Goal: Task Accomplishment & Management: Complete application form

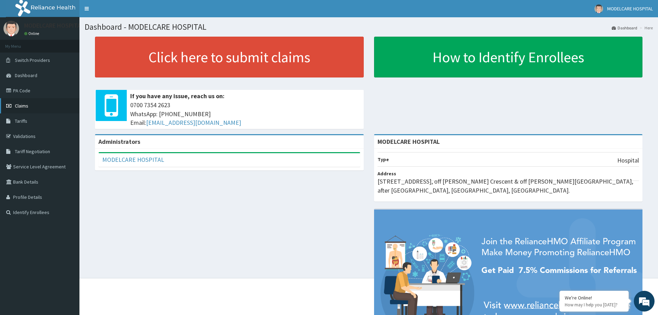
click at [40, 105] on link "Claims" at bounding box center [39, 105] width 79 height 15
click at [32, 106] on link "Claims" at bounding box center [39, 105] width 79 height 15
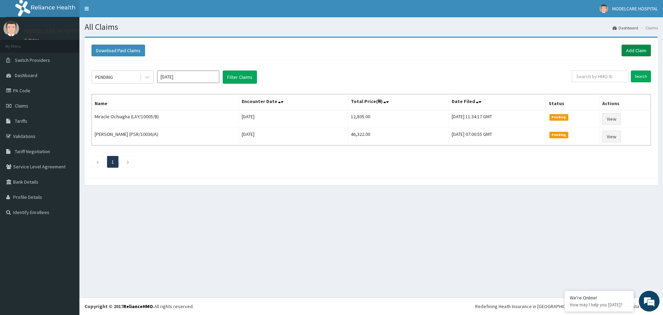
click at [643, 48] on link "Add Claim" at bounding box center [636, 51] width 29 height 12
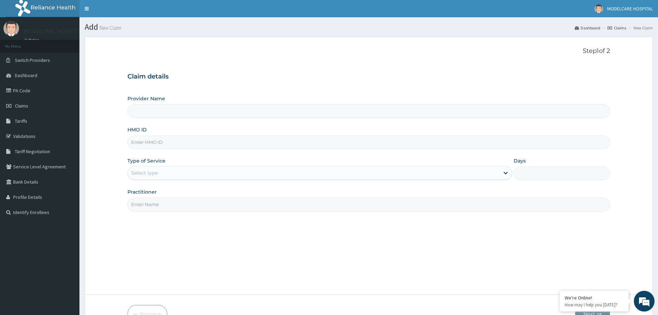
type input "MODELCARE HOSPITAL"
click at [154, 140] on input "HMO ID" at bounding box center [368, 141] width 482 height 13
type input "LAY/10005/C"
click at [192, 172] on div "Select type" at bounding box center [314, 172] width 372 height 11
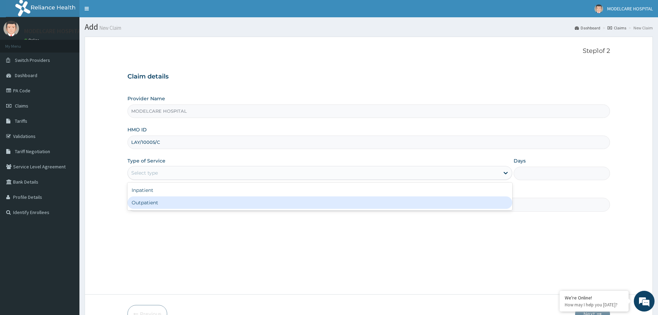
click at [181, 202] on div "Outpatient" at bounding box center [319, 202] width 385 height 12
type input "1"
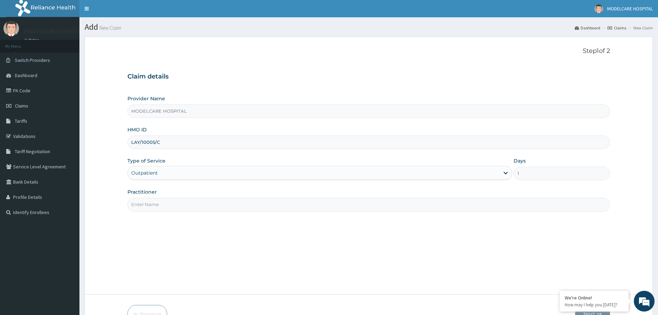
click at [201, 206] on input "Practitioner" at bounding box center [368, 204] width 482 height 13
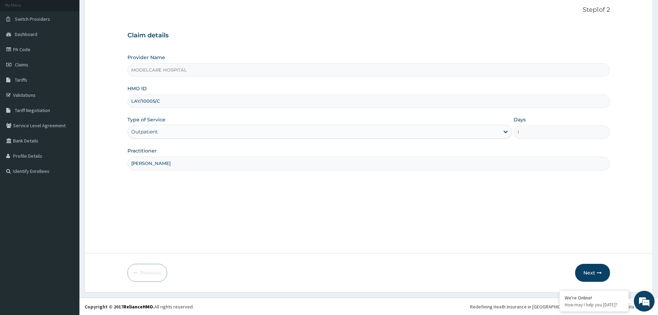
scroll to position [41, 0]
type input "DR. JOHN"
click at [587, 272] on button "Next" at bounding box center [592, 272] width 35 height 18
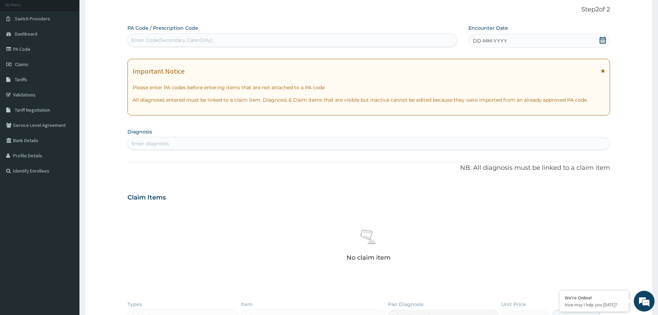
click at [514, 39] on div "DD-MM-YYYY" at bounding box center [538, 41] width 141 height 14
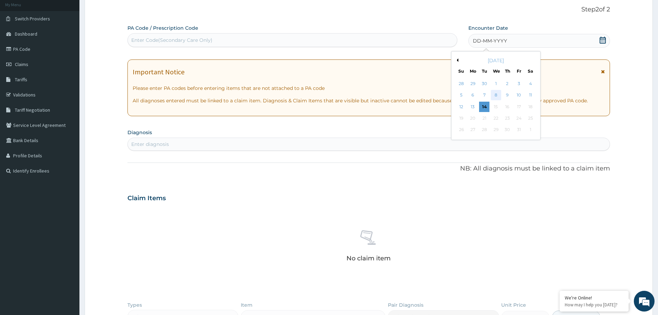
click at [498, 95] on div "8" at bounding box center [496, 95] width 10 height 10
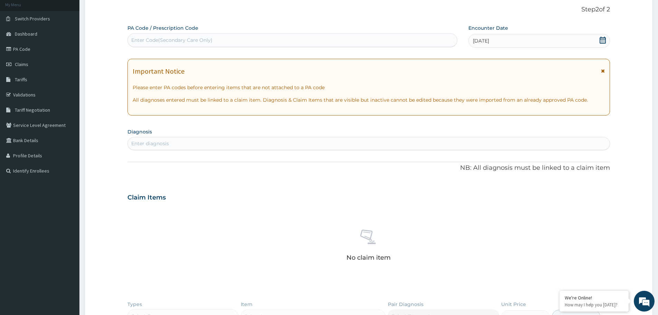
click at [307, 142] on div "Enter diagnosis" at bounding box center [369, 143] width 482 height 11
type input "[MEDICAL_DATA]"
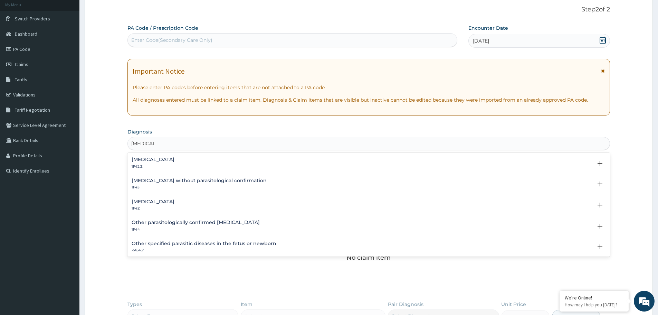
click at [152, 206] on p "1F4Z" at bounding box center [153, 208] width 43 height 5
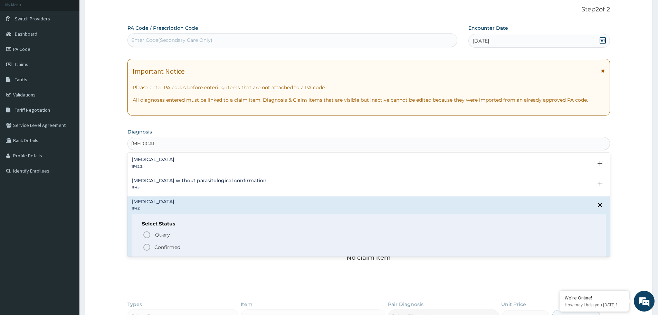
click at [146, 244] on icon "status option filled" at bounding box center [147, 247] width 8 height 8
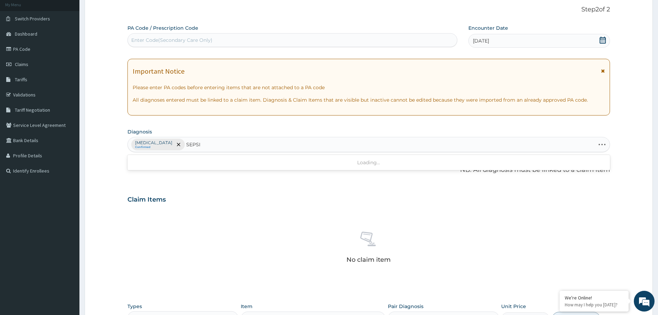
type input "SEPSIS"
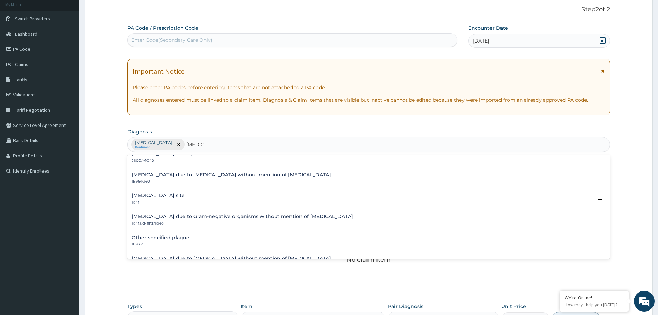
scroll to position [207, 0]
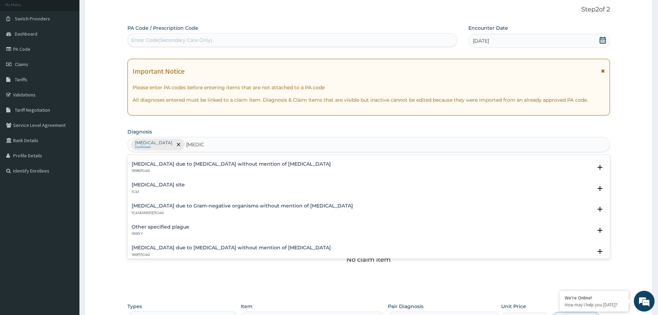
click at [145, 186] on h4 "Bacterial infection of unspecified site" at bounding box center [158, 184] width 53 height 5
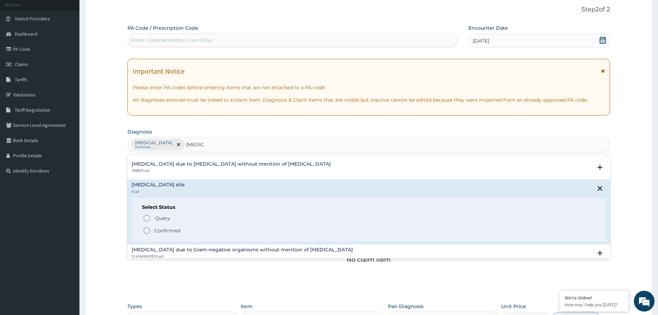
click at [148, 230] on icon "status option filled" at bounding box center [147, 230] width 8 height 8
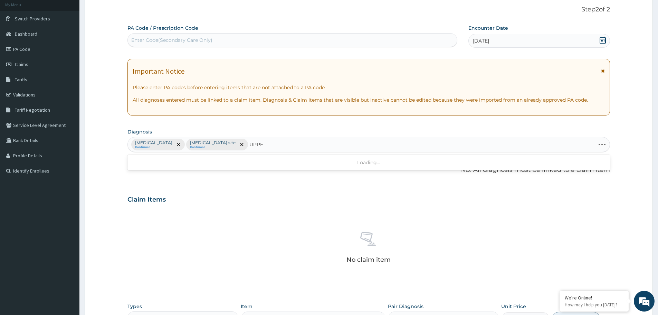
type input "UPPER"
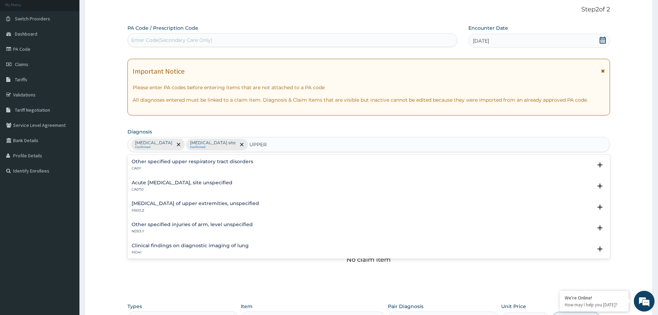
click at [177, 183] on h4 "Acute upper respiratory infection, site unspecified" at bounding box center [182, 182] width 101 height 5
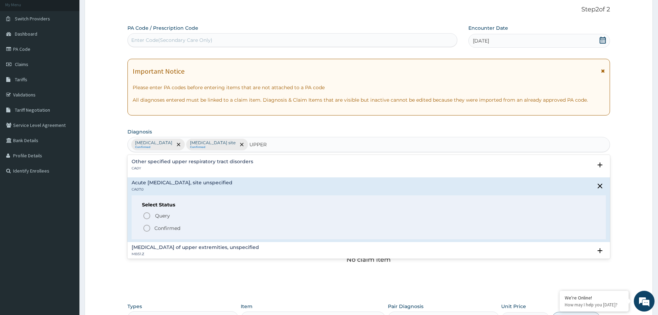
click at [148, 227] on icon "status option filled" at bounding box center [147, 228] width 8 height 8
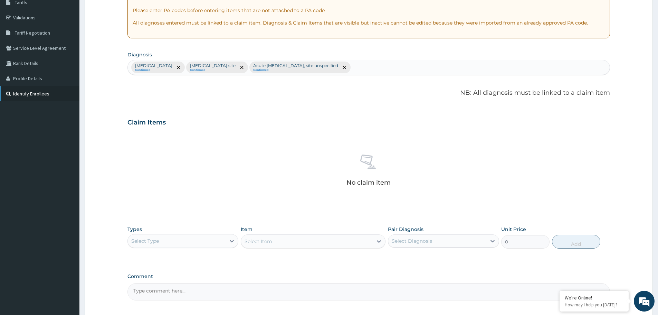
scroll to position [176, 0]
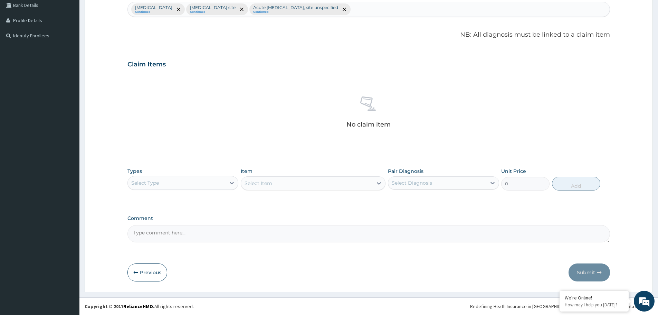
click at [225, 182] on div "Select Type" at bounding box center [177, 182] width 98 height 11
click at [176, 224] on div "Procedures" at bounding box center [182, 225] width 111 height 12
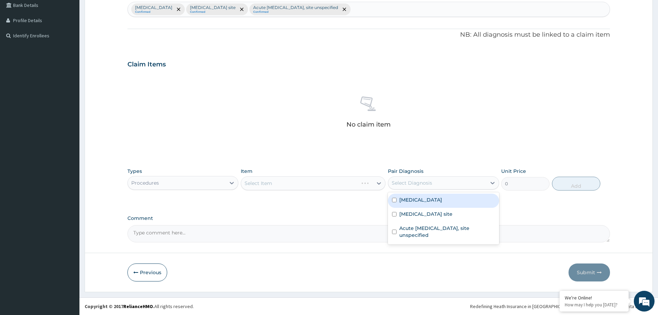
click at [448, 182] on div "Select Diagnosis" at bounding box center [437, 182] width 98 height 11
click at [441, 202] on label "[MEDICAL_DATA]" at bounding box center [420, 199] width 43 height 7
checkbox input "true"
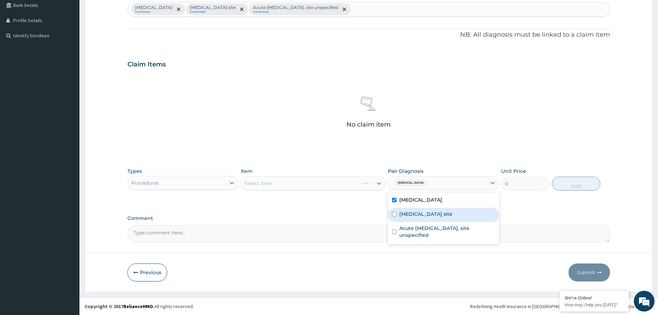
click at [440, 211] on label "Bacterial infection of unspecified site" at bounding box center [425, 213] width 53 height 7
checkbox input "true"
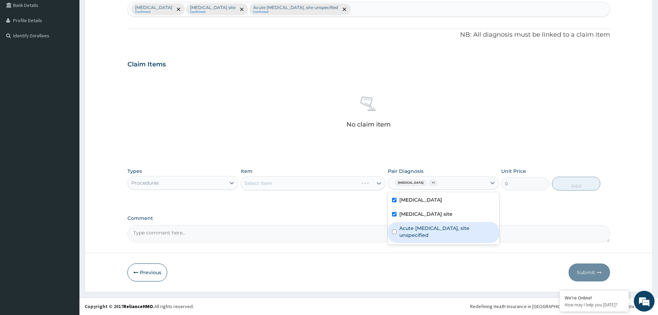
click at [442, 227] on label "Acute [MEDICAL_DATA], site unspecified" at bounding box center [446, 231] width 95 height 14
checkbox input "true"
click at [331, 182] on div "Select Item" at bounding box center [307, 182] width 132 height 11
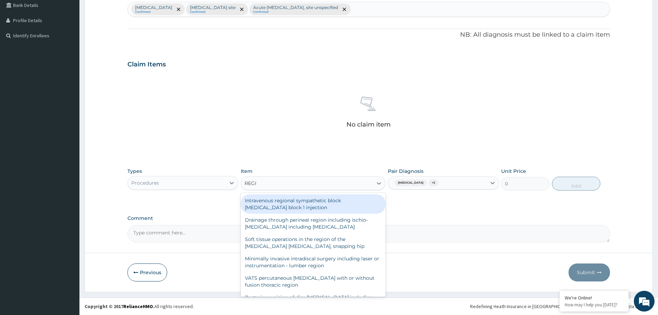
type input "REGIS"
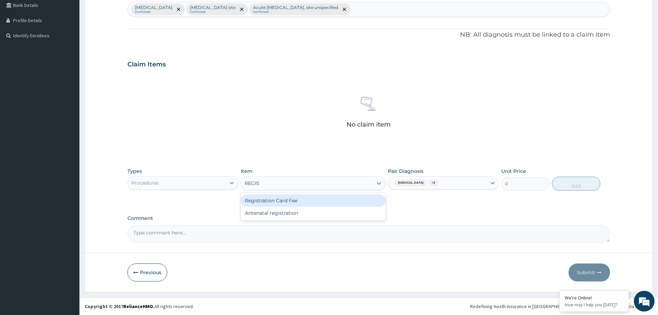
click at [304, 199] on div "Registration Card Fee" at bounding box center [313, 200] width 145 height 12
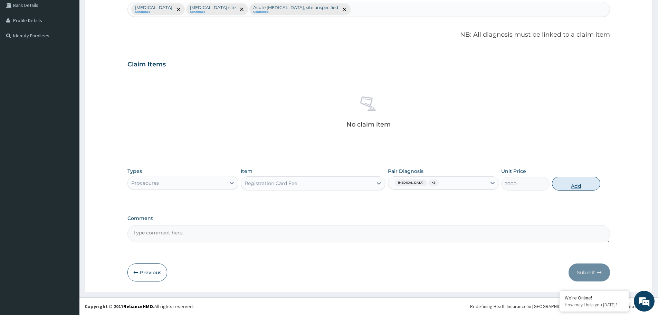
click at [575, 184] on button "Add" at bounding box center [576, 183] width 48 height 14
type input "0"
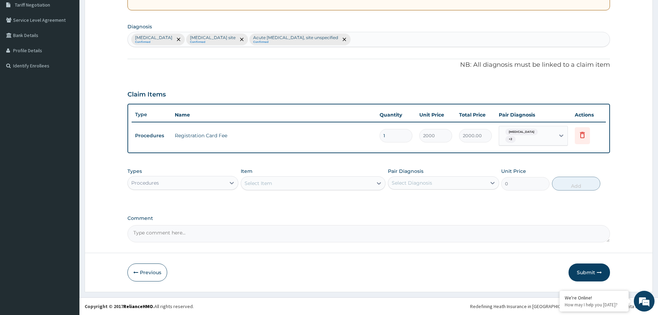
scroll to position [146, 0]
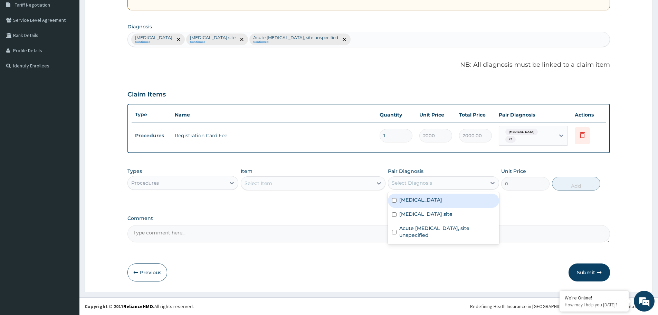
click at [443, 182] on div "Select Diagnosis" at bounding box center [437, 182] width 98 height 11
click at [439, 199] on label "[MEDICAL_DATA]" at bounding box center [420, 199] width 43 height 7
checkbox input "true"
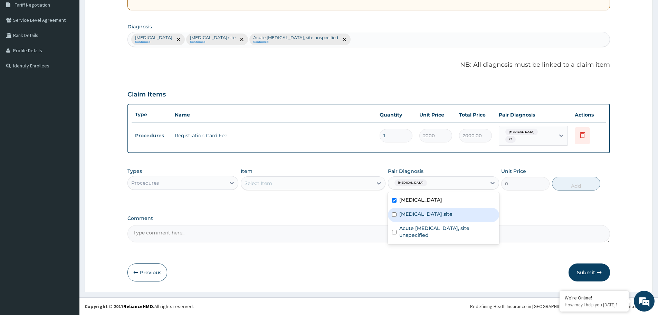
click at [439, 216] on label "[MEDICAL_DATA] site" at bounding box center [425, 213] width 53 height 7
checkbox input "true"
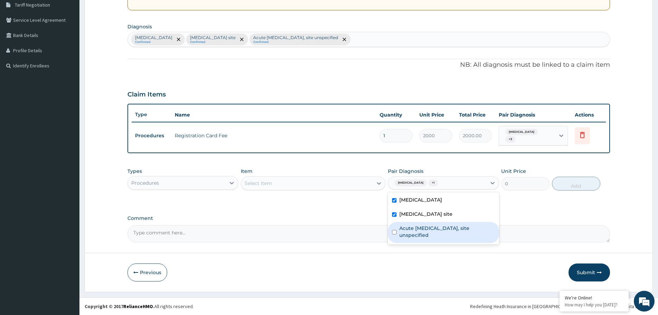
click at [437, 231] on label "Acute [MEDICAL_DATA], site unspecified" at bounding box center [446, 231] width 95 height 14
checkbox input "true"
click at [327, 181] on div "Select Item" at bounding box center [307, 182] width 132 height 11
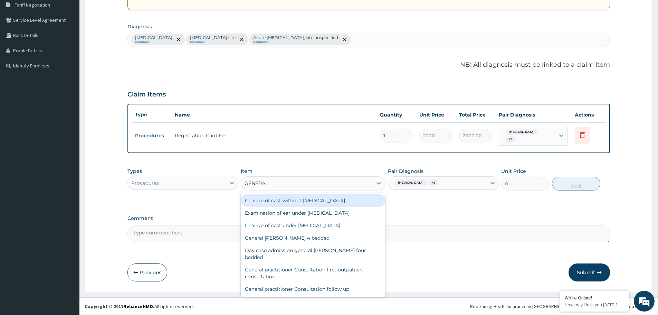
type input "GENERAL P"
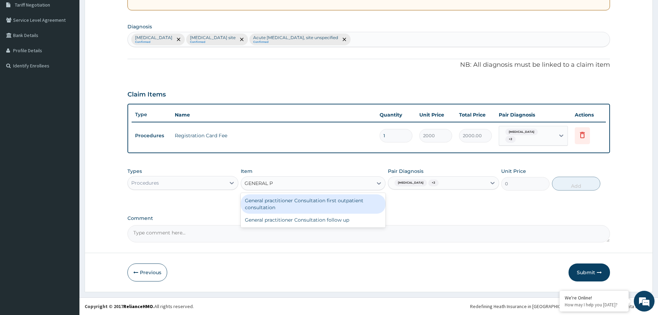
click at [328, 205] on div "General practitioner Consultation first outpatient consultation" at bounding box center [313, 203] width 145 height 19
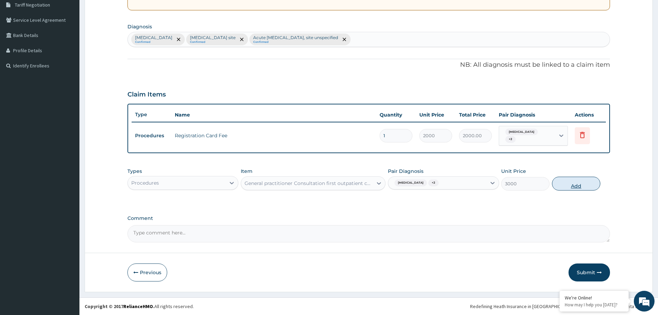
click at [575, 183] on button "Add" at bounding box center [576, 183] width 48 height 14
type input "0"
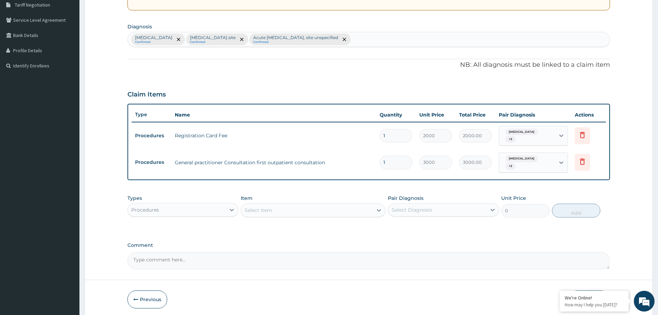
click at [212, 209] on div "Procedures" at bounding box center [177, 209] width 98 height 11
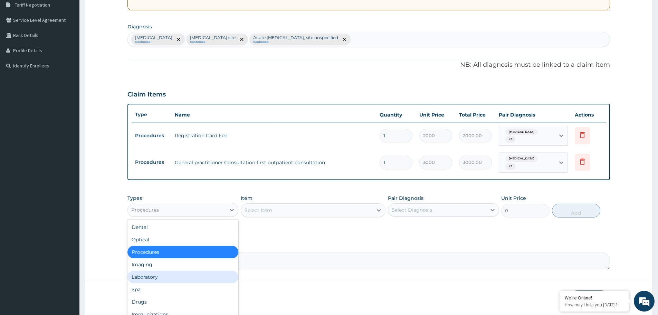
click at [147, 274] on div "Laboratory" at bounding box center [182, 276] width 111 height 12
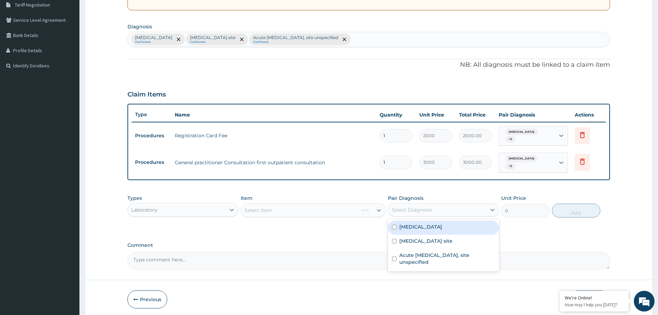
click at [471, 211] on div "Select Diagnosis" at bounding box center [437, 209] width 98 height 11
click at [464, 226] on div "Malaria, unspecified" at bounding box center [443, 227] width 111 height 14
checkbox input "true"
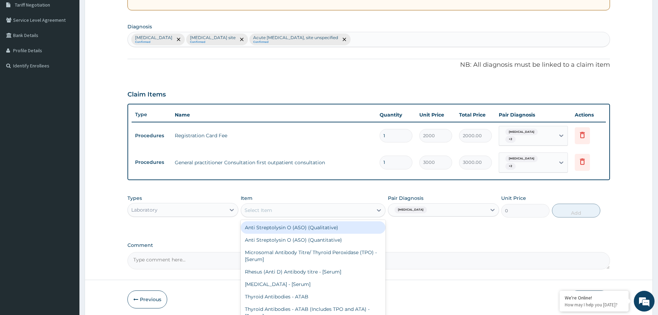
click at [343, 210] on div "Select Item" at bounding box center [307, 209] width 132 height 11
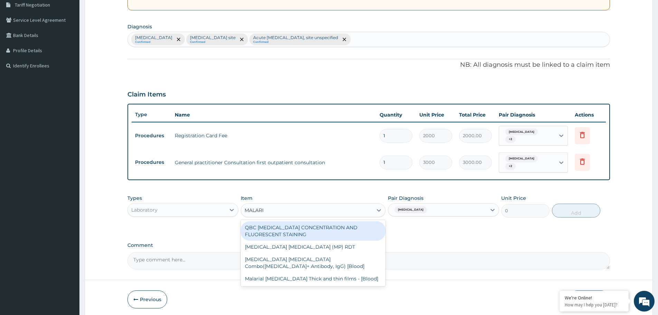
type input "[MEDICAL_DATA]"
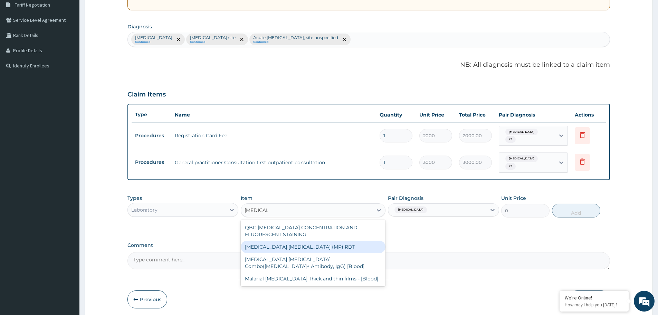
click at [280, 247] on div "[MEDICAL_DATA] [MEDICAL_DATA] (MP) RDT" at bounding box center [313, 246] width 145 height 12
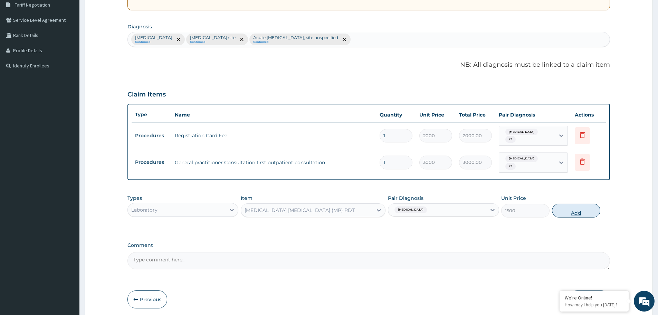
click at [562, 210] on button "Add" at bounding box center [576, 210] width 48 height 14
type input "0"
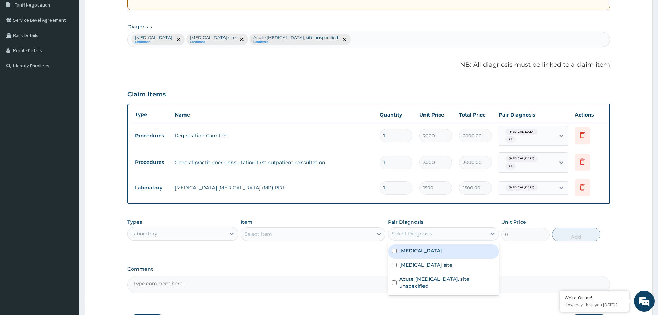
click at [417, 229] on div "Select Diagnosis" at bounding box center [437, 233] width 98 height 11
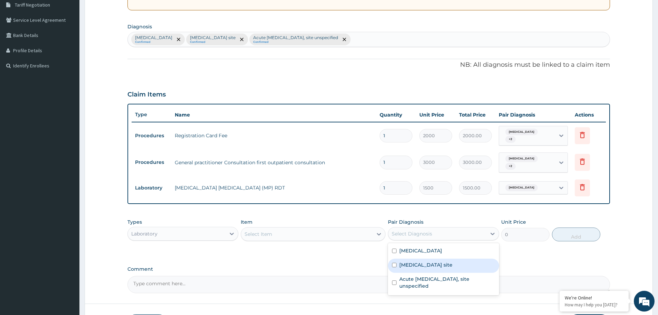
click at [428, 263] on label "Bacterial infection of unspecified site" at bounding box center [425, 264] width 53 height 7
checkbox input "true"
click at [349, 230] on div "Select Item" at bounding box center [307, 233] width 132 height 11
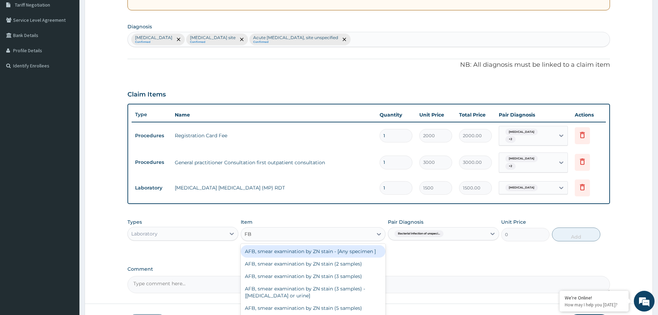
type input "FBC"
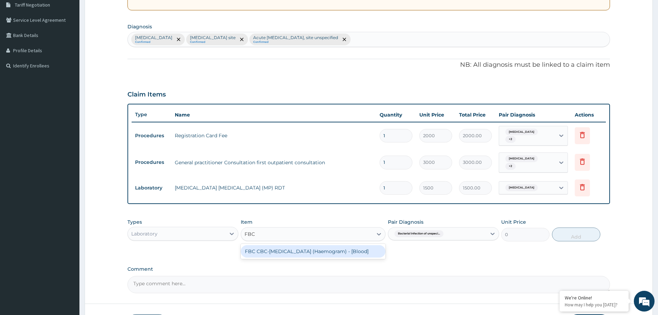
click at [306, 254] on div "FBC CBC-Complete Blood Count (Haemogram) - [Blood]" at bounding box center [313, 251] width 145 height 12
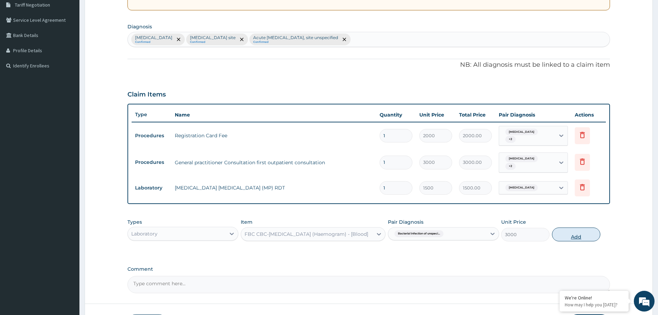
click at [566, 232] on button "Add" at bounding box center [576, 234] width 48 height 14
type input "0"
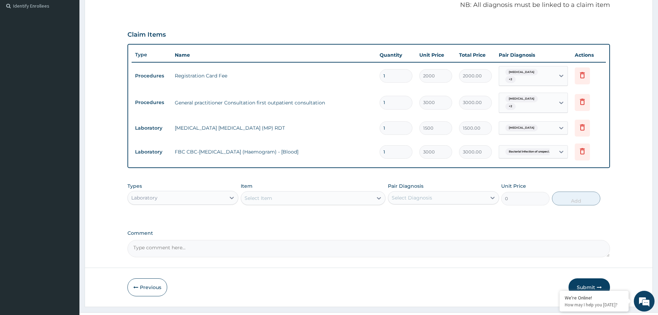
scroll to position [221, 0]
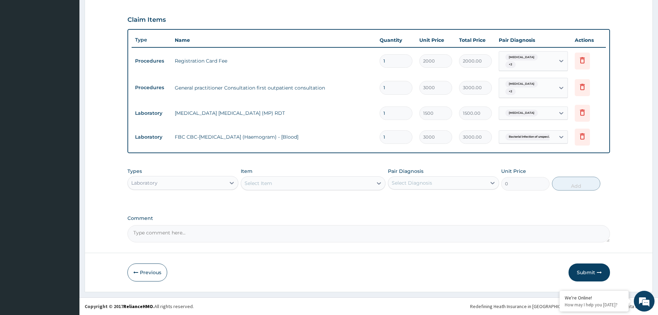
click at [190, 181] on div "Laboratory" at bounding box center [177, 182] width 98 height 11
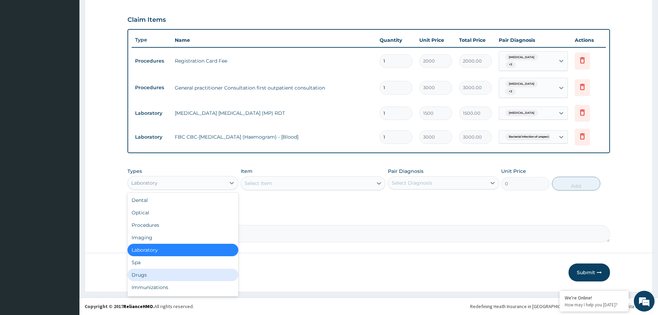
click at [173, 277] on div "Drugs" at bounding box center [182, 274] width 111 height 12
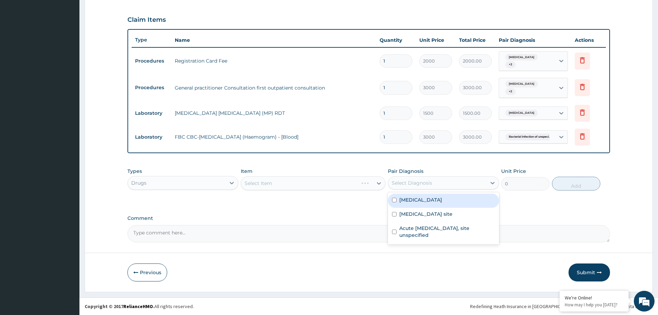
click at [422, 184] on div "Select Diagnosis" at bounding box center [412, 182] width 40 height 7
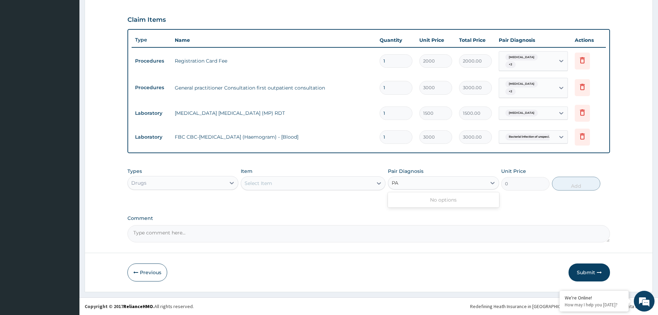
type input "P"
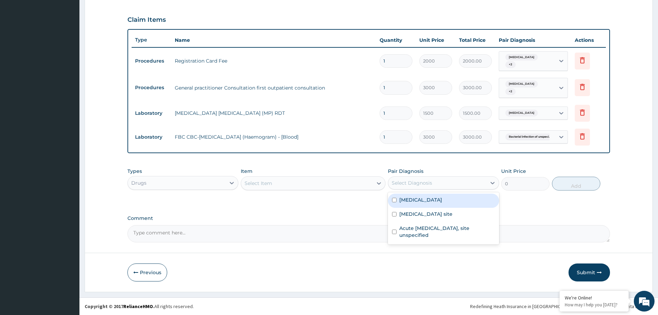
click at [426, 198] on label "[MEDICAL_DATA]" at bounding box center [420, 199] width 43 height 7
checkbox input "true"
click at [321, 182] on div "Select Item" at bounding box center [307, 182] width 132 height 11
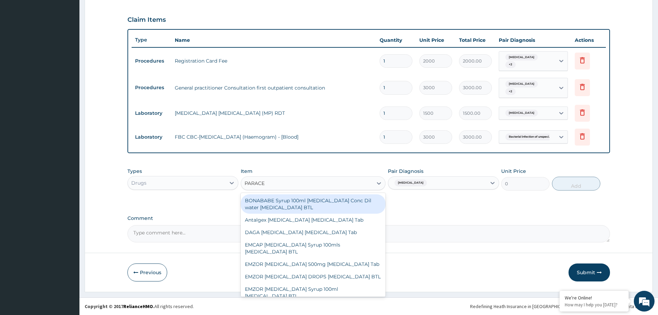
type input "PARACET"
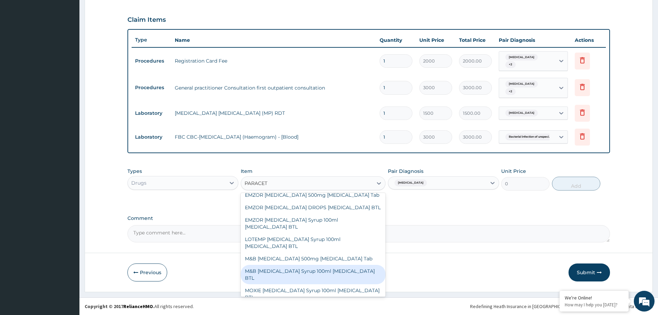
scroll to position [35, 0]
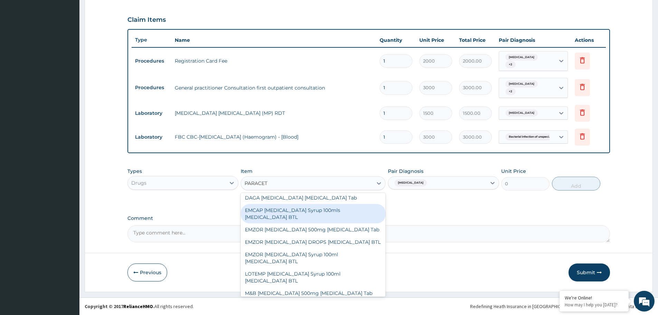
click at [274, 213] on div "EMCAP PARACETAMOL Syrup 100mls Acetaminophen BTL" at bounding box center [313, 213] width 145 height 19
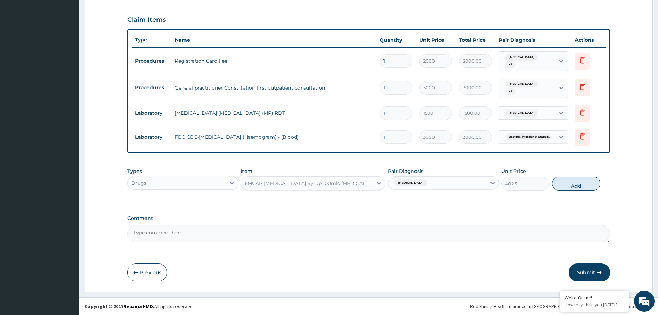
click at [588, 184] on button "Add" at bounding box center [576, 183] width 48 height 14
type input "0"
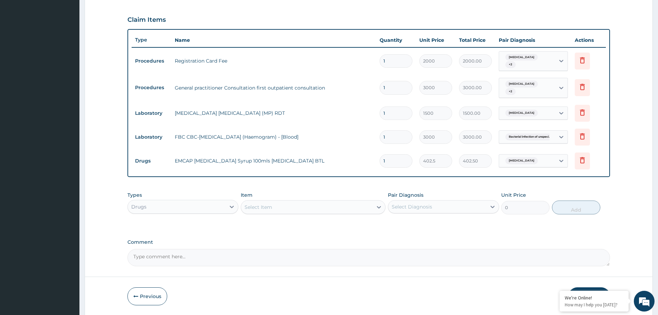
click at [425, 200] on div "Select Diagnosis" at bounding box center [443, 206] width 111 height 13
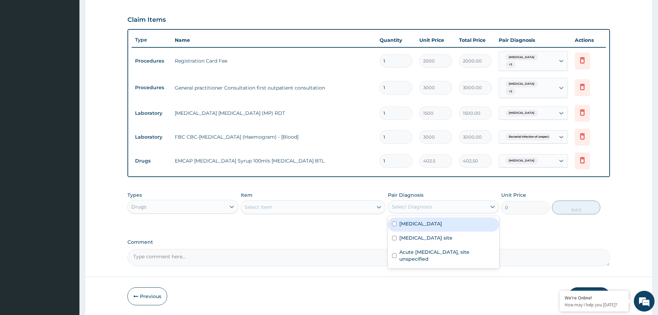
click at [415, 225] on label "Malaria, unspecified" at bounding box center [420, 223] width 43 height 7
checkbox input "true"
click at [359, 209] on div "Select Item" at bounding box center [307, 206] width 132 height 11
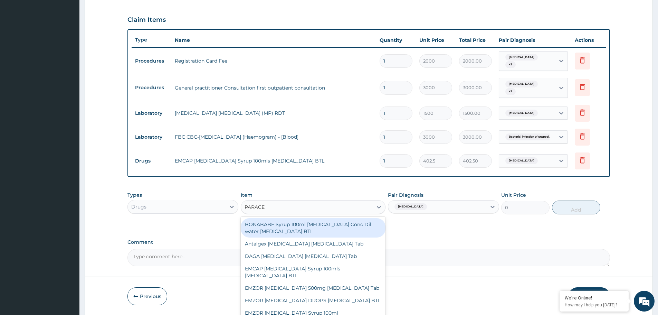
type input "PARACET"
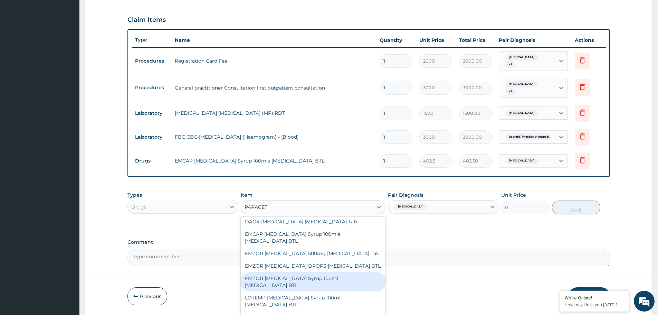
click at [307, 279] on div "EMZOR PARACETAMOL Syrup 100ml Acetaminophen BTL" at bounding box center [313, 281] width 145 height 19
type input "402.5"
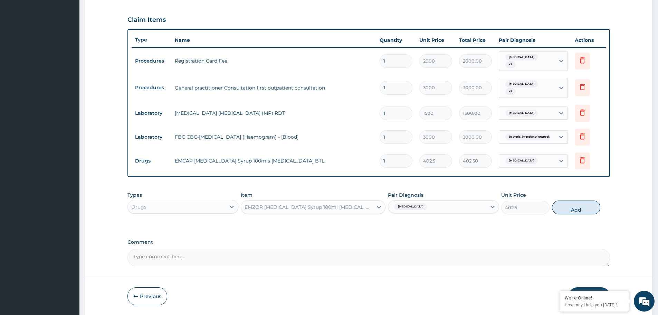
click at [354, 208] on div "EMZOR PARACETAMOL Syrup 100ml Acetaminophen BTL" at bounding box center [308, 206] width 129 height 7
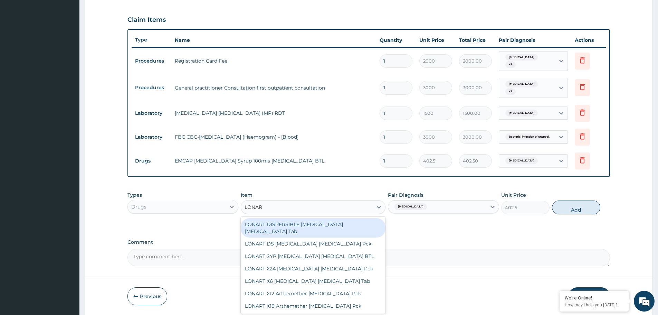
scroll to position [0, 0]
type input "LONART"
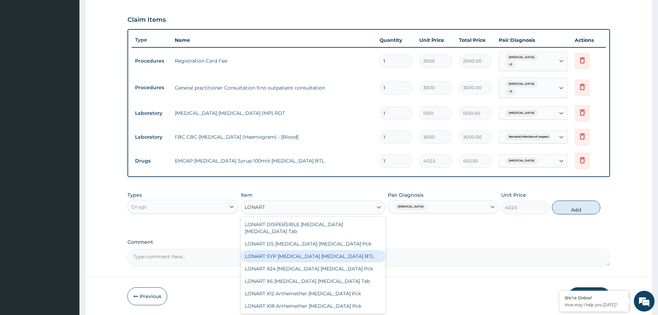
click at [276, 250] on div "LONART SYP Artemether Lumefantrine BTL" at bounding box center [313, 256] width 145 height 12
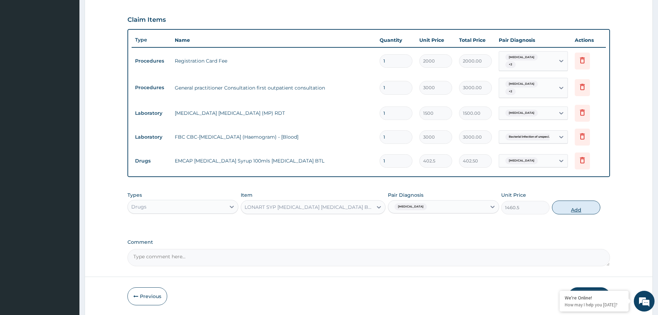
click at [572, 208] on button "Add" at bounding box center [576, 207] width 48 height 14
type input "0"
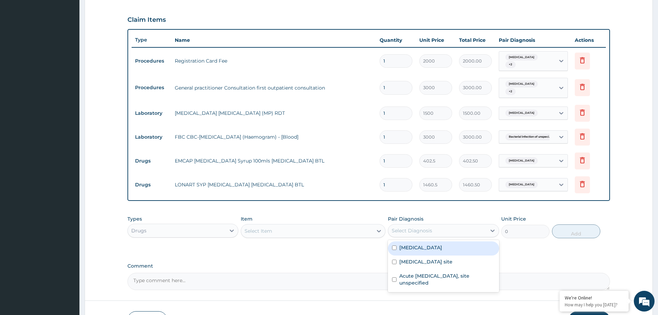
click at [448, 231] on div "Select Diagnosis" at bounding box center [437, 230] width 98 height 11
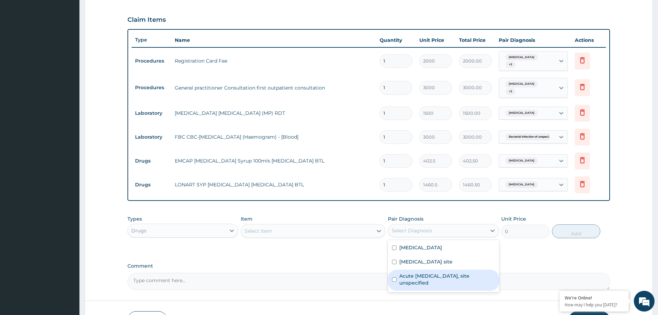
click at [451, 276] on label "Acute upper respiratory infection, site unspecified" at bounding box center [446, 279] width 95 height 14
checkbox input "true"
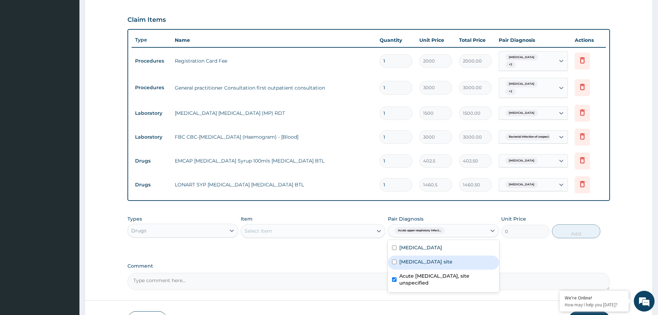
click at [333, 229] on div "Select Item" at bounding box center [307, 230] width 132 height 11
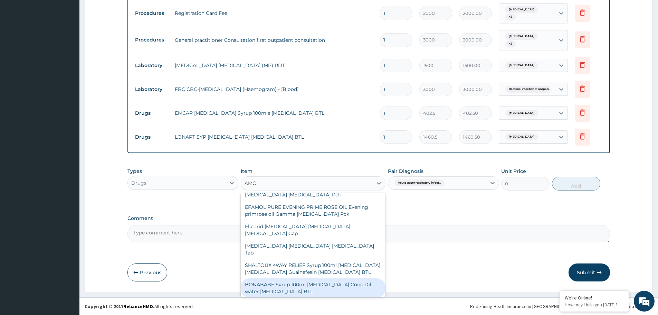
scroll to position [35, 0]
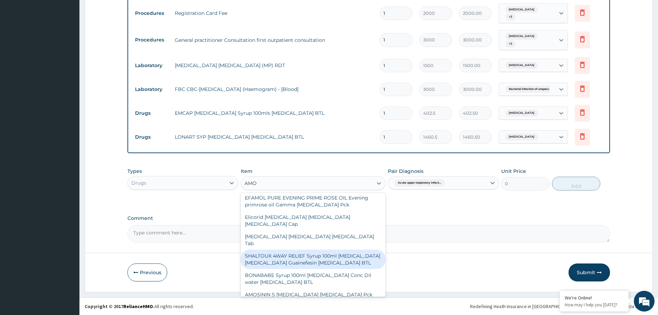
type input "AMOX"
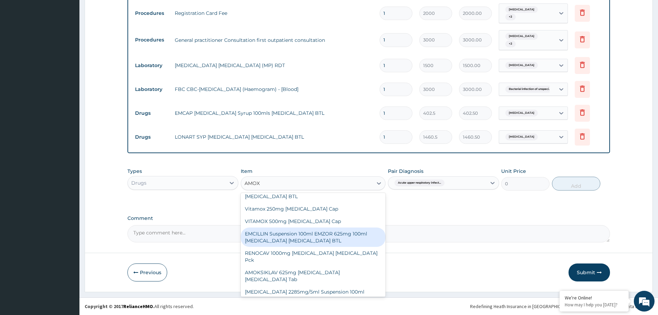
scroll to position [311, 0]
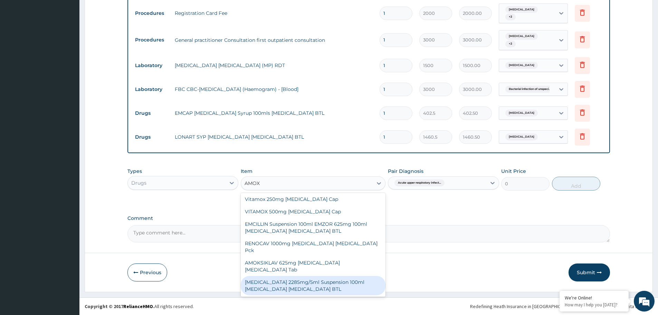
click at [289, 276] on div "CO AMOXICLAV 2285mg/5ml Suspension 100ml Amoxicillin Clavulanic Acid BTL" at bounding box center [313, 285] width 145 height 19
type input "345"
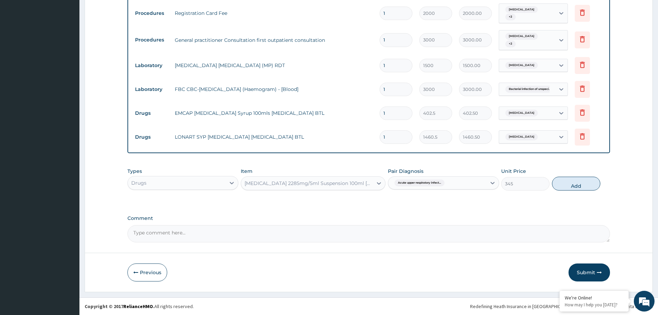
click at [344, 183] on div "CO AMOXICLAV 2285mg/5ml Suspension 100ml Amoxicillin Clavulanic Acid BTL" at bounding box center [308, 183] width 129 height 7
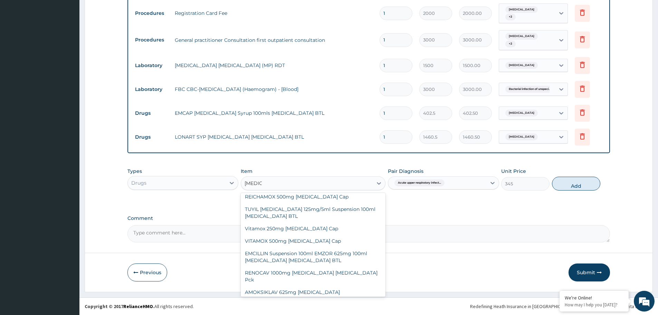
scroll to position [0, 0]
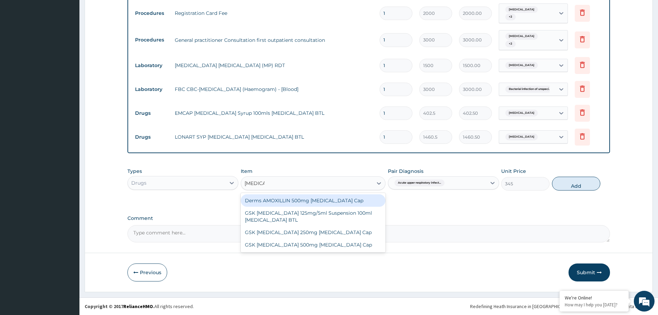
type input "AMOXI"
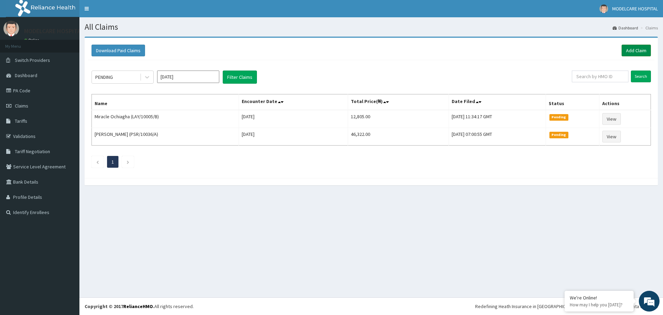
click at [636, 51] on link "Add Claim" at bounding box center [636, 51] width 29 height 12
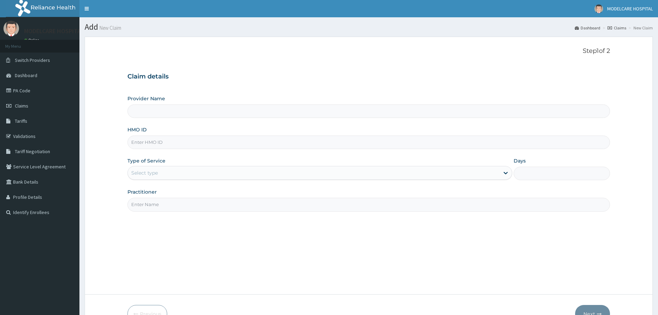
click at [198, 143] on input "HMO ID" at bounding box center [368, 141] width 482 height 13
type input "MODELCARE HOSPITAL"
type input "sut/10038/b"
click at [183, 170] on div "Select type" at bounding box center [314, 172] width 372 height 11
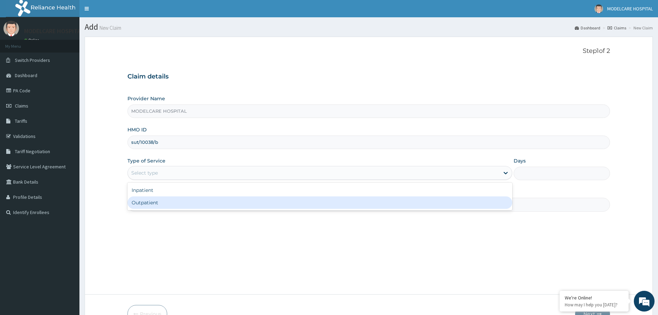
click at [181, 200] on div "Outpatient" at bounding box center [319, 202] width 385 height 12
type input "1"
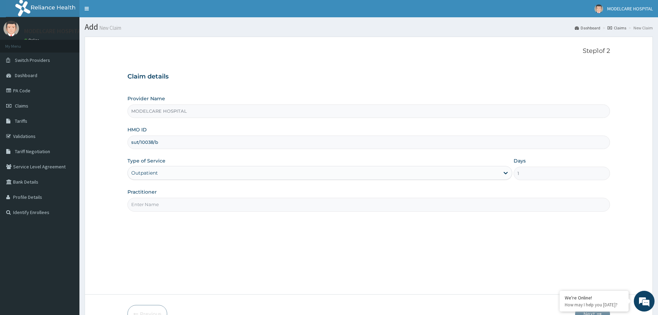
click at [190, 203] on input "Practitioner" at bounding box center [368, 204] width 482 height 13
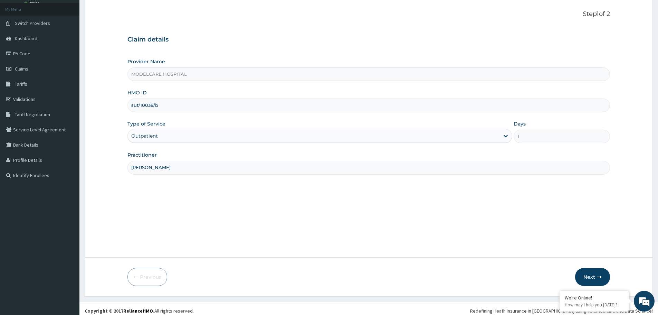
scroll to position [41, 0]
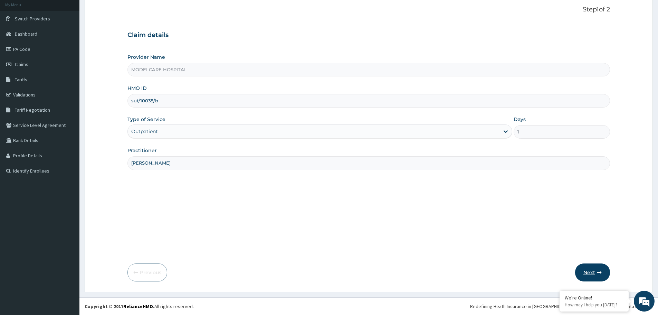
type input "DR. JOHN"
click at [596, 271] on button "Next" at bounding box center [592, 272] width 35 height 18
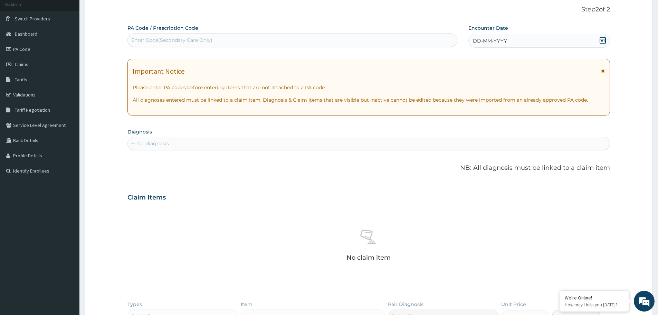
click at [541, 41] on div "DD-MM-YYYY" at bounding box center [538, 41] width 141 height 14
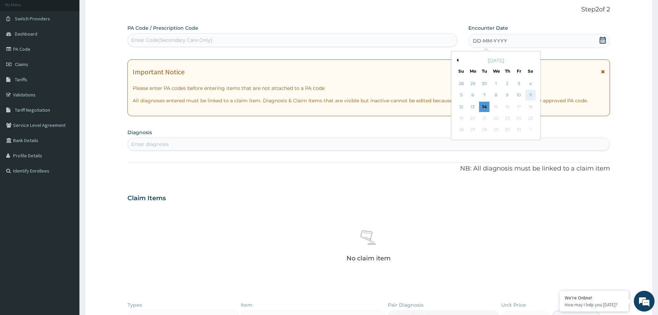
click at [532, 95] on div "11" at bounding box center [530, 95] width 10 height 10
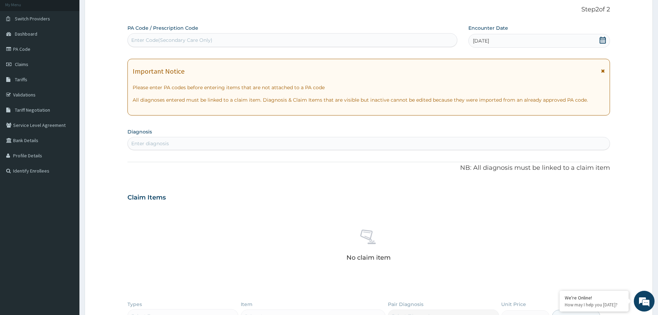
click at [260, 144] on div "Enter diagnosis" at bounding box center [369, 143] width 482 height 11
type input "[MEDICAL_DATA]"
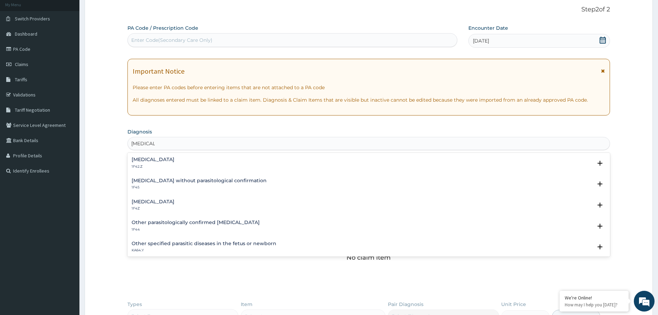
click at [162, 202] on h4 "[MEDICAL_DATA]" at bounding box center [153, 201] width 43 height 5
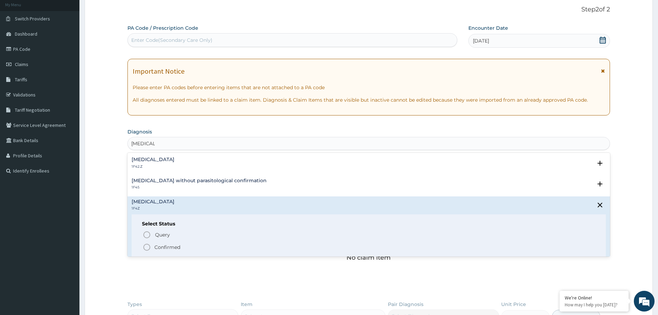
click at [147, 248] on icon "status option filled" at bounding box center [147, 247] width 8 height 8
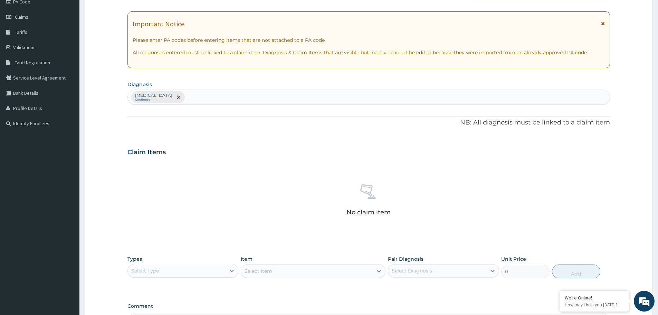
scroll to position [110, 0]
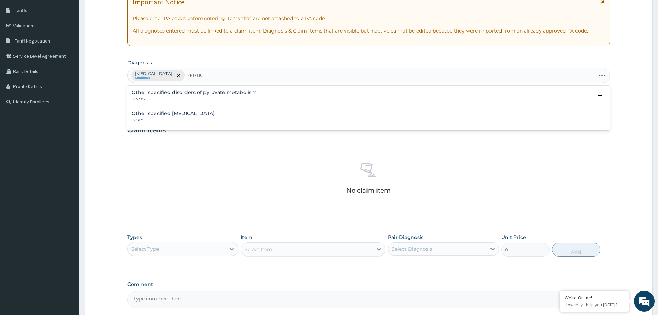
type input "PEPTIC"
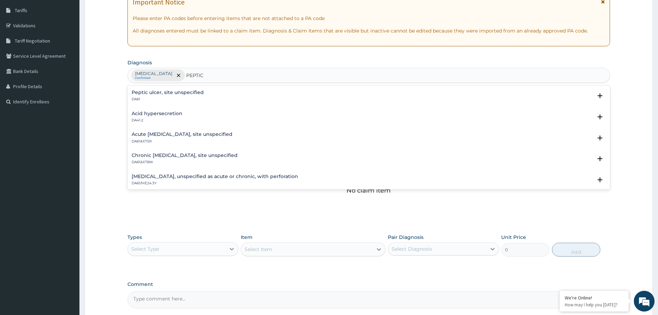
click at [144, 155] on h4 "Chronic peptic ulcer, site unspecified" at bounding box center [185, 155] width 106 height 5
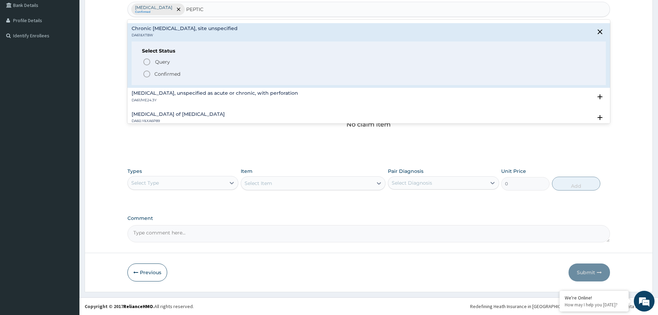
scroll to position [69, 0]
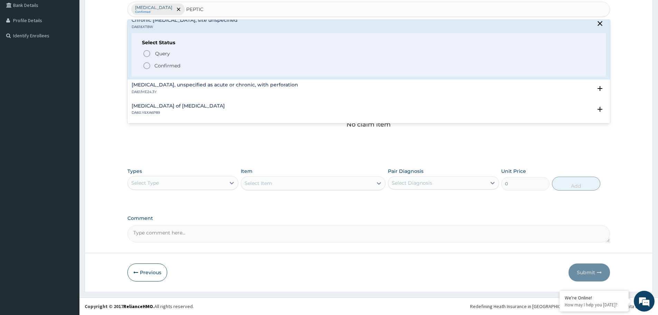
click at [145, 63] on circle "status option filled" at bounding box center [147, 65] width 6 height 6
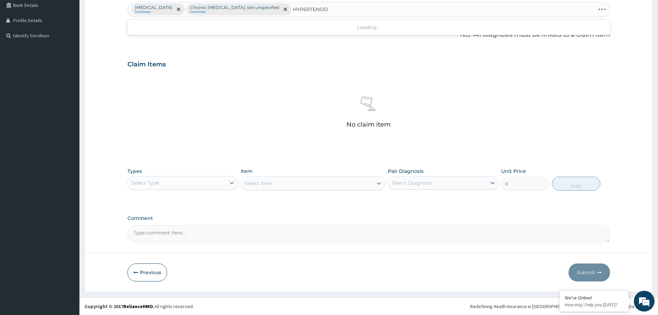
type input "HYPERTENSION"
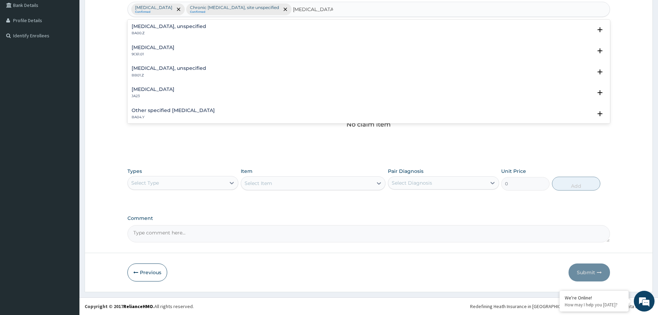
click at [160, 30] on div "Essential hypertension, unspecified BA00.Z" at bounding box center [169, 30] width 75 height 12
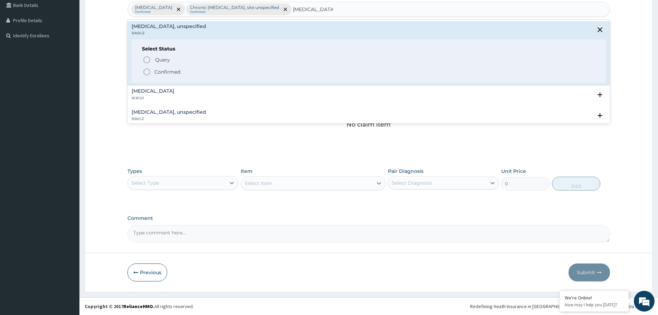
click at [146, 71] on icon "status option filled" at bounding box center [147, 72] width 8 height 8
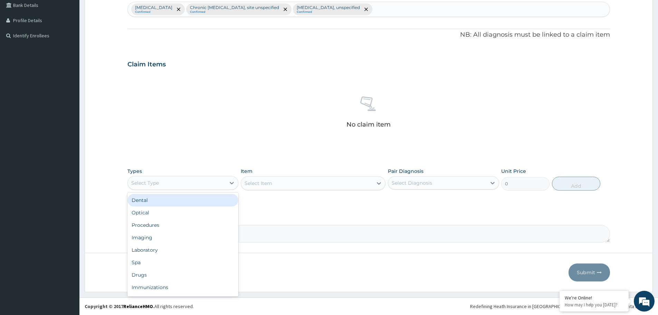
click at [207, 181] on div "Select Type" at bounding box center [177, 182] width 98 height 11
drag, startPoint x: 184, startPoint y: 224, endPoint x: 197, endPoint y: 219, distance: 14.7
click at [188, 222] on div "Procedures" at bounding box center [182, 225] width 111 height 12
click at [434, 182] on div "Select Diagnosis" at bounding box center [437, 182] width 98 height 11
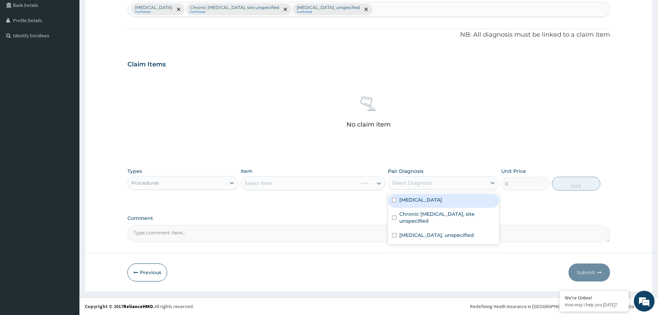
click at [434, 198] on label "[MEDICAL_DATA]" at bounding box center [420, 199] width 43 height 7
checkbox input "true"
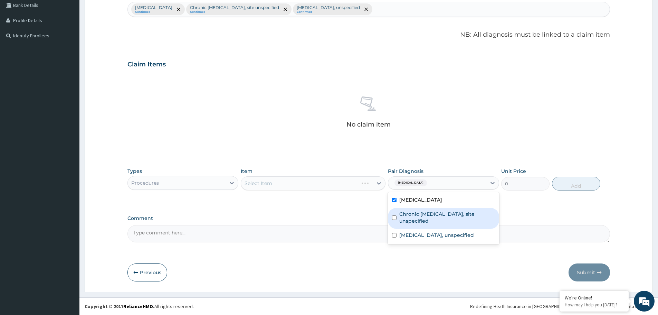
drag, startPoint x: 437, startPoint y: 210, endPoint x: 439, endPoint y: 221, distance: 10.8
click at [437, 211] on label "Chronic peptic ulcer, site unspecified" at bounding box center [446, 217] width 95 height 14
checkbox input "true"
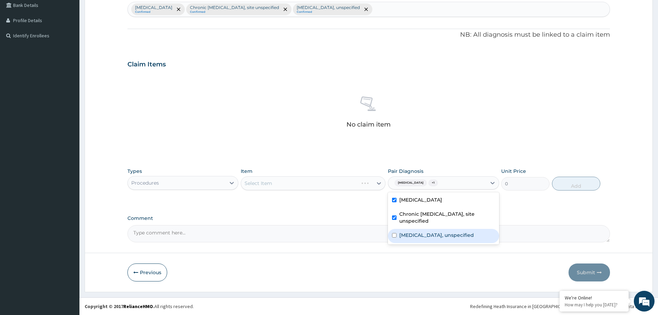
click at [438, 231] on label "Essential hypertension, unspecified" at bounding box center [436, 234] width 75 height 7
checkbox input "true"
click at [322, 183] on div "Select Item" at bounding box center [307, 182] width 132 height 11
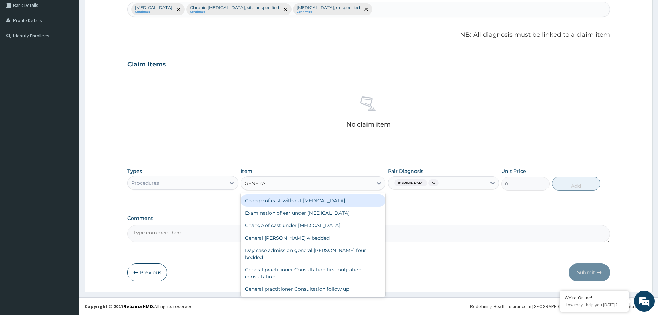
type input "GENERAL P"
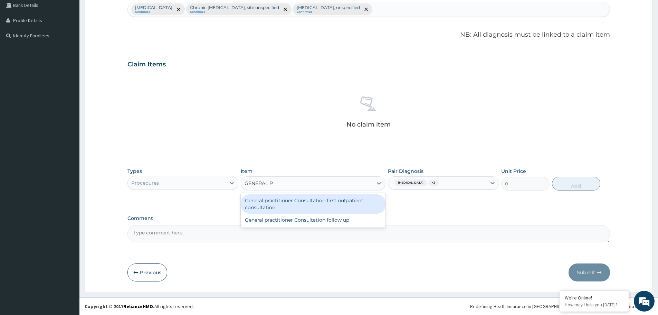
click at [277, 203] on div "General practitioner Consultation first outpatient consultation" at bounding box center [313, 203] width 145 height 19
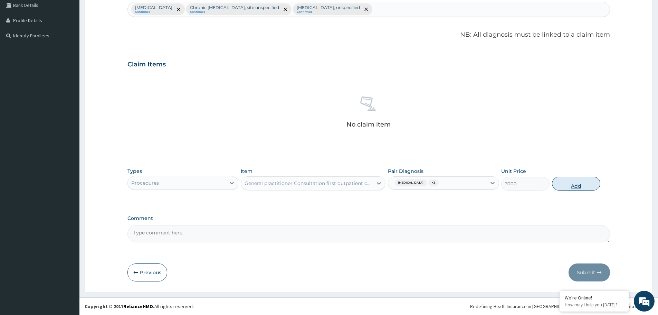
click at [578, 184] on button "Add" at bounding box center [576, 183] width 48 height 14
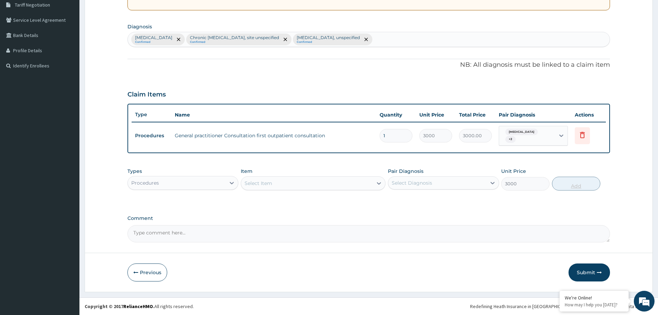
type input "0"
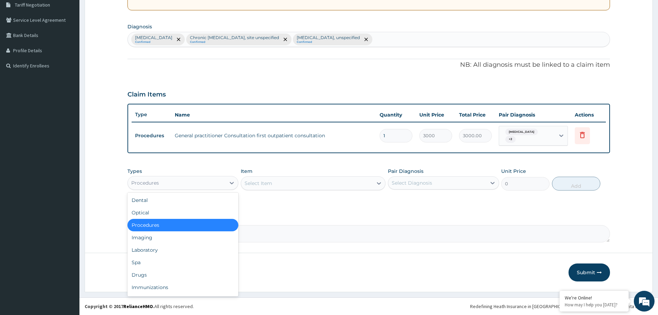
click at [222, 179] on div "Procedures" at bounding box center [177, 182] width 98 height 11
click at [190, 251] on div "Laboratory" at bounding box center [182, 249] width 111 height 12
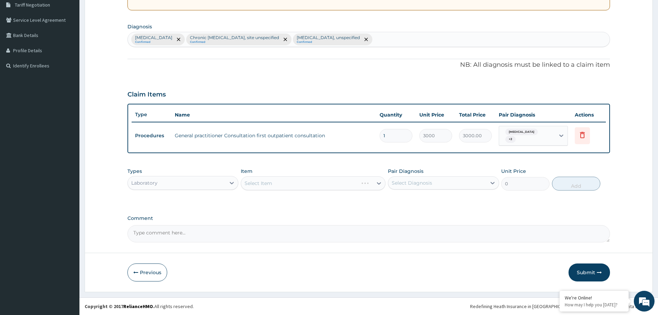
click at [447, 183] on div "Select Diagnosis" at bounding box center [437, 182] width 98 height 11
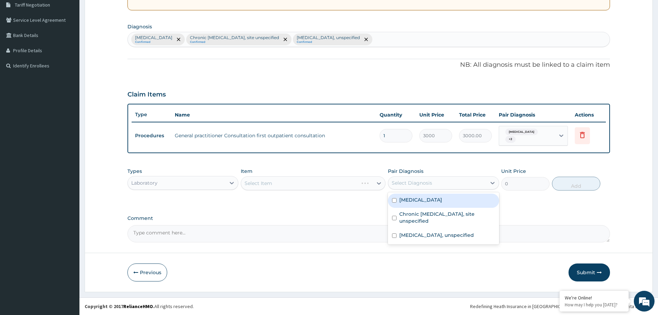
click at [442, 200] on label "[MEDICAL_DATA]" at bounding box center [420, 199] width 43 height 7
checkbox input "true"
click at [346, 185] on div "Select Item" at bounding box center [307, 182] width 132 height 11
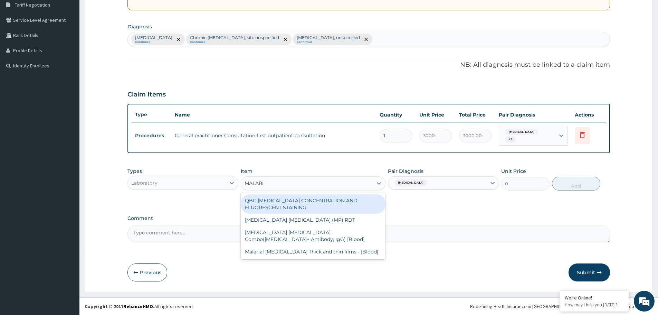
type input "[MEDICAL_DATA]"
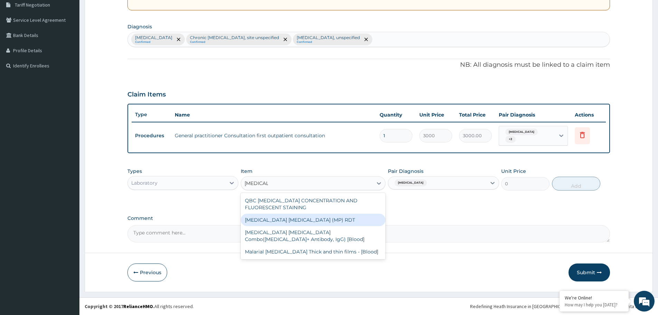
click at [300, 222] on div "[MEDICAL_DATA] [MEDICAL_DATA] (MP) RDT" at bounding box center [313, 219] width 145 height 12
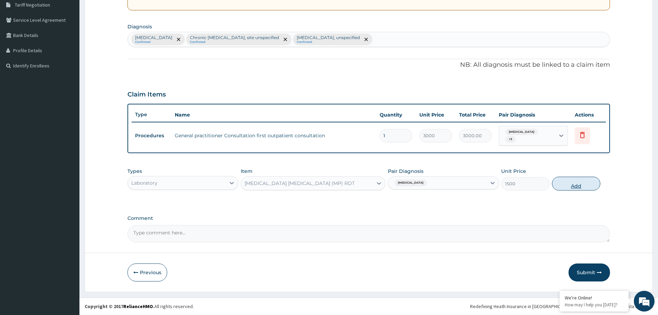
click at [565, 182] on button "Add" at bounding box center [576, 183] width 48 height 14
type input "0"
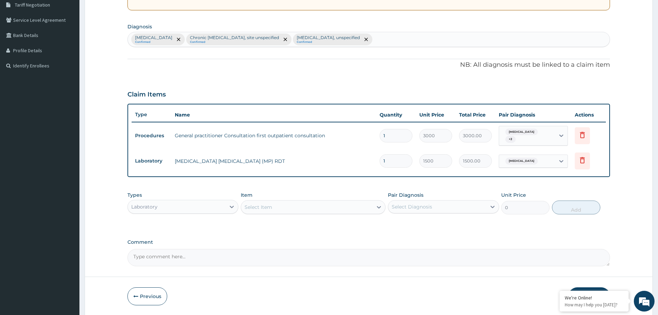
scroll to position [170, 0]
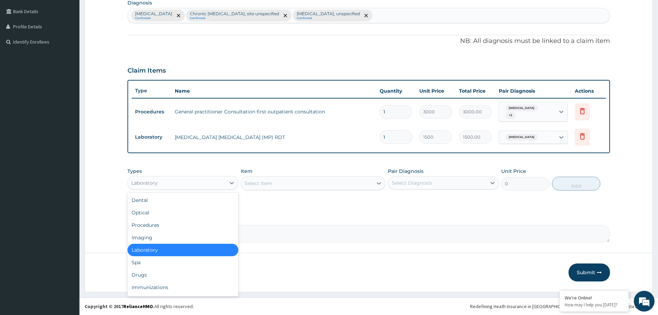
click at [199, 182] on div "Laboratory" at bounding box center [177, 182] width 98 height 11
click at [179, 277] on div "Drugs" at bounding box center [182, 274] width 111 height 12
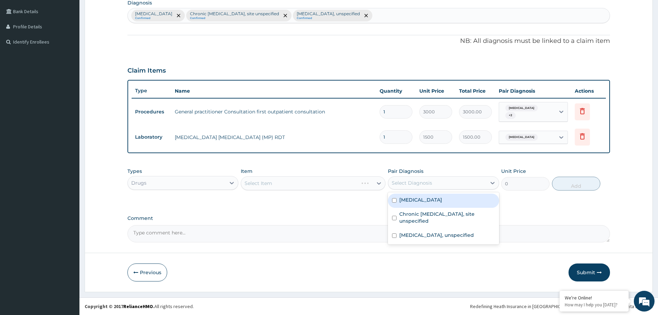
click at [421, 183] on div "Select Diagnosis" at bounding box center [412, 182] width 40 height 7
click at [416, 201] on label "[MEDICAL_DATA]" at bounding box center [420, 199] width 43 height 7
checkbox input "true"
click at [333, 181] on div "Select Item" at bounding box center [307, 182] width 132 height 11
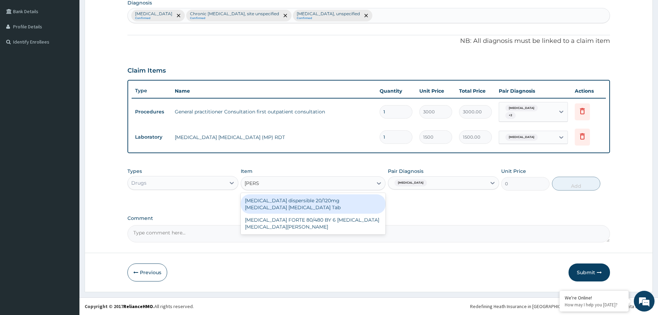
type input "COART"
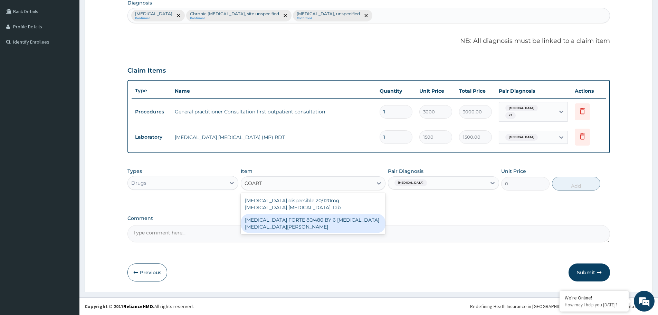
click at [281, 225] on div "[MEDICAL_DATA] FORTE 80/480 BY 6 [MEDICAL_DATA] [MEDICAL_DATA][PERSON_NAME]" at bounding box center [313, 222] width 145 height 19
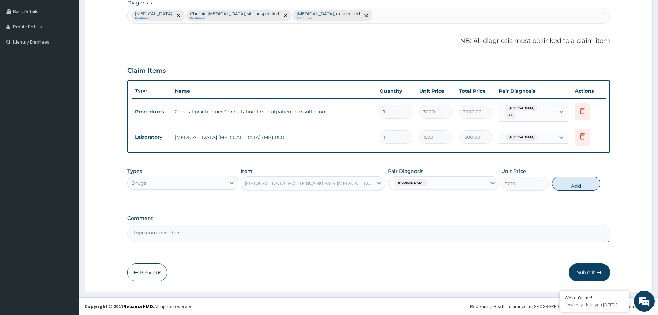
click at [572, 184] on button "Add" at bounding box center [576, 183] width 48 height 14
type input "0"
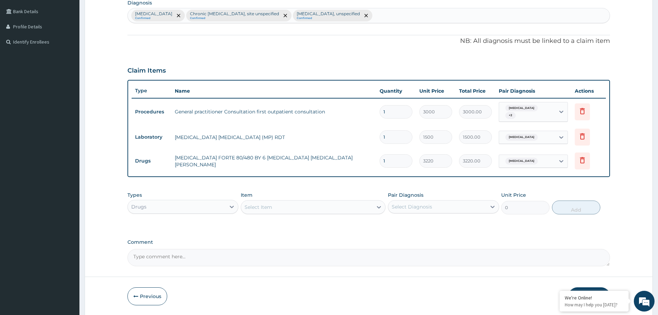
click at [364, 207] on div "Select Item" at bounding box center [307, 206] width 132 height 11
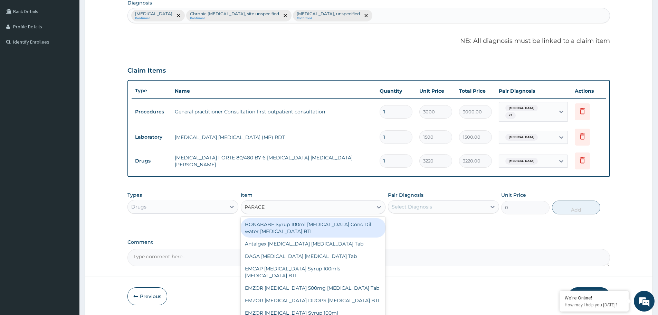
type input "PARACET"
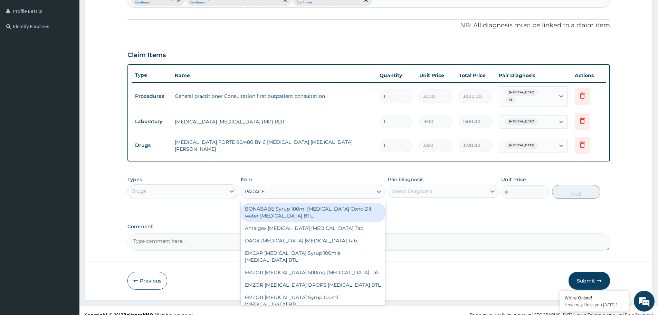
scroll to position [194, 0]
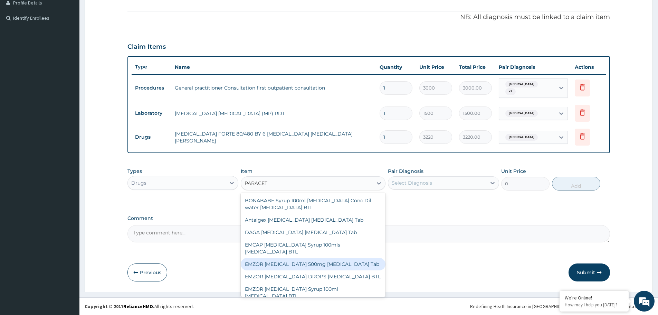
click at [301, 266] on div "EMZOR [MEDICAL_DATA] 500mg [MEDICAL_DATA] Tab" at bounding box center [313, 264] width 145 height 12
type input "11.5"
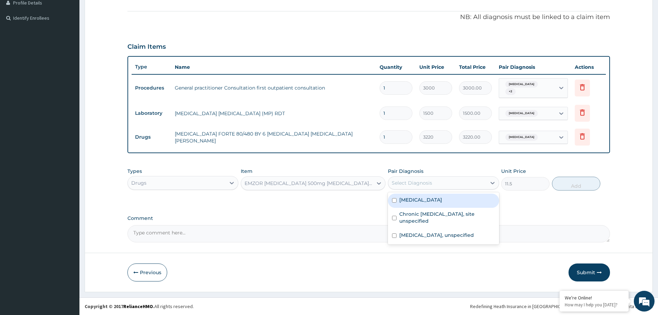
click at [469, 182] on div "Select Diagnosis" at bounding box center [437, 182] width 98 height 11
click at [456, 198] on div "[MEDICAL_DATA]" at bounding box center [443, 200] width 111 height 14
checkbox input "true"
click at [585, 181] on button "Add" at bounding box center [576, 183] width 48 height 14
type input "0"
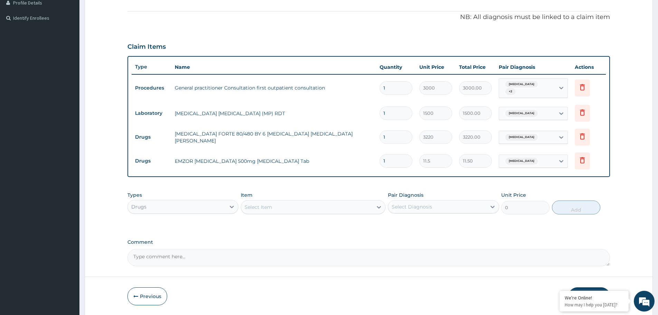
type input "18"
type input "207.00"
type input "18"
click at [324, 202] on div "Select Item" at bounding box center [307, 206] width 132 height 11
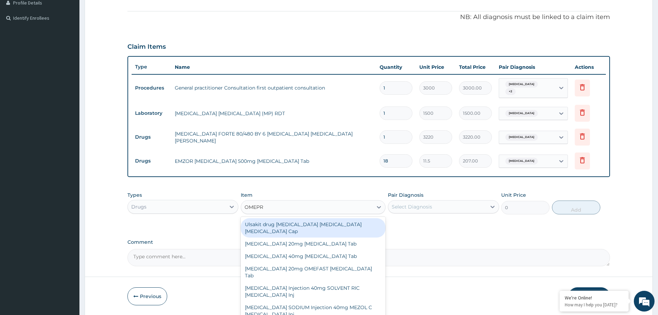
type input "OMEPRA"
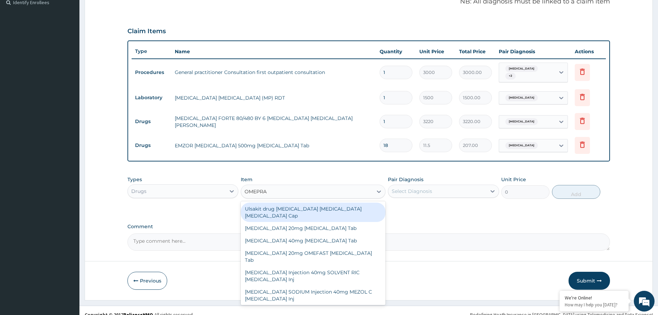
scroll to position [218, 0]
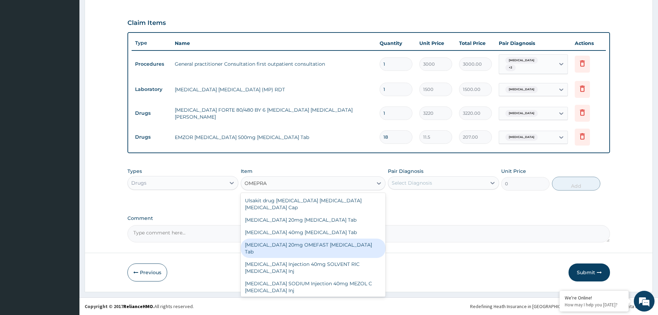
click at [291, 238] on div "[MEDICAL_DATA] 20mg OMEFAST [MEDICAL_DATA] Tab" at bounding box center [313, 247] width 145 height 19
type input "621"
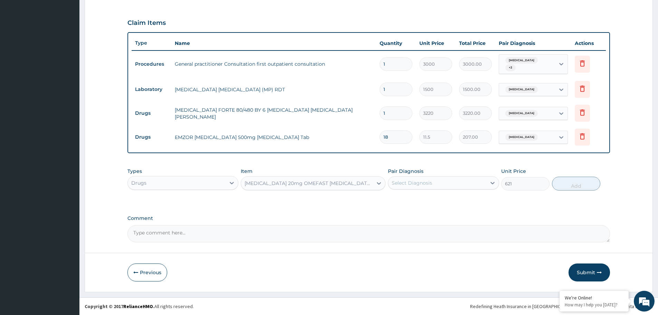
click at [444, 183] on div "Select Diagnosis" at bounding box center [437, 182] width 98 height 11
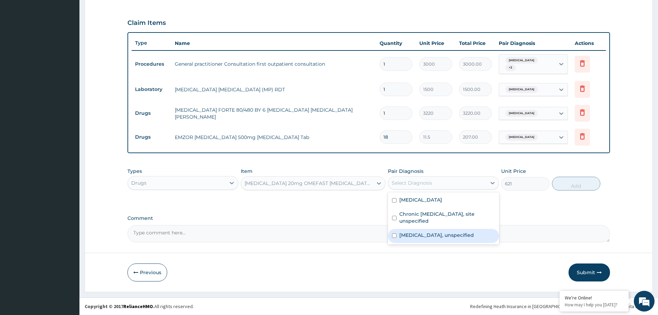
click at [432, 231] on label "Essential hypertension, unspecified" at bounding box center [436, 234] width 75 height 7
checkbox input "true"
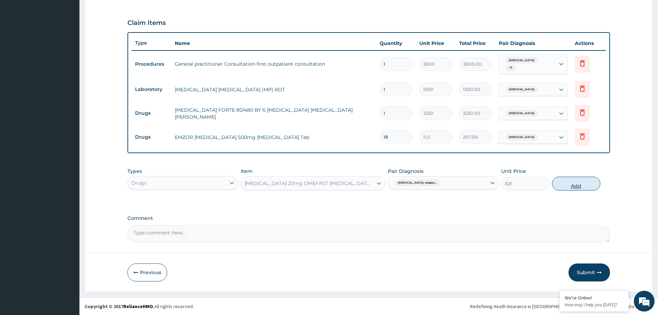
click at [583, 185] on button "Add" at bounding box center [576, 183] width 48 height 14
type input "0"
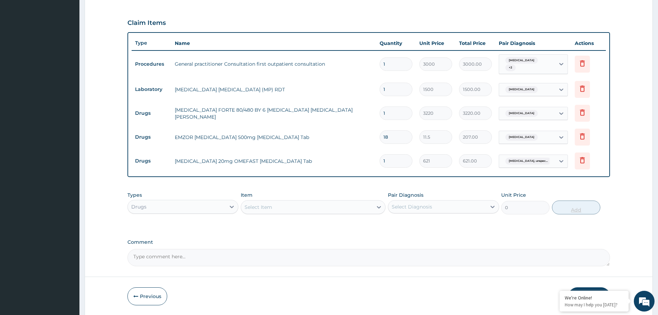
type input "14"
type input "8694.00"
type input "14"
click at [357, 204] on div "Select Item" at bounding box center [307, 206] width 132 height 11
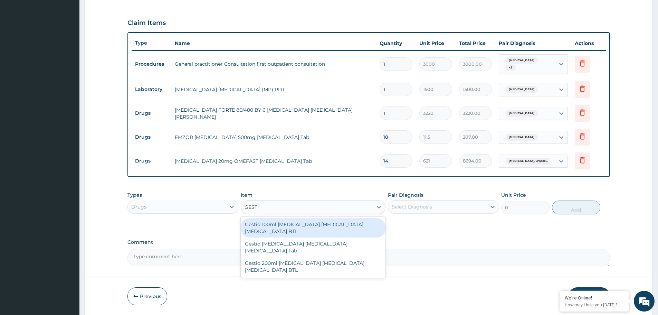
type input "GESTID"
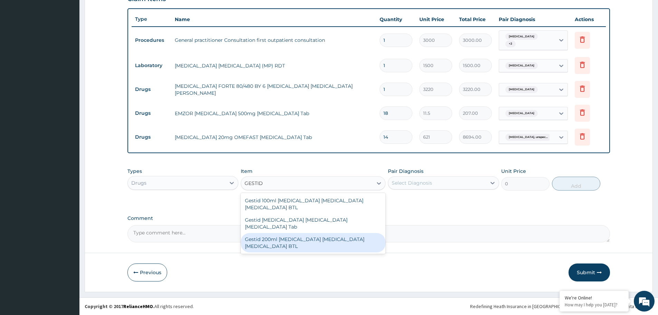
click at [292, 241] on div "Gestid 200ml [MEDICAL_DATA] [MEDICAL_DATA] [MEDICAL_DATA] BTL" at bounding box center [313, 242] width 145 height 19
type input "920"
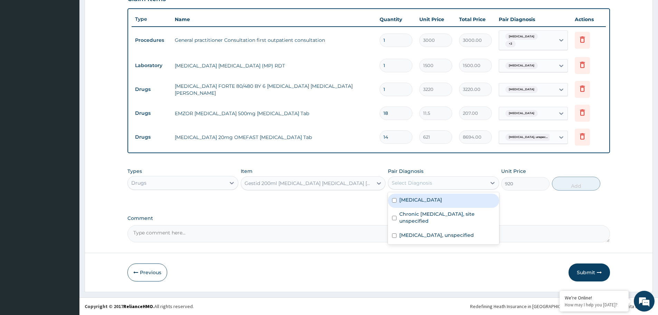
click at [445, 183] on div "Select Diagnosis" at bounding box center [437, 182] width 98 height 11
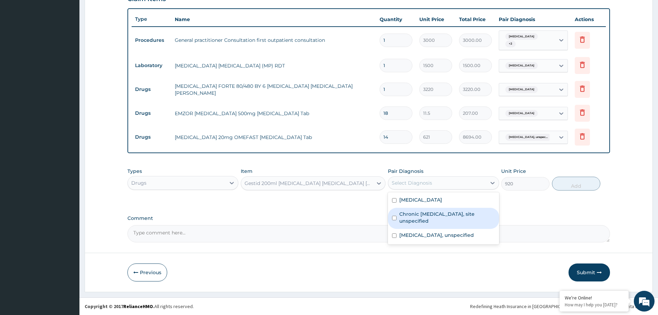
click at [430, 215] on label "Chronic peptic ulcer, site unspecified" at bounding box center [446, 217] width 95 height 14
checkbox input "true"
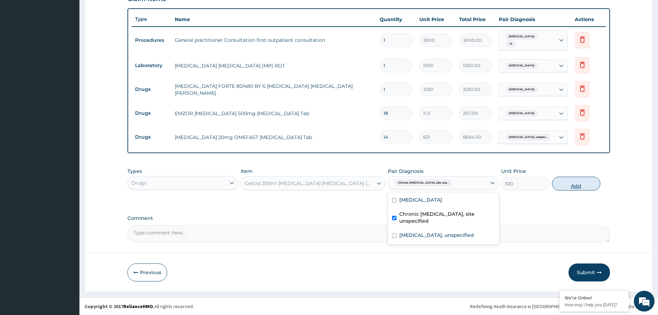
click at [574, 186] on button "Add" at bounding box center [576, 183] width 48 height 14
type input "0"
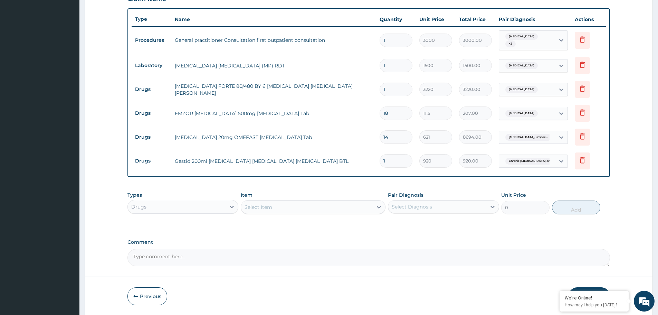
click at [347, 202] on div "Select Item" at bounding box center [307, 206] width 132 height 11
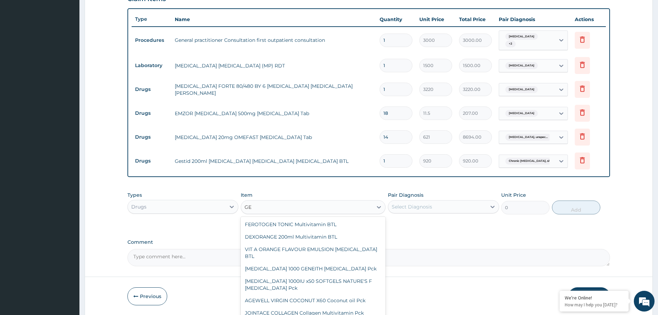
type input "G"
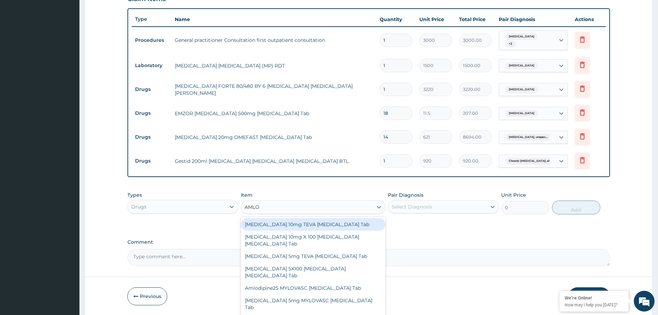
type input "AMLOD"
click at [311, 223] on div "[MEDICAL_DATA] 10mg TEVA [MEDICAL_DATA] Tab" at bounding box center [313, 224] width 145 height 12
type input "787.75"
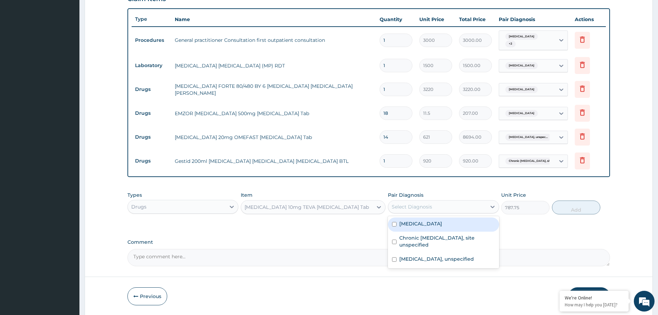
click at [441, 204] on div "Select Diagnosis" at bounding box center [437, 206] width 98 height 11
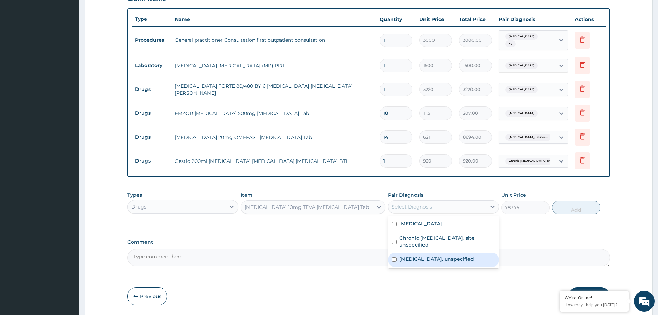
click at [424, 255] on label "Essential hypertension, unspecified" at bounding box center [436, 258] width 75 height 7
checkbox input "true"
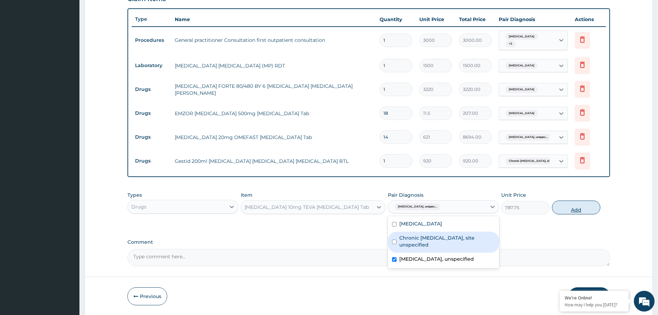
click at [578, 209] on button "Add" at bounding box center [576, 207] width 48 height 14
type input "0"
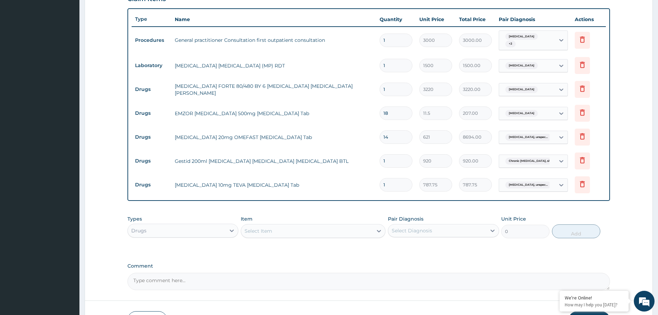
type input "0.00"
type input "2"
type input "1575.50"
type input "28"
type input "22057.00"
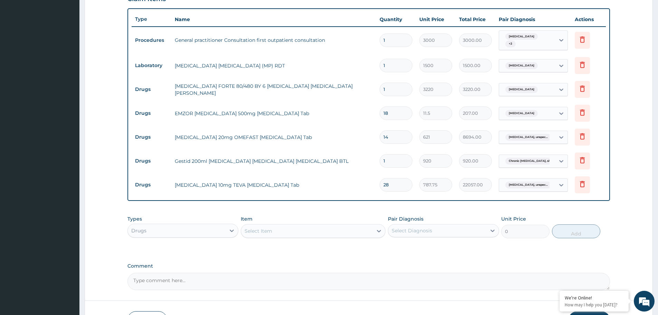
type input "28"
click at [333, 228] on div "Select Item" at bounding box center [307, 230] width 132 height 11
type input "LISIN"
click at [290, 246] on div "LISINOPRIL 5mg POCCO Lisinopril Tab" at bounding box center [313, 248] width 145 height 12
type input "494.5"
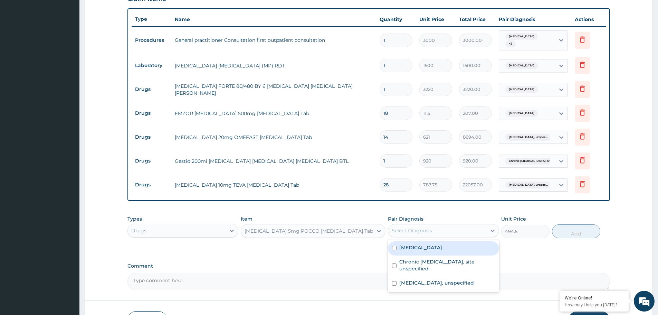
click at [432, 229] on div "Select Diagnosis" at bounding box center [437, 230] width 98 height 11
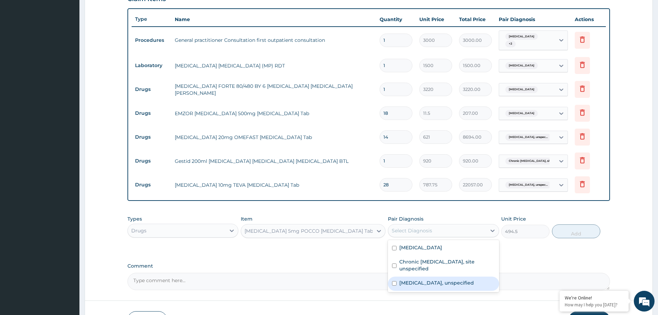
click at [432, 279] on label "[MEDICAL_DATA], unspecified" at bounding box center [436, 282] width 75 height 7
checkbox input "true"
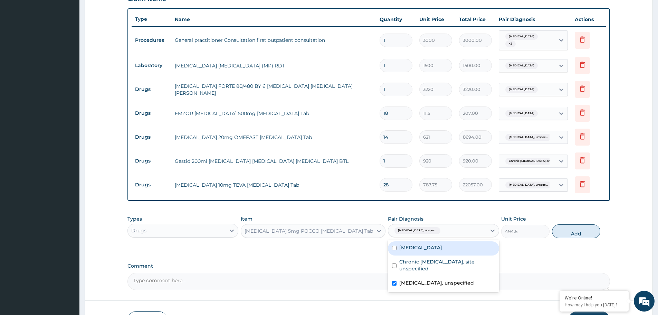
click at [568, 231] on button "Add" at bounding box center [576, 231] width 48 height 14
type input "0"
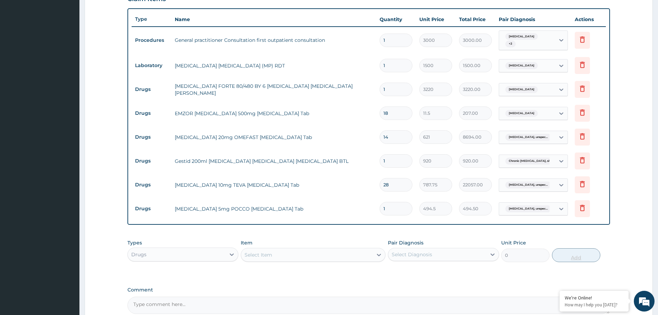
type input "0.00"
type input "2"
type input "989.00"
type input "28"
type input "13846.00"
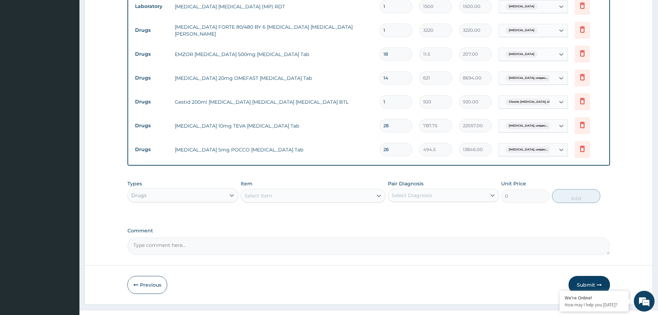
scroll to position [311, 0]
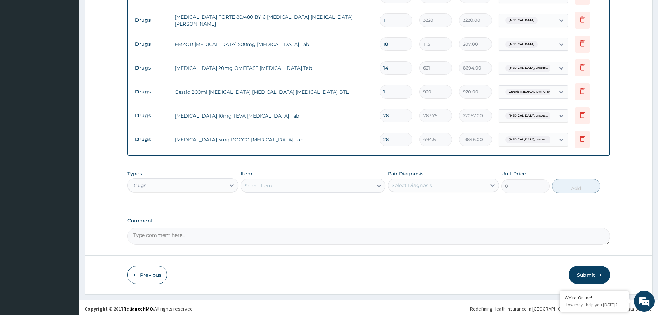
type input "28"
click at [592, 272] on button "Submit" at bounding box center [588, 275] width 41 height 18
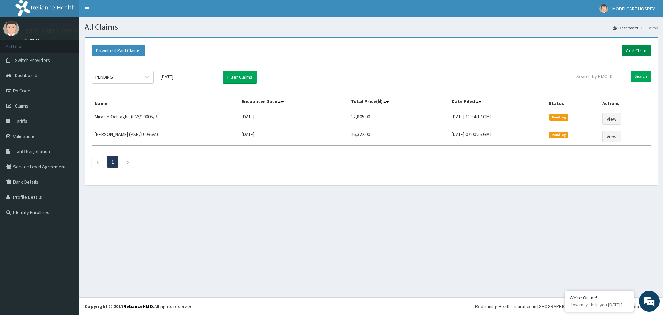
click at [634, 49] on link "Add Claim" at bounding box center [636, 51] width 29 height 12
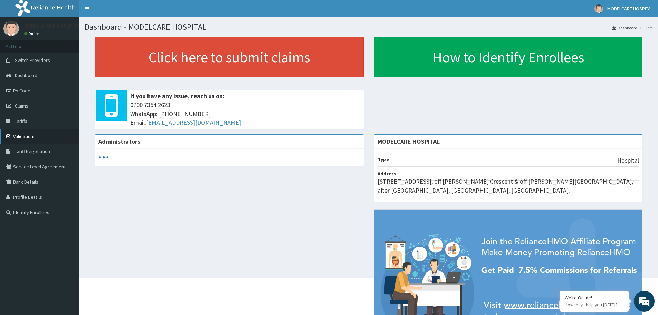
click at [28, 139] on link "Validations" at bounding box center [39, 135] width 79 height 15
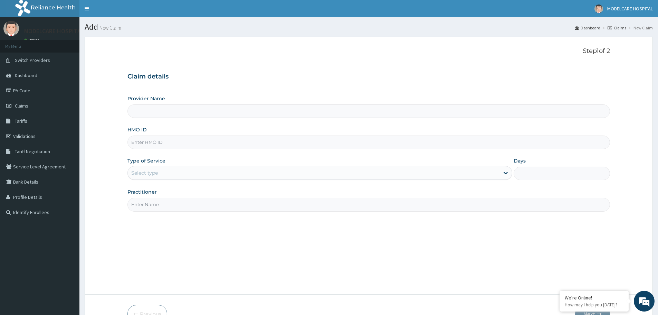
click at [244, 143] on input "HMO ID" at bounding box center [368, 141] width 482 height 13
type input "MODELCARE HOSPITAL"
type input "KPR/10003/B"
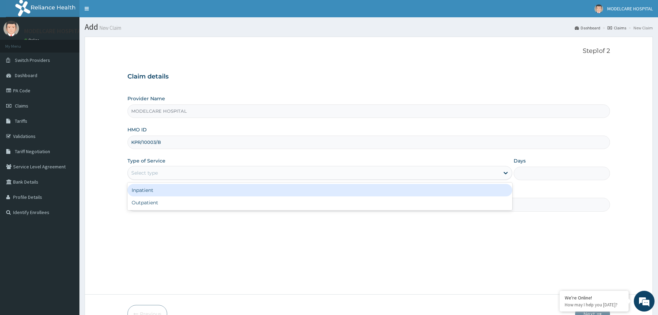
click at [252, 172] on div "Select type" at bounding box center [314, 172] width 372 height 11
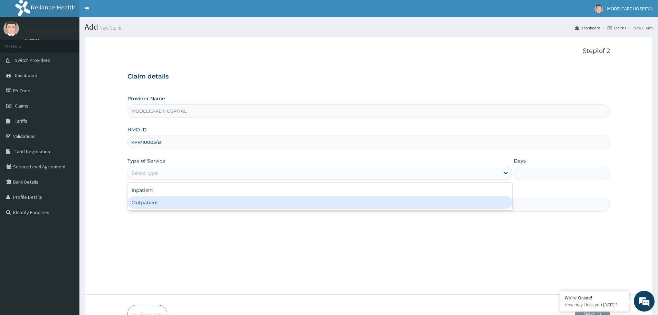
click at [232, 206] on div "Outpatient" at bounding box center [319, 202] width 385 height 12
type input "1"
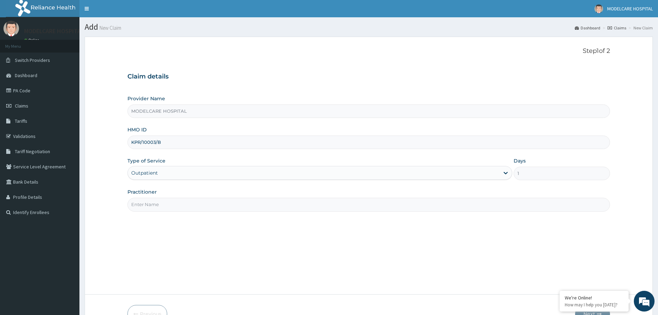
click at [232, 206] on input "Practitioner" at bounding box center [368, 204] width 482 height 13
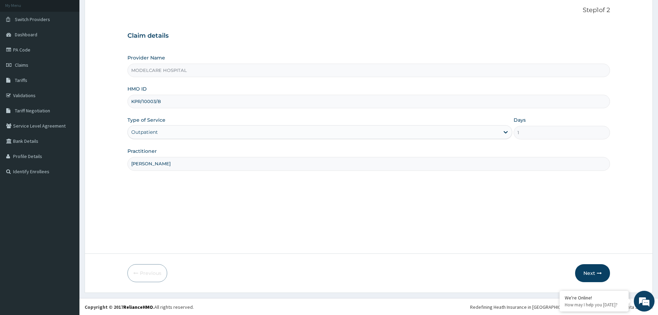
scroll to position [41, 0]
type input "DR. JOHN"
click at [585, 270] on button "Next" at bounding box center [592, 272] width 35 height 18
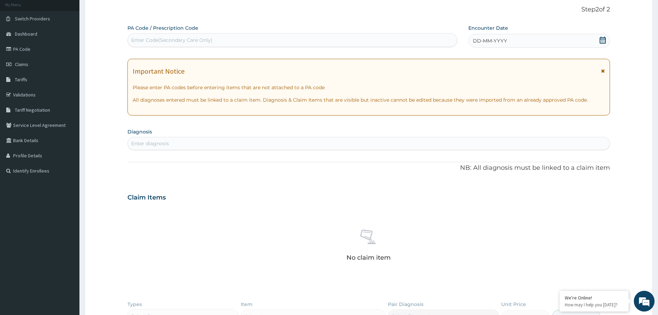
click at [573, 35] on div "DD-MM-YYYY" at bounding box center [538, 41] width 141 height 14
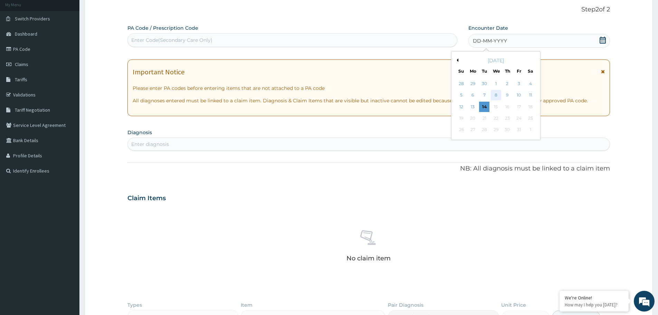
click at [497, 95] on div "8" at bounding box center [496, 95] width 10 height 10
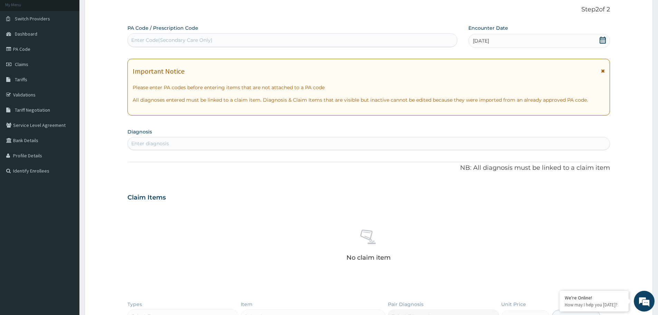
click at [250, 38] on div "Enter Code(Secondary Care Only)" at bounding box center [292, 40] width 329 height 11
type input "PA/9B081B"
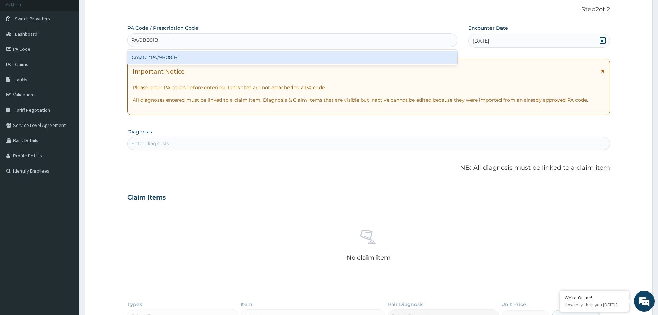
click at [198, 60] on div "Create "PA/9B081B"" at bounding box center [292, 57] width 330 height 12
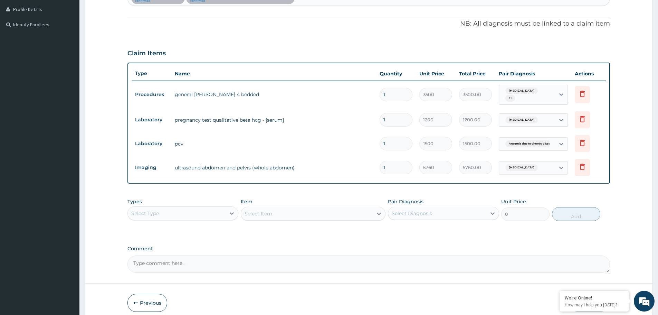
scroll to position [218, 0]
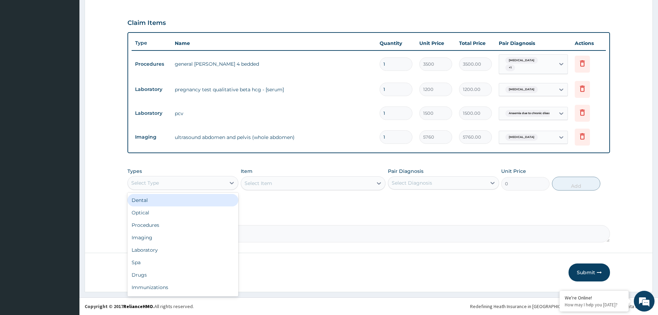
click at [202, 182] on div "Select Type" at bounding box center [177, 182] width 98 height 11
drag, startPoint x: 175, startPoint y: 223, endPoint x: 222, endPoint y: 215, distance: 48.0
click at [175, 223] on div "Procedures" at bounding box center [182, 225] width 111 height 12
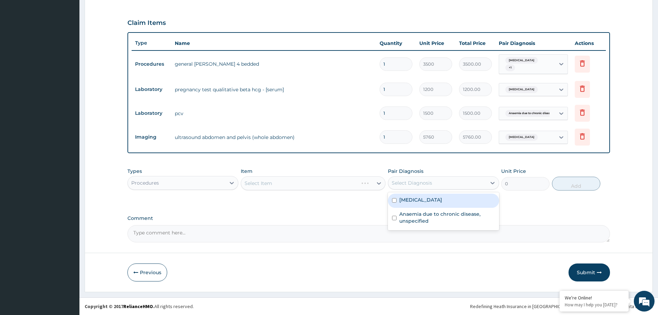
click at [418, 182] on div "Select Diagnosis" at bounding box center [412, 182] width 40 height 7
click at [421, 199] on label "Threatened abortion" at bounding box center [420, 199] width 43 height 7
checkbox input "true"
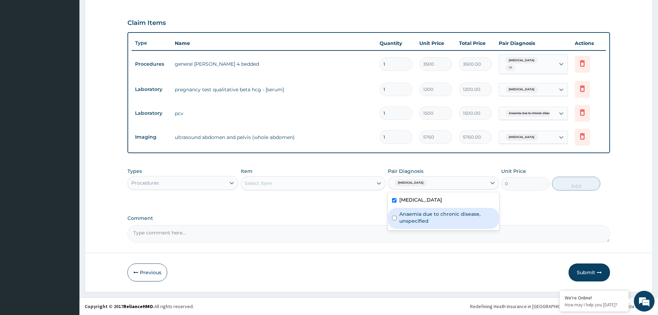
click at [419, 216] on label "Anaemia due to chronic disease, unspecified" at bounding box center [446, 217] width 95 height 14
checkbox input "true"
click at [348, 182] on div "Select Item" at bounding box center [307, 182] width 132 height 11
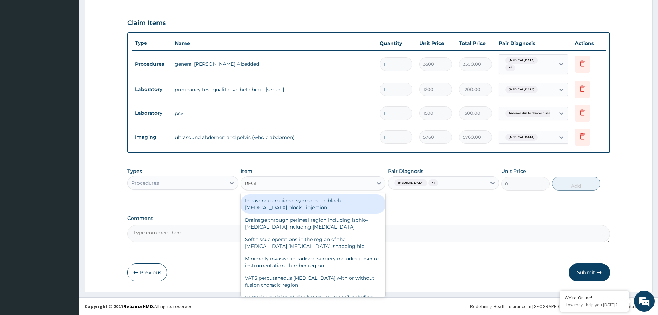
type input "REGIS"
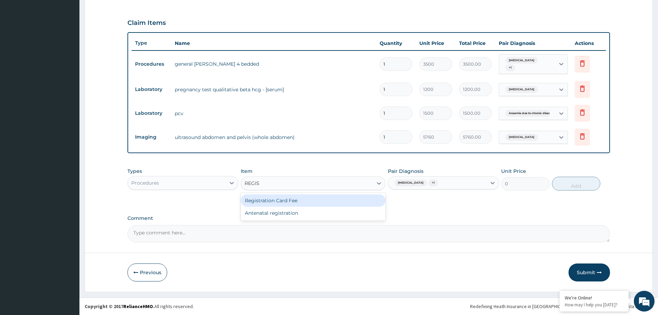
click at [321, 203] on div "Registration Card Fee" at bounding box center [313, 200] width 145 height 12
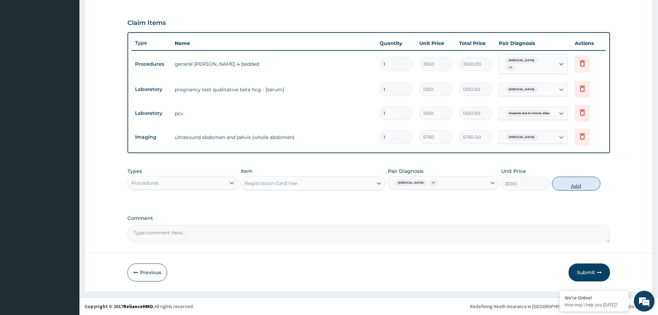
click at [564, 181] on button "Add" at bounding box center [576, 183] width 48 height 14
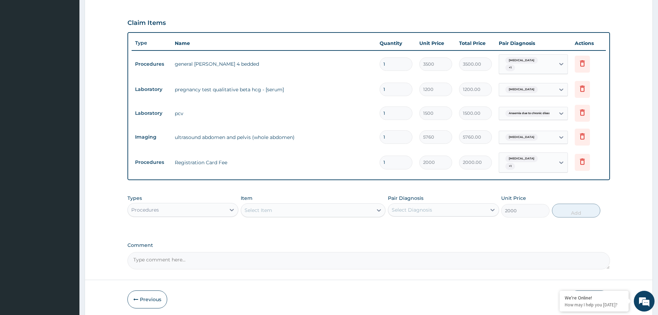
type input "0"
click at [345, 210] on div "Select Item" at bounding box center [307, 209] width 132 height 11
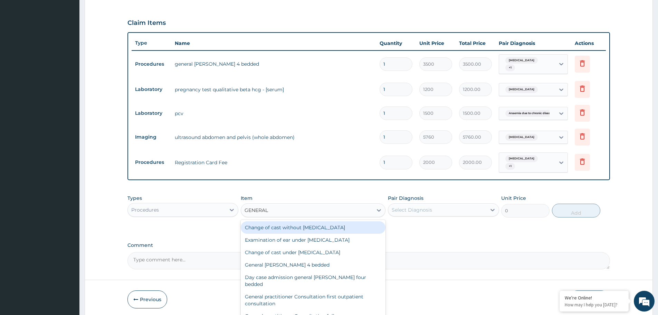
type input "GENERAL P"
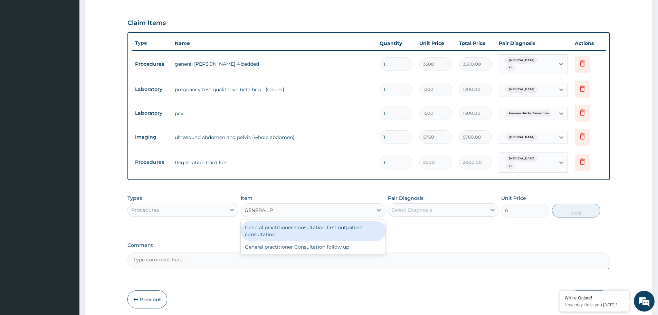
click at [317, 229] on div "General practitioner Consultation first outpatient consultation" at bounding box center [313, 230] width 145 height 19
type input "3000"
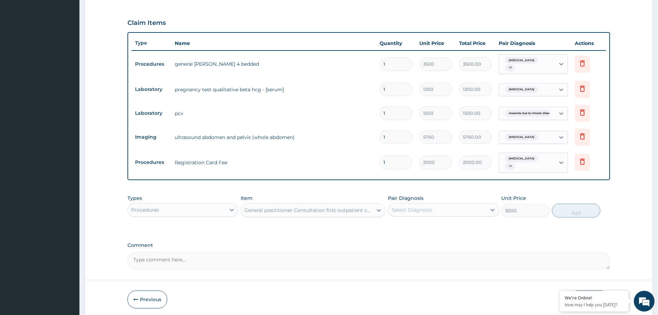
click at [456, 211] on div "Select Diagnosis" at bounding box center [437, 209] width 98 height 11
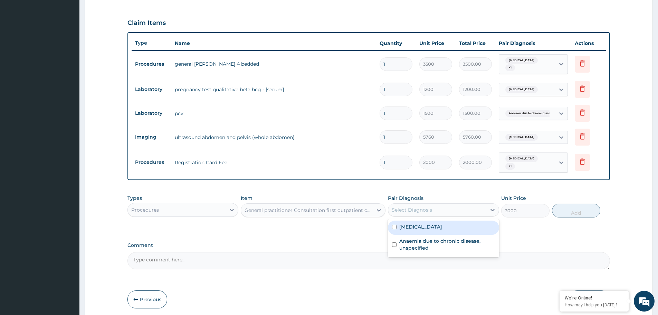
click at [454, 228] on div "Threatened abortion" at bounding box center [443, 227] width 111 height 14
checkbox input "true"
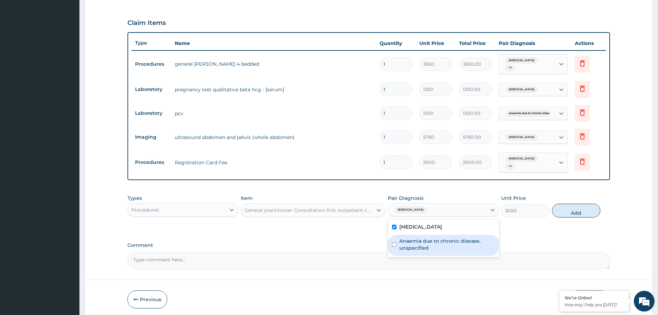
click at [453, 244] on label "Anaemia due to chronic disease, unspecified" at bounding box center [446, 244] width 95 height 14
checkbox input "true"
click at [570, 208] on button "Add" at bounding box center [576, 210] width 48 height 14
type input "0"
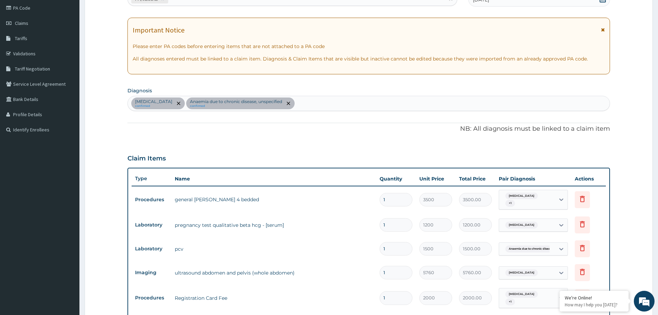
scroll to position [80, 0]
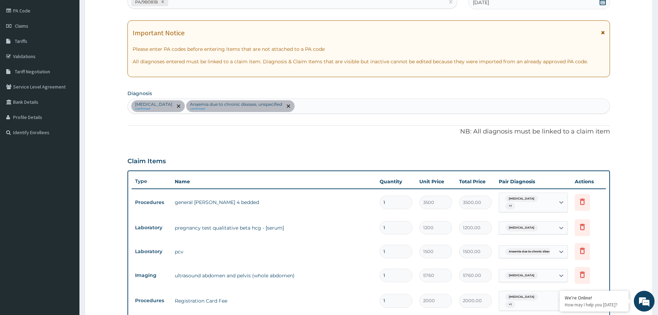
click at [322, 106] on div "Threatened abortion confirmed Anaemia due to chronic disease, unspecified confi…" at bounding box center [369, 106] width 482 height 15
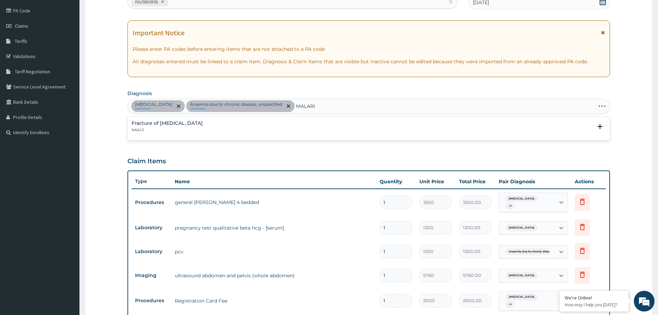
type input "[MEDICAL_DATA]"
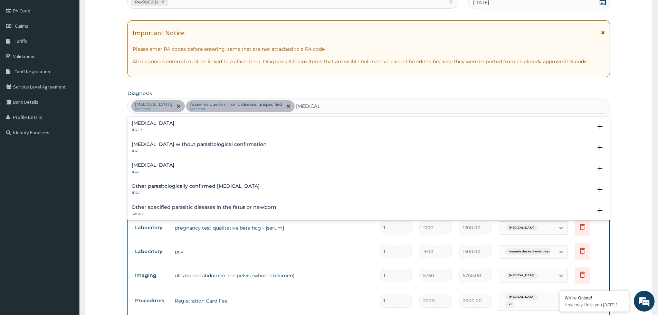
click at [163, 167] on h4 "[MEDICAL_DATA]" at bounding box center [153, 164] width 43 height 5
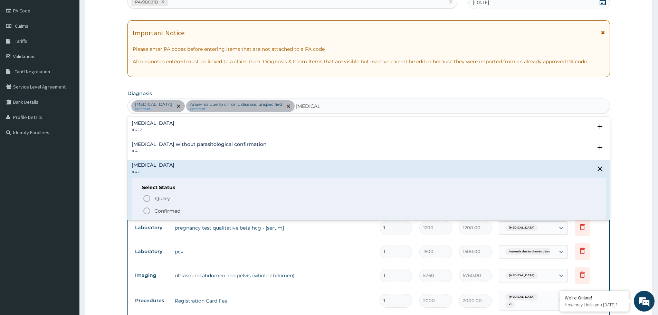
click at [146, 209] on icon "status option filled" at bounding box center [147, 210] width 8 height 8
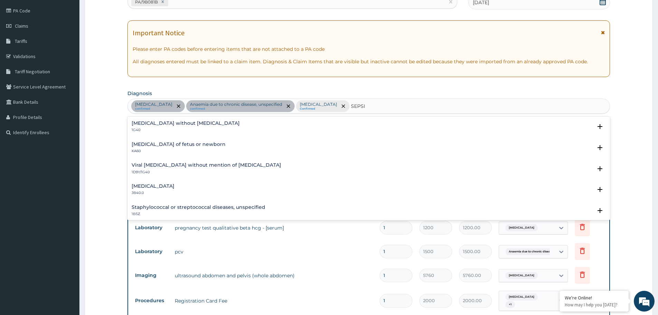
type input "[MEDICAL_DATA]"
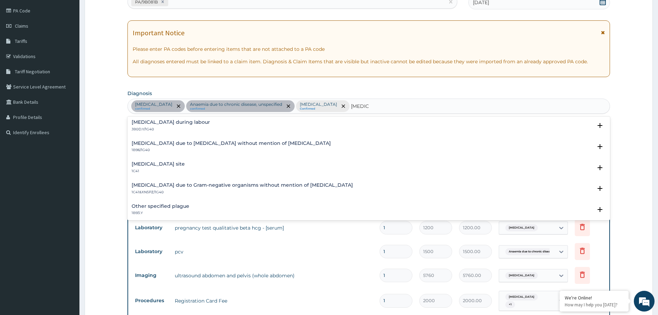
scroll to position [207, 0]
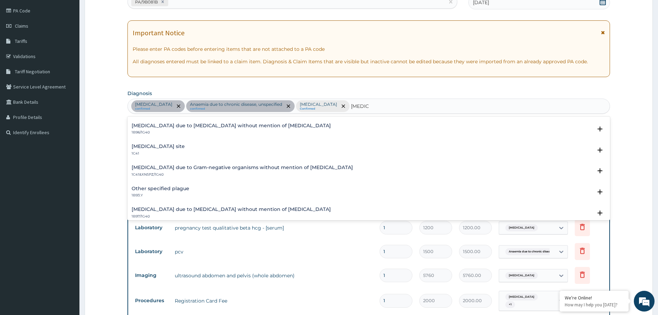
click at [173, 148] on h4 "[MEDICAL_DATA] site" at bounding box center [158, 146] width 53 height 5
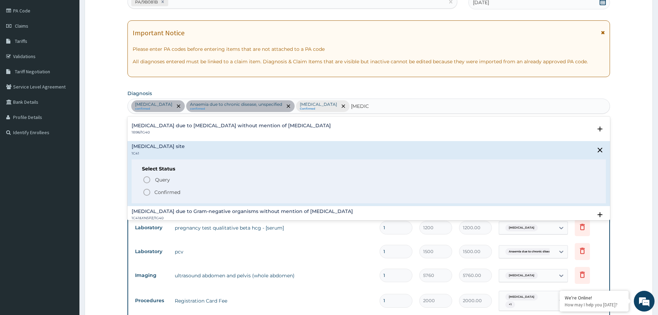
click at [147, 191] on icon "status option filled" at bounding box center [147, 192] width 8 height 8
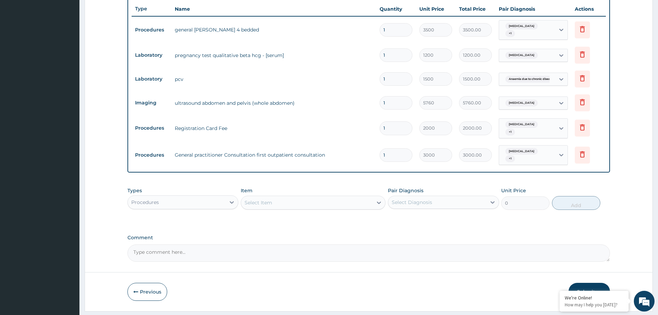
scroll to position [252, 0]
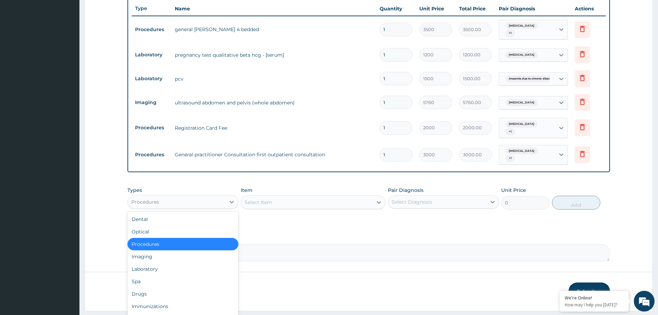
click at [217, 202] on div "Procedures" at bounding box center [177, 201] width 98 height 11
drag, startPoint x: 174, startPoint y: 269, endPoint x: 178, endPoint y: 267, distance: 4.5
click at [176, 268] on div "Laboratory" at bounding box center [182, 268] width 111 height 12
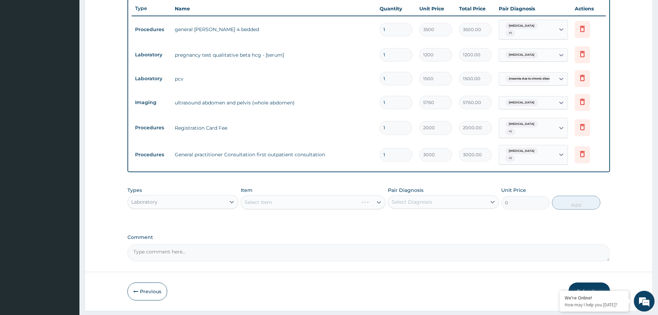
click at [426, 200] on div "Select Diagnosis" at bounding box center [412, 201] width 40 height 7
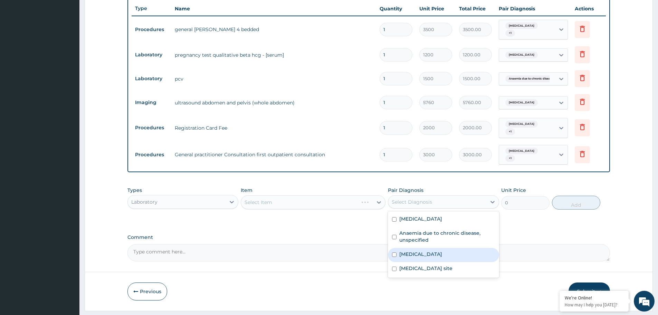
click at [421, 257] on label "[MEDICAL_DATA]" at bounding box center [420, 253] width 43 height 7
checkbox input "true"
click at [337, 203] on div "Select Item" at bounding box center [307, 201] width 132 height 11
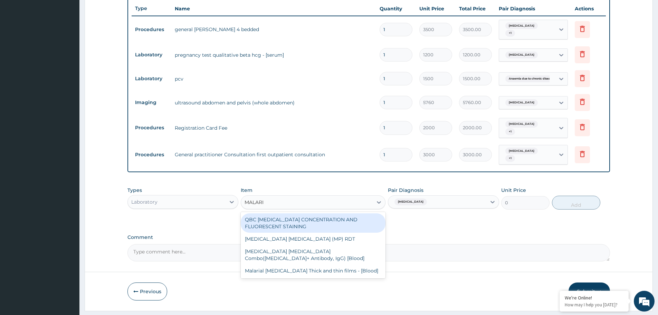
type input "[MEDICAL_DATA]"
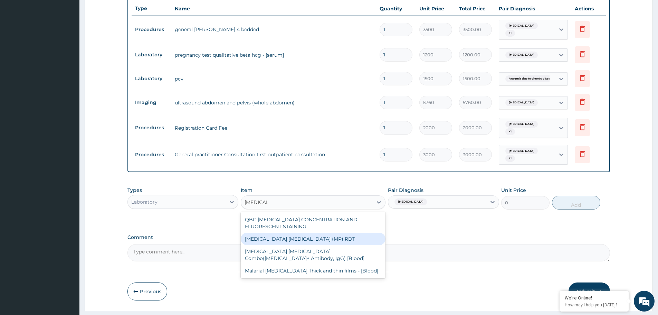
click at [286, 244] on div "[MEDICAL_DATA] [MEDICAL_DATA] (MP) RDT" at bounding box center [313, 238] width 145 height 12
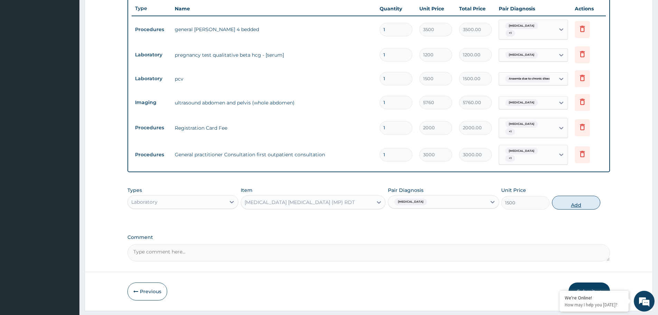
click at [568, 204] on button "Add" at bounding box center [576, 202] width 48 height 14
type input "0"
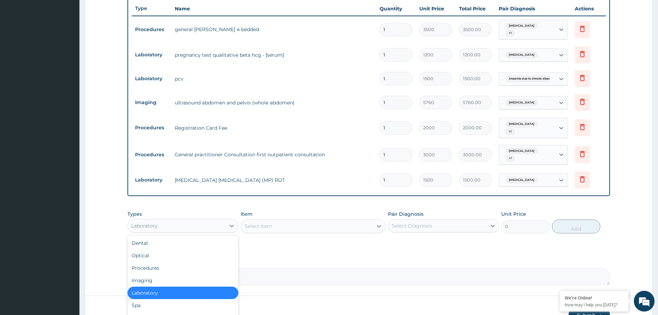
click at [210, 221] on div "Laboratory" at bounding box center [177, 225] width 98 height 11
click at [303, 224] on div "Select Item" at bounding box center [307, 225] width 132 height 11
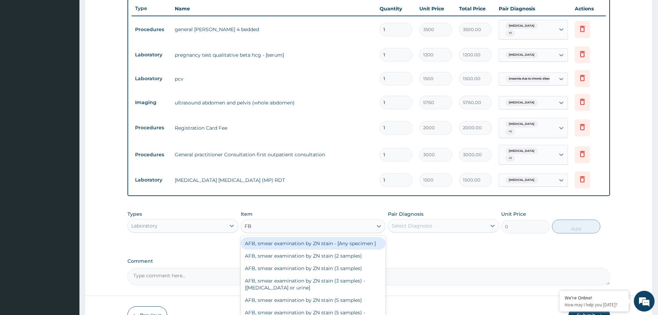
type input "FBC"
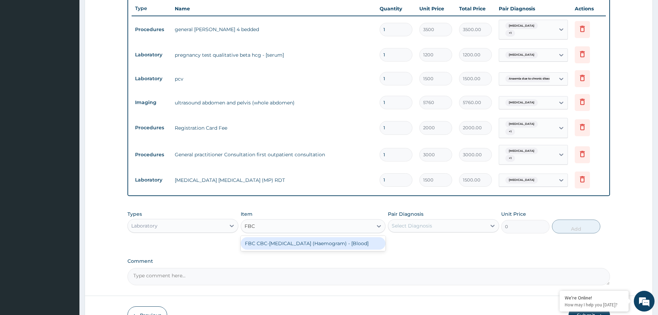
click at [304, 239] on div "FBC CBC-[MEDICAL_DATA] (Haemogram) - [Blood]" at bounding box center [313, 243] width 145 height 12
type input "3000"
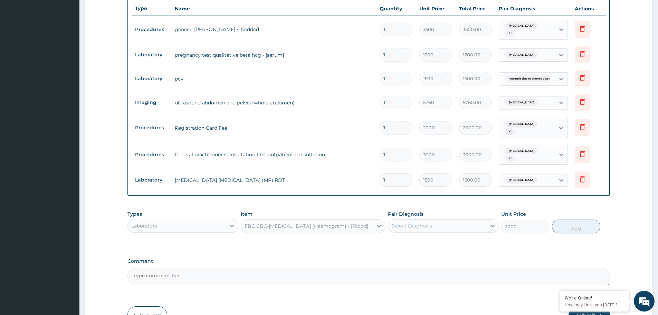
click at [416, 223] on div "Select Diagnosis" at bounding box center [412, 225] width 40 height 7
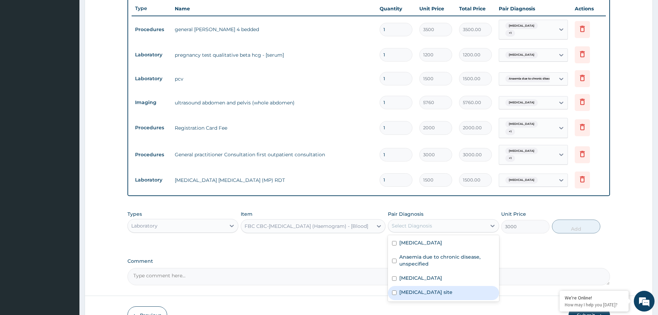
click at [433, 290] on label "[MEDICAL_DATA] site" at bounding box center [425, 291] width 53 height 7
checkbox input "true"
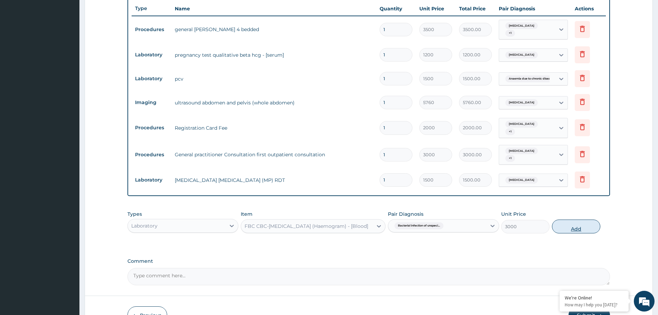
click at [589, 229] on button "Add" at bounding box center [576, 226] width 48 height 14
type input "0"
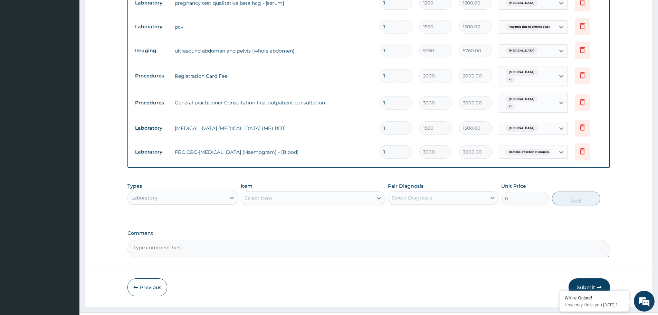
scroll to position [319, 0]
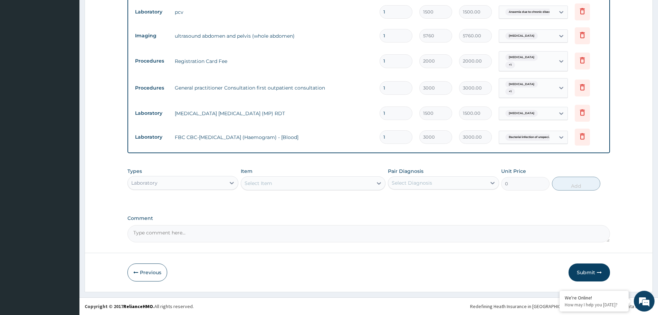
click at [221, 182] on div "Laboratory" at bounding box center [177, 182] width 98 height 11
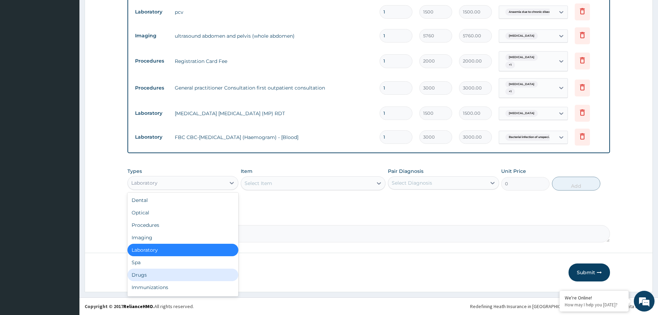
click at [153, 273] on div "Drugs" at bounding box center [182, 274] width 111 height 12
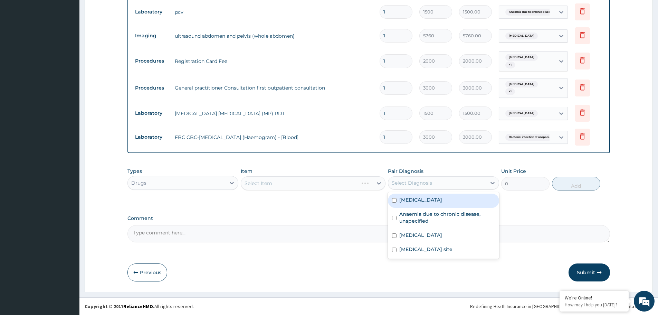
click at [415, 181] on div "Select Diagnosis" at bounding box center [412, 182] width 40 height 7
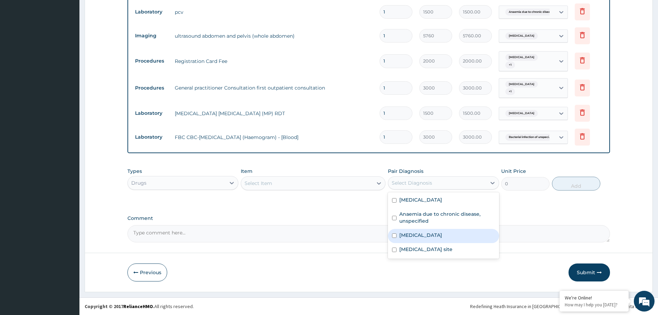
click at [413, 235] on label "[MEDICAL_DATA]" at bounding box center [420, 234] width 43 height 7
checkbox input "true"
click at [335, 185] on div "Select Item" at bounding box center [307, 182] width 132 height 11
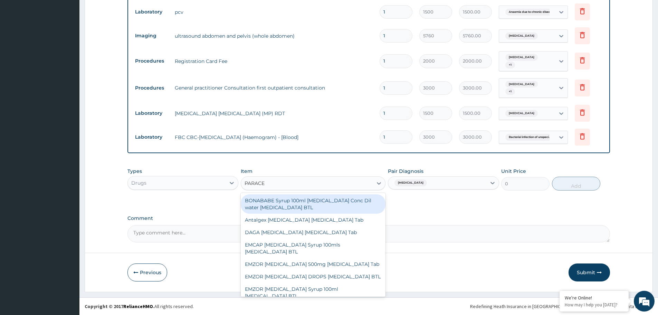
type input "PARACET"
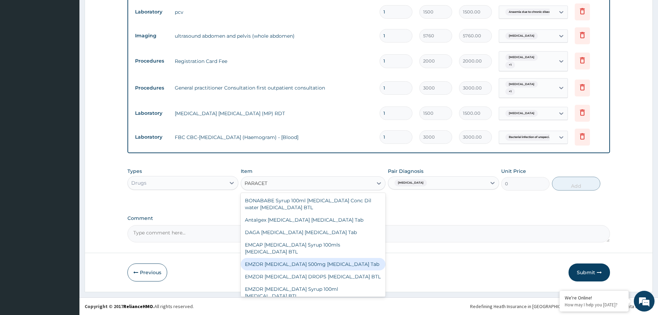
click at [296, 263] on div "EMZOR [MEDICAL_DATA] 500mg [MEDICAL_DATA] Tab" at bounding box center [313, 264] width 145 height 12
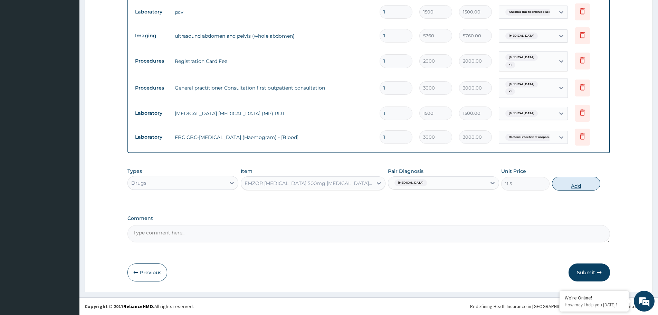
click at [567, 181] on button "Add" at bounding box center [576, 183] width 48 height 14
type input "0"
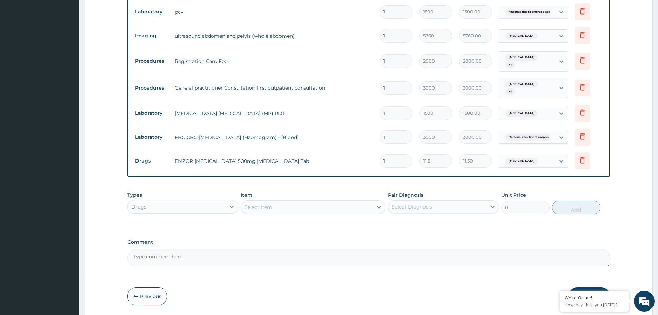
type input "18"
type input "207.00"
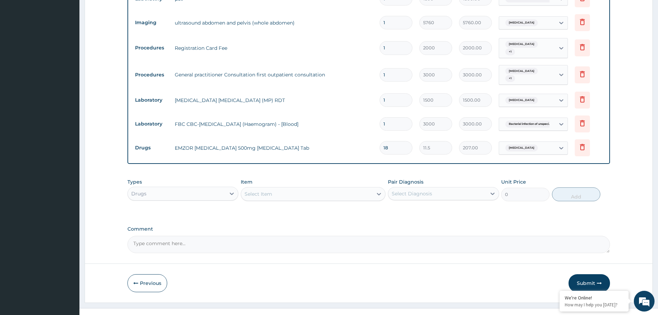
scroll to position [343, 0]
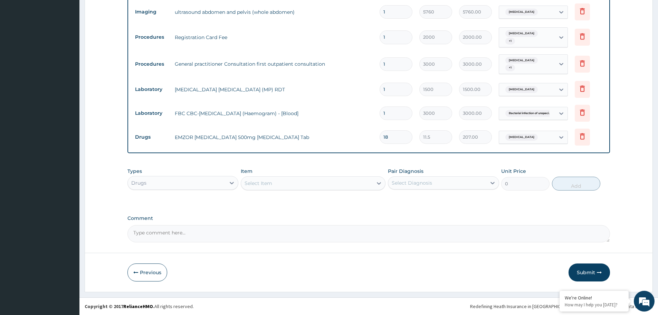
type input "18"
click at [342, 182] on div "Select Item" at bounding box center [307, 182] width 132 height 11
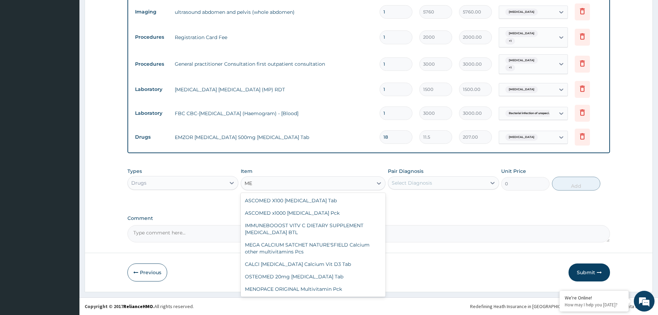
type input "M"
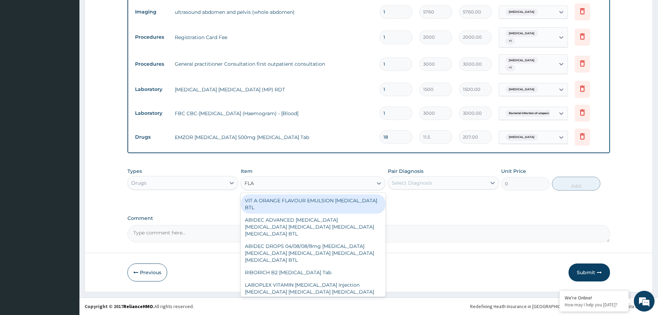
type input "FLAG"
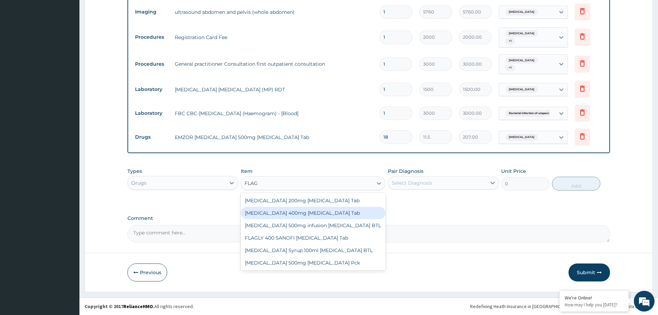
click at [266, 213] on div "[MEDICAL_DATA] 400mg [MEDICAL_DATA] Tab" at bounding box center [313, 212] width 145 height 12
type input "23"
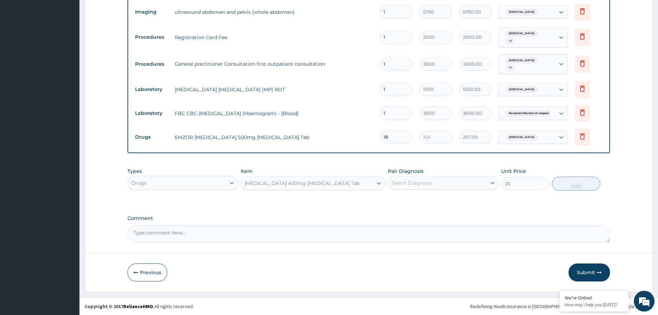
click at [421, 180] on div "Select Diagnosis" at bounding box center [412, 182] width 40 height 7
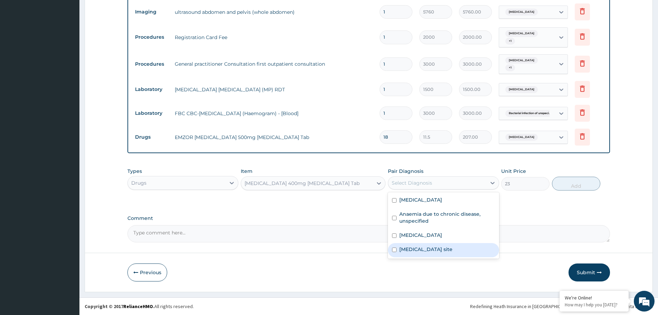
click at [427, 245] on label "[MEDICAL_DATA] site" at bounding box center [425, 248] width 53 height 7
checkbox input "true"
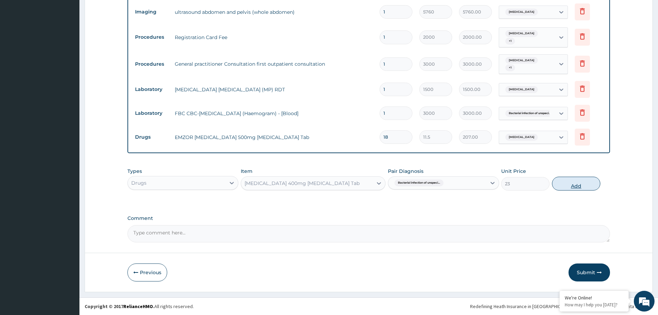
click at [573, 182] on button "Add" at bounding box center [576, 183] width 48 height 14
type input "0"
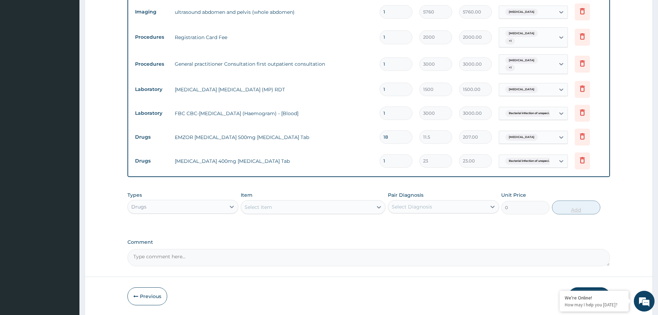
type input "14"
type input "322.00"
type input "14"
click at [345, 205] on div "Select Item" at bounding box center [307, 206] width 132 height 11
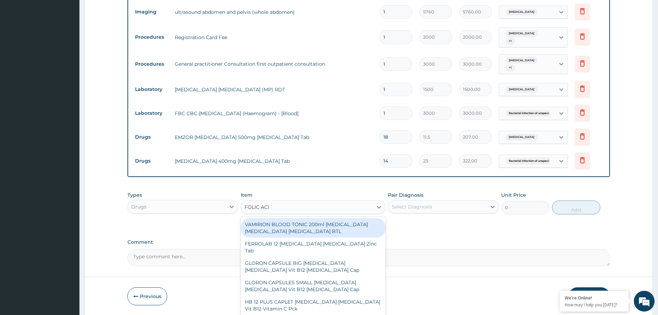
type input "[MEDICAL_DATA]"
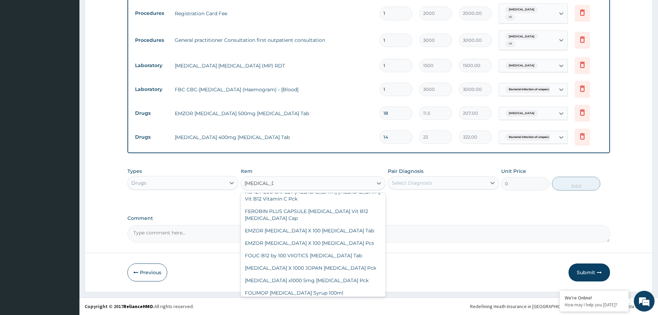
scroll to position [68, 0]
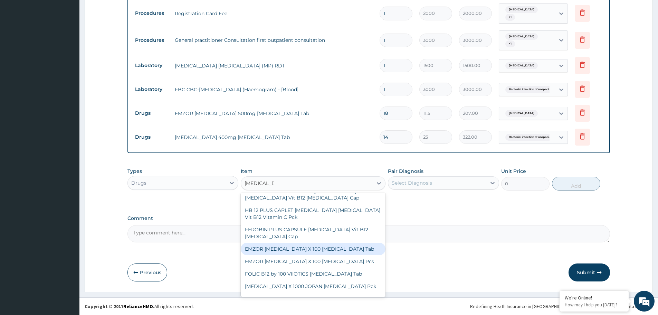
click at [286, 242] on div "EMZOR [MEDICAL_DATA] X 100 [MEDICAL_DATA] Tab" at bounding box center [313, 248] width 145 height 12
type input "193.2"
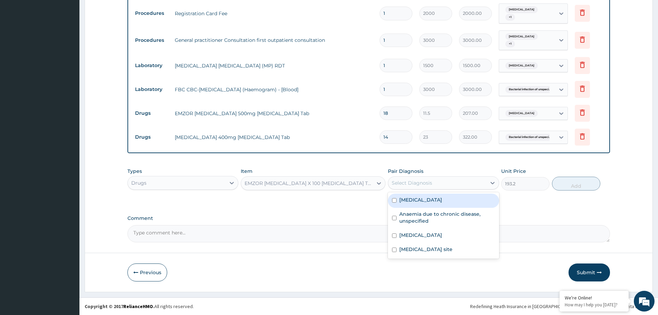
click at [462, 181] on div "Select Diagnosis" at bounding box center [437, 182] width 98 height 11
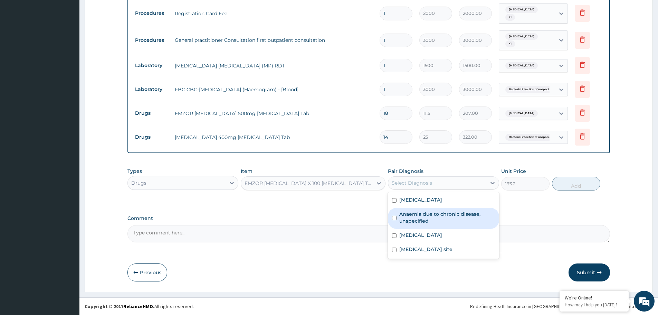
click at [415, 215] on label "Anaemia due to chronic disease, unspecified" at bounding box center [446, 217] width 95 height 14
checkbox input "true"
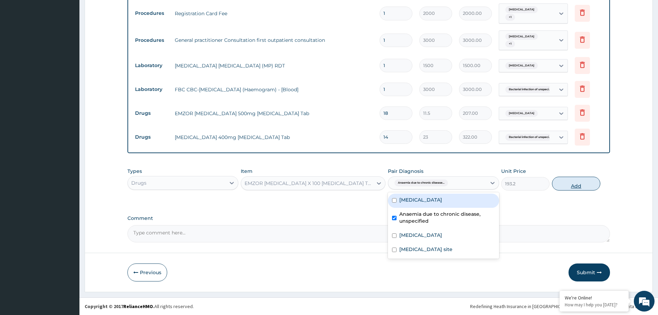
click at [586, 183] on button "Add" at bounding box center [576, 183] width 48 height 14
type input "0"
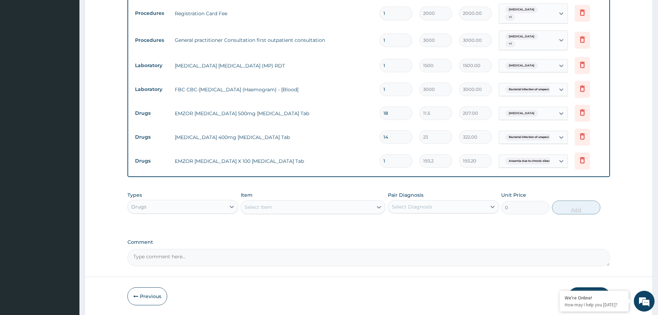
type input "14"
type input "2704.80"
type input "14"
click at [317, 204] on div "Select Item" at bounding box center [307, 206] width 132 height 11
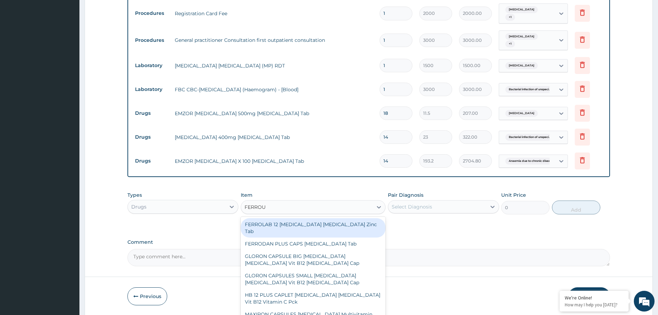
type input "FERROUS"
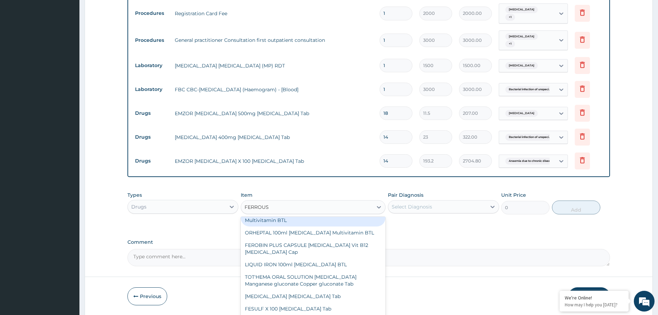
scroll to position [122, 0]
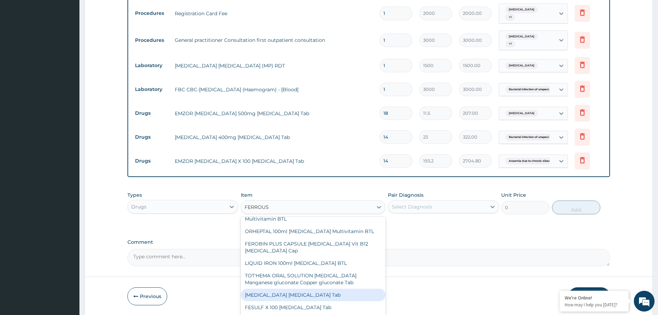
click at [310, 289] on div "[MEDICAL_DATA] [MEDICAL_DATA] Tab" at bounding box center [313, 294] width 145 height 12
type input "23"
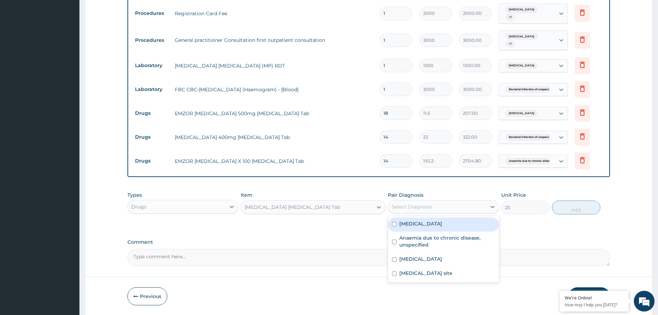
click at [428, 205] on div "Select Diagnosis" at bounding box center [412, 206] width 40 height 7
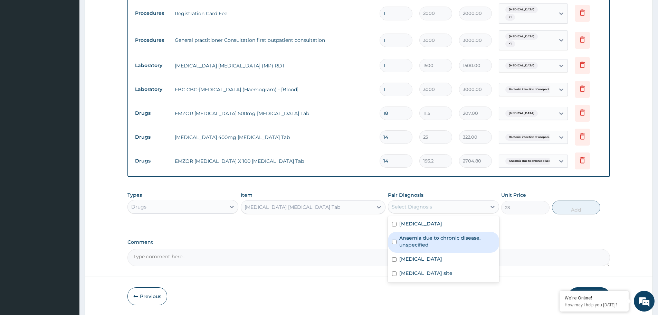
click at [420, 247] on label "Anaemia due to chronic disease, unspecified" at bounding box center [446, 241] width 95 height 14
checkbox input "true"
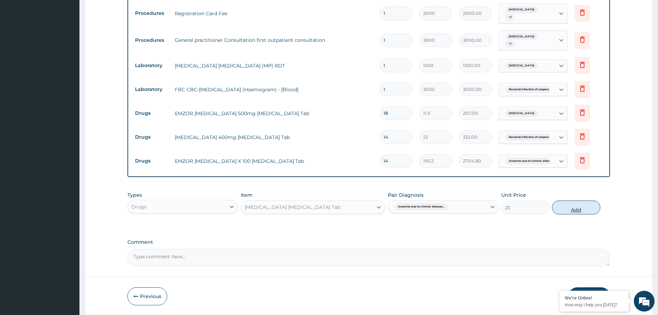
click at [571, 206] on button "Add" at bounding box center [576, 207] width 48 height 14
type input "0"
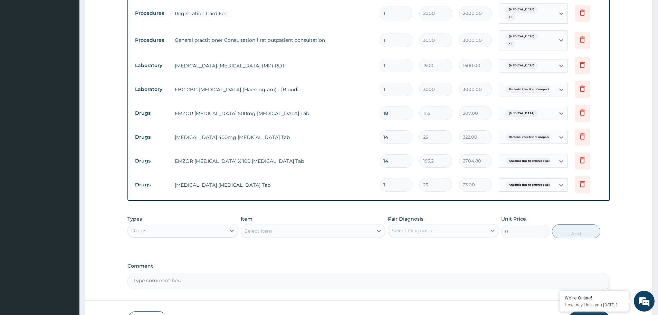
type input "0.00"
type input "2"
type input "46.00"
type input "28"
type input "644.00"
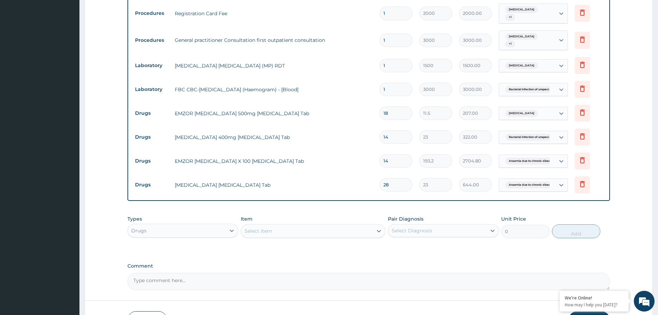
type input "28"
click at [332, 228] on div "Select Item" at bounding box center [307, 230] width 132 height 11
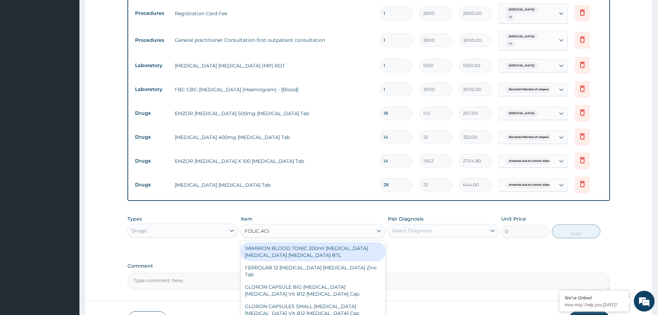
type input "FOLIC ACID"
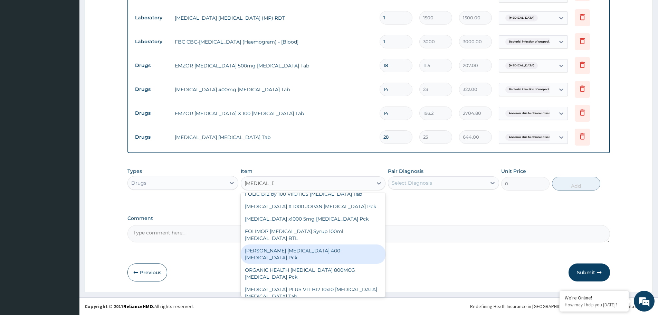
scroll to position [137, 0]
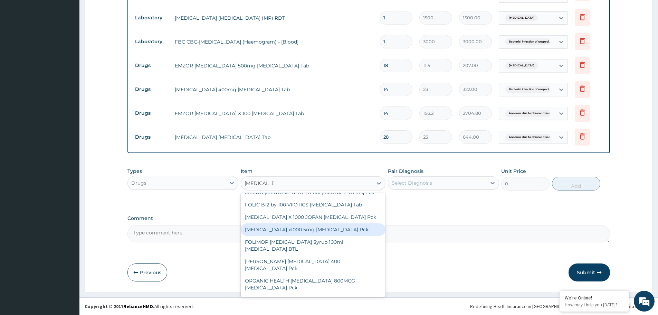
click at [288, 223] on div "FOLIC ACID x1000 5mg Folic acid Pck" at bounding box center [313, 229] width 145 height 12
type input "1092.5"
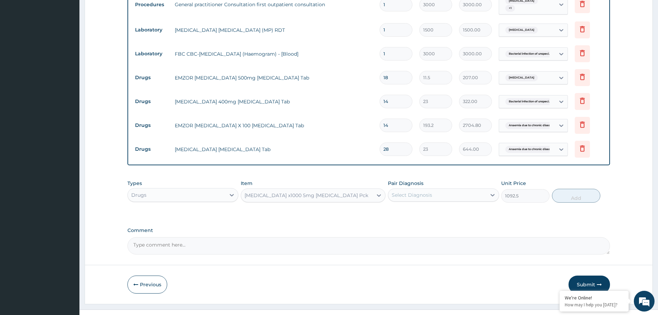
scroll to position [414, 0]
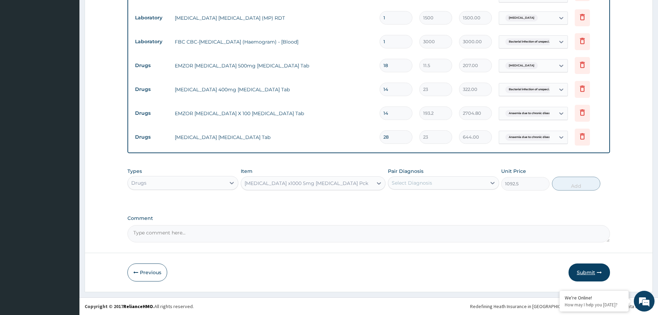
click at [587, 273] on button "Submit" at bounding box center [588, 272] width 41 height 18
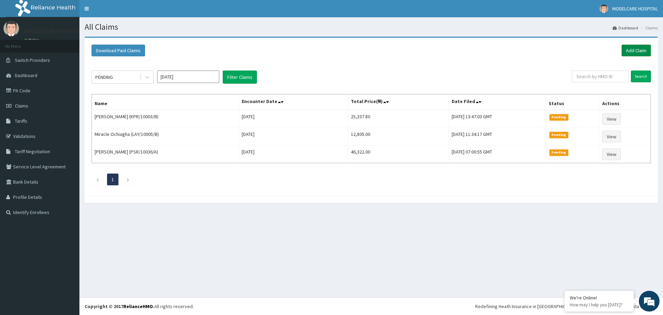
click at [634, 49] on link "Add Claim" at bounding box center [636, 51] width 29 height 12
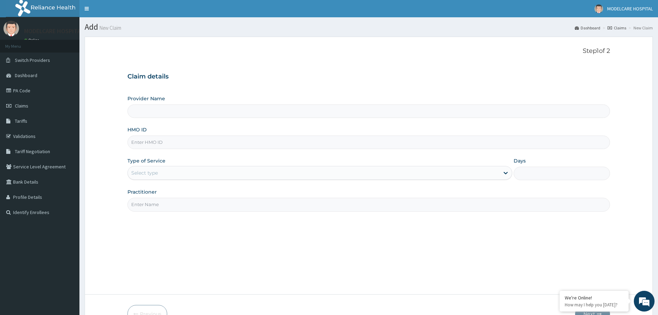
click at [227, 142] on input "HMO ID" at bounding box center [368, 141] width 482 height 13
type input "F"
type input "MODELCARE HOSPITAL"
type input "fmI/10093/a"
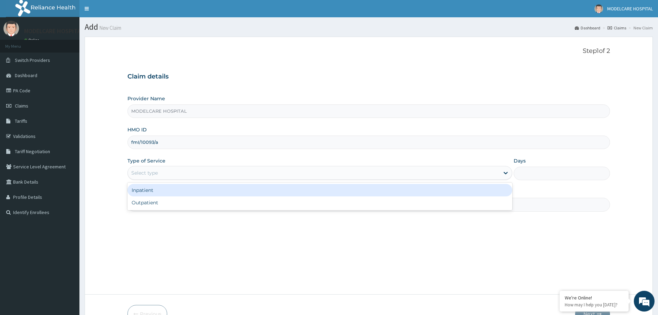
click at [198, 171] on div "Select type" at bounding box center [314, 172] width 372 height 11
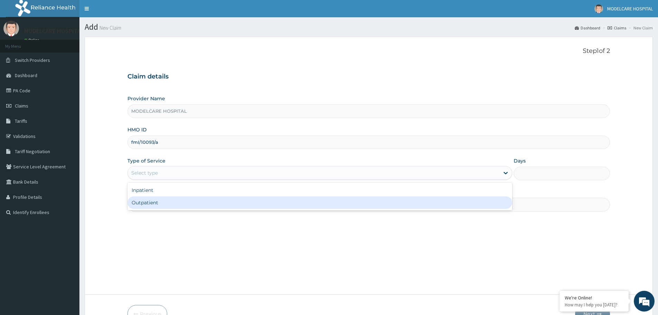
click at [194, 201] on div "Outpatient" at bounding box center [319, 202] width 385 height 12
type input "1"
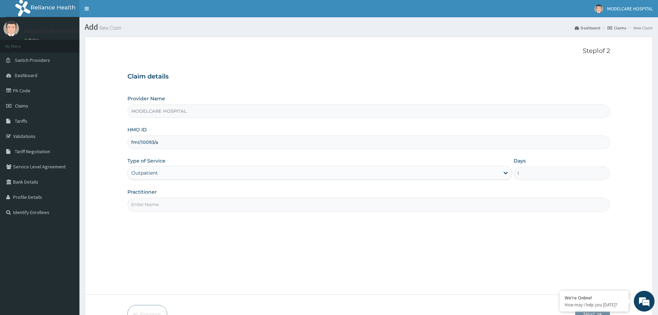
click at [201, 205] on input "Practitioner" at bounding box center [368, 204] width 482 height 13
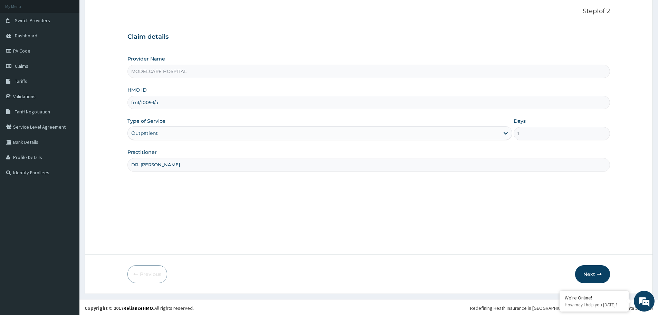
scroll to position [41, 0]
type input "DR. [PERSON_NAME]"
click at [586, 269] on button "Next" at bounding box center [592, 272] width 35 height 18
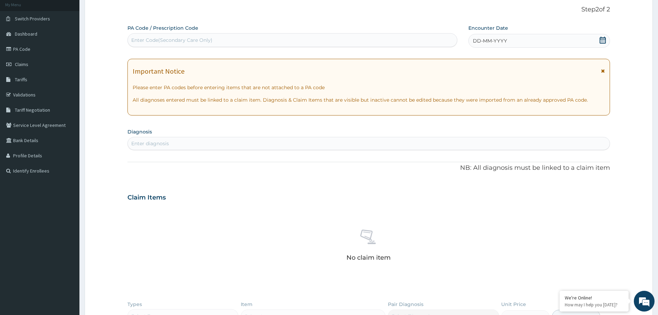
click at [563, 42] on div "DD-MM-YYYY" at bounding box center [538, 41] width 141 height 14
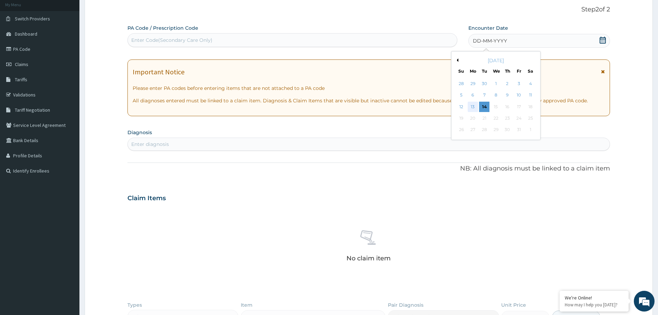
click at [471, 105] on div "13" at bounding box center [473, 107] width 10 height 10
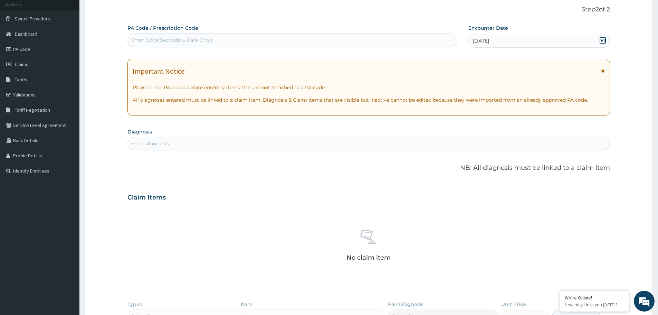
click at [354, 141] on div "Enter diagnosis" at bounding box center [369, 143] width 482 height 11
type input "[MEDICAL_DATA]"
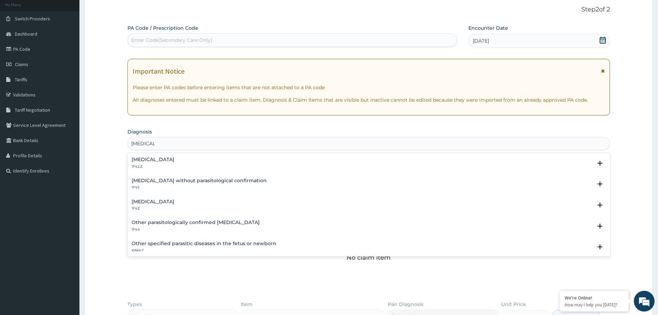
click at [156, 202] on h4 "[MEDICAL_DATA]" at bounding box center [153, 201] width 43 height 5
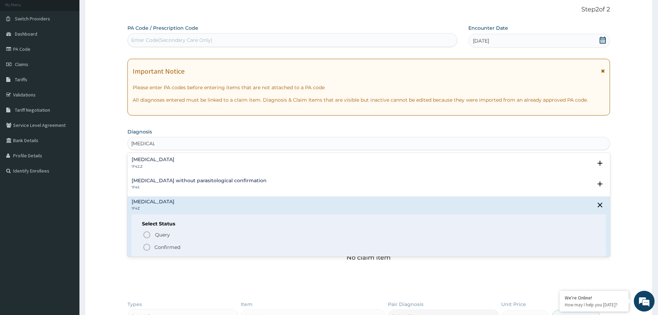
click at [146, 247] on icon "status option filled" at bounding box center [147, 247] width 8 height 8
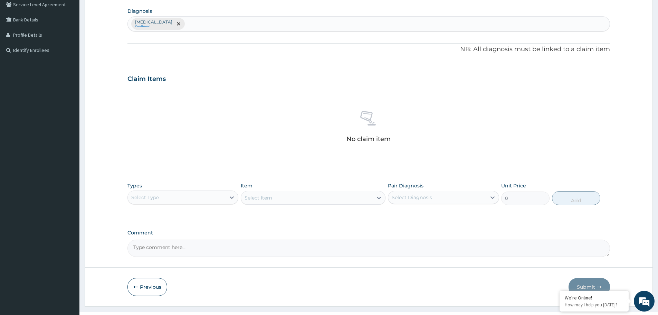
scroll to position [176, 0]
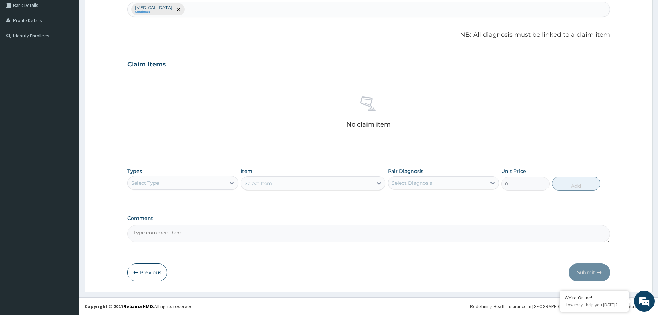
click at [220, 180] on div "Select Type" at bounding box center [177, 182] width 98 height 11
drag, startPoint x: 180, startPoint y: 225, endPoint x: 198, endPoint y: 219, distance: 19.1
click at [180, 225] on div "Procedures" at bounding box center [182, 225] width 111 height 12
click at [411, 180] on div "Select Diagnosis" at bounding box center [412, 182] width 40 height 7
click at [407, 199] on label "[MEDICAL_DATA]" at bounding box center [420, 199] width 43 height 7
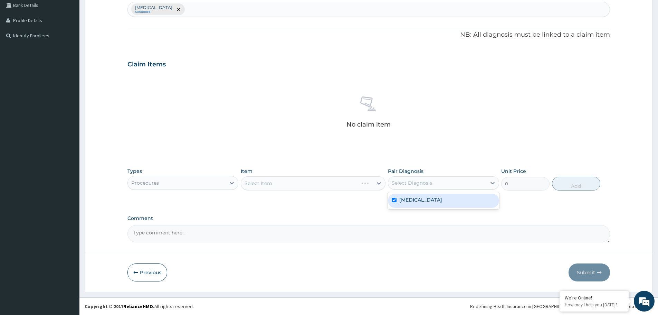
checkbox input "true"
click at [322, 184] on div "Select Item" at bounding box center [313, 183] width 145 height 14
click at [322, 184] on div "Select Item" at bounding box center [307, 182] width 132 height 11
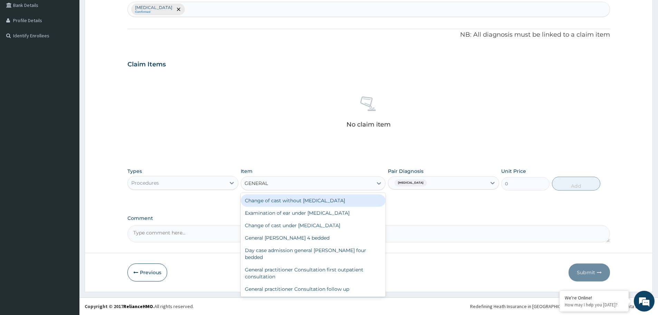
type input "GENERAL P"
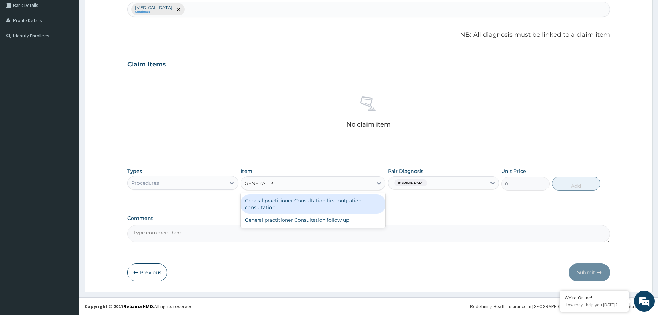
click at [281, 204] on div "General practitioner Consultation first outpatient consultation" at bounding box center [313, 203] width 145 height 19
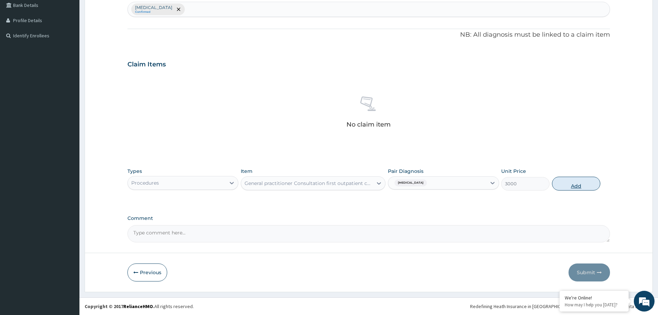
click at [575, 185] on button "Add" at bounding box center [576, 183] width 48 height 14
type input "0"
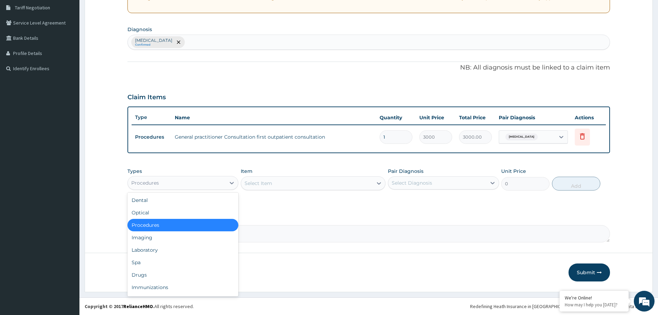
click at [212, 181] on div "Procedures" at bounding box center [177, 182] width 98 height 11
click at [164, 248] on div "Laboratory" at bounding box center [182, 249] width 111 height 12
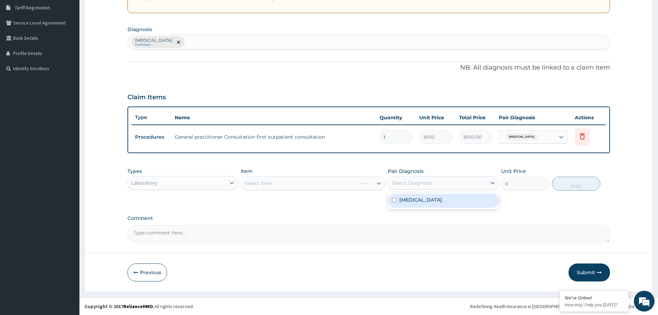
click at [425, 183] on div "Select Diagnosis" at bounding box center [412, 182] width 40 height 7
click at [424, 198] on label "[MEDICAL_DATA]" at bounding box center [420, 199] width 43 height 7
checkbox input "true"
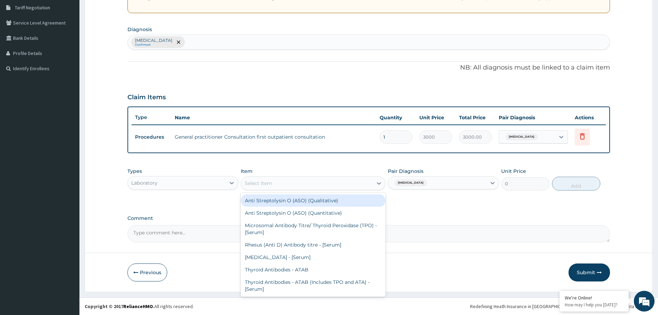
click at [321, 184] on div "Select Item" at bounding box center [307, 182] width 132 height 11
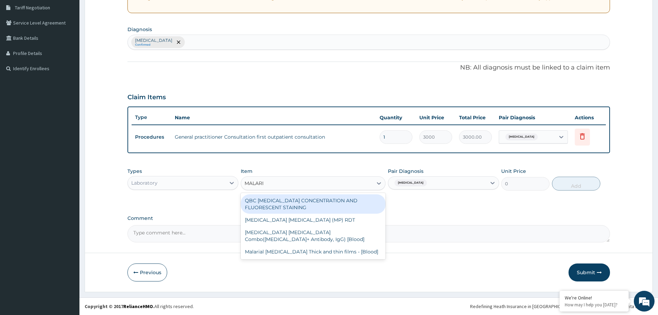
type input "[MEDICAL_DATA]"
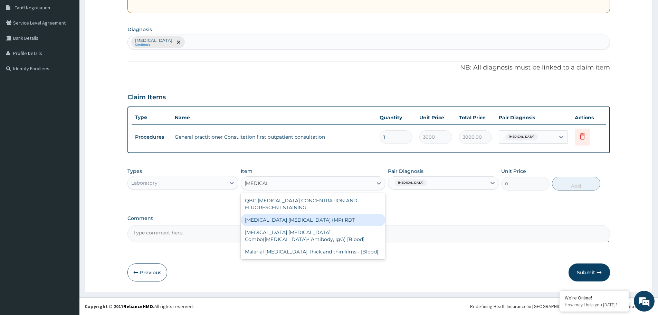
click at [272, 218] on div "[MEDICAL_DATA] [MEDICAL_DATA] (MP) RDT" at bounding box center [313, 219] width 145 height 12
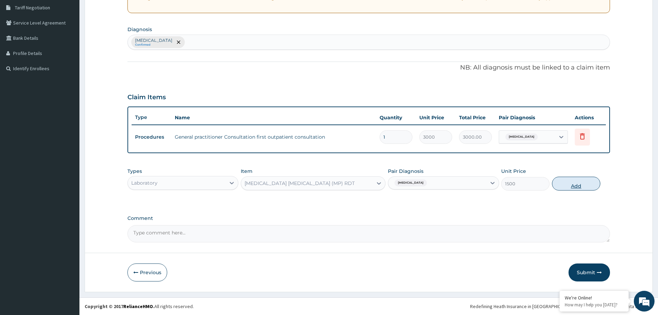
click at [566, 181] on button "Add" at bounding box center [576, 183] width 48 height 14
type input "0"
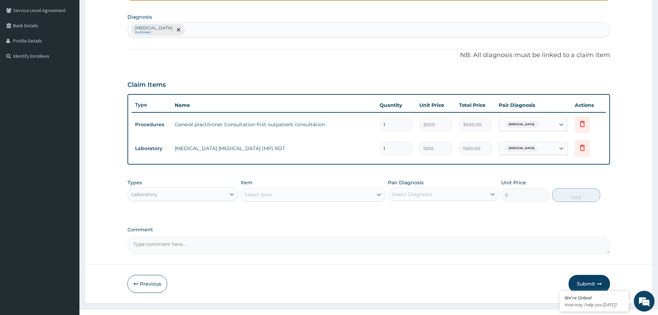
scroll to position [167, 0]
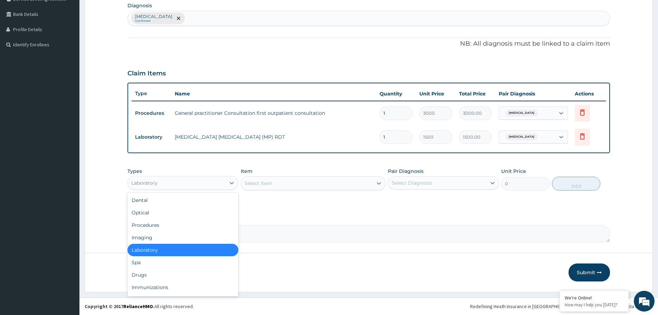
click at [196, 180] on div "Laboratory" at bounding box center [177, 182] width 98 height 11
click at [178, 275] on div "Drugs" at bounding box center [182, 274] width 111 height 12
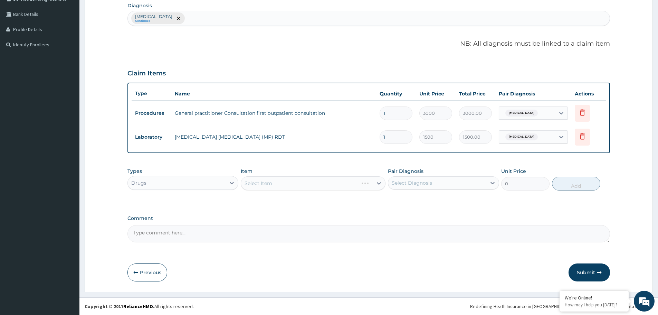
click at [426, 177] on div "Select Diagnosis" at bounding box center [437, 182] width 98 height 11
click at [430, 201] on label "[MEDICAL_DATA]" at bounding box center [420, 199] width 43 height 7
checkbox input "true"
click at [337, 185] on div "Select Item" at bounding box center [313, 183] width 145 height 14
click at [343, 183] on div "Select Item" at bounding box center [307, 182] width 132 height 11
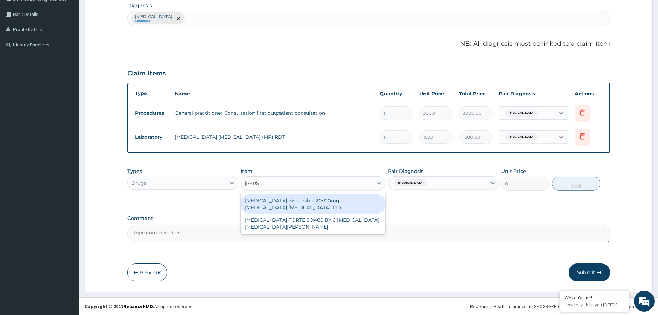
type input "COART"
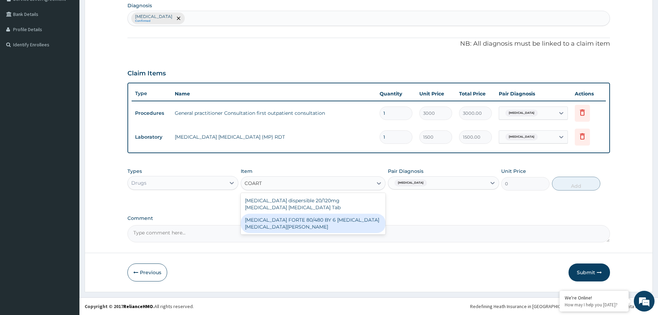
click at [265, 220] on div "[MEDICAL_DATA] FORTE 80/480 BY 6 [MEDICAL_DATA] [MEDICAL_DATA][PERSON_NAME]" at bounding box center [313, 222] width 145 height 19
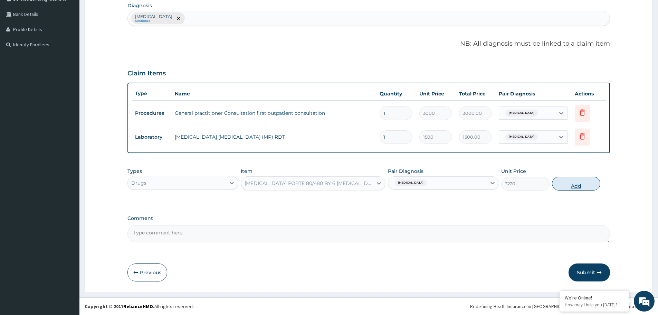
click at [575, 182] on button "Add" at bounding box center [576, 183] width 48 height 14
type input "0"
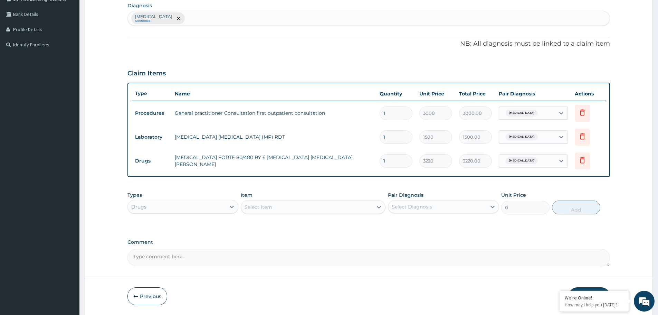
click at [359, 206] on div "Select Item" at bounding box center [307, 206] width 132 height 11
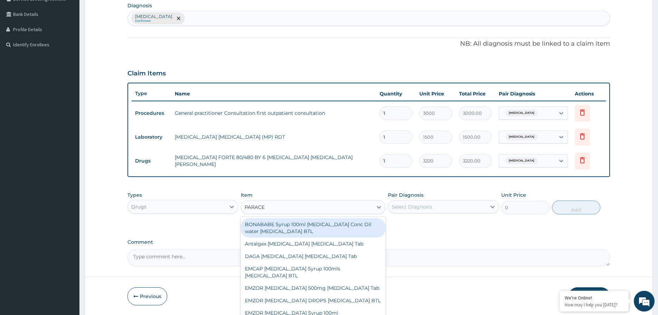
type input "PARACET"
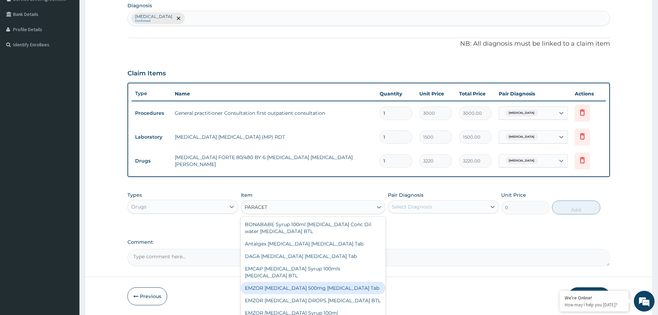
click at [314, 291] on div "EMZOR [MEDICAL_DATA] 500mg [MEDICAL_DATA] Tab" at bounding box center [313, 287] width 145 height 12
type input "11.5"
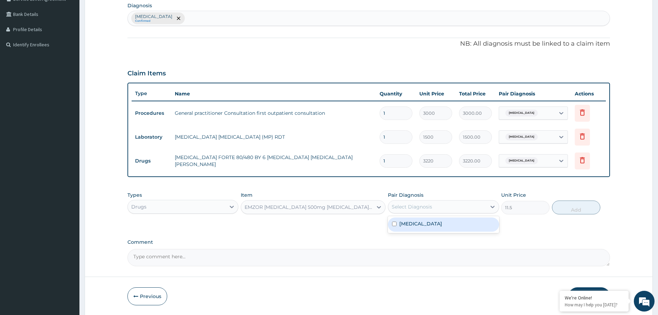
click at [470, 208] on div "Select Diagnosis" at bounding box center [437, 206] width 98 height 11
click at [462, 223] on div "[MEDICAL_DATA]" at bounding box center [443, 224] width 111 height 14
checkbox input "true"
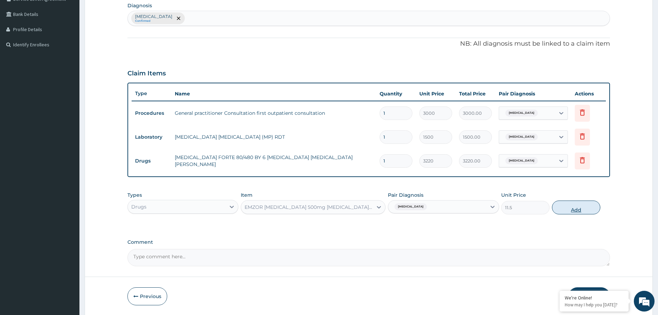
click at [584, 208] on button "Add" at bounding box center [576, 207] width 48 height 14
type input "0"
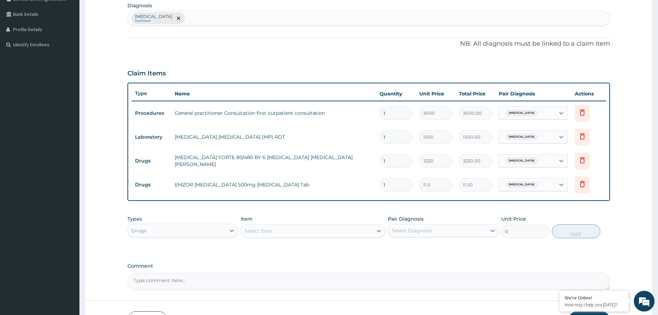
type input "18"
type input "207.00"
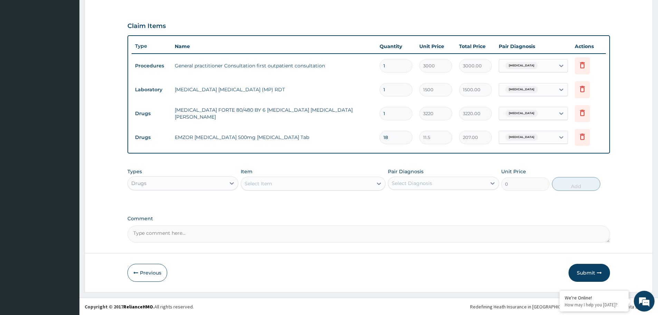
scroll to position [215, 0]
type input "18"
click at [310, 179] on div "Select Item" at bounding box center [307, 182] width 132 height 11
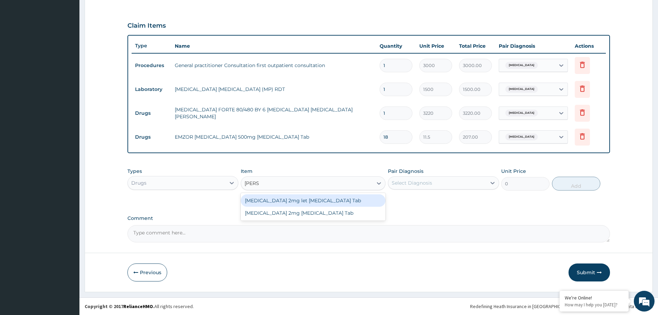
type input "[PERSON_NAME]"
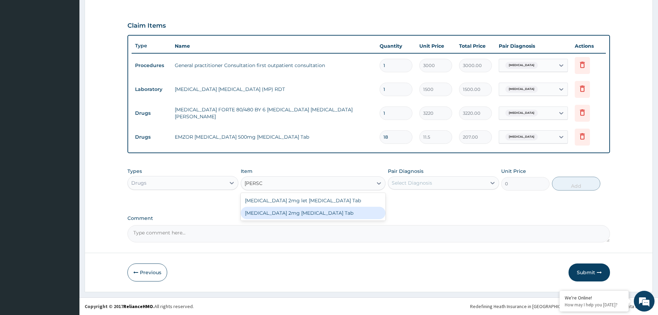
click at [291, 212] on div "[MEDICAL_DATA] 2mg [MEDICAL_DATA] Tab" at bounding box center [313, 212] width 145 height 12
type input "402.5"
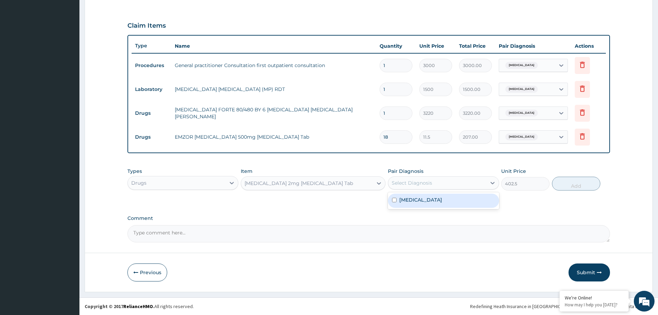
click at [416, 180] on div "Select Diagnosis" at bounding box center [412, 182] width 40 height 7
click at [417, 196] on label "[MEDICAL_DATA]" at bounding box center [420, 199] width 43 height 7
checkbox input "true"
click at [570, 185] on button "Add" at bounding box center [576, 183] width 48 height 14
type input "0"
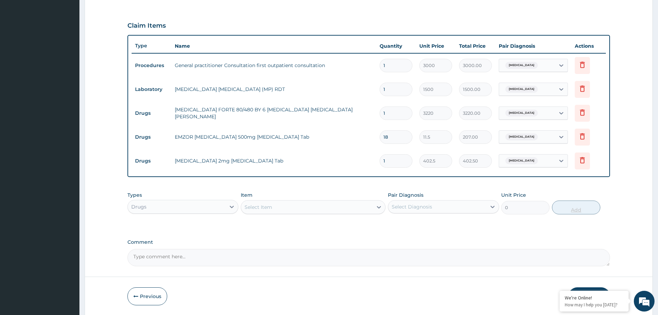
type input "10"
type input "4025.00"
type input "10"
click at [316, 205] on div "Select Item" at bounding box center [307, 206] width 132 height 11
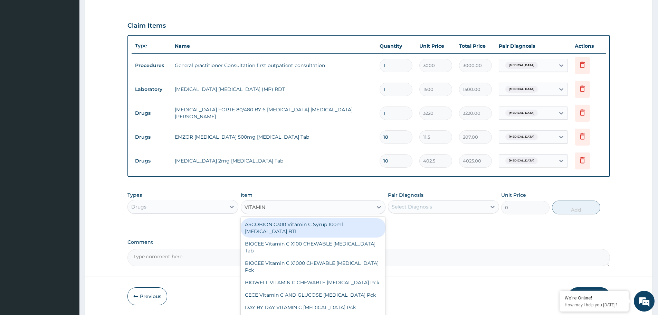
type input "VITAMIN C"
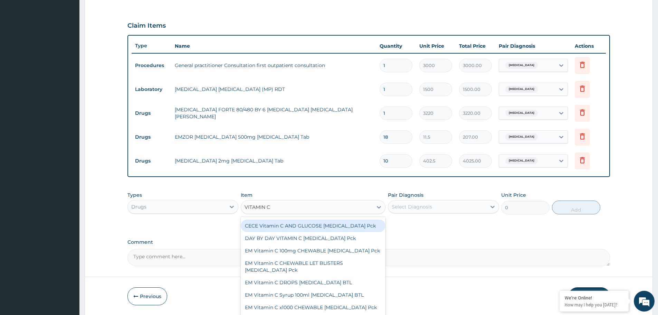
scroll to position [239, 0]
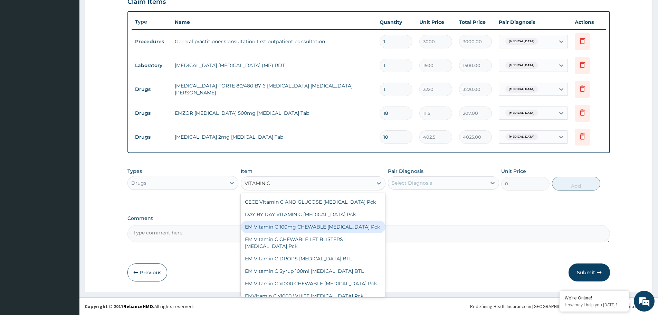
click at [306, 220] on div "EM Vitamin C 100mg CHEWABLE [MEDICAL_DATA] Pck" at bounding box center [313, 226] width 145 height 12
type input "442.75"
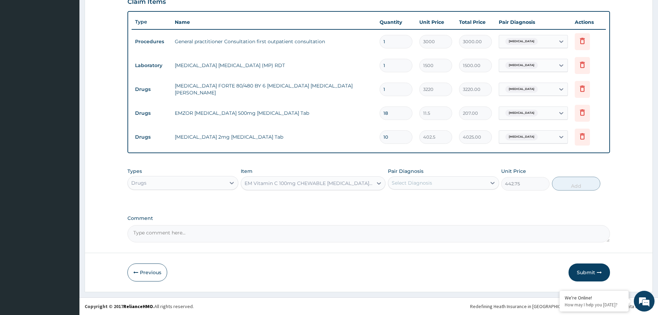
click at [431, 180] on div "Select Diagnosis" at bounding box center [412, 182] width 40 height 7
click at [416, 200] on label "[MEDICAL_DATA]" at bounding box center [420, 199] width 43 height 7
checkbox input "true"
click at [577, 181] on button "Add" at bounding box center [576, 183] width 48 height 14
type input "0"
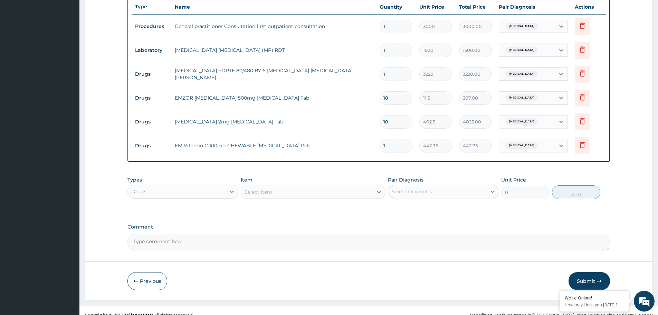
scroll to position [263, 0]
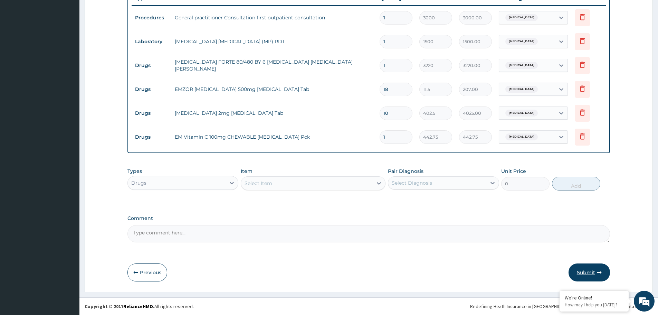
click at [584, 268] on button "Submit" at bounding box center [588, 272] width 41 height 18
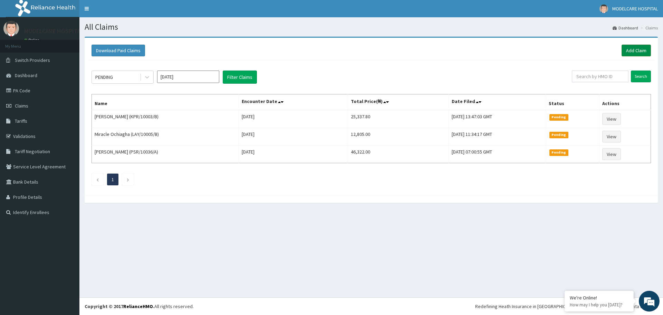
click at [635, 50] on link "Add Claim" at bounding box center [636, 51] width 29 height 12
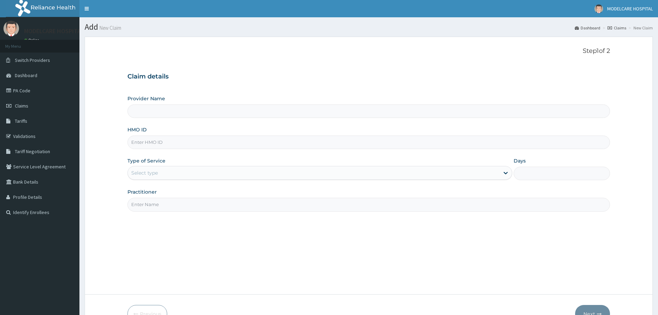
click at [261, 143] on input "HMO ID" at bounding box center [368, 141] width 482 height 13
type input "SUT"
type input "MODELCARE HOSPITAL"
type input "SUT/10185/A"
click at [270, 173] on div "Select type" at bounding box center [314, 172] width 372 height 11
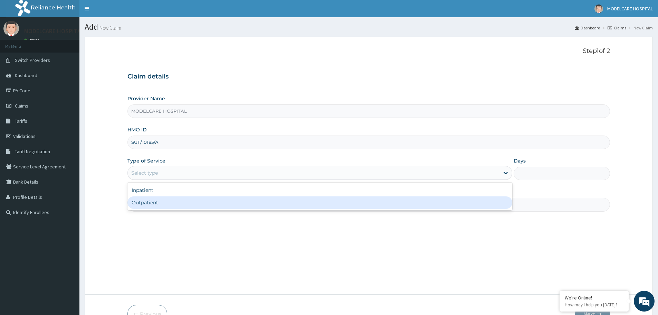
click at [232, 200] on div "Outpatient" at bounding box center [319, 202] width 385 height 12
type input "1"
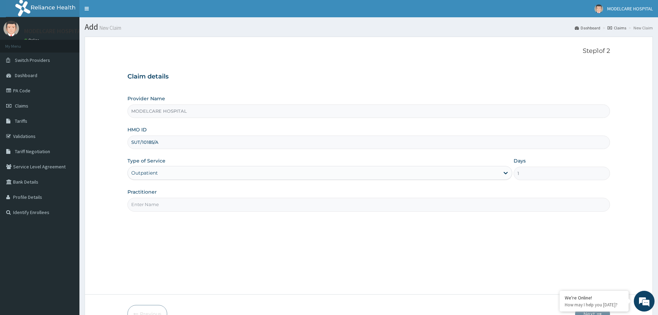
click at [238, 205] on input "Practitioner" at bounding box center [368, 204] width 482 height 13
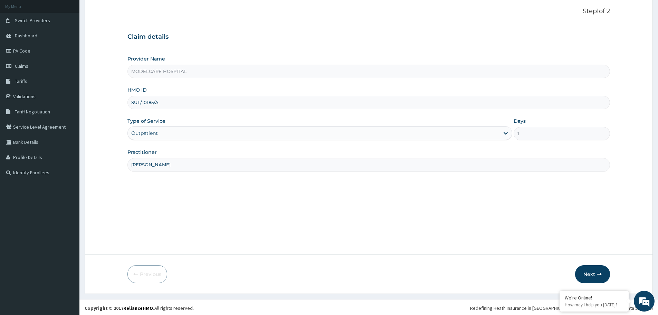
scroll to position [41, 0]
type input "[PERSON_NAME]"
click at [593, 272] on button "Next" at bounding box center [592, 272] width 35 height 18
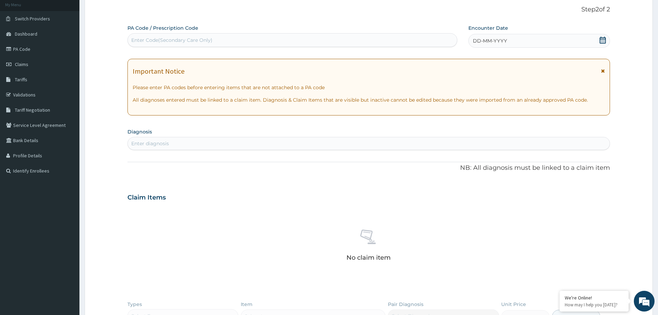
click at [515, 40] on div "DD-MM-YYYY" at bounding box center [538, 41] width 141 height 14
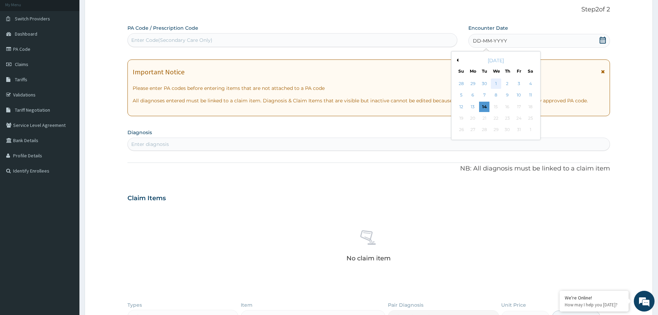
click at [497, 83] on div "1" at bounding box center [496, 83] width 10 height 10
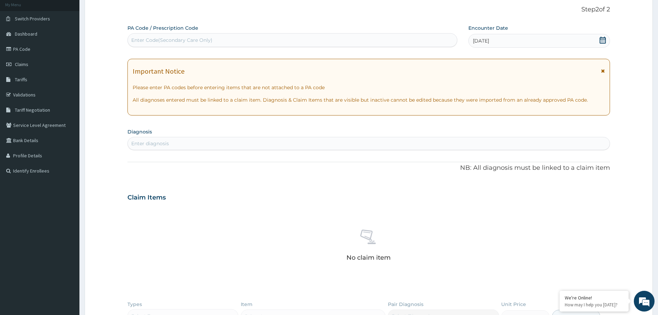
click at [275, 140] on div "Enter diagnosis" at bounding box center [369, 143] width 482 height 11
type input "[MEDICAL_DATA]"
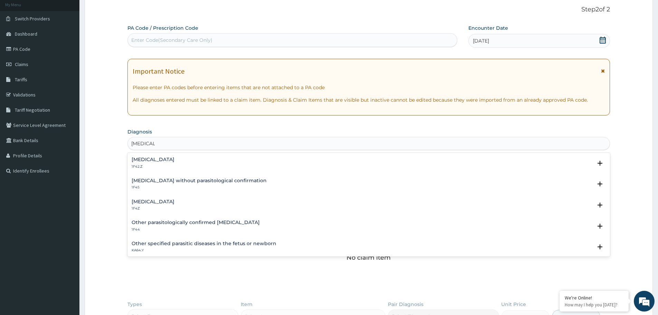
click at [150, 203] on h4 "Malaria, unspecified" at bounding box center [153, 201] width 43 height 5
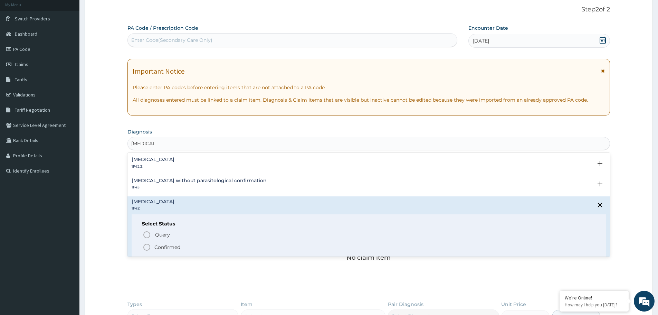
click at [145, 245] on icon "status option filled" at bounding box center [147, 247] width 8 height 8
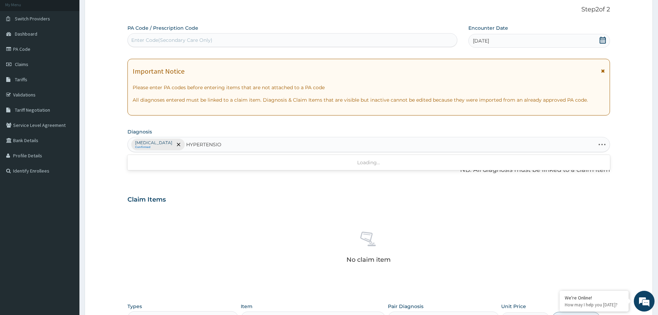
type input "HYPERTENSION"
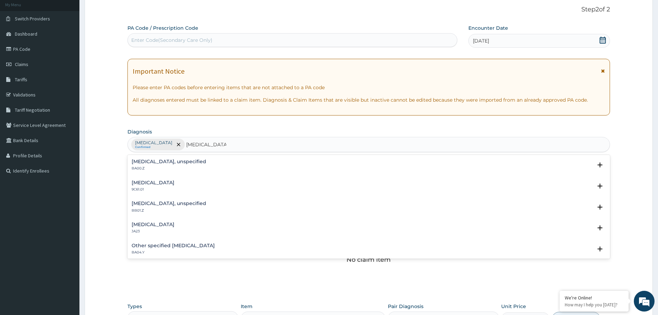
click at [146, 161] on h4 "Essential hypertension, unspecified" at bounding box center [169, 161] width 75 height 5
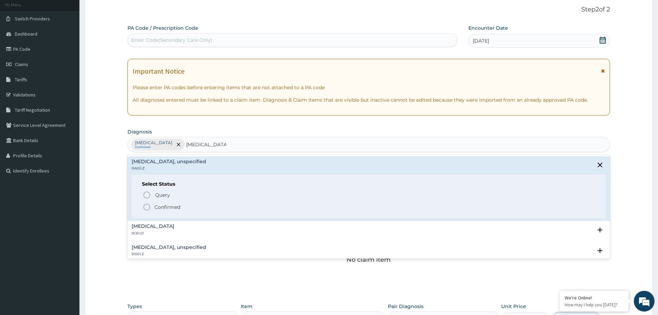
click at [146, 207] on icon "status option filled" at bounding box center [147, 207] width 8 height 8
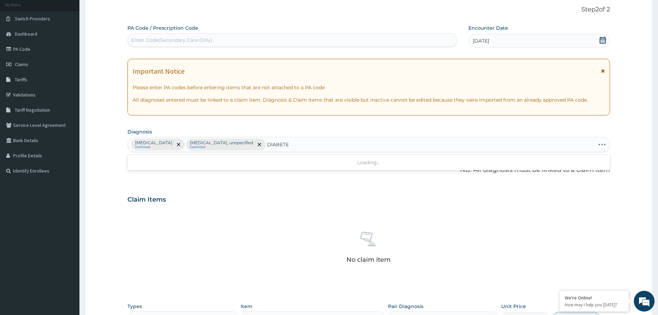
type input "DIABETES"
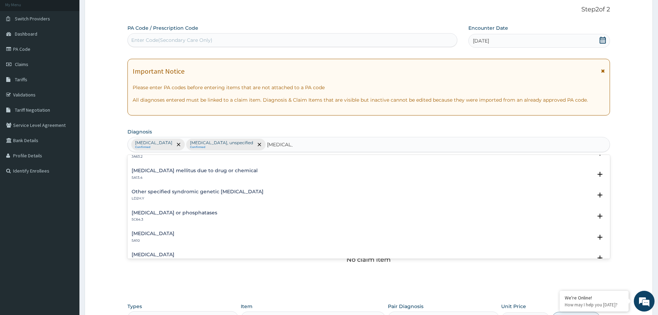
scroll to position [104, 0]
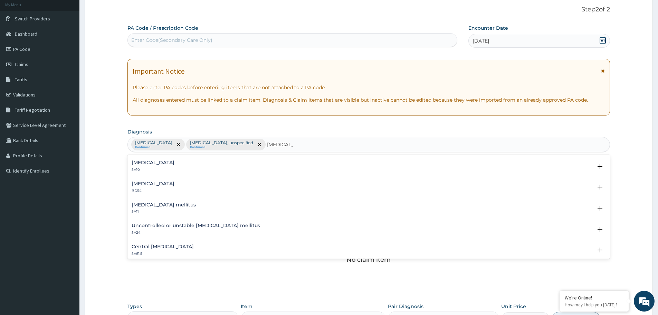
click at [152, 207] on h4 "Type 2 diabetes mellitus" at bounding box center [164, 204] width 64 height 5
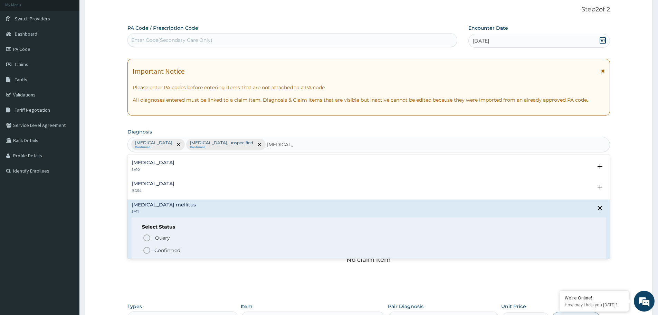
click at [147, 246] on icon "status option filled" at bounding box center [147, 250] width 8 height 8
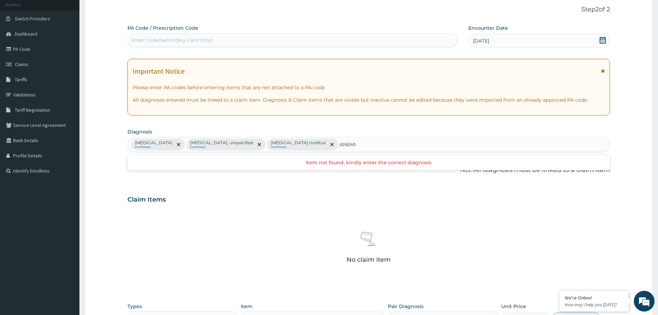
type input "ANEMIA"
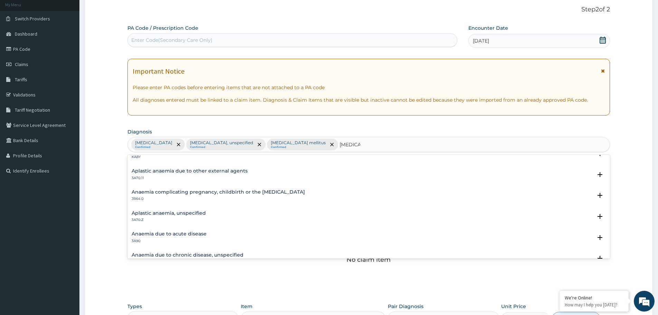
scroll to position [69, 0]
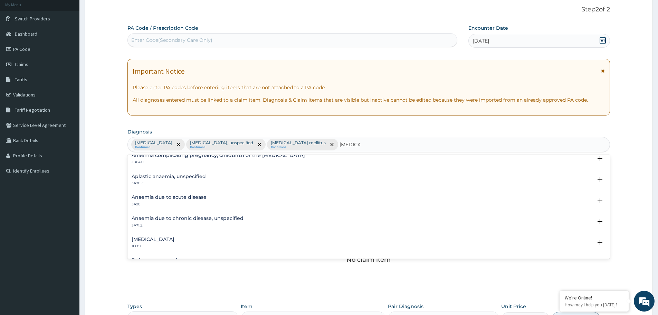
click at [180, 219] on h4 "Anaemia due to chronic disease, unspecified" at bounding box center [188, 217] width 112 height 5
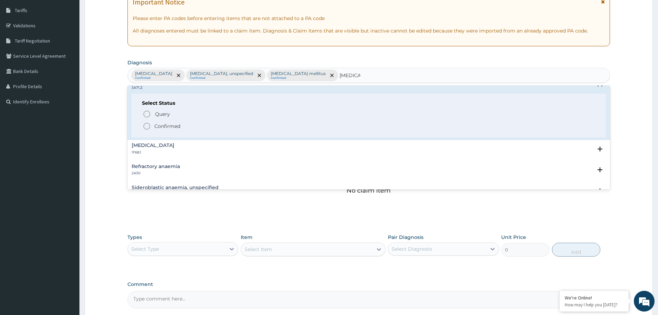
scroll to position [138, 0]
click at [146, 127] on icon "status option filled" at bounding box center [147, 125] width 8 height 8
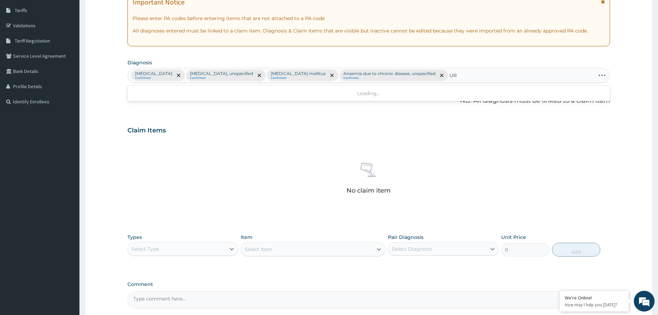
type input "U"
click at [443, 75] on icon "remove selection option" at bounding box center [441, 75] width 3 height 3
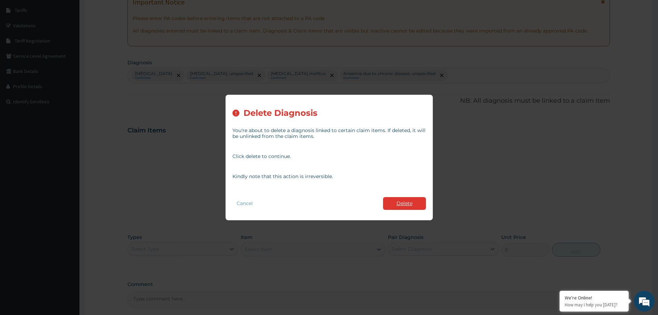
click at [386, 198] on button "Delete" at bounding box center [404, 203] width 43 height 13
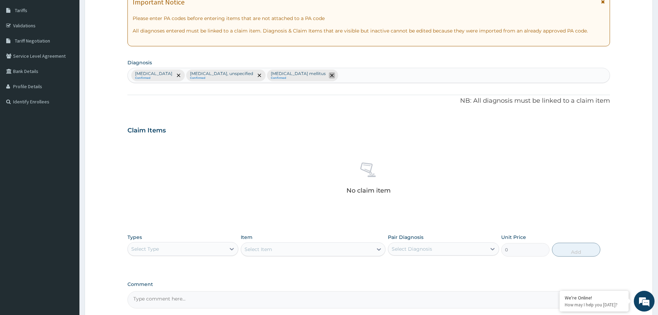
click at [334, 74] on icon "remove selection option" at bounding box center [331, 75] width 3 height 3
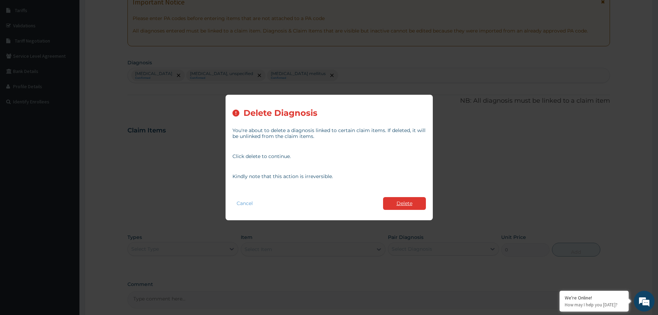
click at [396, 204] on button "Delete" at bounding box center [404, 203] width 43 height 13
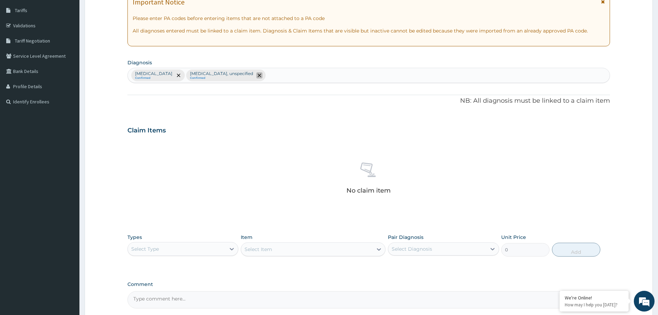
click at [261, 75] on icon "remove selection option" at bounding box center [259, 75] width 3 height 3
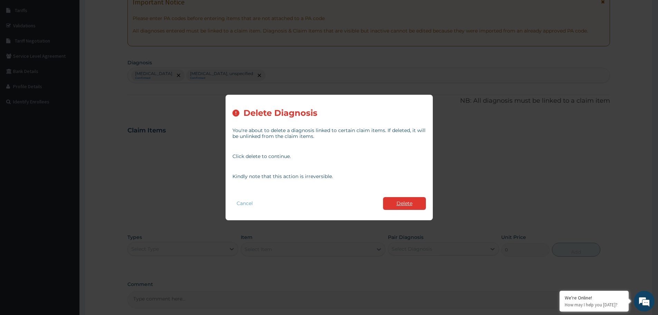
click at [394, 206] on button "Delete" at bounding box center [404, 203] width 43 height 13
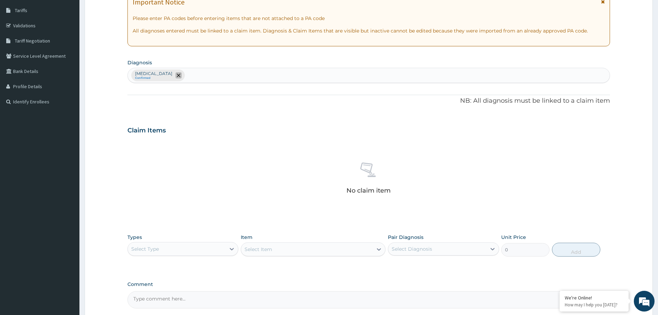
click at [180, 74] on icon "remove selection option" at bounding box center [178, 75] width 3 height 3
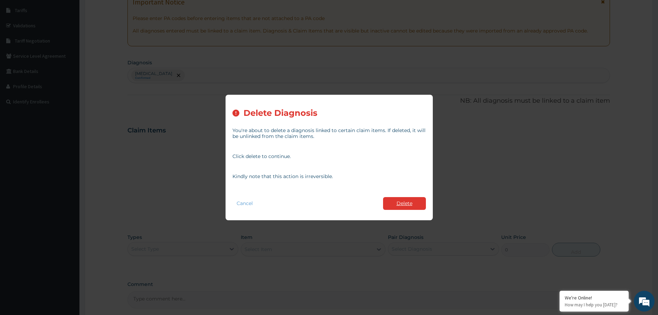
click at [407, 198] on button "Delete" at bounding box center [404, 203] width 43 height 13
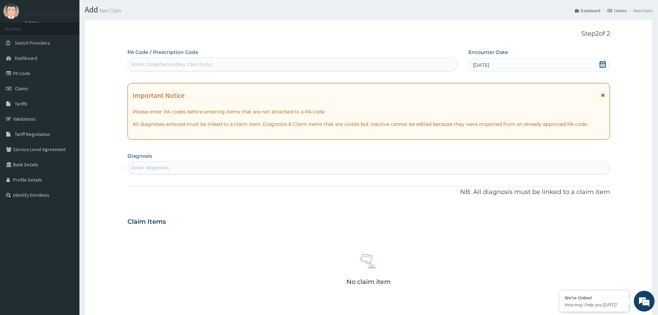
scroll to position [7, 0]
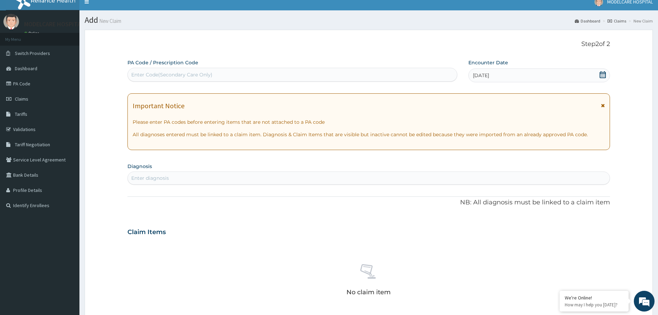
click at [217, 74] on div "Enter Code(Secondary Care Only)" at bounding box center [292, 74] width 329 height 11
type input "PA/717741"
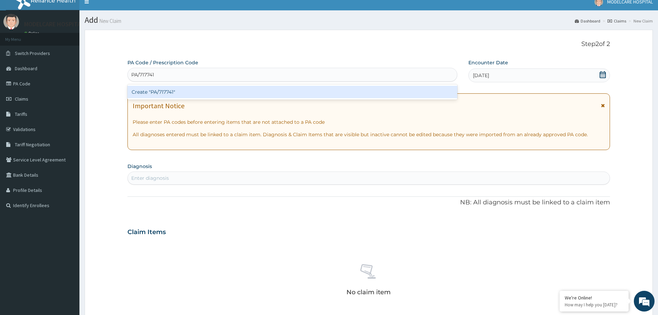
click at [203, 90] on div "Create "PA/717741"" at bounding box center [292, 92] width 330 height 12
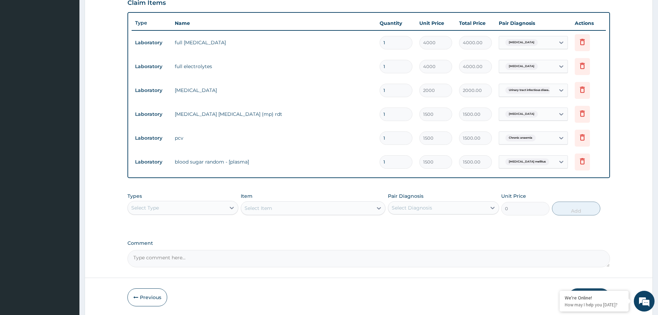
scroll to position [263, 0]
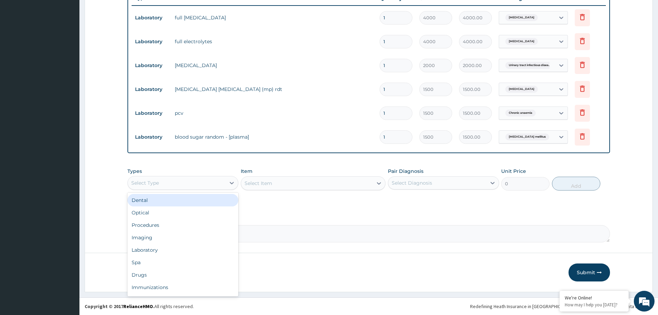
click at [218, 182] on div "Select Type" at bounding box center [177, 182] width 98 height 11
drag, startPoint x: 196, startPoint y: 222, endPoint x: 250, endPoint y: 212, distance: 54.4
click at [196, 221] on div "Procedures" at bounding box center [182, 225] width 111 height 12
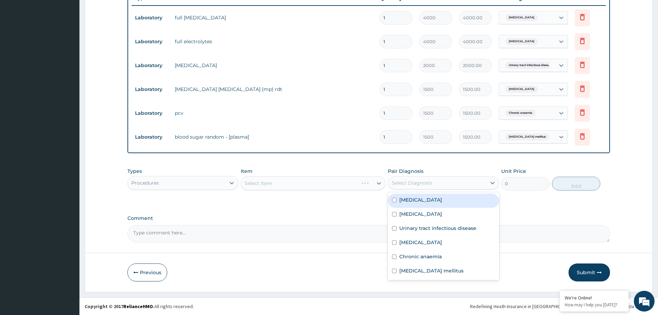
click at [428, 181] on div "Select Diagnosis" at bounding box center [412, 182] width 40 height 7
click at [421, 199] on label "Chronic kidney disease" at bounding box center [420, 199] width 43 height 7
checkbox input "true"
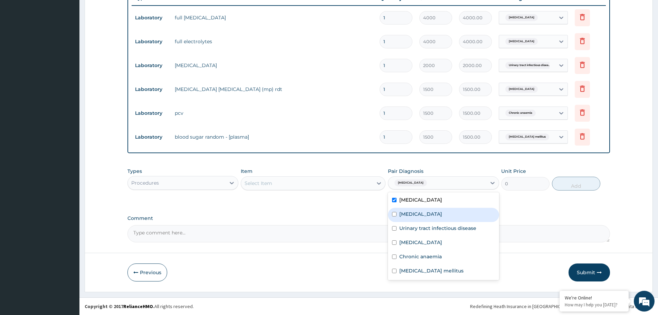
click at [419, 211] on label "Essential hypertension" at bounding box center [420, 213] width 43 height 7
checkbox input "true"
click at [419, 229] on label "Urinary tract infectious disease" at bounding box center [437, 227] width 77 height 7
checkbox input "true"
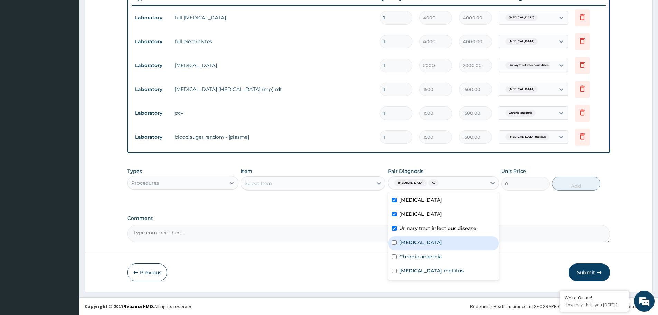
click at [418, 238] on div "Malaria" at bounding box center [443, 243] width 111 height 14
checkbox input "true"
click at [423, 253] on label "Chronic anaemia" at bounding box center [420, 256] width 42 height 7
checkbox input "true"
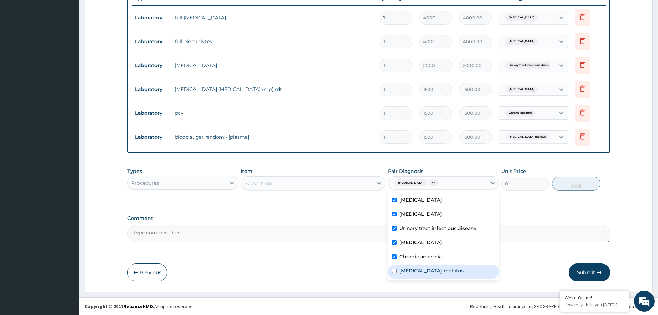
click at [418, 267] on label "Diabetes mellitus" at bounding box center [431, 270] width 64 height 7
checkbox input "true"
click at [339, 185] on div "Select Item" at bounding box center [307, 182] width 132 height 11
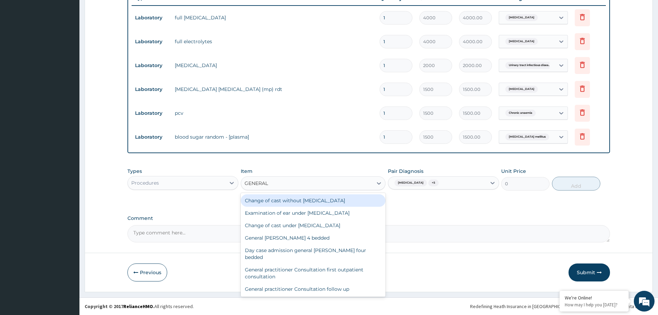
type input "GENERAL P"
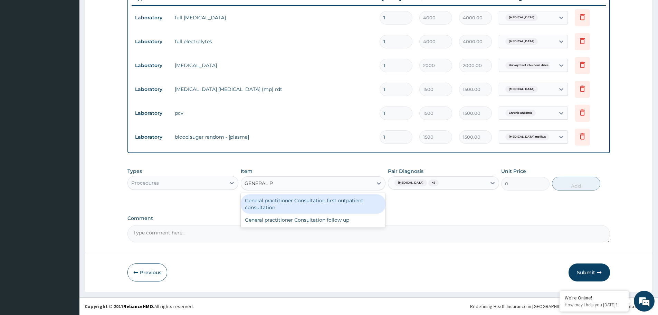
click at [316, 202] on div "General practitioner Consultation first outpatient consultation" at bounding box center [313, 203] width 145 height 19
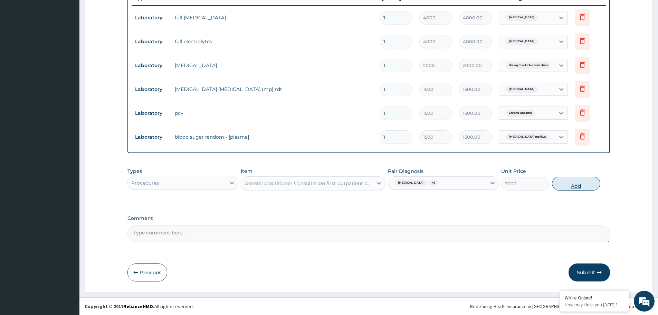
click at [581, 183] on button "Add" at bounding box center [576, 183] width 48 height 14
type input "0"
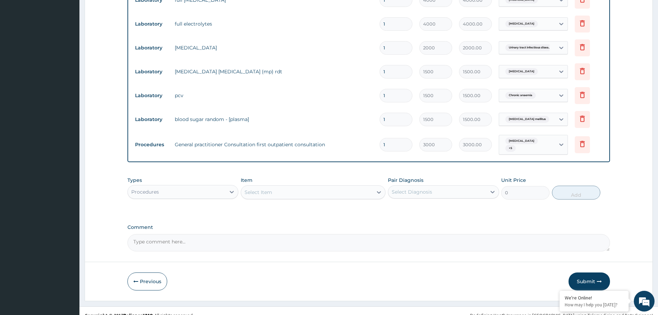
scroll to position [289, 0]
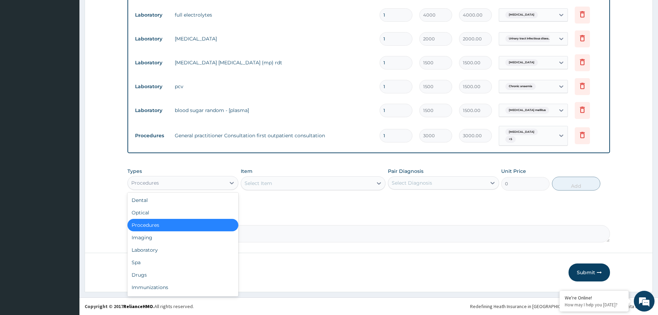
click at [215, 181] on div "Procedures" at bounding box center [177, 182] width 98 height 11
click at [193, 275] on div "Drugs" at bounding box center [182, 274] width 111 height 12
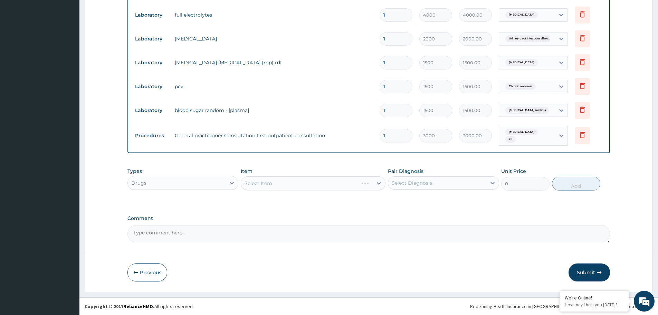
click at [350, 180] on div "Select Item" at bounding box center [313, 183] width 145 height 14
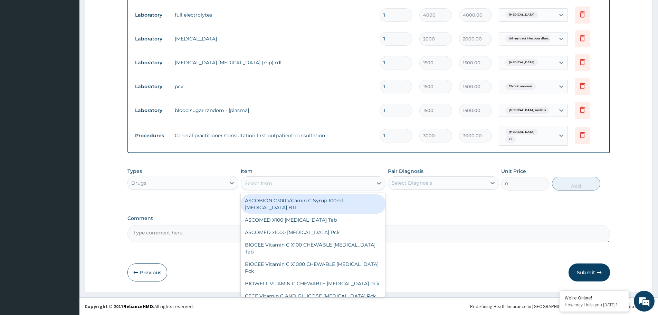
click at [352, 184] on div "Select Item" at bounding box center [307, 182] width 132 height 11
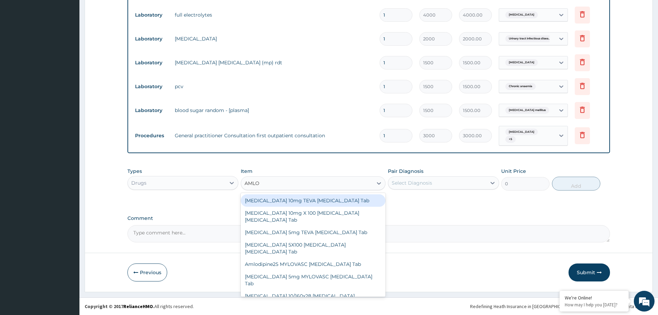
type input "AMLOD"
click at [316, 200] on div "[MEDICAL_DATA] 10mg TEVA [MEDICAL_DATA] Tab" at bounding box center [313, 200] width 145 height 12
type input "787.75"
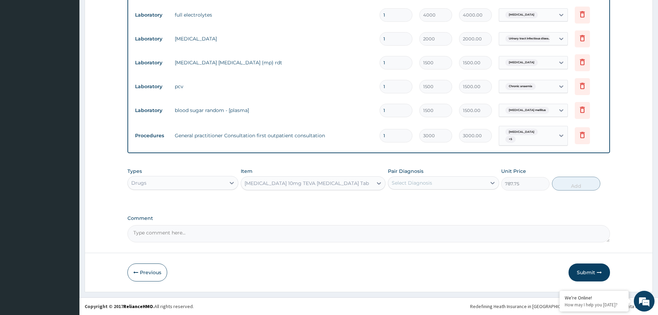
click at [424, 183] on div "Select Diagnosis" at bounding box center [412, 182] width 40 height 7
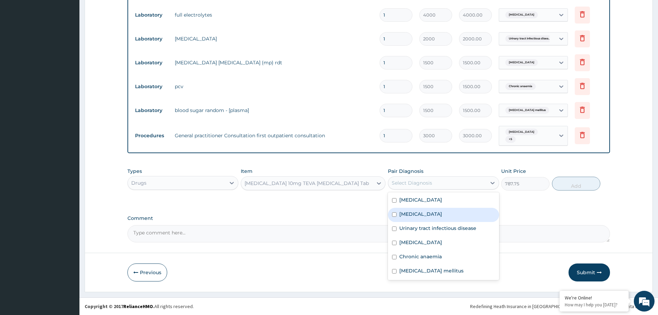
click at [431, 215] on label "Essential hypertension" at bounding box center [420, 213] width 43 height 7
checkbox input "true"
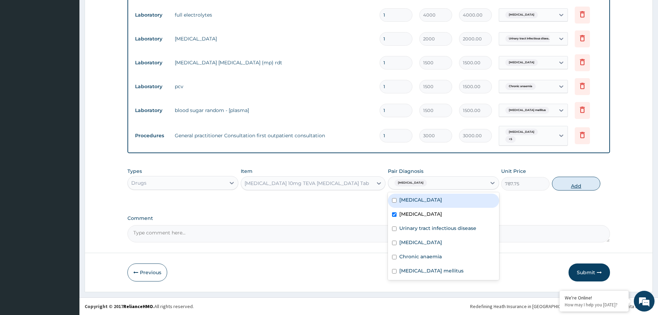
click at [587, 182] on button "Add" at bounding box center [576, 183] width 48 height 14
type input "0"
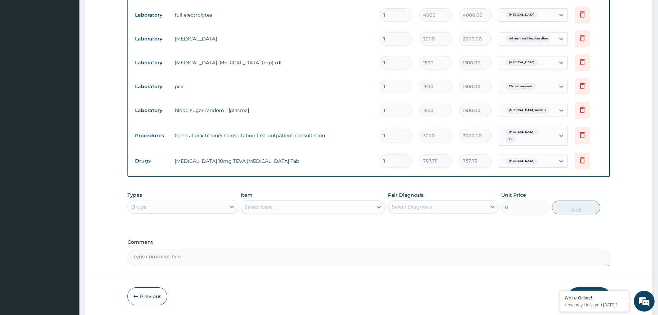
type input "0.00"
type input "2"
type input "1575.50"
type input "28"
type input "22057.00"
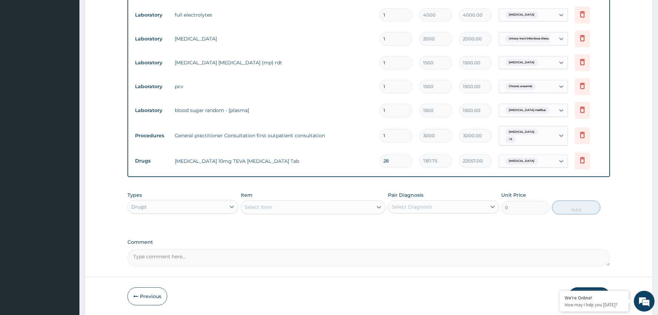
scroll to position [313, 0]
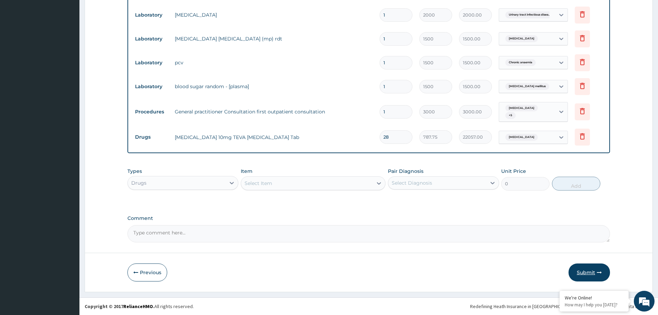
type input "28"
click at [586, 273] on button "Submit" at bounding box center [588, 272] width 41 height 18
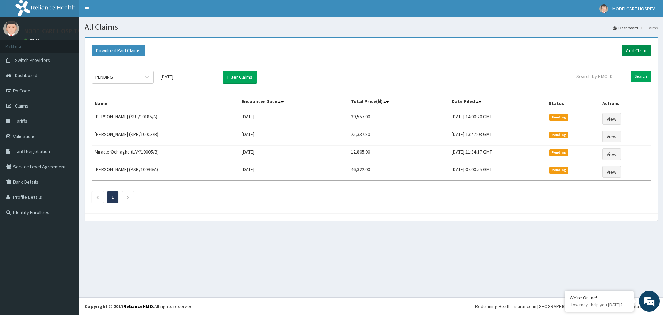
click at [637, 53] on link "Add Claim" at bounding box center [636, 51] width 29 height 12
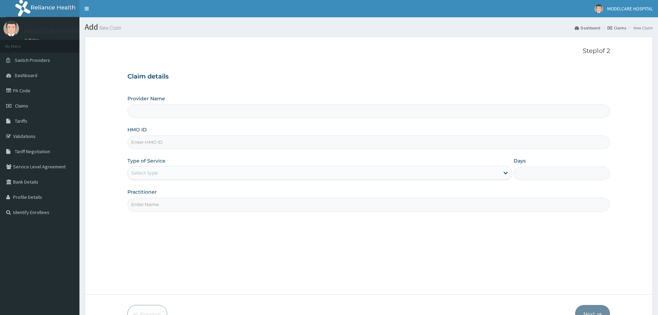
click at [188, 142] on input "HMO ID" at bounding box center [368, 141] width 482 height 13
type input "S"
type input "MODELCARE HOSPITAL"
type input "SUT/10185/B"
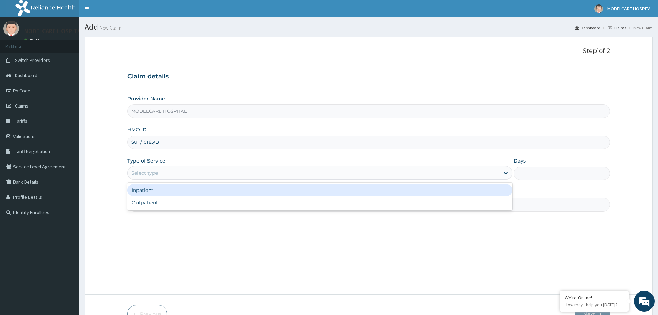
click at [193, 172] on div "Select type" at bounding box center [314, 172] width 372 height 11
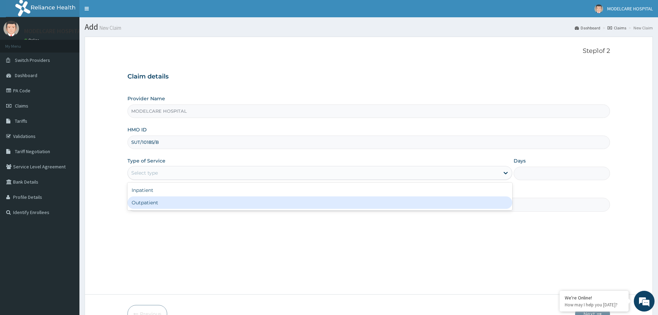
click at [189, 201] on div "Outpatient" at bounding box center [319, 202] width 385 height 12
type input "1"
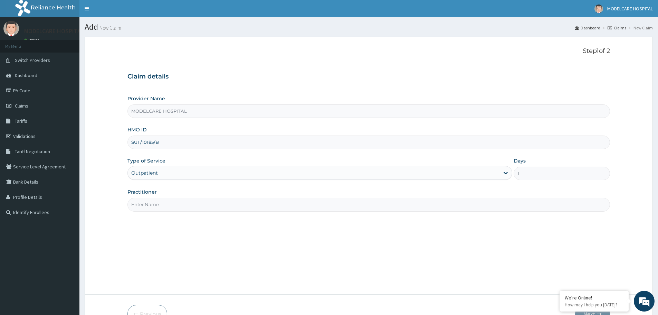
click at [195, 204] on input "Practitioner" at bounding box center [368, 204] width 482 height 13
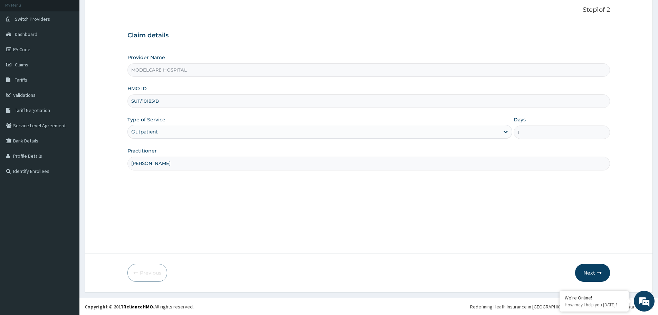
scroll to position [41, 0]
type input "[PERSON_NAME]"
click at [589, 274] on button "Next" at bounding box center [592, 272] width 35 height 18
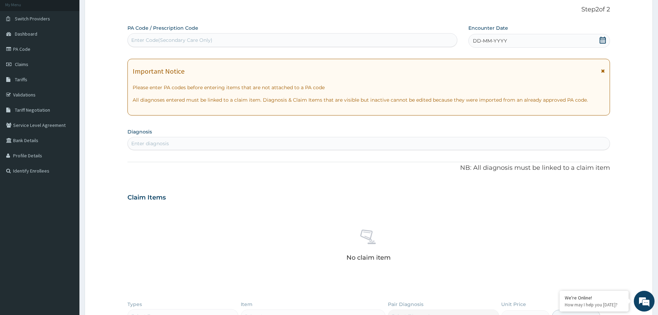
click at [534, 39] on div "DD-MM-YYYY" at bounding box center [538, 41] width 141 height 14
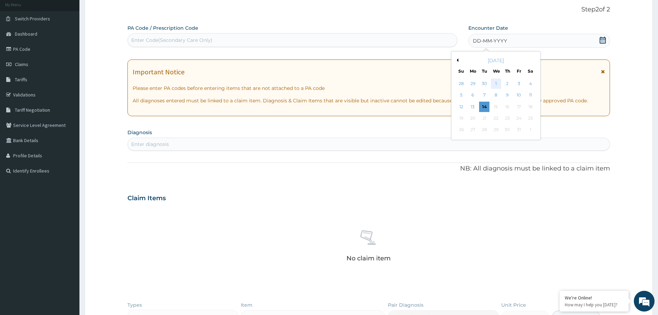
click at [498, 83] on div "1" at bounding box center [496, 83] width 10 height 10
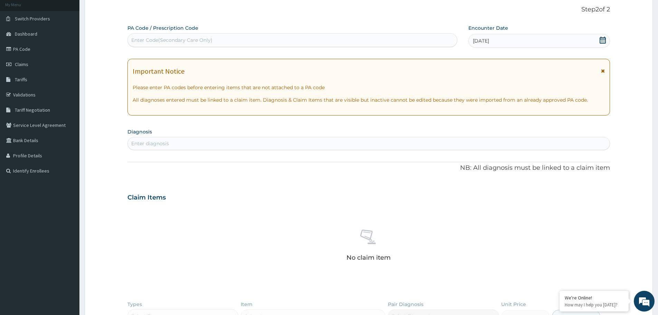
click at [247, 142] on div "Enter diagnosis" at bounding box center [369, 143] width 482 height 11
type input "[MEDICAL_DATA]"
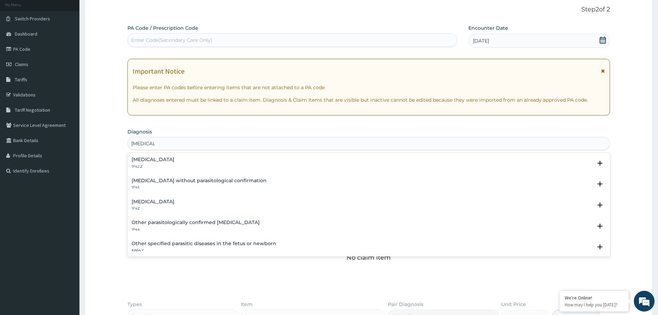
click at [143, 205] on div "[MEDICAL_DATA] 1F4Z" at bounding box center [153, 205] width 43 height 12
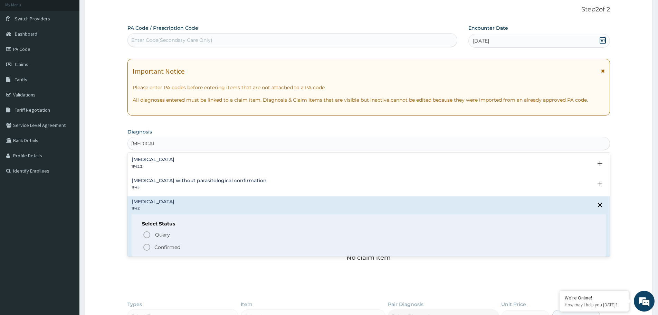
click at [147, 247] on icon "status option filled" at bounding box center [147, 247] width 8 height 8
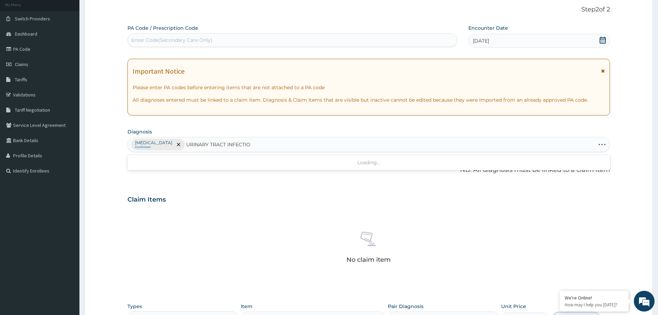
type input "[MEDICAL_DATA]"
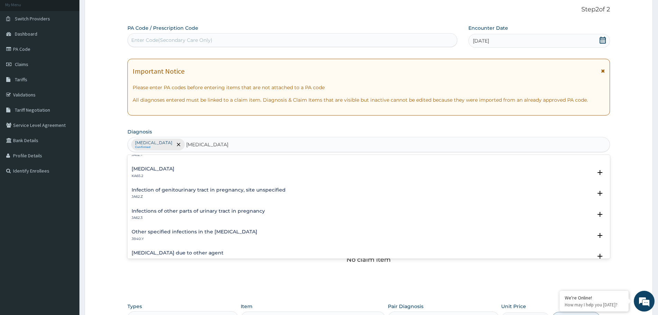
scroll to position [0, 0]
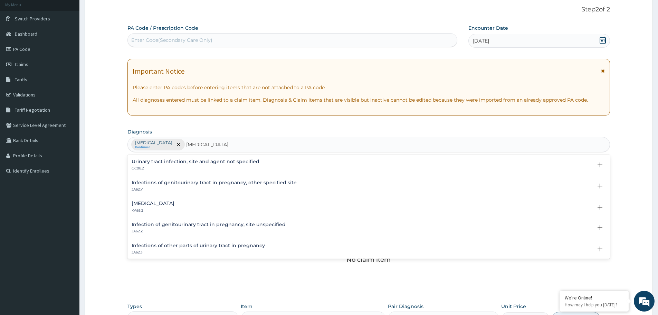
click at [194, 162] on h4 "Urinary tract infection, site and agent not specified" at bounding box center [196, 161] width 128 height 5
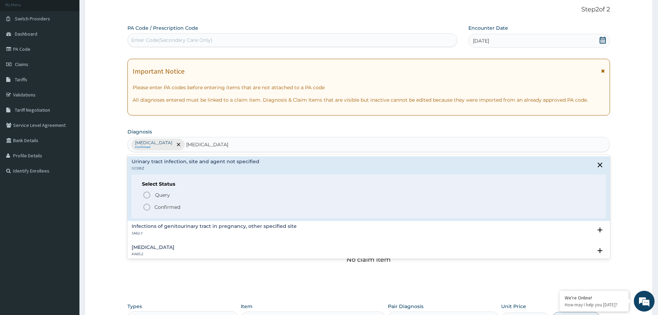
click at [146, 205] on icon "status option filled" at bounding box center [147, 207] width 8 height 8
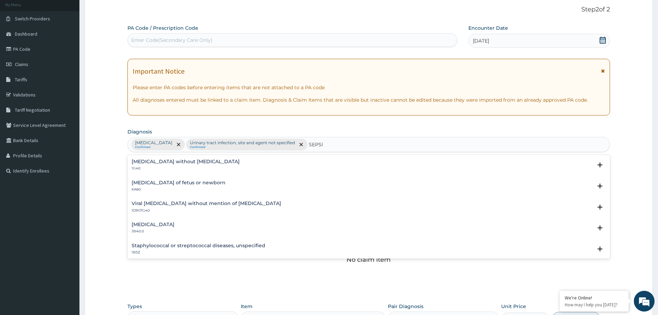
type input "[MEDICAL_DATA]"
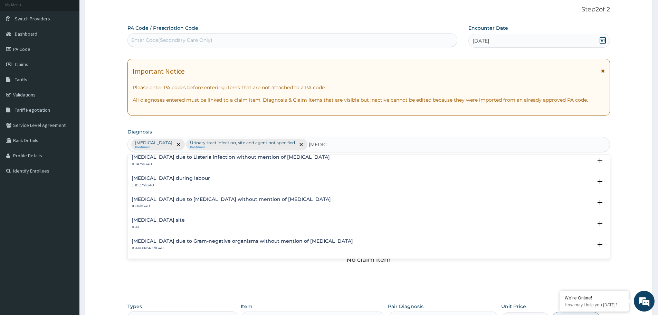
scroll to position [173, 0]
click at [163, 219] on h4 "[MEDICAL_DATA] site" at bounding box center [158, 218] width 53 height 5
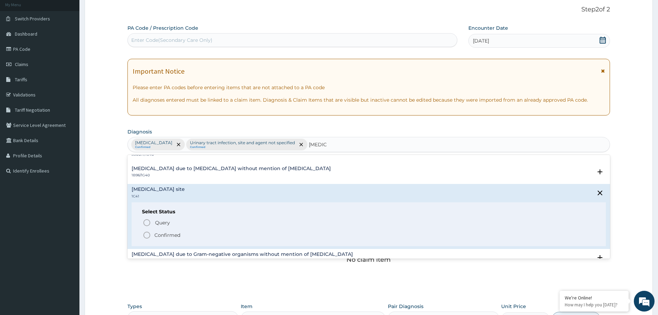
scroll to position [242, 0]
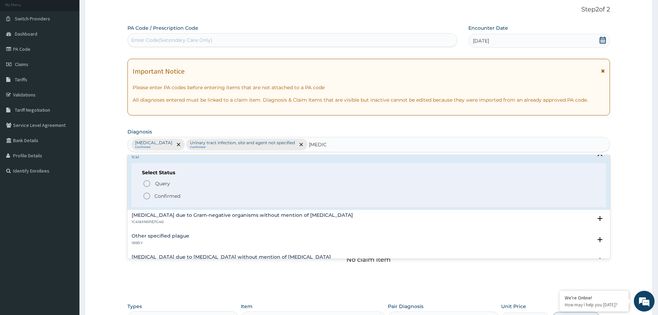
click at [145, 195] on icon "status option filled" at bounding box center [147, 196] width 8 height 8
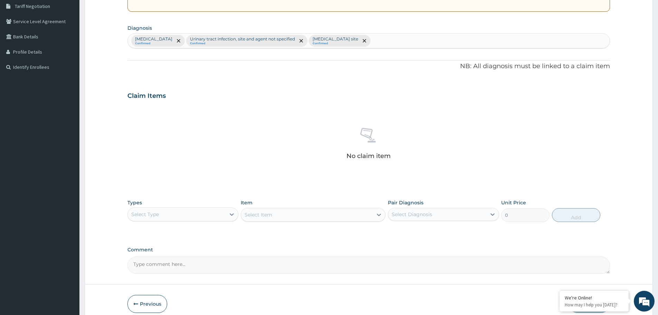
scroll to position [176, 0]
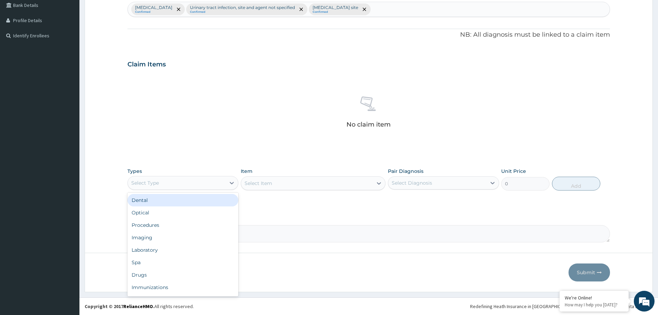
click at [224, 182] on div "Select Type" at bounding box center [177, 182] width 98 height 11
click at [201, 223] on div "Procedures" at bounding box center [182, 225] width 111 height 12
click at [420, 180] on div "Select Diagnosis" at bounding box center [412, 182] width 40 height 7
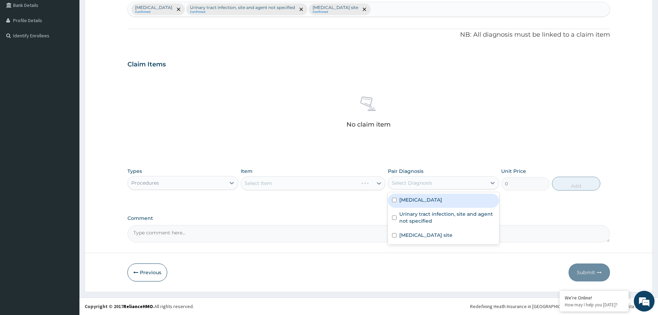
click at [414, 199] on label "[MEDICAL_DATA]" at bounding box center [420, 199] width 43 height 7
checkbox input "true"
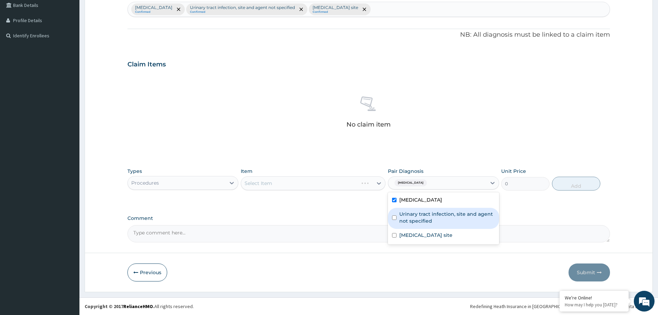
click at [416, 216] on label "Urinary tract infection, site and agent not specified" at bounding box center [446, 217] width 95 height 14
checkbox input "true"
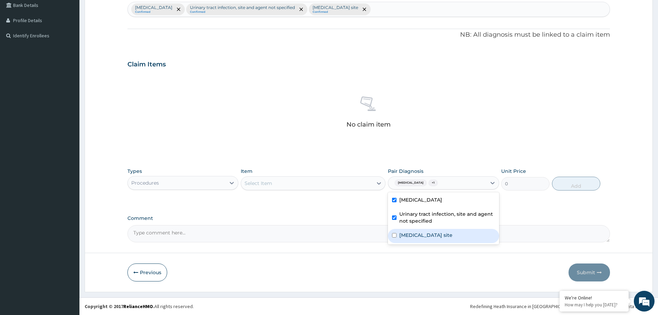
click at [426, 236] on label "[MEDICAL_DATA] site" at bounding box center [425, 234] width 53 height 7
checkbox input "true"
click at [322, 186] on div "Select Item" at bounding box center [307, 182] width 132 height 11
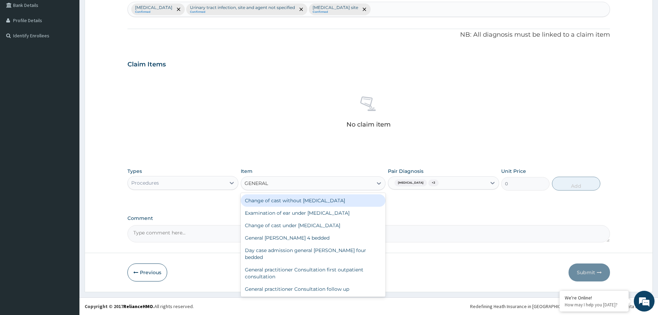
type input "GENERAL P"
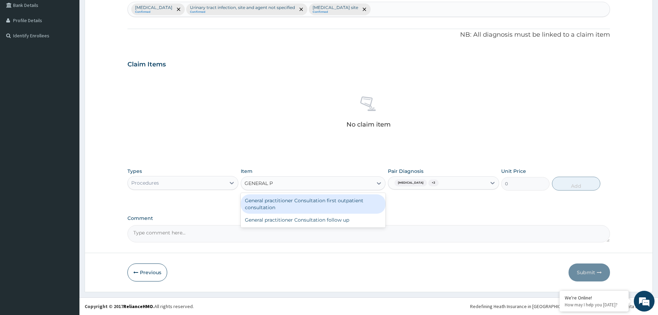
click at [298, 202] on div "General practitioner Consultation first outpatient consultation" at bounding box center [313, 203] width 145 height 19
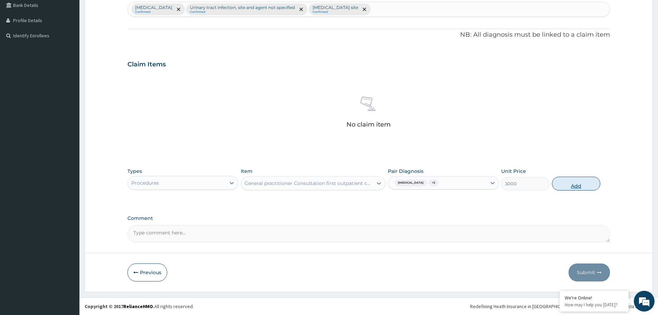
click at [563, 182] on button "Add" at bounding box center [576, 183] width 48 height 14
type input "0"
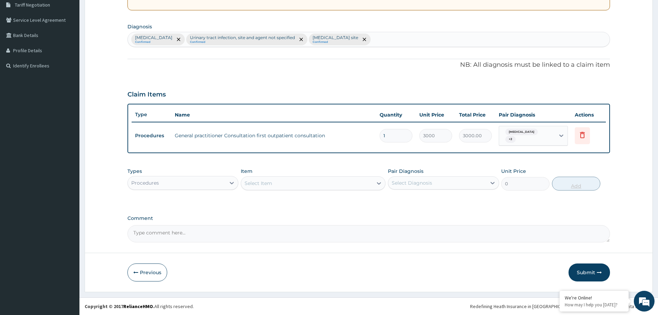
scroll to position [146, 0]
click at [218, 181] on div "Procedures" at bounding box center [177, 182] width 98 height 11
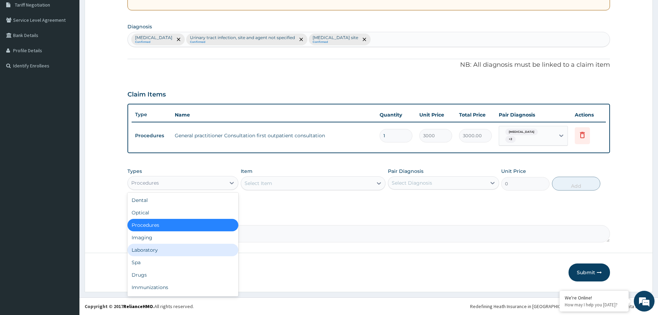
click at [182, 250] on div "Laboratory" at bounding box center [182, 249] width 111 height 12
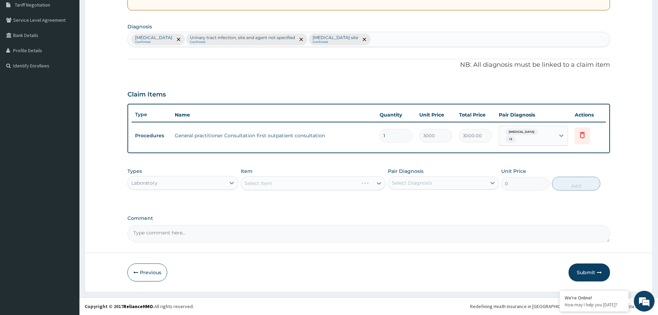
click at [410, 182] on div "Select Diagnosis" at bounding box center [412, 182] width 40 height 7
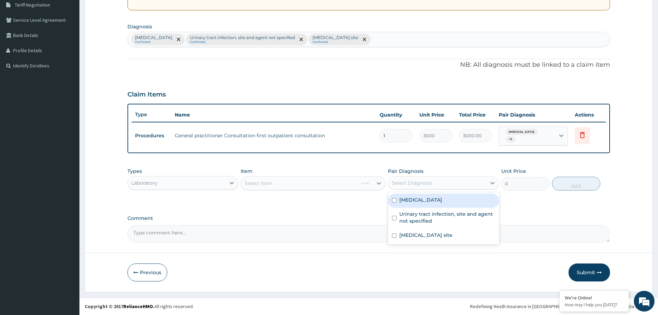
click at [415, 203] on label "Malaria, unspecified" at bounding box center [420, 199] width 43 height 7
checkbox input "true"
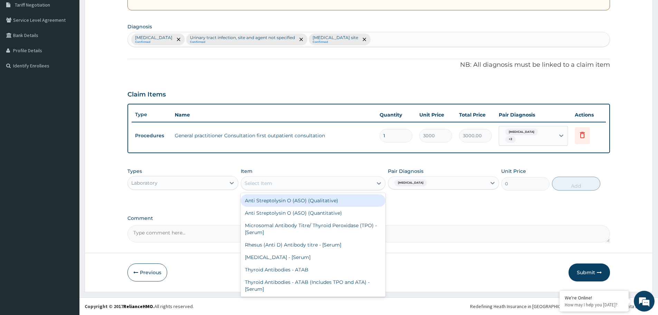
click at [331, 184] on div "Select Item" at bounding box center [307, 182] width 132 height 11
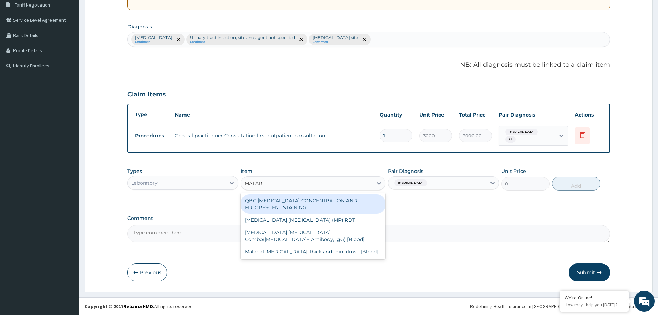
type input "MALARIA"
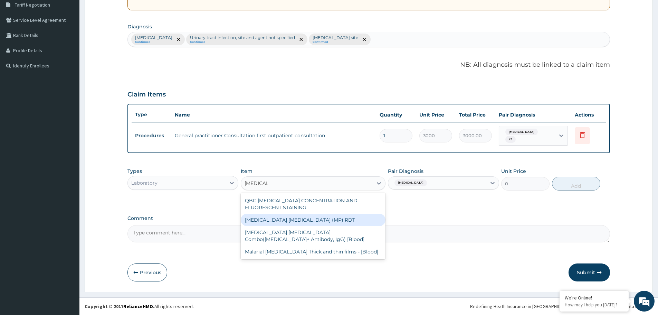
click at [266, 220] on div "MALARIA PARASITE (MP) RDT" at bounding box center [313, 219] width 145 height 12
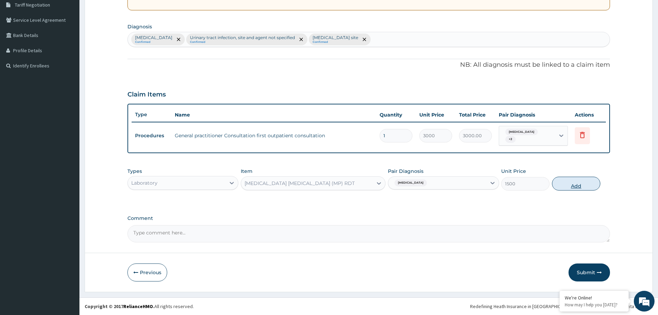
click at [561, 185] on button "Add" at bounding box center [576, 183] width 48 height 14
type input "0"
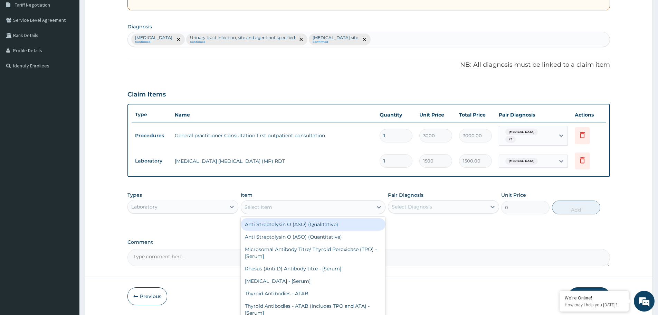
click at [350, 208] on div "Select Item" at bounding box center [307, 206] width 132 height 11
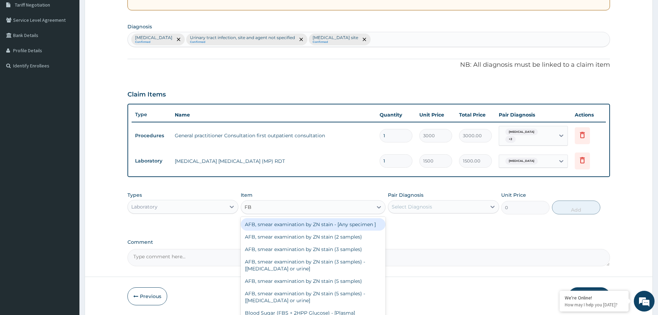
type input "FBC"
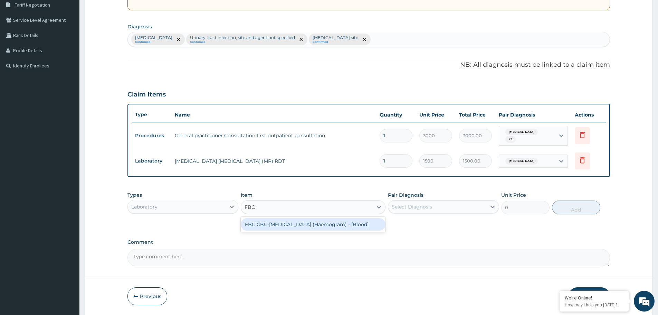
click at [316, 225] on div "FBC CBC-[MEDICAL_DATA] (Haemogram) - [Blood]" at bounding box center [313, 224] width 145 height 12
type input "3000"
click at [423, 206] on div "Select Diagnosis" at bounding box center [412, 206] width 40 height 7
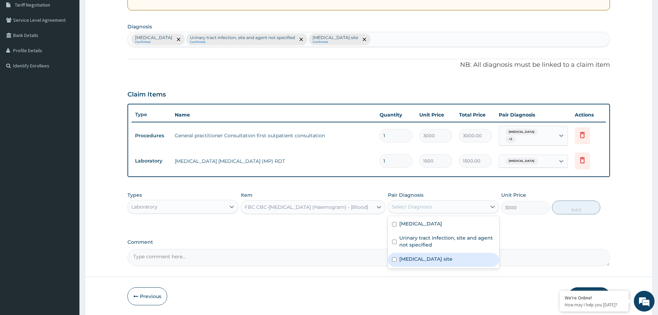
click at [423, 259] on label "[MEDICAL_DATA] site" at bounding box center [425, 258] width 53 height 7
checkbox input "true"
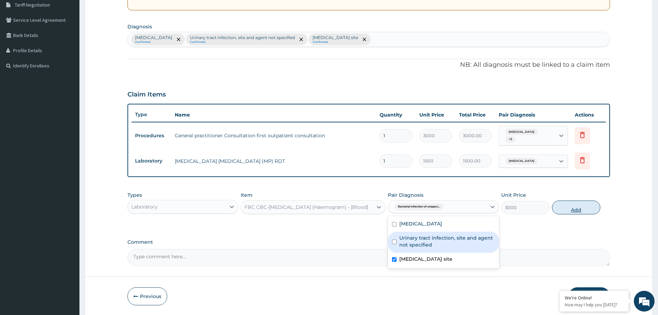
click at [566, 208] on button "Add" at bounding box center [576, 207] width 48 height 14
type input "0"
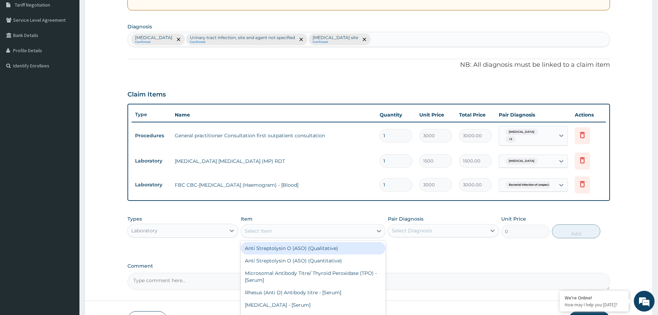
click at [314, 228] on div "Select Item" at bounding box center [307, 230] width 132 height 11
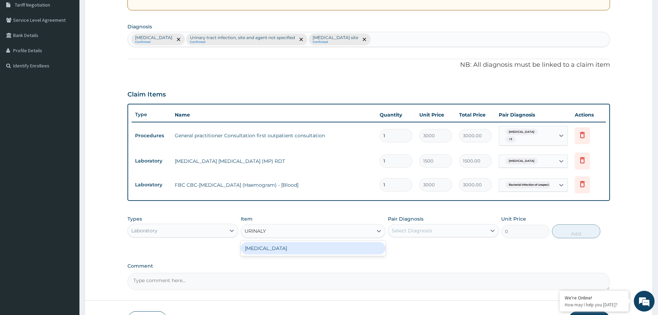
type input "URINALYS"
click at [312, 247] on div "[MEDICAL_DATA]" at bounding box center [313, 248] width 145 height 12
type input "2000"
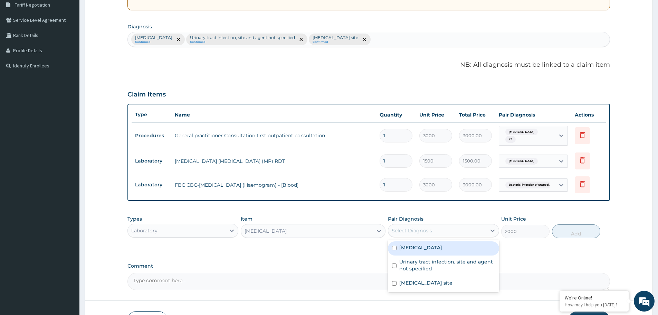
click at [447, 230] on div "Select Diagnosis" at bounding box center [437, 230] width 98 height 11
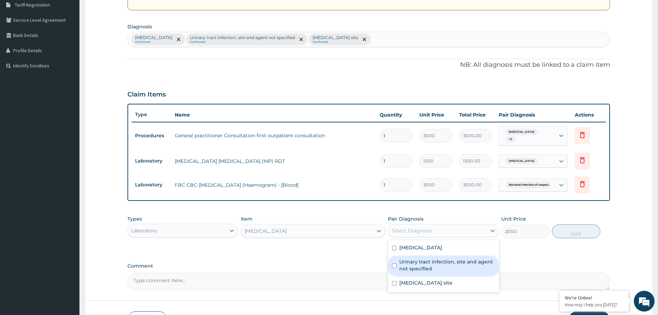
click at [418, 264] on label "Urinary tract infection, site and agent not specified" at bounding box center [446, 265] width 95 height 14
checkbox input "true"
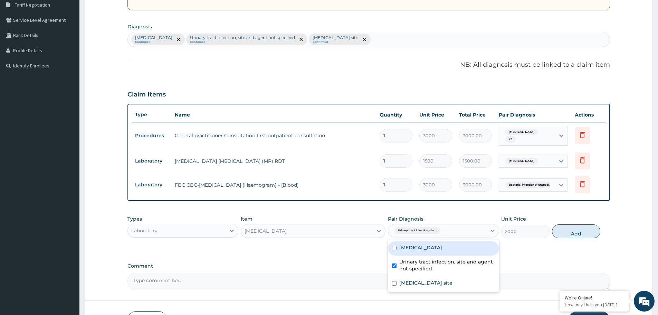
click at [577, 228] on button "Add" at bounding box center [576, 231] width 48 height 14
type input "0"
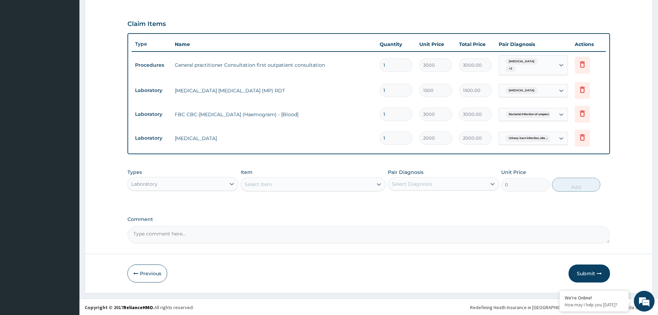
scroll to position [218, 0]
click at [204, 180] on div "Laboratory" at bounding box center [177, 182] width 98 height 11
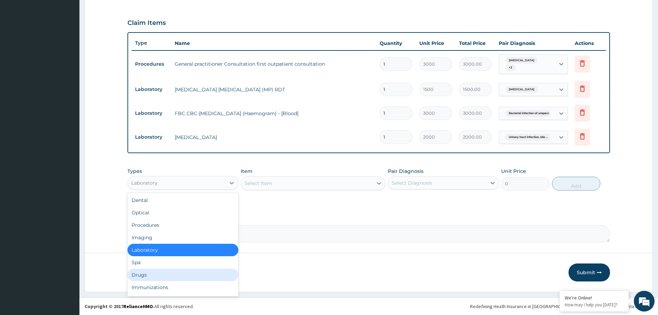
click at [181, 276] on div "Drugs" at bounding box center [182, 274] width 111 height 12
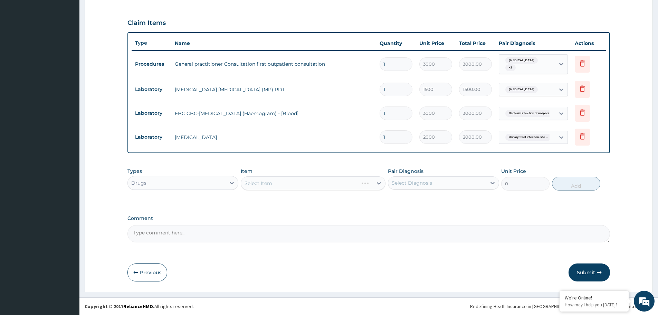
click at [447, 183] on div "Select Diagnosis" at bounding box center [437, 182] width 98 height 11
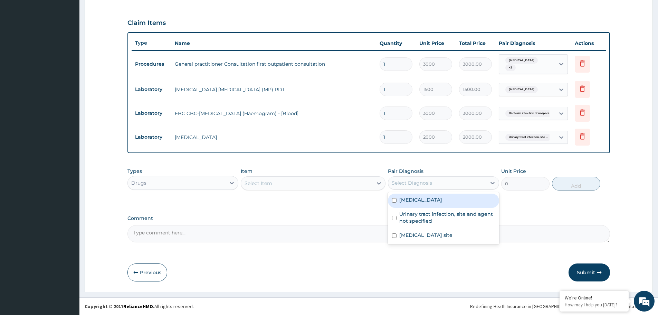
click at [442, 200] on label "[MEDICAL_DATA]" at bounding box center [420, 199] width 43 height 7
checkbox input "true"
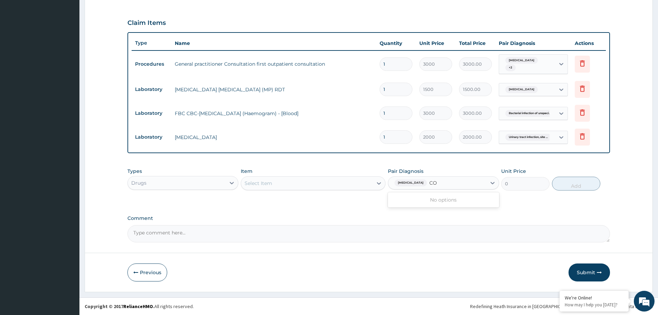
type input "C"
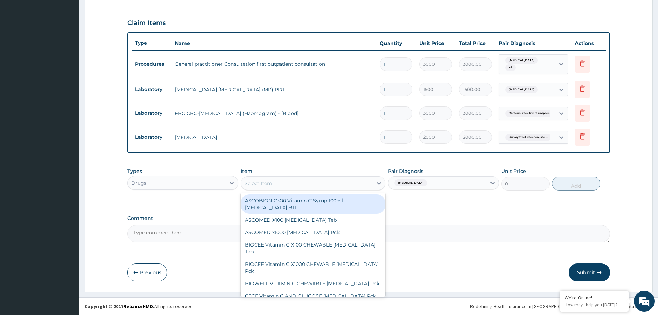
click at [307, 186] on div "Select Item" at bounding box center [307, 182] width 132 height 11
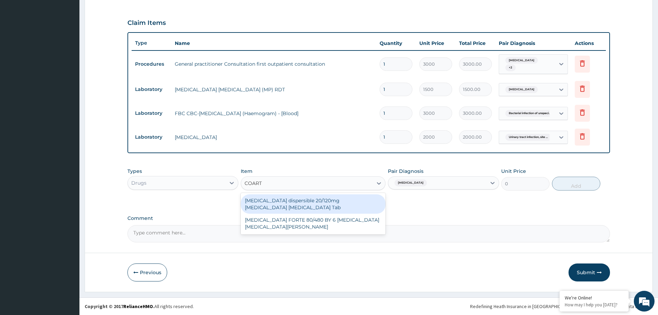
type input "COARTE"
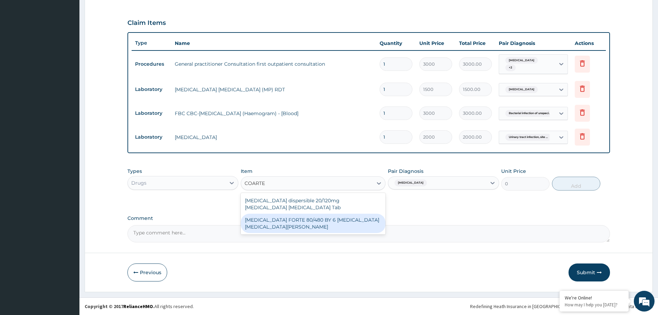
click at [276, 222] on div "[MEDICAL_DATA] FORTE 80/480 BY 6 [MEDICAL_DATA] [MEDICAL_DATA][PERSON_NAME]" at bounding box center [313, 222] width 145 height 19
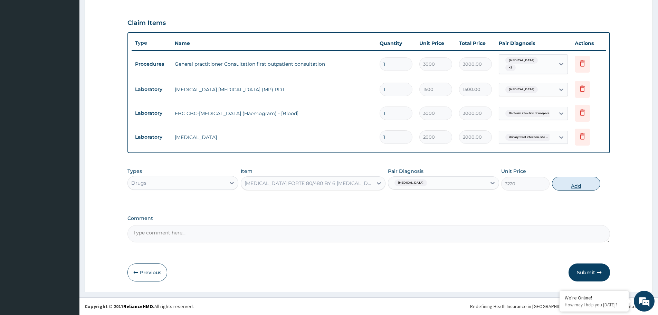
click at [576, 181] on button "Add" at bounding box center [576, 183] width 48 height 14
type input "0"
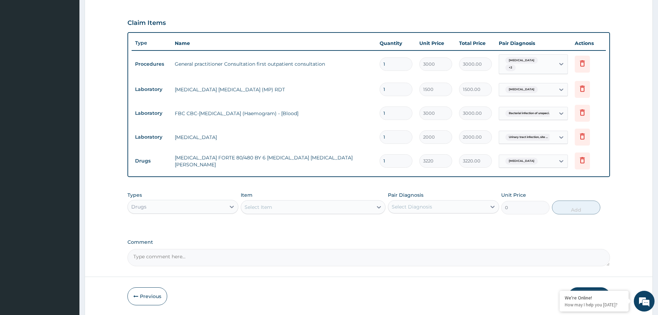
click at [408, 201] on div "Select Diagnosis" at bounding box center [437, 206] width 98 height 11
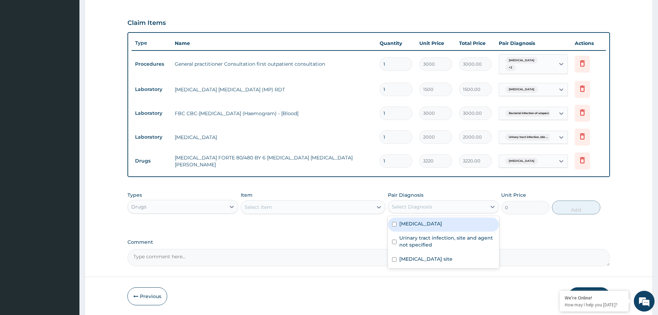
click at [417, 223] on label "[MEDICAL_DATA]" at bounding box center [420, 223] width 43 height 7
checkbox input "true"
click at [345, 207] on div "Select Item" at bounding box center [307, 206] width 132 height 11
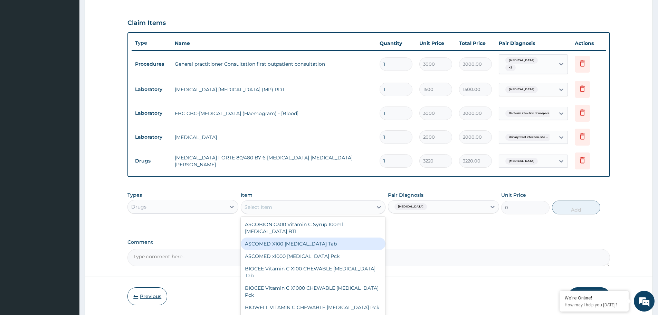
click at [144, 298] on button "Previous" at bounding box center [147, 296] width 40 height 18
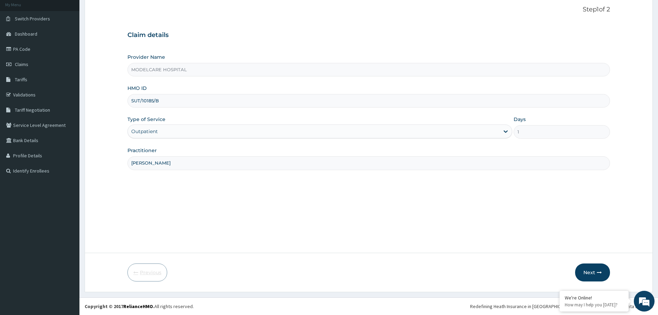
scroll to position [41, 0]
click at [164, 101] on input "SUT/10185/B" at bounding box center [368, 100] width 482 height 13
type input "SUT/10185/C"
click at [591, 271] on button "Next" at bounding box center [592, 272] width 35 height 18
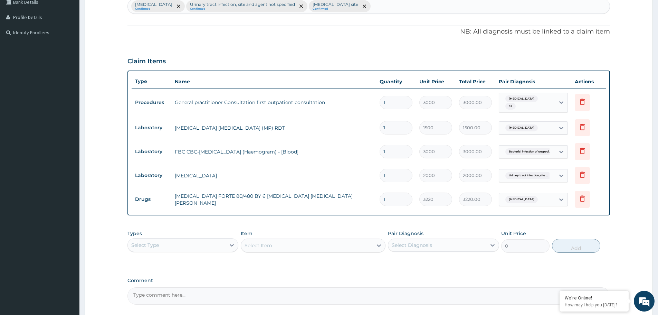
scroll to position [214, 0]
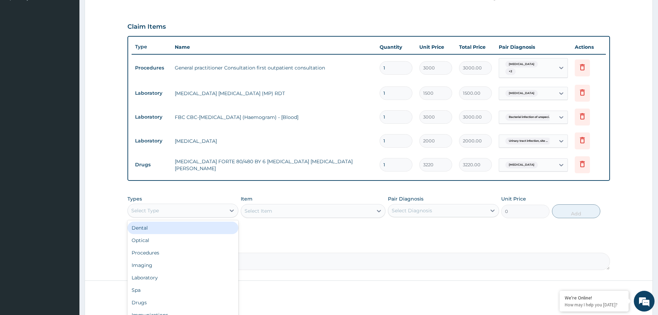
click at [212, 204] on div "Select Type" at bounding box center [182, 210] width 111 height 14
click at [181, 301] on div "Drugs" at bounding box center [182, 302] width 111 height 12
click at [410, 206] on div "Select Diagnosis" at bounding box center [437, 210] width 98 height 11
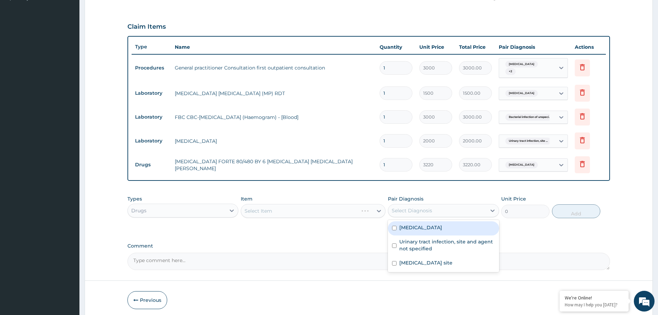
click at [423, 227] on label "[MEDICAL_DATA]" at bounding box center [420, 227] width 43 height 7
checkbox input "true"
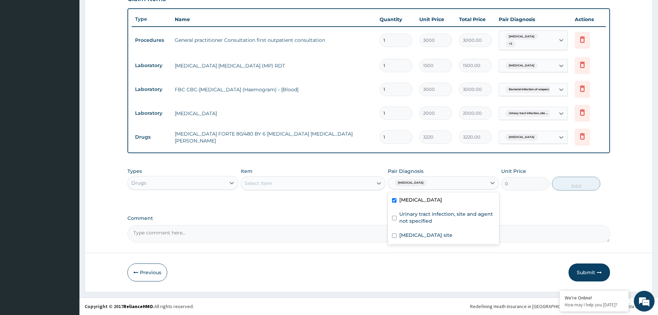
click at [343, 185] on div "Select Item" at bounding box center [307, 182] width 132 height 11
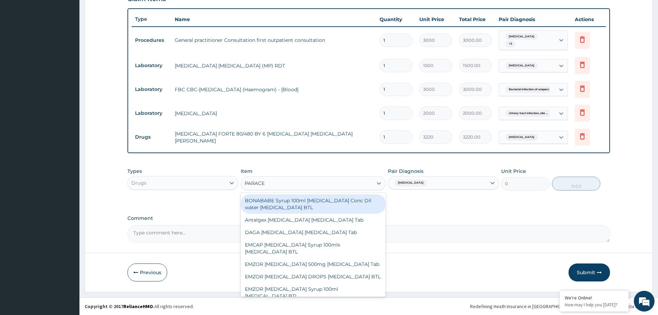
type input "PARACET"
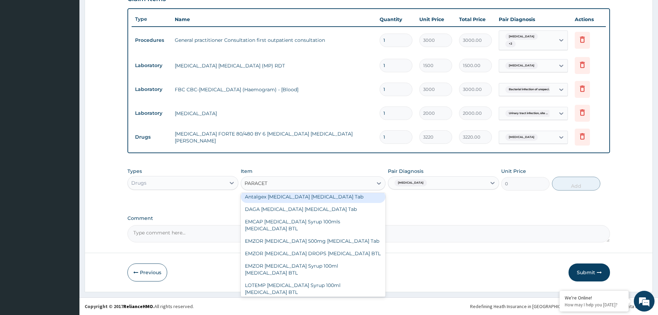
scroll to position [35, 0]
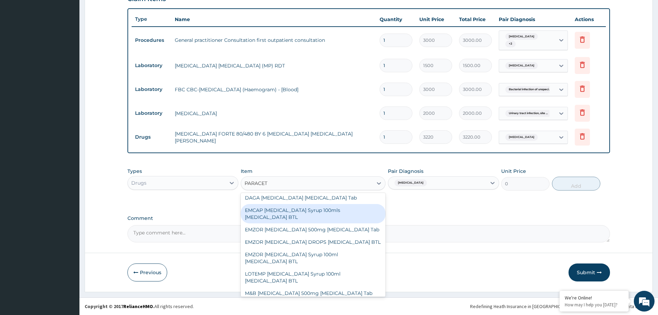
click at [296, 212] on div "EMCAP [MEDICAL_DATA] Syrup 100mls [MEDICAL_DATA] BTL" at bounding box center [313, 213] width 145 height 19
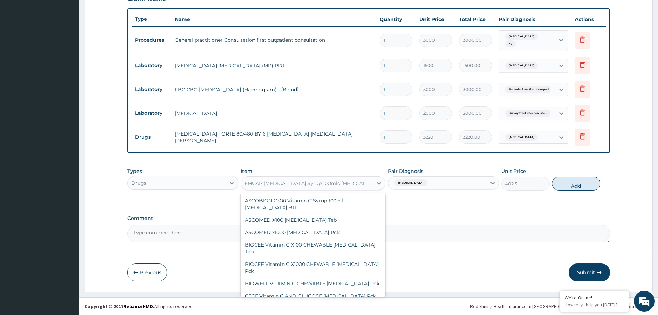
click at [369, 182] on div "EMCAP [MEDICAL_DATA] Syrup 100mls [MEDICAL_DATA] BTL" at bounding box center [308, 183] width 129 height 7
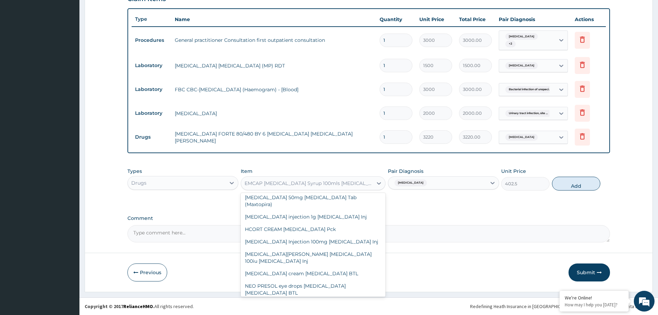
scroll to position [21152, 0]
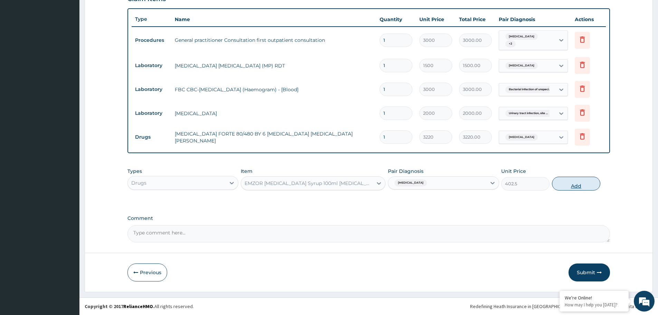
click at [570, 186] on button "Add" at bounding box center [576, 183] width 48 height 14
type input "0"
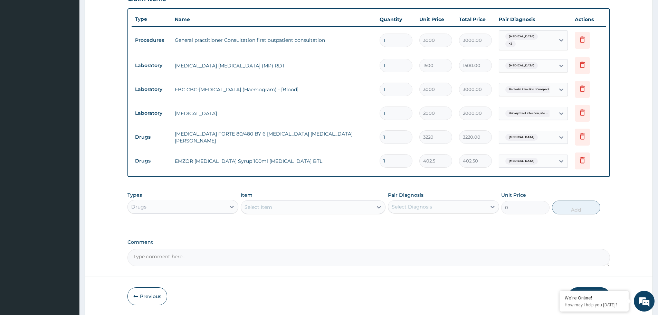
click at [308, 208] on div "Select Item" at bounding box center [307, 206] width 132 height 11
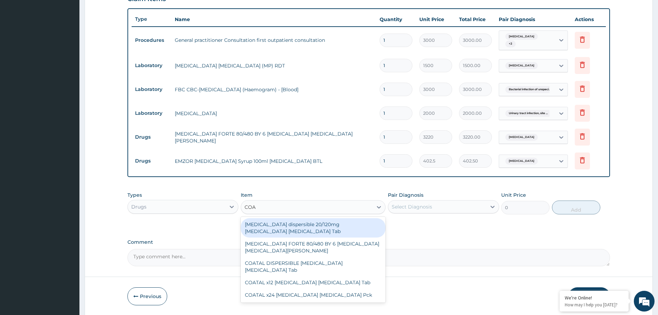
type input "COAR"
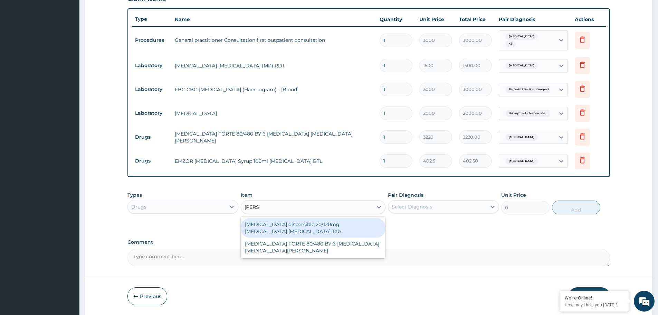
click at [290, 231] on div "[MEDICAL_DATA] dispersible 20/120mg [MEDICAL_DATA] [MEDICAL_DATA] Tab" at bounding box center [313, 227] width 145 height 19
type input "517.5"
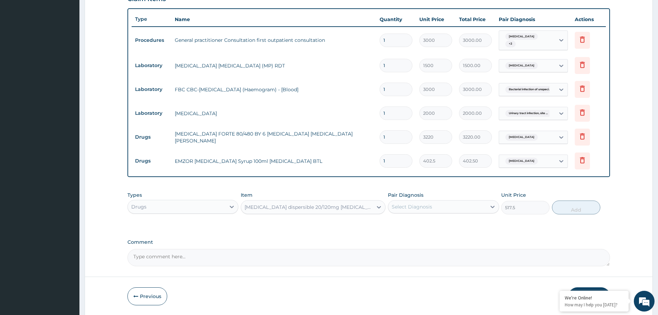
click at [473, 205] on div "Select Diagnosis" at bounding box center [437, 206] width 98 height 11
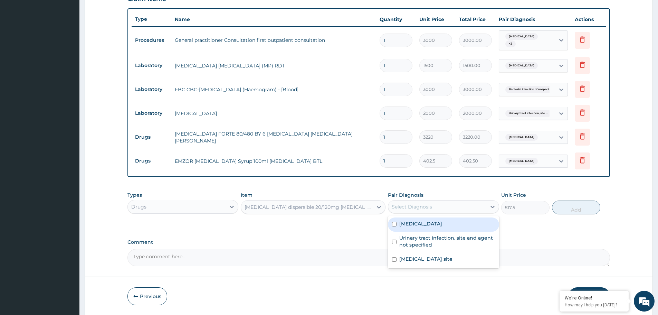
click at [466, 223] on div "[MEDICAL_DATA]" at bounding box center [443, 224] width 111 height 14
checkbox input "true"
click at [576, 207] on button "Add" at bounding box center [576, 207] width 48 height 14
type input "0"
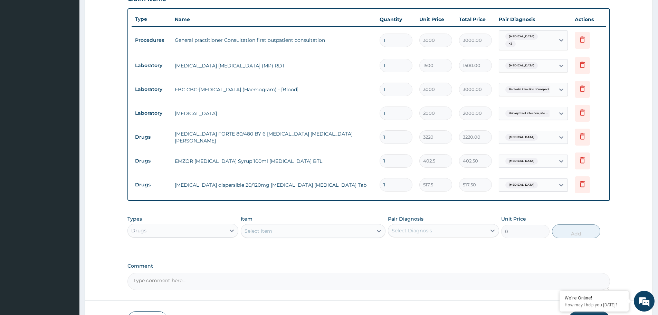
type input "12"
type input "6210.00"
type input "12"
click at [585, 137] on icon at bounding box center [582, 136] width 8 height 8
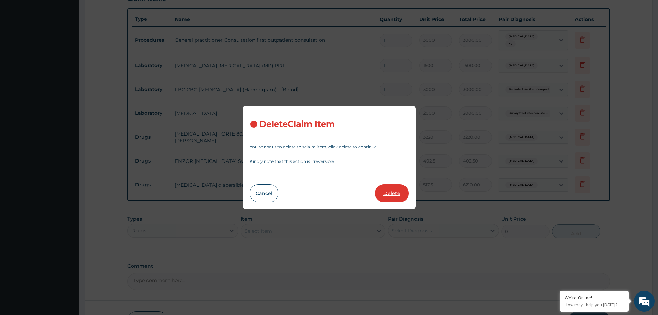
click at [398, 187] on button "Delete" at bounding box center [391, 193] width 33 height 18
type input "402.5"
type input "402.50"
type input "12"
type input "517.5"
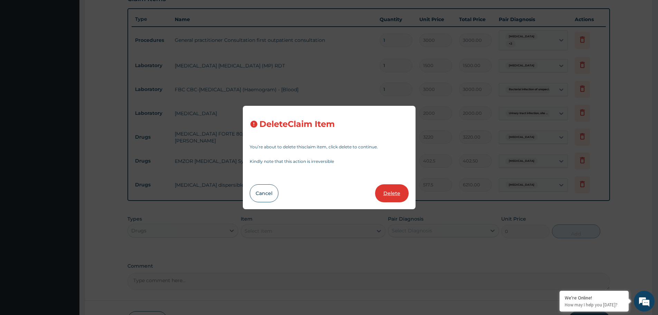
type input "6210.00"
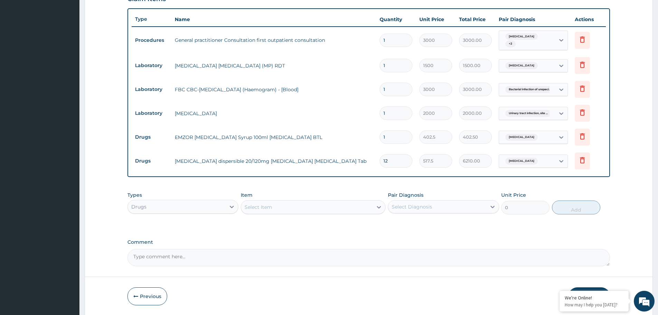
click at [397, 161] on input "12" at bounding box center [395, 160] width 33 height 13
type input "1"
type input "517.50"
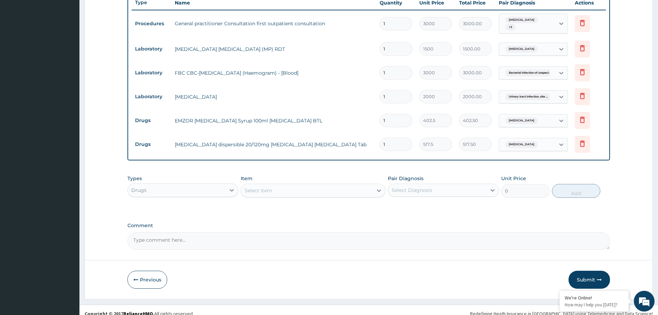
scroll to position [266, 0]
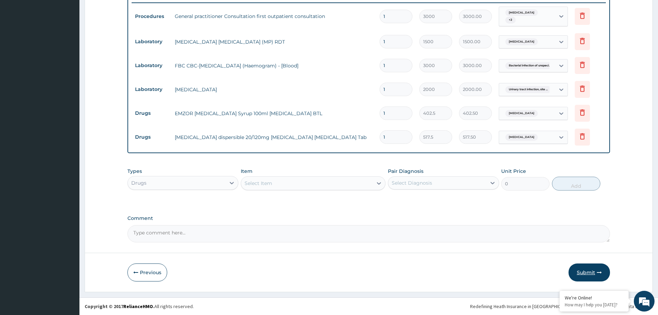
type input "1"
click at [587, 270] on button "Submit" at bounding box center [588, 272] width 41 height 18
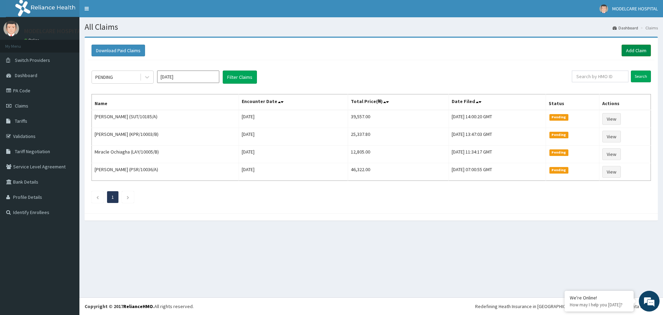
click at [632, 49] on link "Add Claim" at bounding box center [636, 51] width 29 height 12
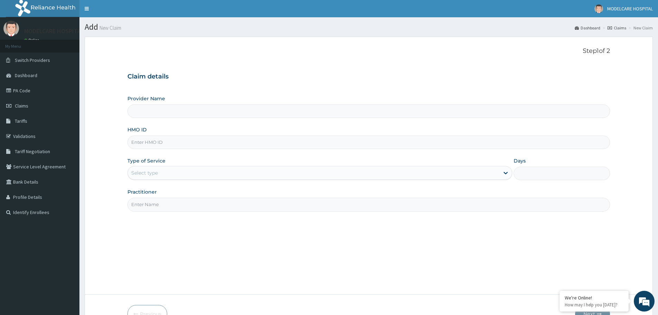
click at [249, 138] on input "HMO ID" at bounding box center [368, 141] width 482 height 13
type input "MODELCARE HOSPITAL"
type input "SUT/10185/B"
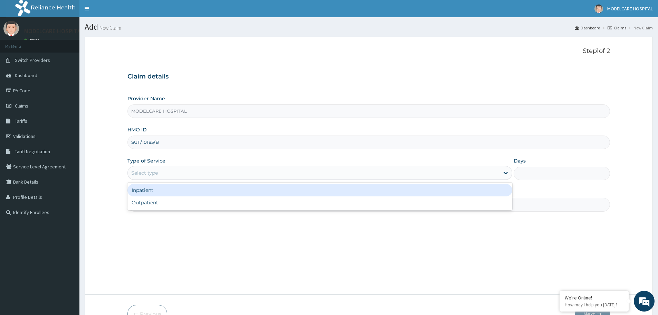
click at [238, 171] on div "Select type" at bounding box center [314, 172] width 372 height 11
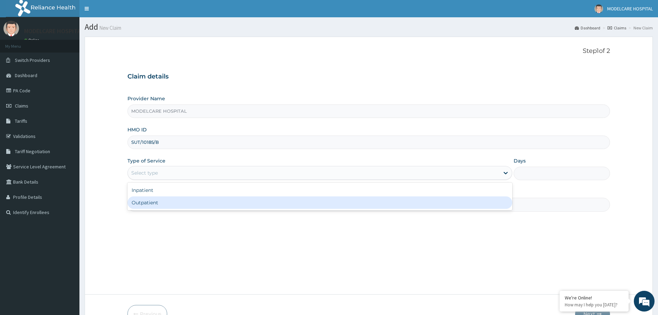
click at [231, 203] on div "Outpatient" at bounding box center [319, 202] width 385 height 12
type input "1"
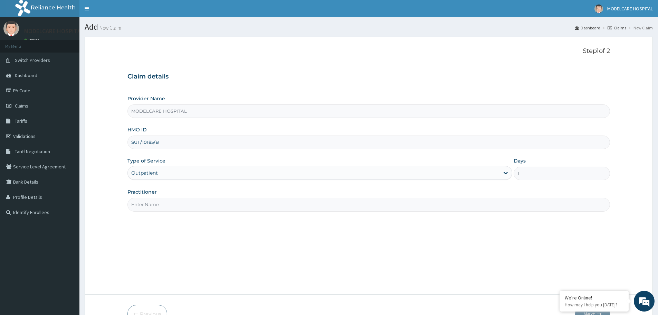
click at [240, 203] on input "Practitioner" at bounding box center [368, 204] width 482 height 13
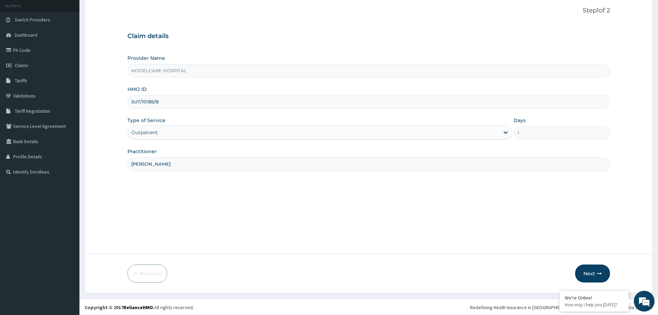
scroll to position [41, 0]
type input "[PERSON_NAME]"
click at [590, 272] on button "Next" at bounding box center [592, 272] width 35 height 18
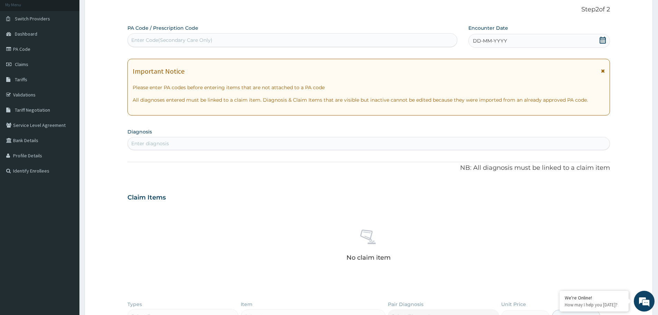
click at [528, 40] on div "DD-MM-YYYY" at bounding box center [538, 41] width 141 height 14
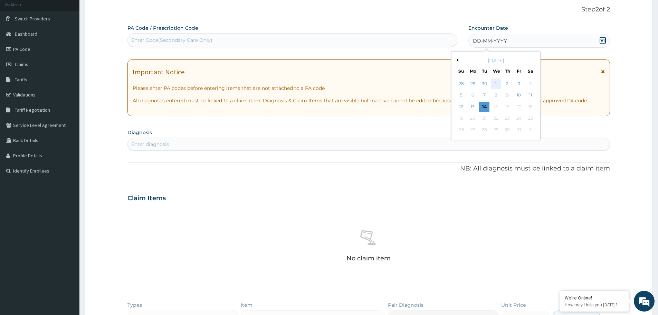
click at [493, 83] on div "1" at bounding box center [496, 83] width 10 height 10
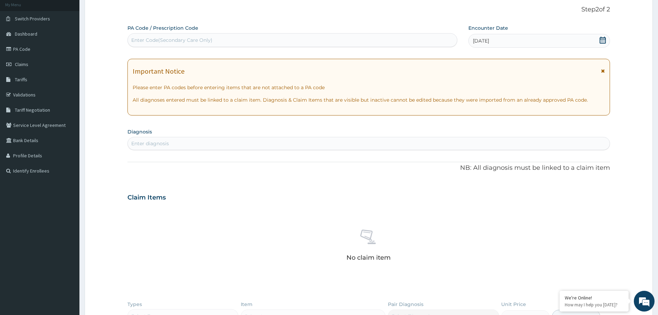
click at [302, 142] on div "Enter diagnosis" at bounding box center [369, 143] width 482 height 11
type input "[MEDICAL_DATA]"
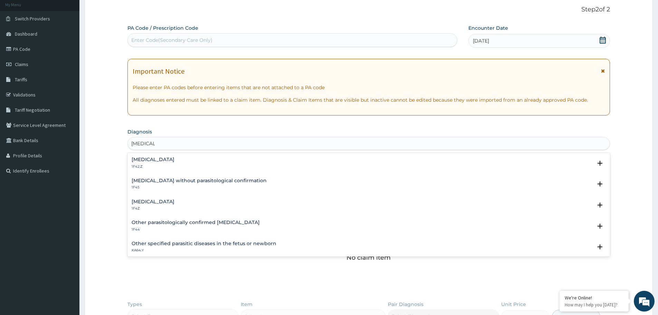
click at [156, 204] on h4 "[MEDICAL_DATA]" at bounding box center [153, 201] width 43 height 5
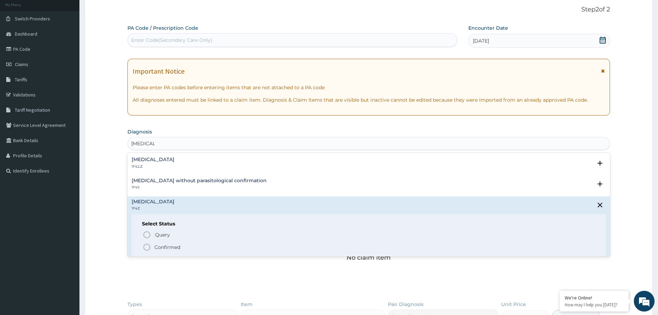
click at [148, 248] on icon "status option filled" at bounding box center [147, 247] width 8 height 8
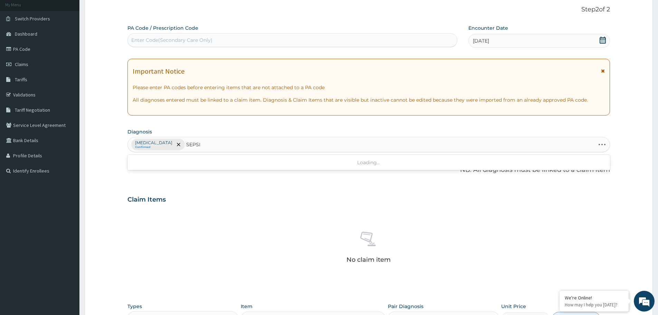
type input "[MEDICAL_DATA]"
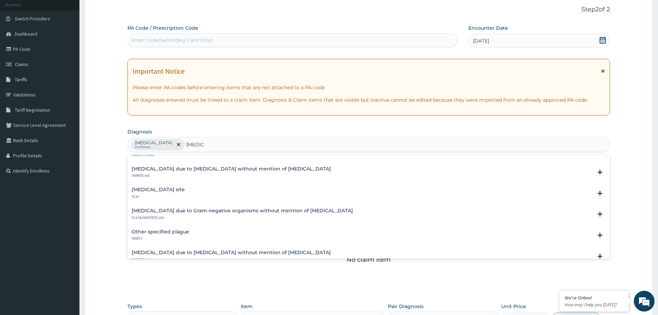
scroll to position [207, 0]
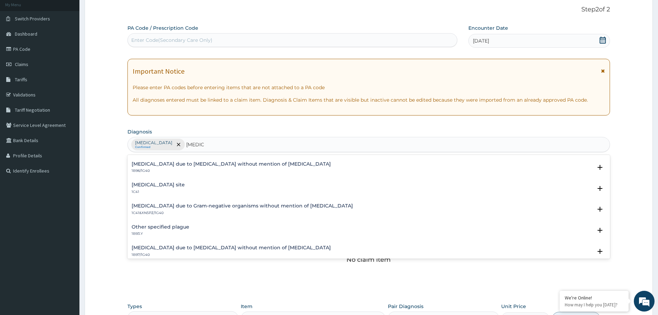
click at [152, 187] on h4 "[MEDICAL_DATA] site" at bounding box center [158, 184] width 53 height 5
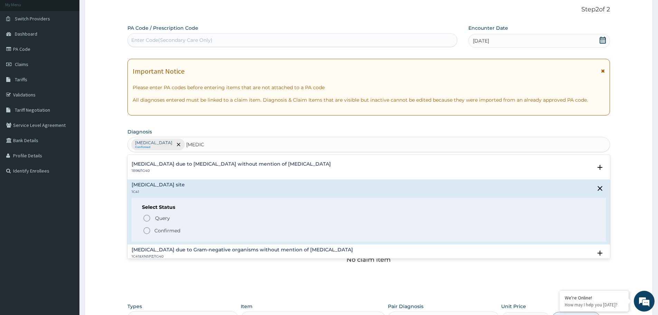
drag, startPoint x: 145, startPoint y: 229, endPoint x: 146, endPoint y: 226, distance: 3.7
click at [145, 229] on icon "status option filled" at bounding box center [147, 230] width 8 height 8
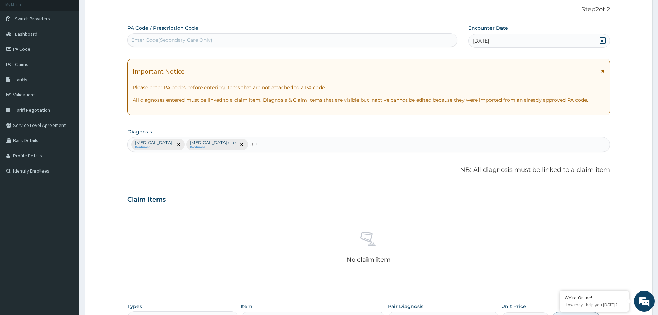
type input "U"
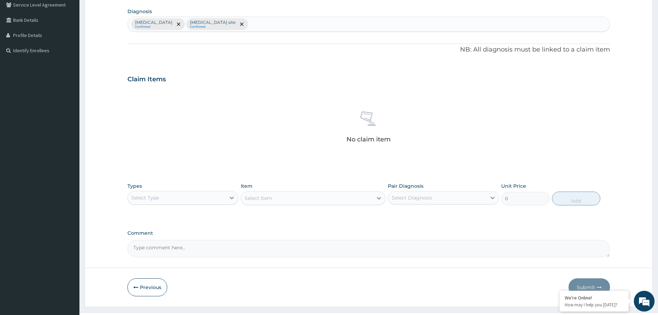
scroll to position [176, 0]
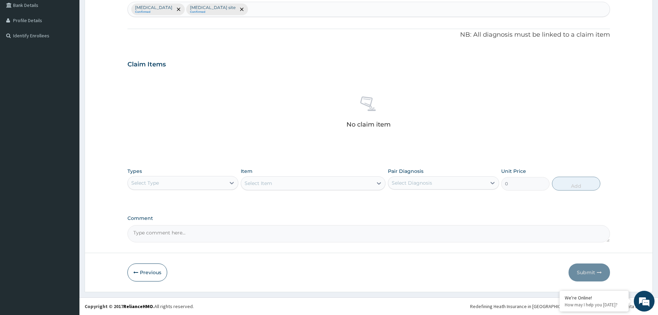
click at [219, 183] on div "Select Type" at bounding box center [177, 182] width 98 height 11
click at [175, 224] on div "Procedures" at bounding box center [182, 225] width 111 height 12
click at [412, 180] on div "Select Diagnosis" at bounding box center [412, 182] width 40 height 7
click at [411, 198] on label "[MEDICAL_DATA]" at bounding box center [420, 199] width 43 height 7
checkbox input "true"
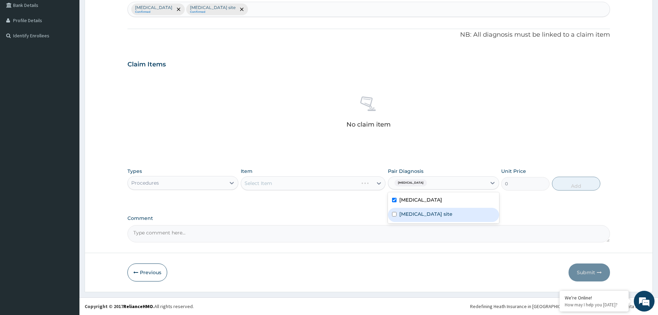
click at [411, 214] on label "[MEDICAL_DATA] site" at bounding box center [425, 213] width 53 height 7
checkbox input "true"
click at [347, 186] on div "Select Item" at bounding box center [313, 183] width 145 height 14
click at [347, 182] on div "Select Item" at bounding box center [307, 182] width 132 height 11
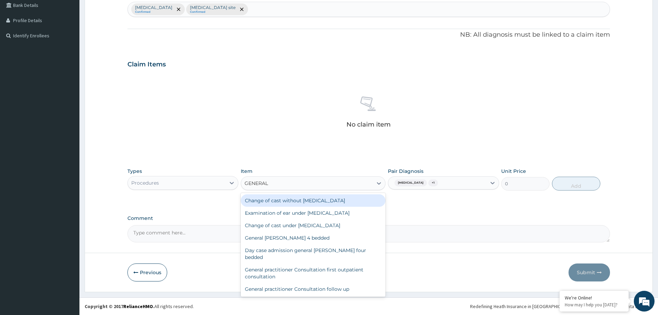
type input "GENERAL P"
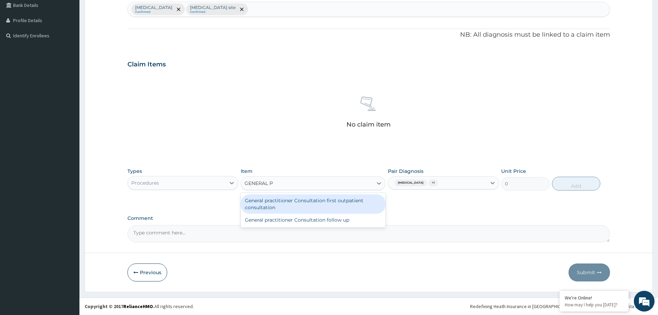
click at [326, 202] on div "General practitioner Consultation first outpatient consultation" at bounding box center [313, 203] width 145 height 19
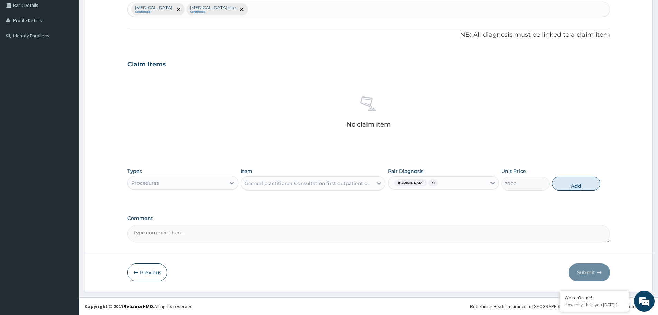
click at [578, 183] on button "Add" at bounding box center [576, 183] width 48 height 14
type input "0"
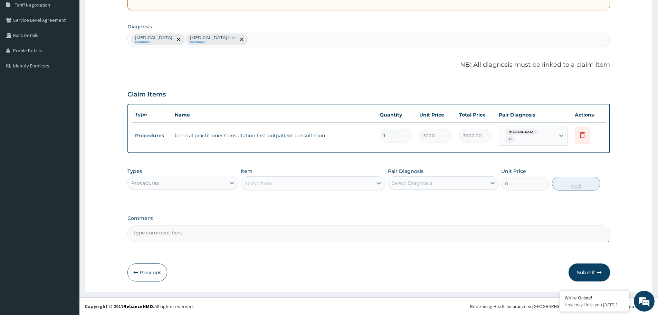
scroll to position [146, 0]
click at [205, 181] on div "Procedures" at bounding box center [177, 182] width 98 height 11
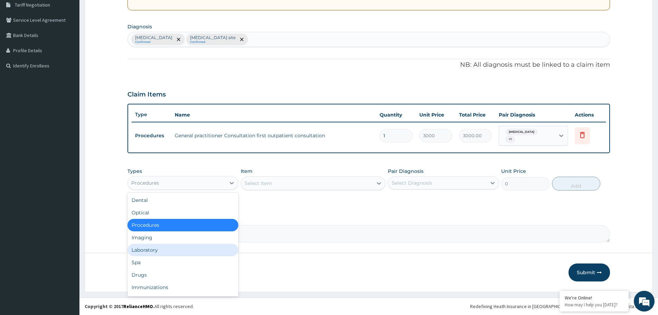
click at [186, 248] on div "Laboratory" at bounding box center [182, 249] width 111 height 12
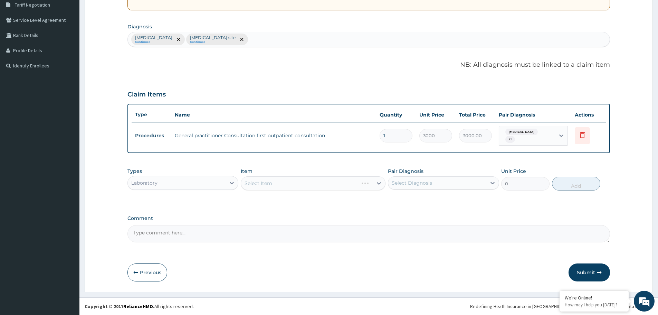
click at [305, 184] on div "Select Item" at bounding box center [313, 183] width 145 height 14
click at [426, 181] on div "Select Diagnosis" at bounding box center [412, 182] width 40 height 7
click at [426, 198] on label "[MEDICAL_DATA]" at bounding box center [420, 199] width 43 height 7
checkbox input "true"
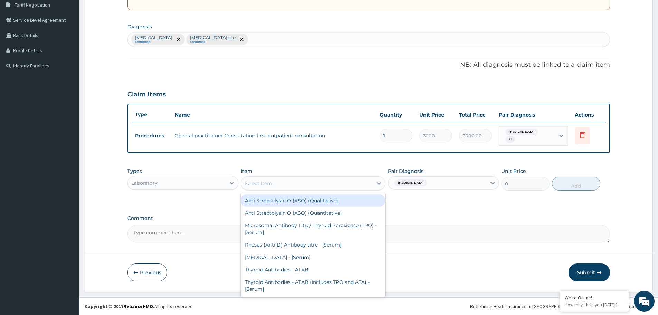
click at [359, 183] on div "Select Item" at bounding box center [307, 182] width 132 height 11
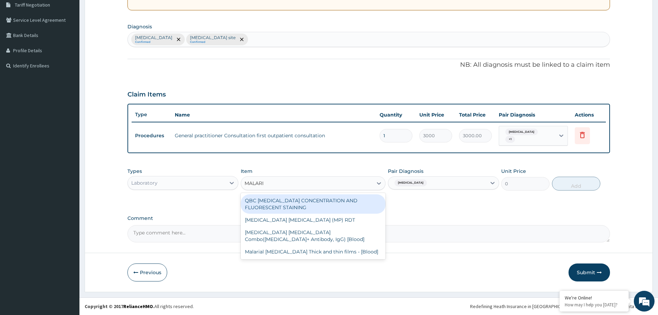
type input "[MEDICAL_DATA]"
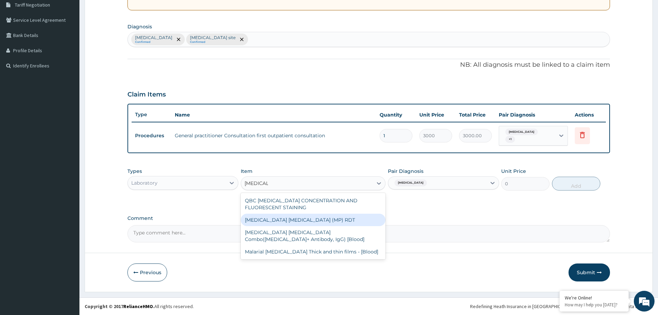
click at [312, 218] on div "[MEDICAL_DATA] [MEDICAL_DATA] (MP) RDT" at bounding box center [313, 219] width 145 height 12
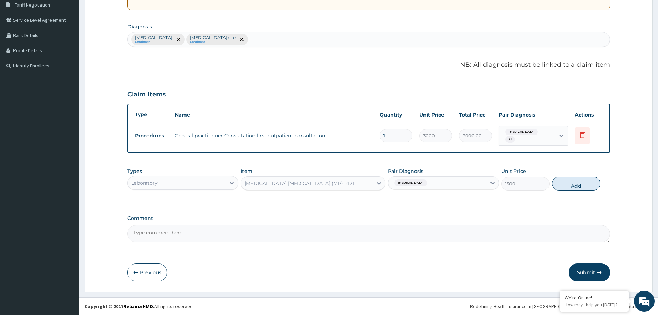
click at [581, 184] on button "Add" at bounding box center [576, 183] width 48 height 14
type input "0"
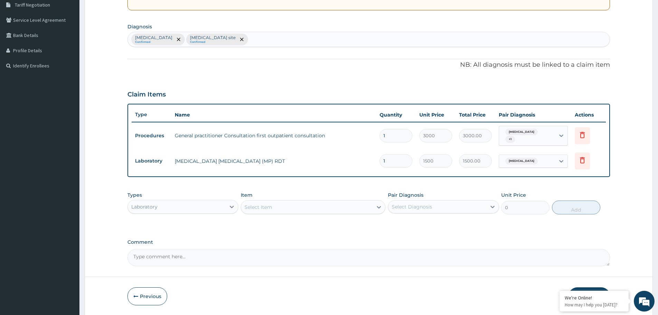
click at [424, 205] on div "Select Diagnosis" at bounding box center [412, 206] width 40 height 7
click at [426, 236] on label "[MEDICAL_DATA] site" at bounding box center [425, 237] width 53 height 7
checkbox input "true"
click at [351, 202] on div "Select Item" at bounding box center [307, 206] width 132 height 11
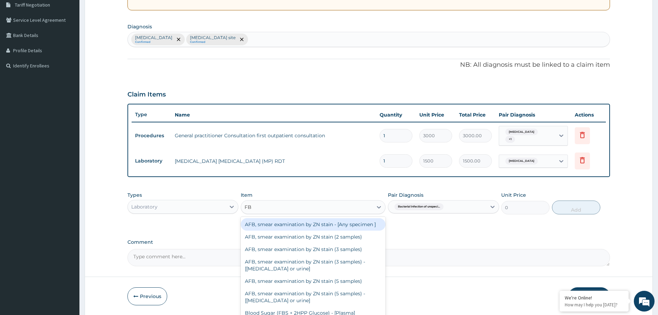
type input "FBC"
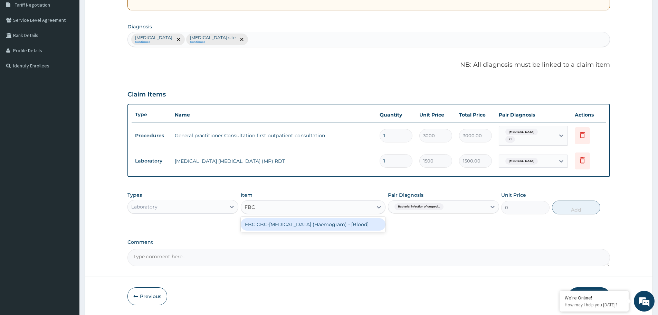
click at [320, 224] on div "FBC CBC-[MEDICAL_DATA] (Haemogram) - [Blood]" at bounding box center [313, 224] width 145 height 12
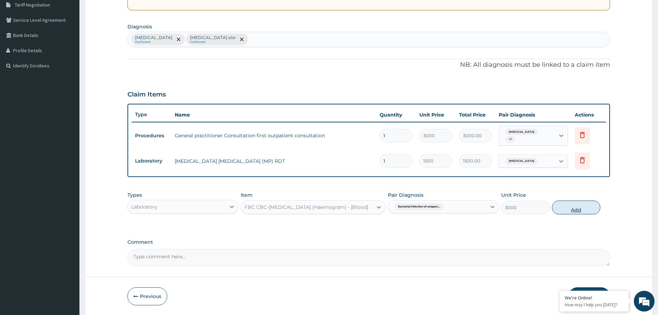
click at [566, 209] on button "Add" at bounding box center [576, 207] width 48 height 14
type input "0"
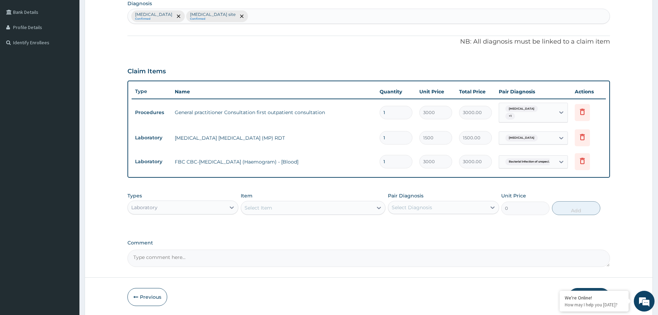
scroll to position [194, 0]
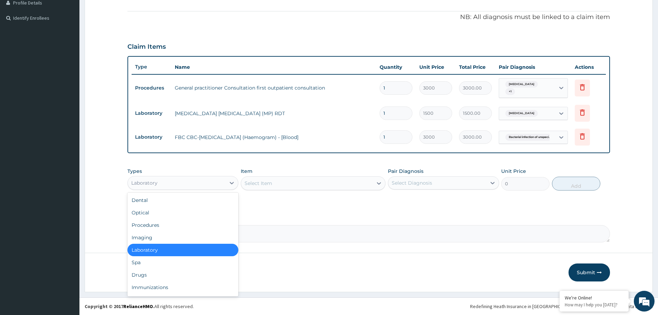
click at [191, 177] on div "Laboratory" at bounding box center [182, 183] width 111 height 14
click at [163, 273] on div "Drugs" at bounding box center [182, 274] width 111 height 12
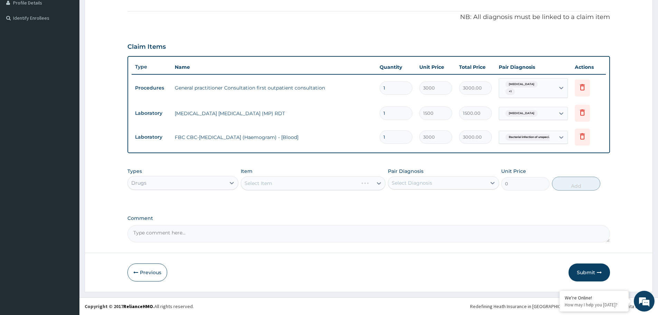
click at [399, 179] on div "Select Diagnosis" at bounding box center [437, 182] width 98 height 11
click at [406, 201] on label "Malaria, unspecified" at bounding box center [420, 199] width 43 height 7
checkbox input "true"
click at [324, 182] on div "Select Item" at bounding box center [307, 182] width 132 height 11
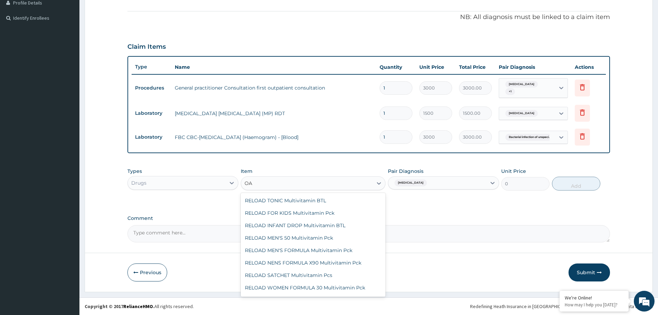
type input "O"
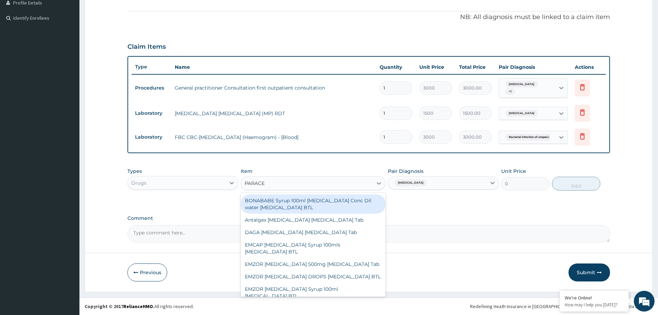
type input "PARACET"
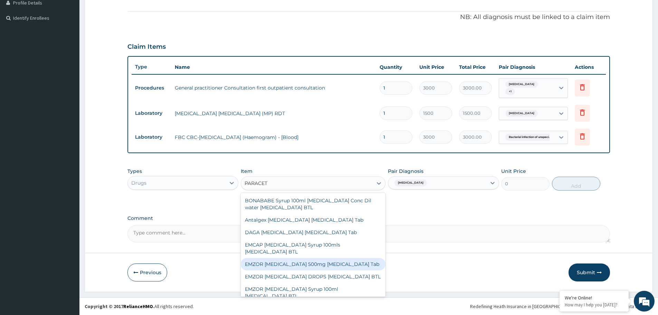
click at [300, 264] on div "EMZOR PARACETAMOL 500mg Acetaminophen Tab" at bounding box center [313, 264] width 145 height 12
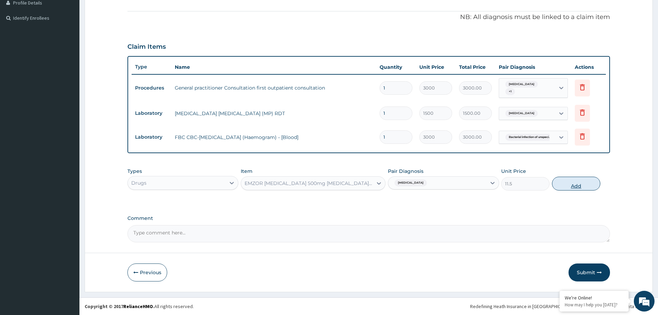
click at [583, 184] on button "Add" at bounding box center [576, 183] width 48 height 14
type input "0"
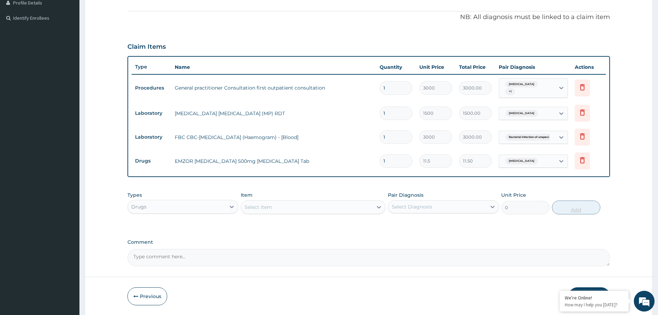
type input "18"
type input "207.00"
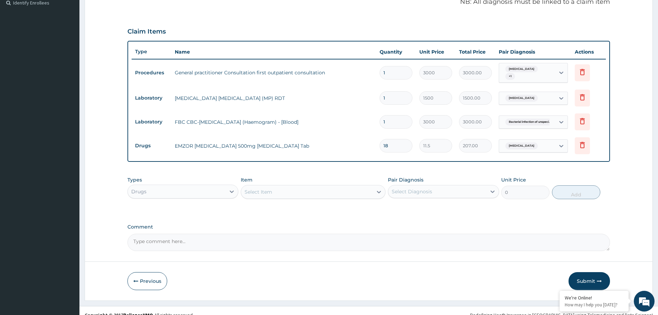
scroll to position [218, 0]
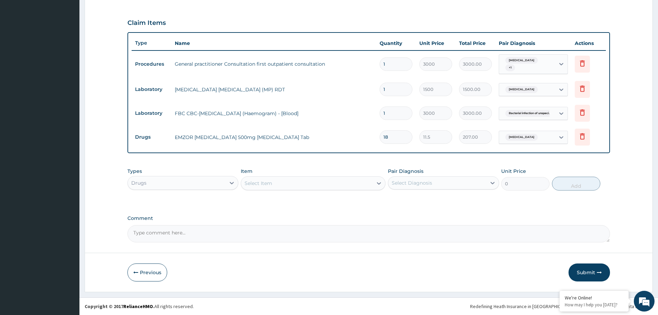
type input "18"
click at [320, 179] on div "Select Item" at bounding box center [307, 182] width 132 height 11
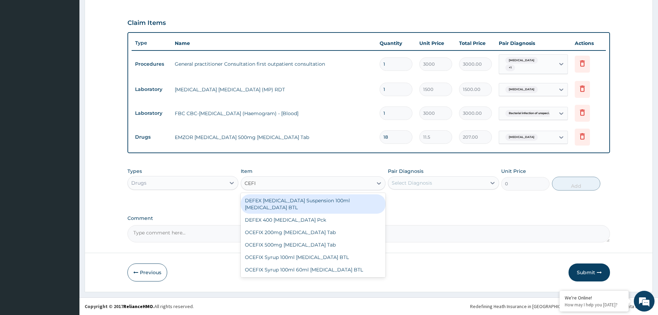
type input "CEFIX"
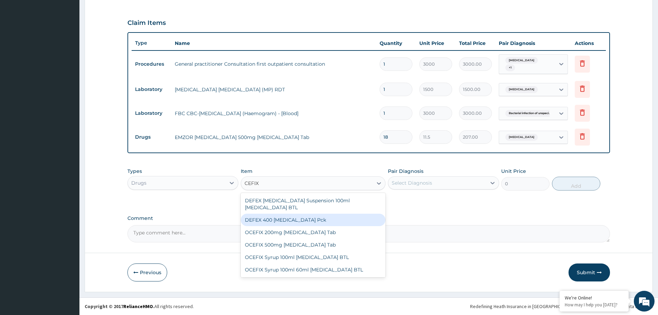
click at [267, 217] on div "DEFEX 400 Cefixime Pck" at bounding box center [313, 219] width 145 height 12
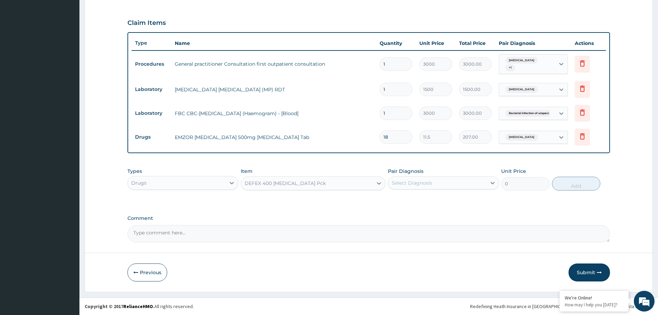
type input "1000.5"
click at [474, 179] on div "Select Diagnosis" at bounding box center [437, 182] width 98 height 11
click at [452, 213] on label "Bacterial infection of unspecified site" at bounding box center [425, 213] width 53 height 7
checkbox input "true"
click at [585, 183] on button "Add" at bounding box center [576, 183] width 48 height 14
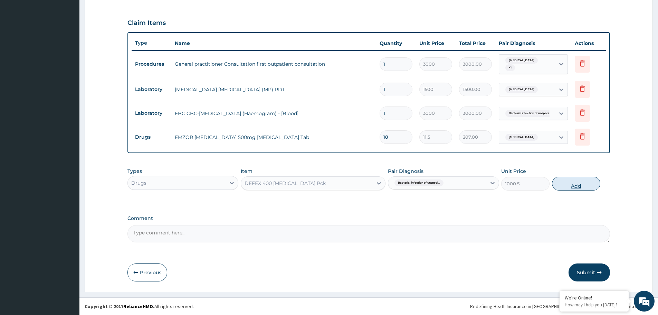
type input "0"
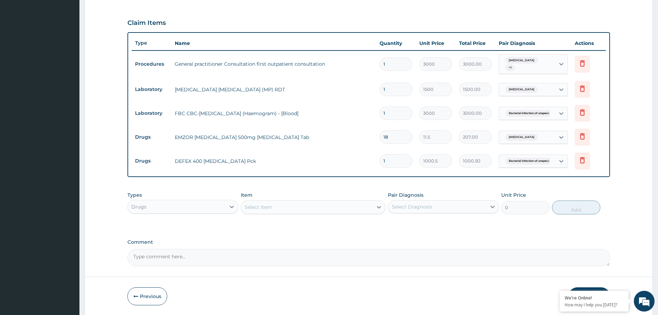
click at [344, 204] on div "Select Item" at bounding box center [307, 206] width 132 height 11
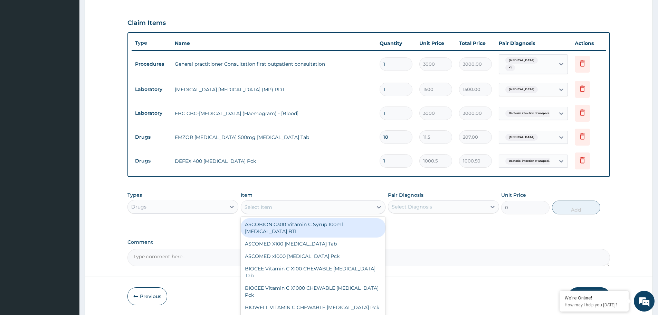
type input "M"
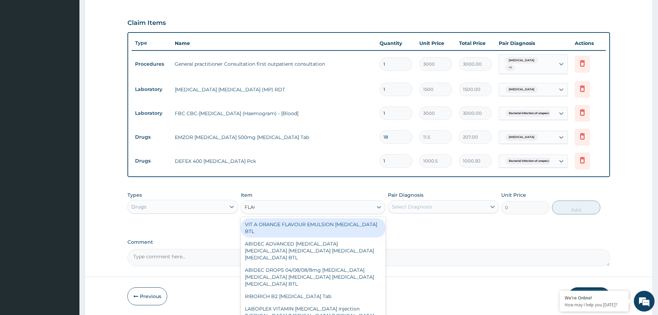
type input "FLAGY"
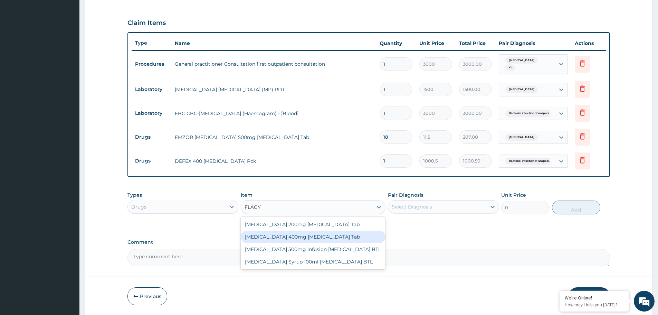
click at [304, 239] on div "Flagyl 400mg Metronidazole Tab" at bounding box center [313, 236] width 145 height 12
type input "23"
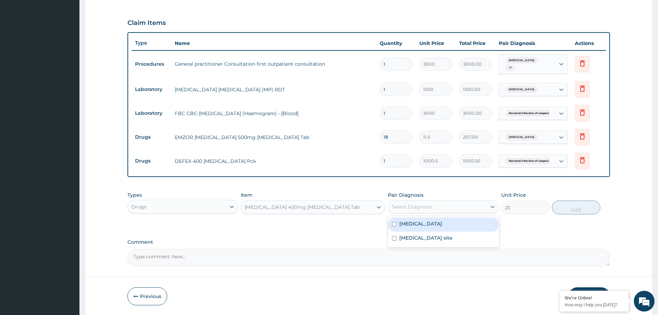
click at [464, 202] on div "Select Diagnosis" at bounding box center [437, 206] width 98 height 11
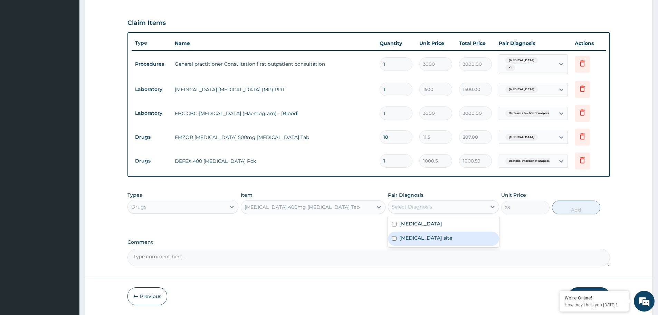
click at [446, 239] on label "Bacterial infection of unspecified site" at bounding box center [425, 237] width 53 height 7
checkbox input "true"
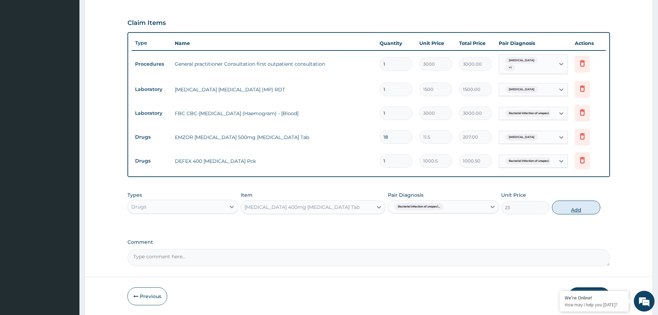
click at [574, 208] on button "Add" at bounding box center [576, 207] width 48 height 14
type input "0"
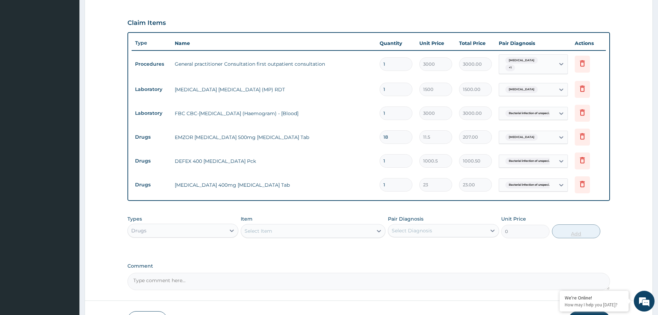
type input "0.00"
type input "2"
type input "46.00"
type input "21"
type input "483.00"
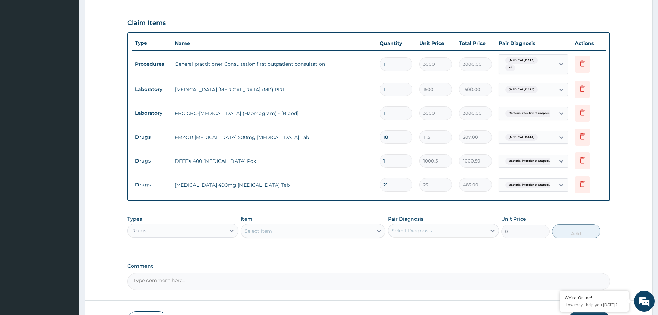
type input "21"
click at [345, 227] on div "Select Item" at bounding box center [307, 230] width 132 height 11
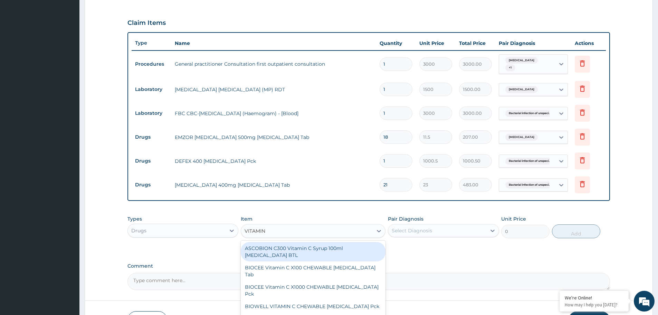
type input "VITAMIN C"
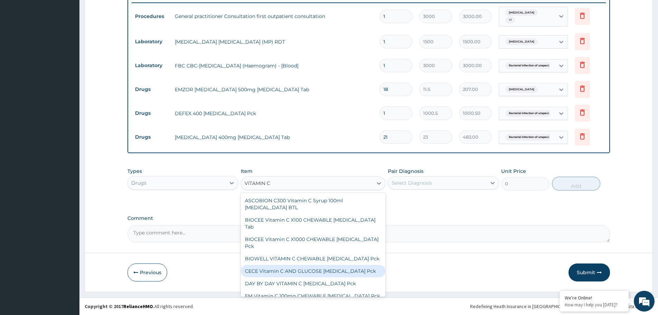
scroll to position [35, 0]
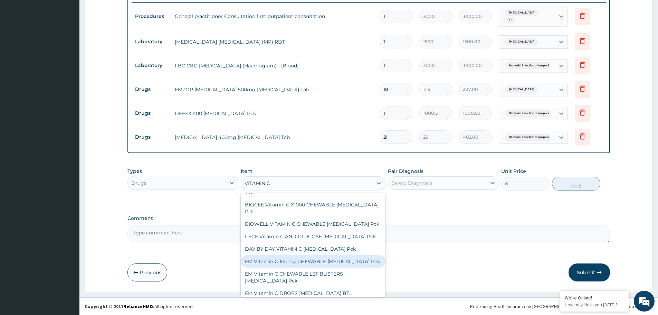
click at [273, 255] on div "EM Vitamin C 100mg CHEWABLE [MEDICAL_DATA] Pck" at bounding box center [313, 261] width 145 height 12
type input "442.75"
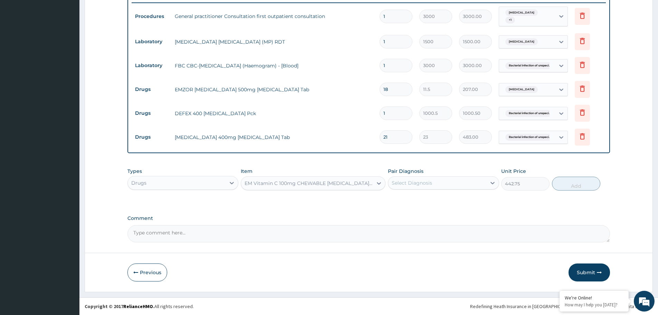
click at [442, 183] on div "Select Diagnosis" at bounding box center [437, 182] width 98 height 11
click at [436, 215] on label "Bacterial infection of unspecified site" at bounding box center [425, 213] width 53 height 7
checkbox input "true"
click at [572, 181] on button "Add" at bounding box center [576, 183] width 48 height 14
type input "0"
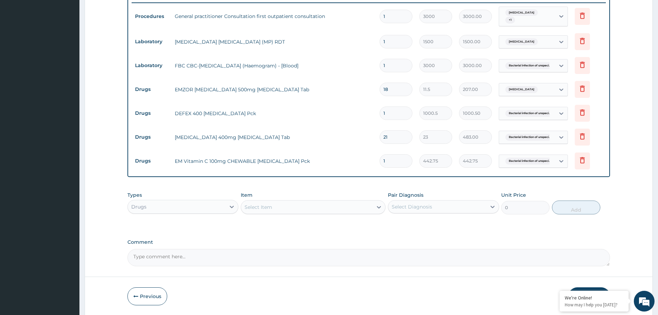
type input "0.00"
type input "2"
type input "885.50"
type input "2"
type input "0.00"
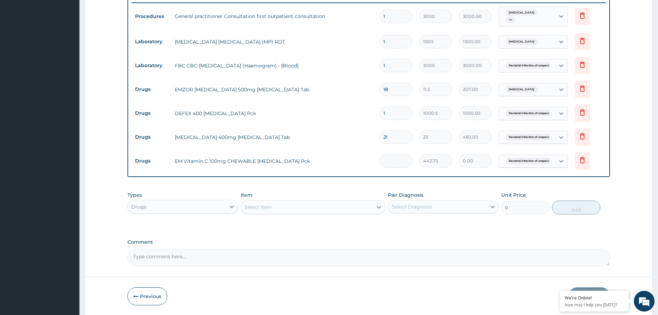
type input "4"
type input "1771.00"
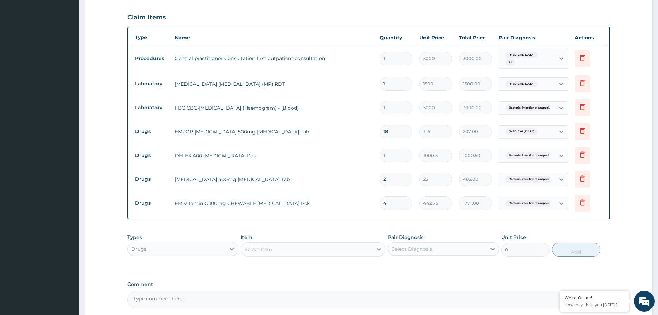
scroll to position [242, 0]
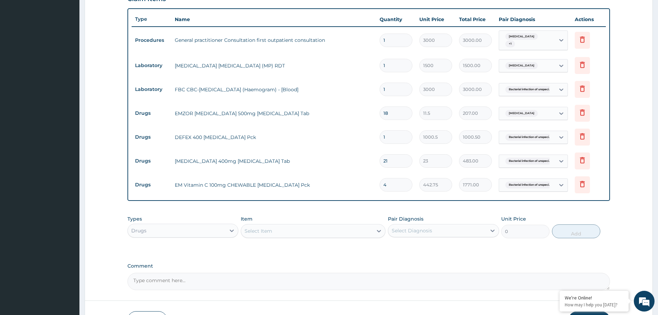
type input "4"
click at [327, 231] on div "Select Item" at bounding box center [307, 230] width 132 height 11
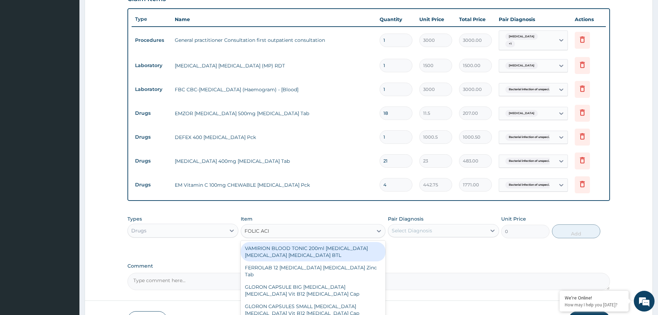
type input "FOLIC ACID"
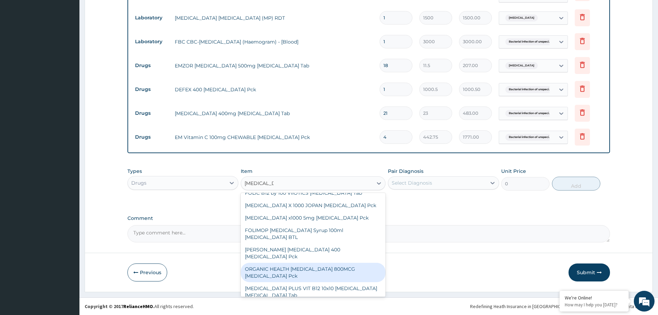
scroll to position [137, 0]
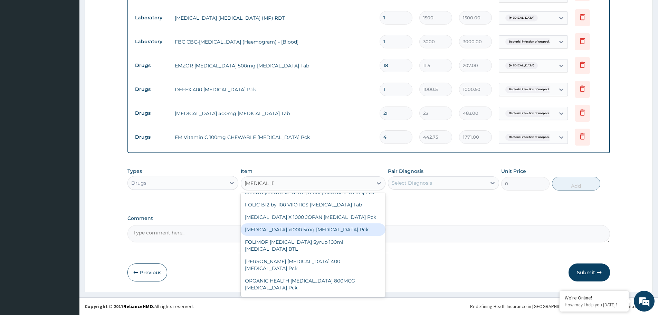
click at [291, 223] on div "[MEDICAL_DATA] x1000 5mg [MEDICAL_DATA] Pck" at bounding box center [313, 229] width 145 height 12
type input "1092.5"
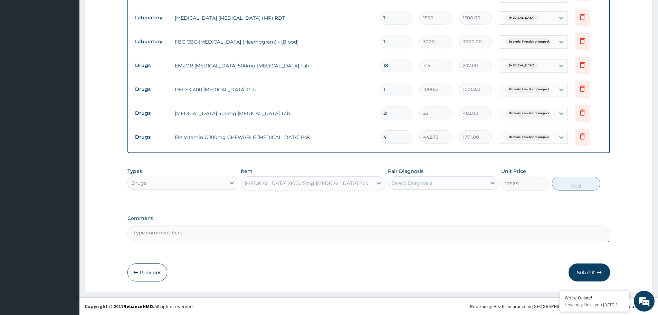
click at [456, 182] on div "Select Diagnosis" at bounding box center [437, 182] width 98 height 11
click at [441, 215] on label "Bacterial infection of unspecified site" at bounding box center [425, 213] width 53 height 7
checkbox input "true"
click at [564, 183] on button "Add" at bounding box center [576, 183] width 48 height 14
type input "0"
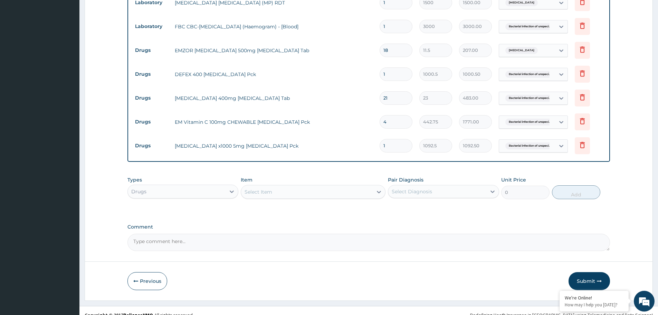
scroll to position [313, 0]
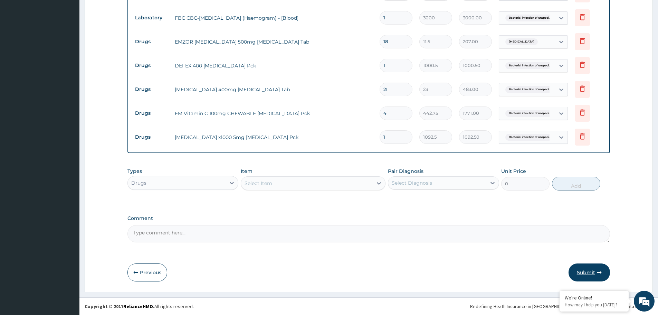
click at [579, 271] on button "Submit" at bounding box center [588, 272] width 41 height 18
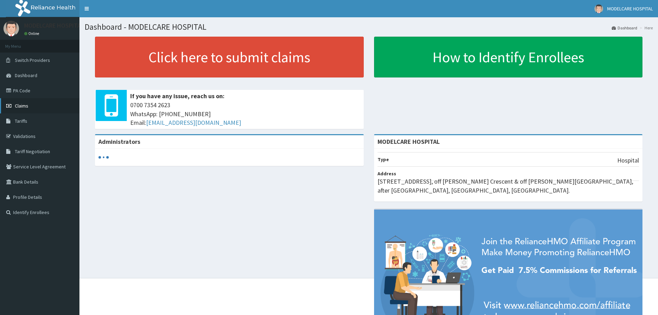
click at [37, 107] on link "Claims" at bounding box center [39, 105] width 79 height 15
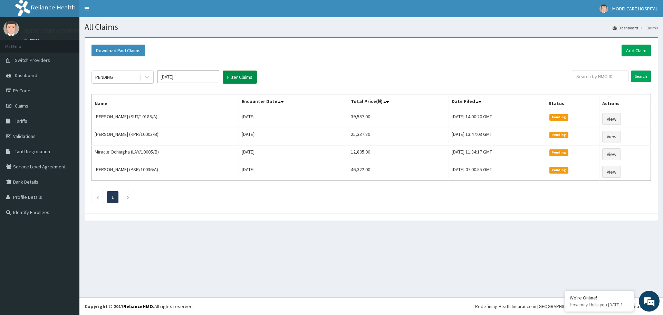
click at [238, 76] on button "Filter Claims" at bounding box center [240, 76] width 34 height 13
click at [241, 75] on button "Filter Claims" at bounding box center [240, 76] width 34 height 13
click at [148, 77] on icon at bounding box center [147, 77] width 4 height 2
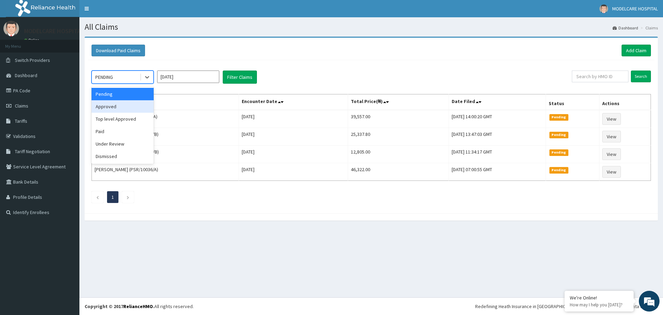
click at [115, 107] on div "Approved" at bounding box center [123, 106] width 62 height 12
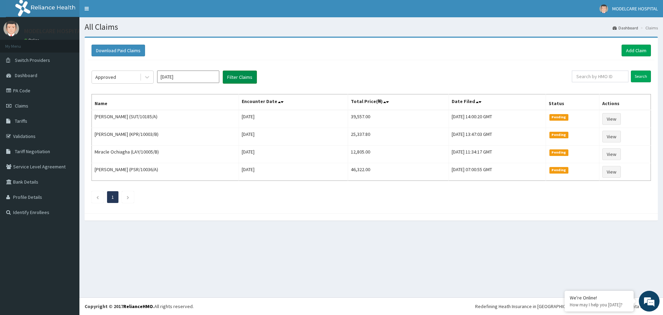
click at [231, 78] on button "Filter Claims" at bounding box center [240, 76] width 34 height 13
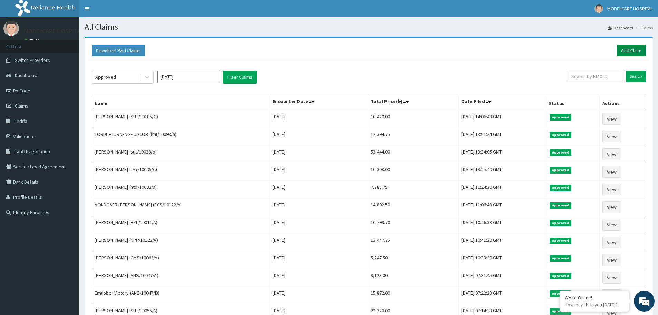
click at [626, 50] on link "Add Claim" at bounding box center [630, 51] width 29 height 12
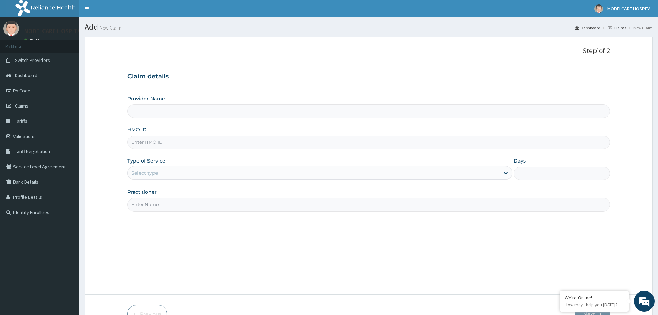
click at [191, 143] on input "HMO ID" at bounding box center [368, 141] width 482 height 13
type input "MODELCARE HOSPITAL"
type input "CWP/10147/A"
click at [182, 173] on div "Select type" at bounding box center [314, 172] width 372 height 11
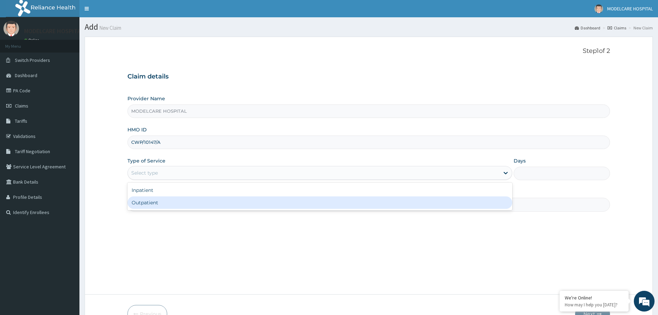
click at [186, 205] on div "Outpatient" at bounding box center [319, 202] width 385 height 12
type input "1"
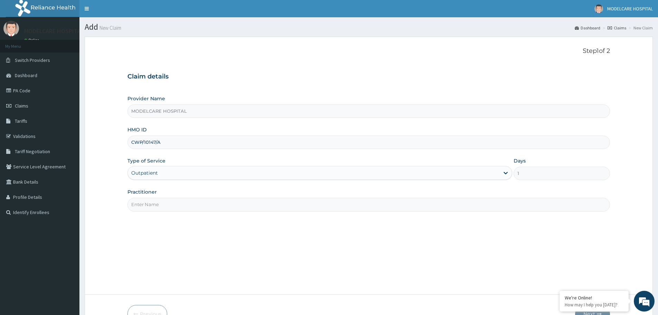
click at [208, 206] on input "Practitioner" at bounding box center [368, 204] width 482 height 13
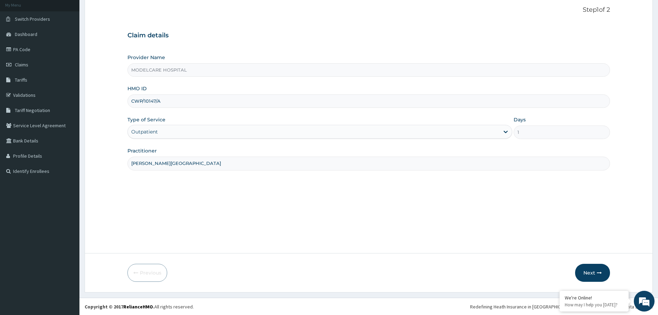
scroll to position [41, 0]
type input "DR. ODEH"
click at [595, 271] on button "Next" at bounding box center [592, 272] width 35 height 18
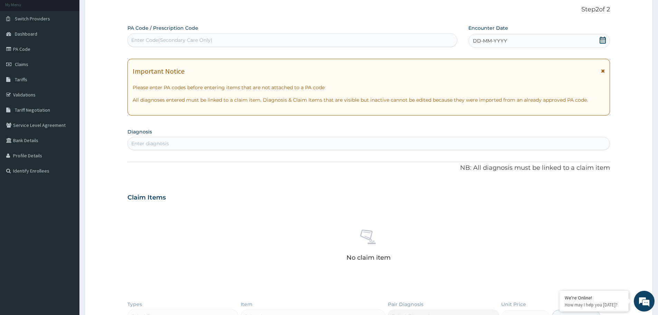
click at [544, 41] on div "DD-MM-YYYY" at bounding box center [538, 41] width 141 height 14
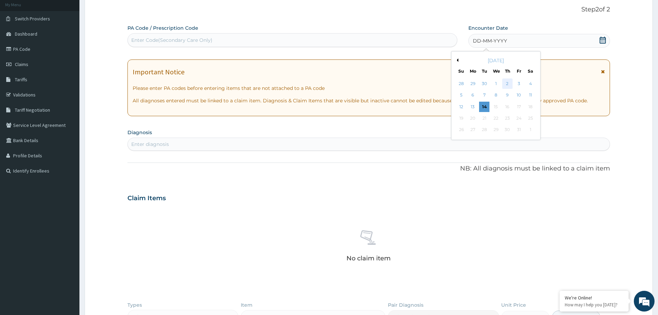
click at [506, 85] on div "2" at bounding box center [507, 83] width 10 height 10
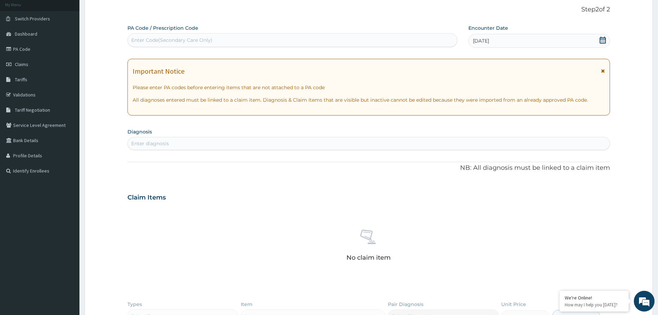
click at [240, 140] on div "Enter diagnosis" at bounding box center [369, 143] width 482 height 11
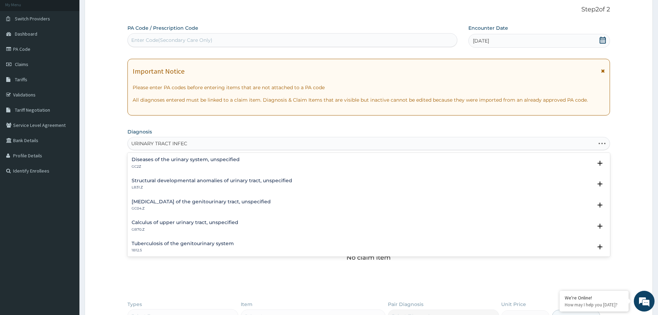
type input "URINARY TRACT INFECT"
click at [167, 162] on h4 "Urinary tract infection, site and agent not specified" at bounding box center [196, 159] width 128 height 5
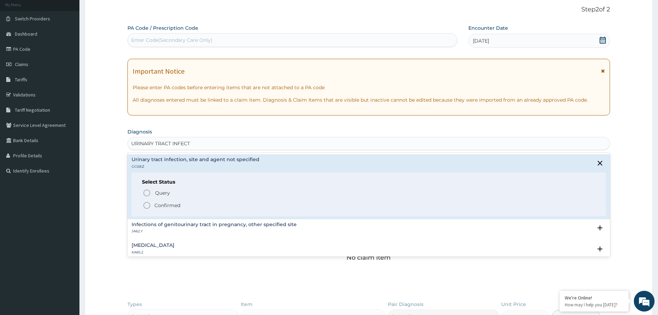
click at [146, 202] on circle "status option filled" at bounding box center [147, 205] width 6 height 6
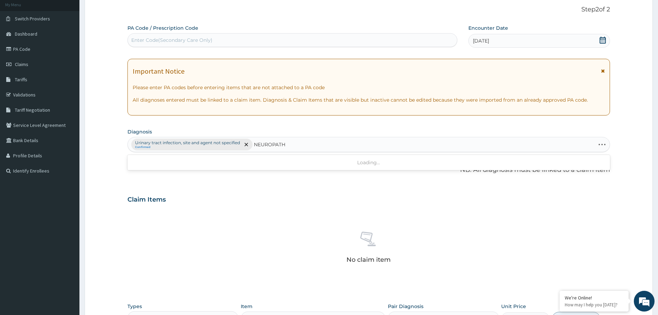
type input "NEUROPATHY"
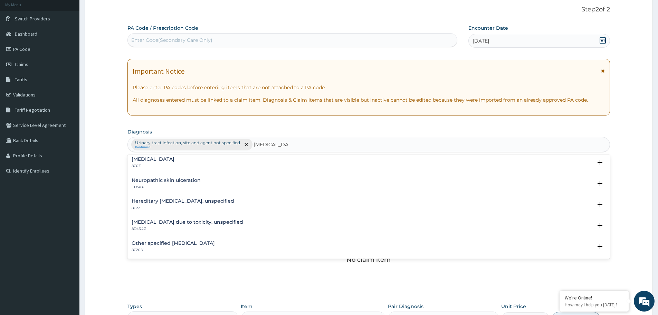
scroll to position [0, 0]
click at [165, 226] on h4 "Neuropathy due to toxicity, unspecified" at bounding box center [188, 224] width 112 height 5
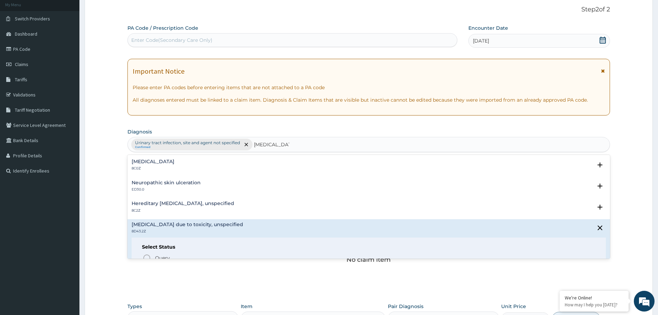
scroll to position [35, 0]
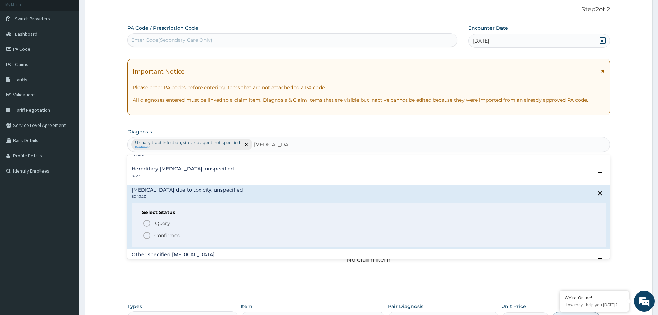
click at [145, 233] on circle "status option filled" at bounding box center [147, 235] width 6 height 6
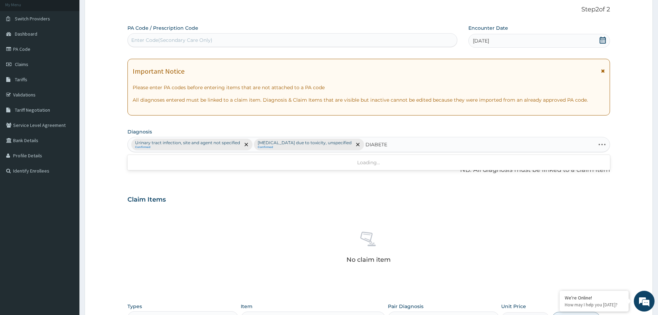
type input "[MEDICAL_DATA]"
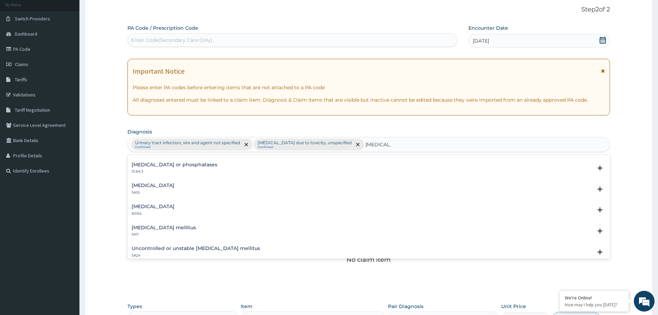
scroll to position [104, 0]
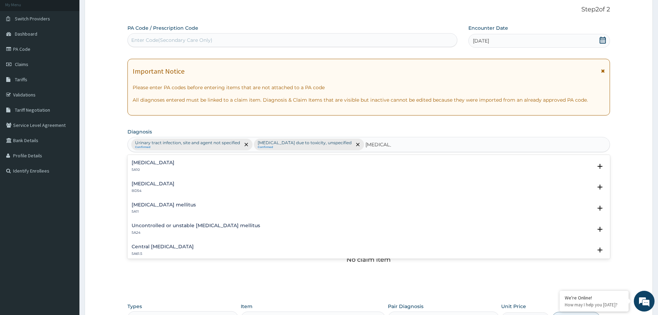
click at [152, 206] on h4 "[MEDICAL_DATA] mellitus" at bounding box center [164, 204] width 64 height 5
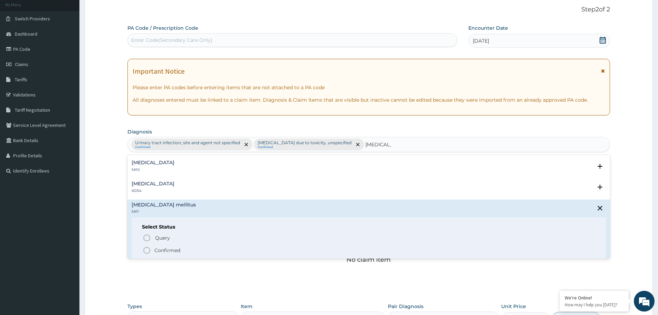
click at [144, 250] on icon "status option filled" at bounding box center [147, 250] width 8 height 8
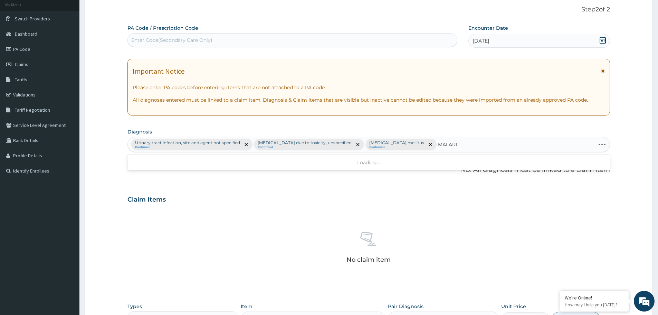
type input "[MEDICAL_DATA]"
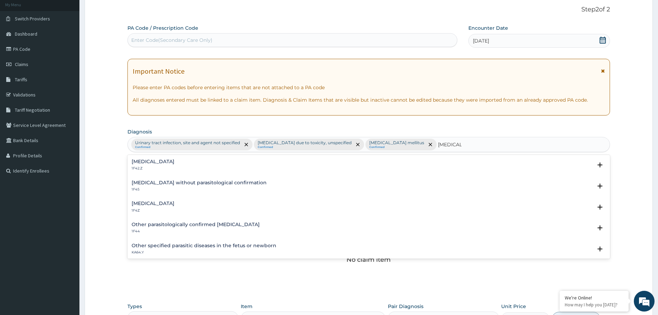
click at [152, 204] on h4 "[MEDICAL_DATA]" at bounding box center [153, 203] width 43 height 5
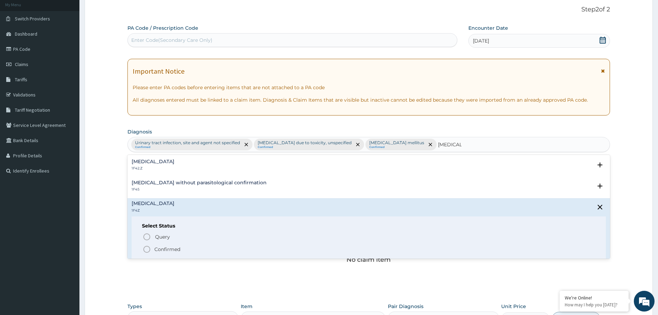
click at [147, 248] on icon "status option filled" at bounding box center [147, 249] width 8 height 8
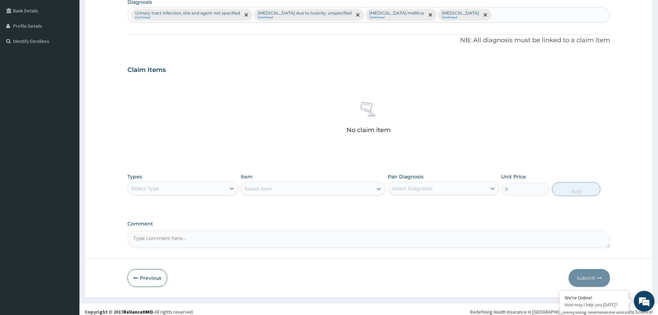
scroll to position [176, 0]
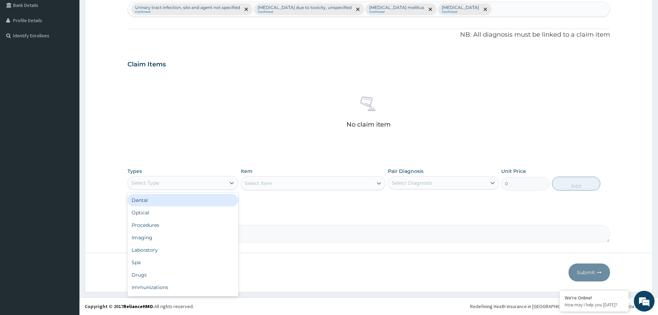
click at [213, 181] on div "Select Type" at bounding box center [177, 182] width 98 height 11
click at [179, 223] on div "Procedures" at bounding box center [182, 225] width 111 height 12
click at [302, 184] on div "Select Item" at bounding box center [313, 183] width 145 height 14
click at [324, 183] on div "Select Item" at bounding box center [307, 182] width 132 height 11
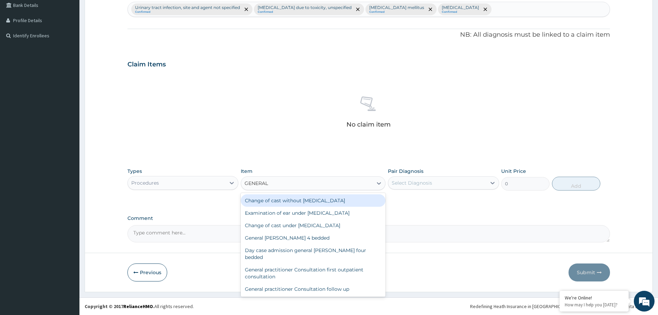
type input "GENERAL P"
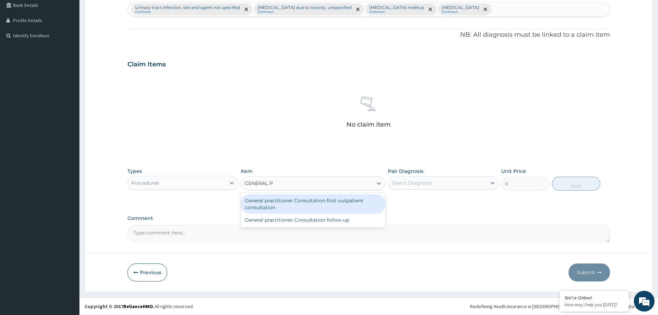
click at [307, 204] on div "General practitioner Consultation first outpatient consultation" at bounding box center [313, 203] width 145 height 19
type input "3000"
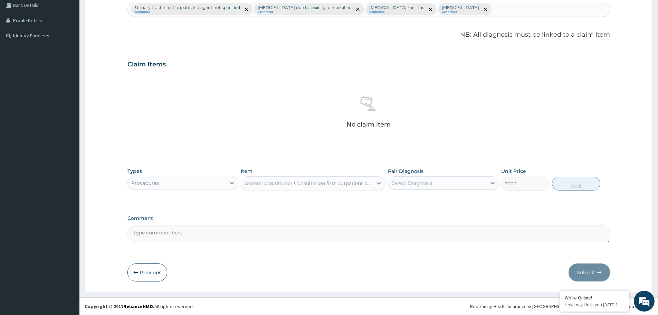
click at [471, 183] on div "Select Diagnosis" at bounding box center [437, 182] width 98 height 11
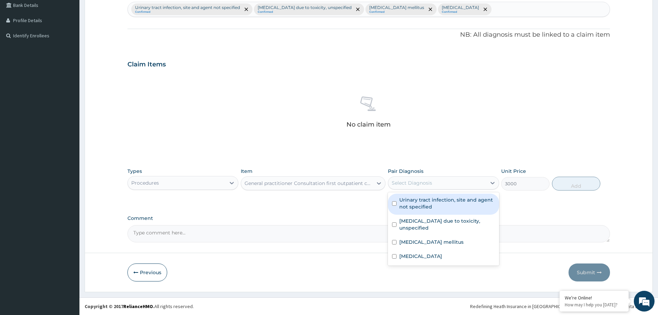
click at [455, 210] on div "Urinary tract infection, site and agent not specified" at bounding box center [443, 203] width 111 height 21
checkbox input "true"
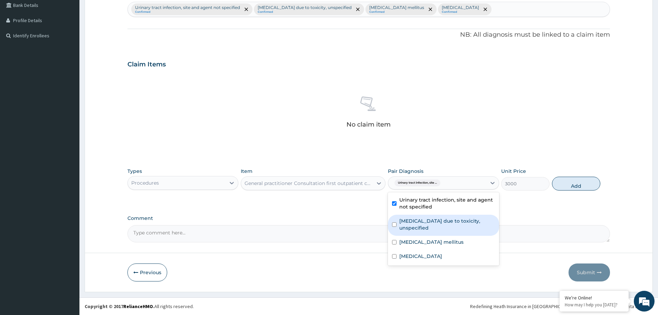
click at [454, 224] on label "Neuropathy due to toxicity, unspecified" at bounding box center [446, 224] width 95 height 14
checkbox input "true"
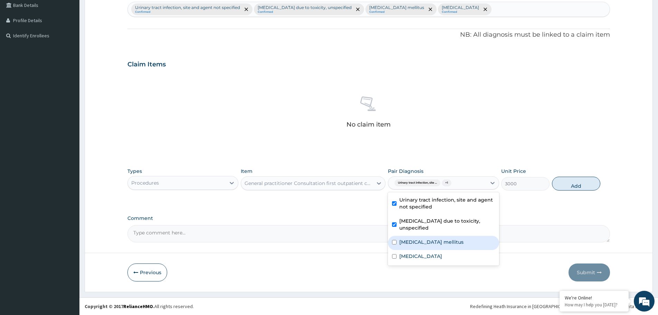
click at [452, 240] on label "Type 2 diabetes mellitus" at bounding box center [431, 241] width 64 height 7
checkbox input "true"
click at [456, 255] on div "Malaria, unspecified" at bounding box center [443, 257] width 111 height 14
checkbox input "true"
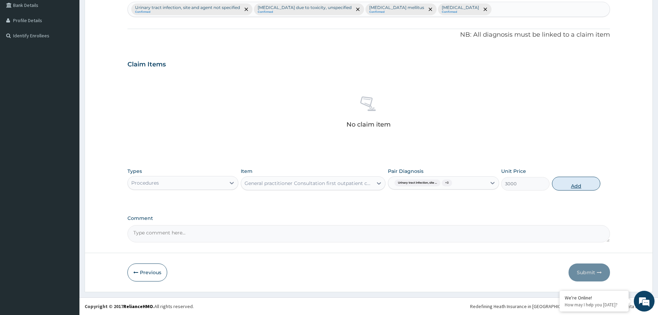
click at [568, 182] on button "Add" at bounding box center [576, 183] width 48 height 14
type input "0"
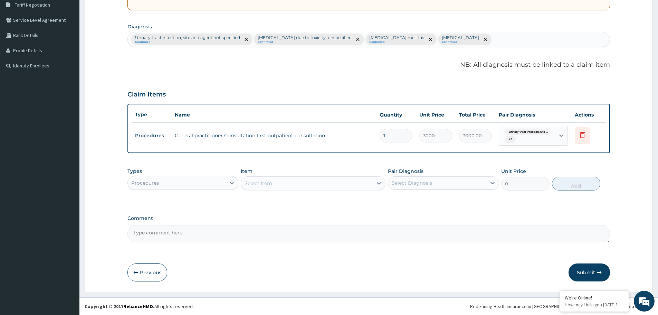
click at [196, 182] on div "Procedures" at bounding box center [177, 182] width 98 height 11
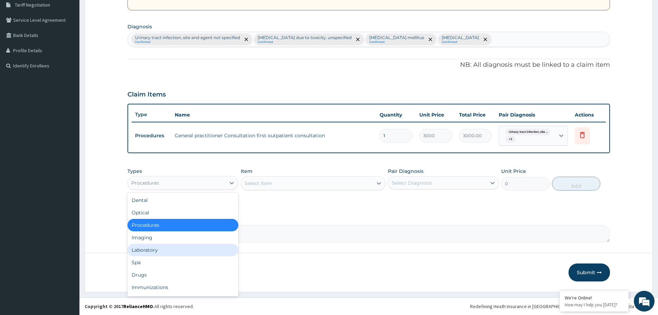
click at [179, 249] on div "Laboratory" at bounding box center [182, 249] width 111 height 12
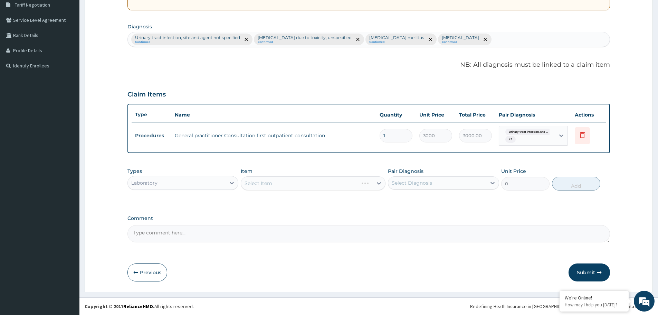
click at [334, 183] on div "Select Item" at bounding box center [313, 183] width 145 height 14
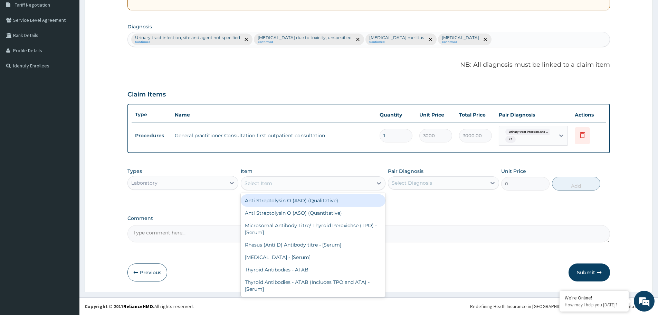
click at [327, 180] on div "Select Item" at bounding box center [307, 182] width 132 height 11
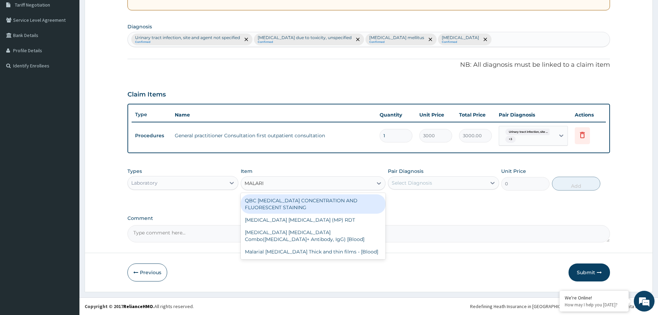
type input "MALARIA"
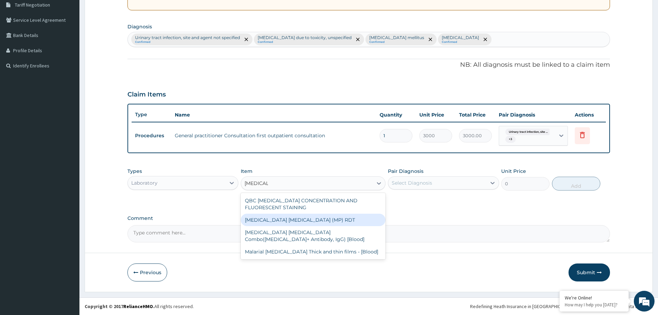
click at [267, 216] on div "MALARIA PARASITE (MP) RDT" at bounding box center [313, 219] width 145 height 12
type input "1500"
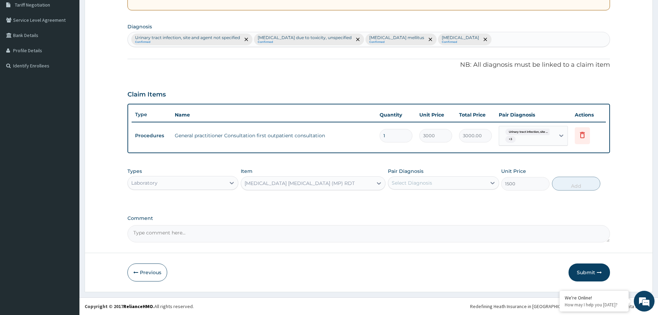
click at [456, 183] on div "Select Diagnosis" at bounding box center [437, 182] width 98 height 11
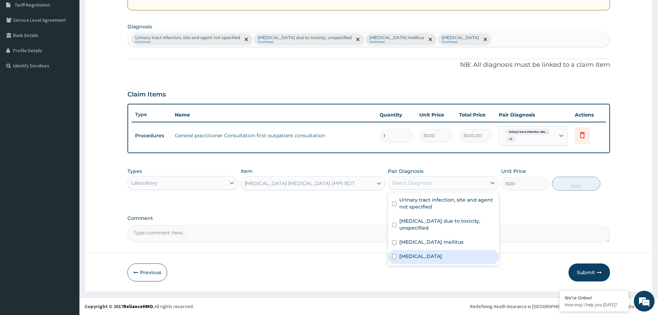
click at [435, 259] on label "Malaria, unspecified" at bounding box center [420, 255] width 43 height 7
checkbox input "true"
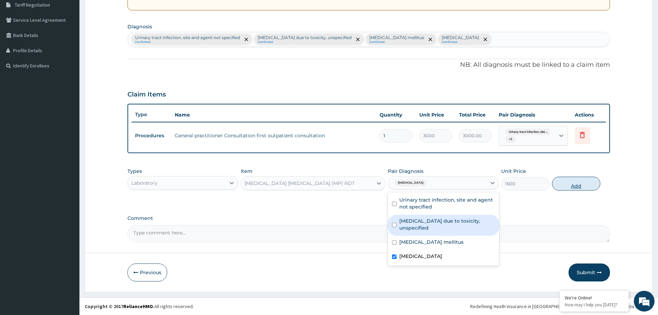
click at [567, 183] on button "Add" at bounding box center [576, 183] width 48 height 14
type input "0"
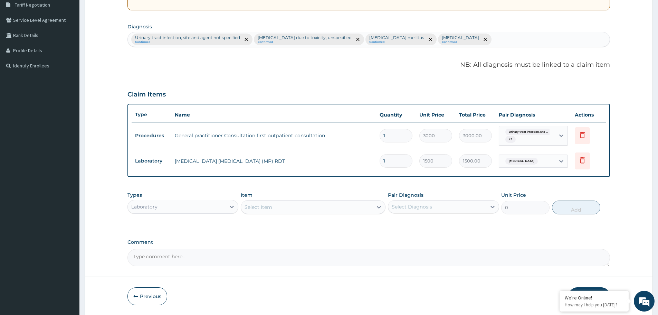
click at [319, 207] on div "Select Item" at bounding box center [307, 206] width 132 height 11
type input "URINAL"
click at [303, 225] on div "URINALYSIS" at bounding box center [313, 224] width 145 height 12
type input "2000"
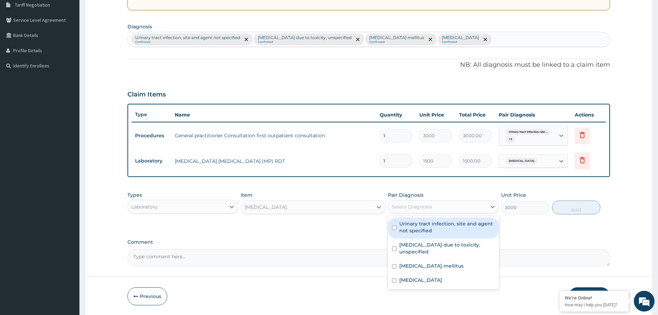
click at [432, 203] on div "Select Diagnosis" at bounding box center [437, 206] width 98 height 11
click at [431, 225] on label "Urinary tract infection, site and agent not specified" at bounding box center [446, 227] width 95 height 14
checkbox input "true"
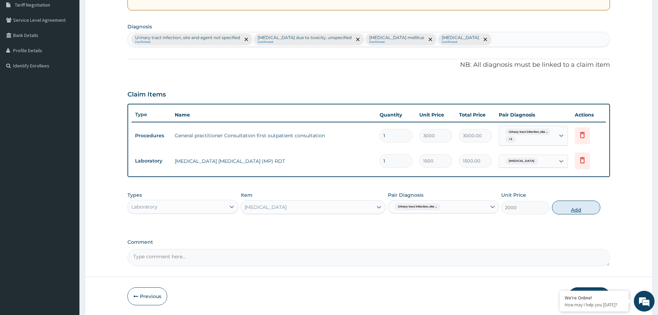
click at [579, 202] on button "Add" at bounding box center [576, 207] width 48 height 14
type input "0"
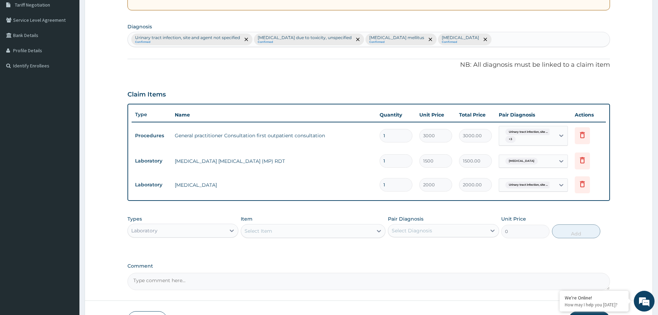
click at [333, 229] on div "Select Item" at bounding box center [307, 230] width 132 height 11
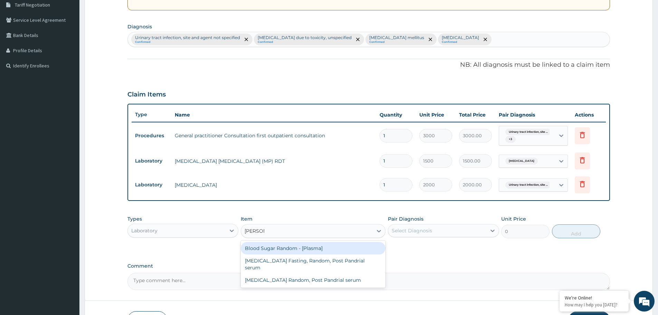
type input "RANDOM"
click at [295, 247] on div "Blood Sugar Random - [Plasma]" at bounding box center [313, 248] width 145 height 12
type input "1500"
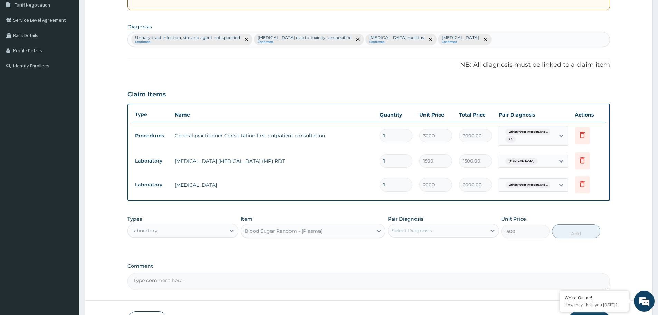
click at [465, 225] on div "Select Diagnosis" at bounding box center [437, 230] width 98 height 11
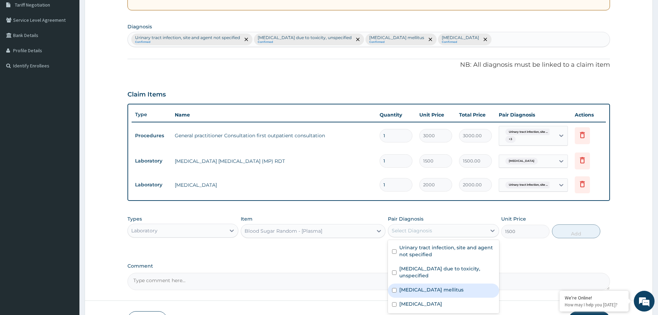
click at [446, 292] on label "Type 2 diabetes mellitus" at bounding box center [431, 289] width 64 height 7
checkbox input "true"
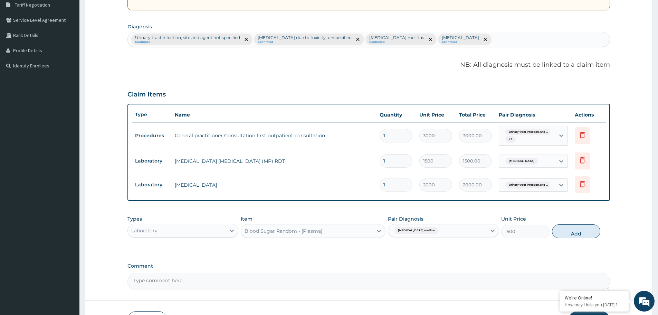
click at [561, 233] on button "Add" at bounding box center [576, 231] width 48 height 14
type input "0"
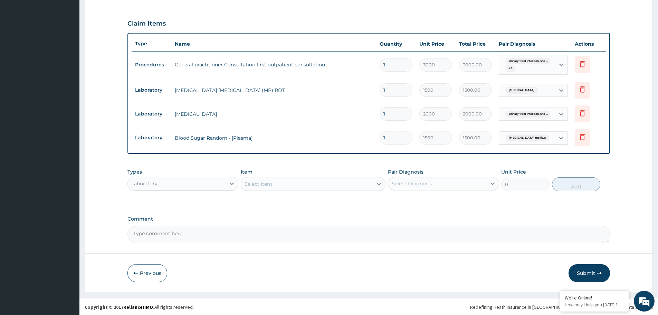
scroll to position [218, 0]
click at [221, 182] on div "Laboratory" at bounding box center [177, 182] width 98 height 11
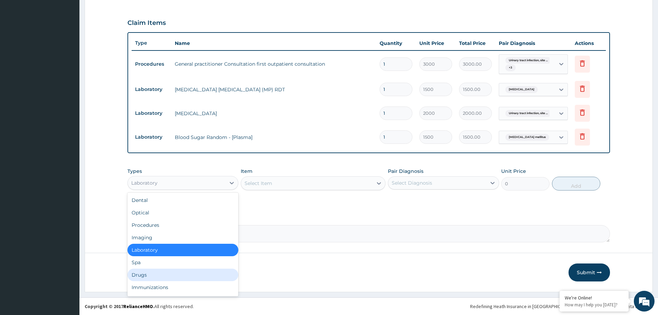
click at [163, 275] on div "Drugs" at bounding box center [182, 274] width 111 height 12
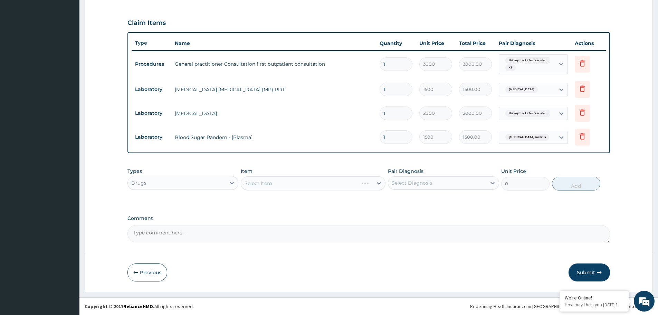
click at [357, 181] on div "Select Item" at bounding box center [313, 183] width 145 height 14
click at [357, 181] on div "Select Item" at bounding box center [307, 182] width 132 height 11
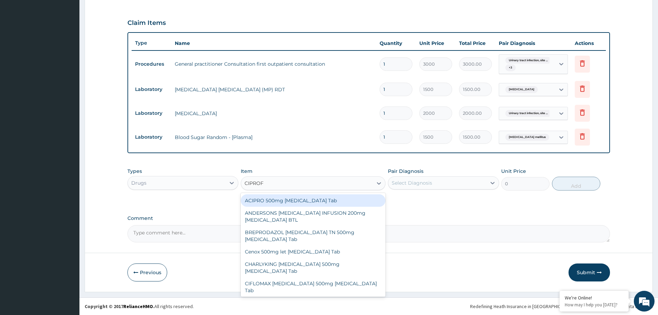
type input "CIPROFL"
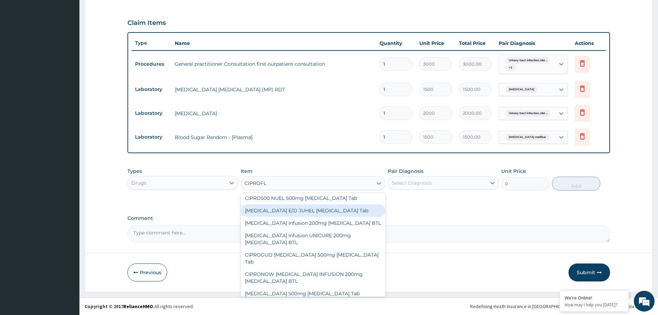
scroll to position [138, 0]
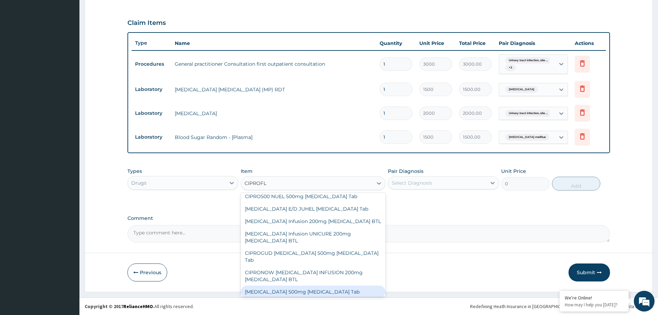
click at [306, 285] on div "CIPRO 500mg Ciprofloxacin Tab" at bounding box center [313, 291] width 145 height 12
type input "287.5"
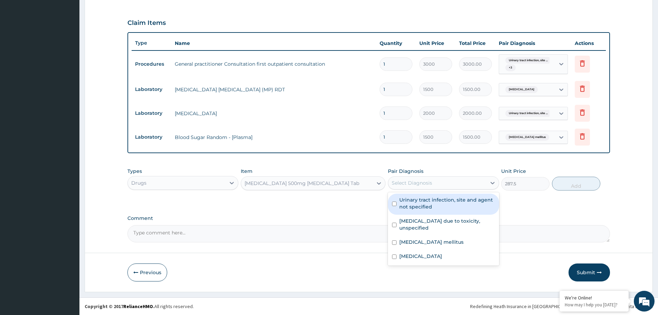
click at [460, 182] on div "Select Diagnosis" at bounding box center [437, 182] width 98 height 11
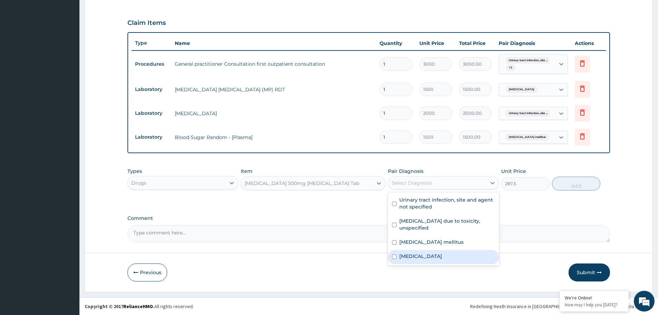
click at [424, 253] on label "Malaria, unspecified" at bounding box center [420, 255] width 43 height 7
checkbox input "true"
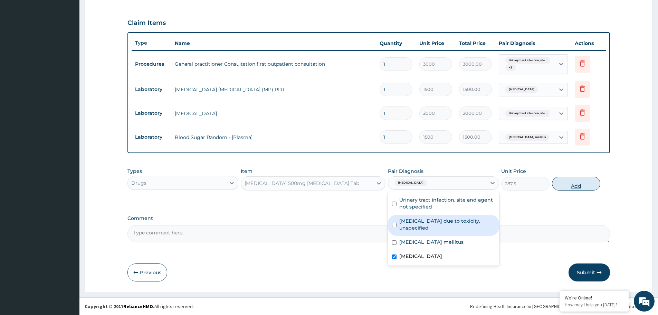
click at [585, 185] on button "Add" at bounding box center [576, 183] width 48 height 14
type input "0"
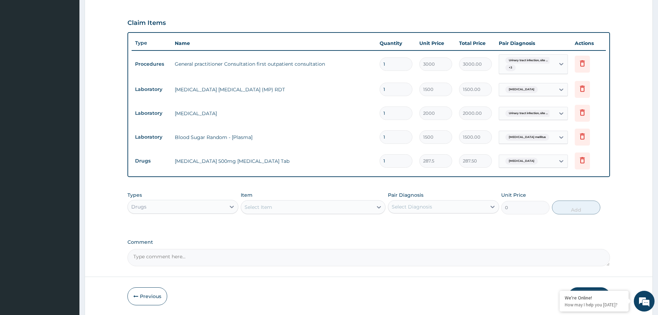
click at [353, 204] on div "Select Item" at bounding box center [307, 206] width 132 height 11
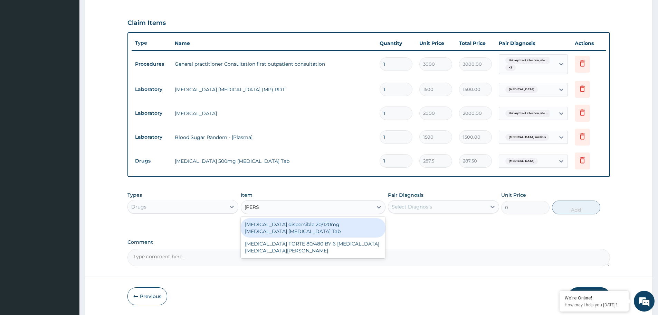
type input "COART"
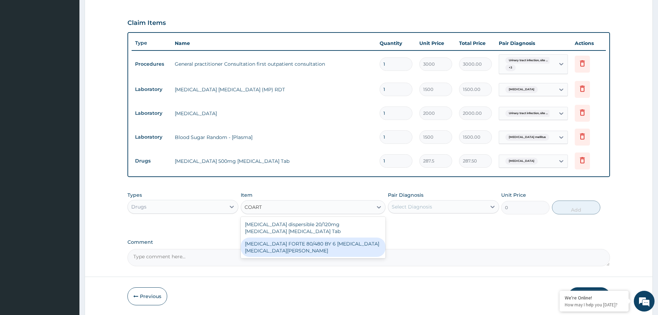
click at [297, 248] on div "COARTEM FORTE 80/480 BY 6 Artemether Lumefantrine Pck" at bounding box center [313, 246] width 145 height 19
type input "3220"
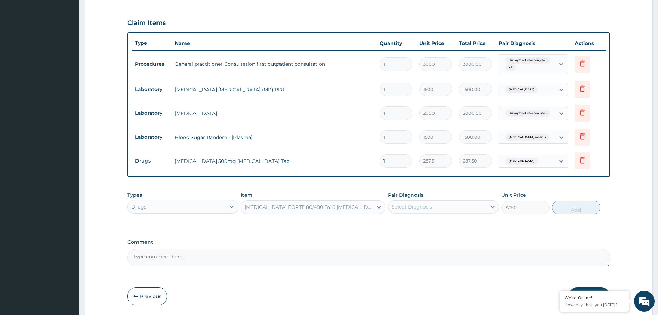
click at [419, 209] on div "Select Diagnosis" at bounding box center [412, 206] width 40 height 7
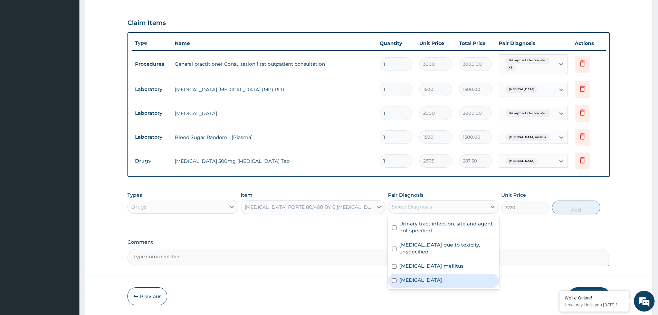
click at [439, 278] on label "Malaria, unspecified" at bounding box center [420, 279] width 43 height 7
checkbox input "true"
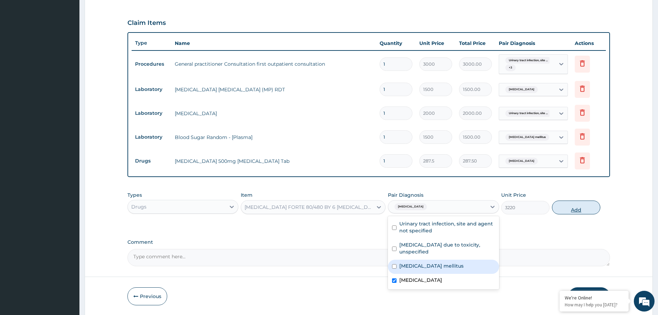
click at [567, 208] on button "Add" at bounding box center [576, 207] width 48 height 14
type input "0"
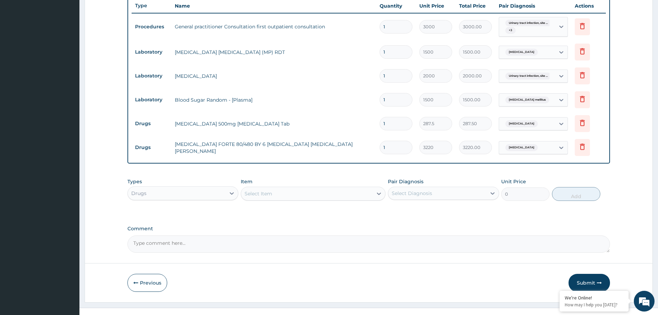
scroll to position [266, 0]
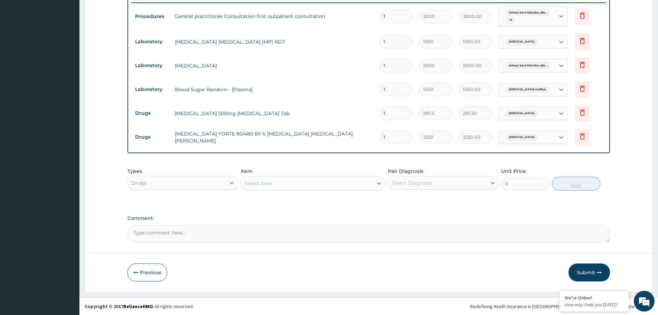
click at [339, 182] on div "Select Item" at bounding box center [307, 182] width 132 height 11
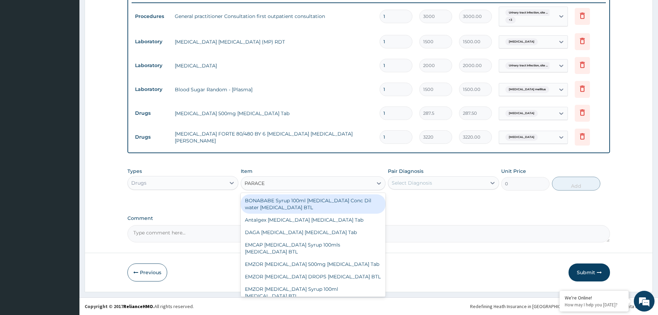
type input "PARACET"
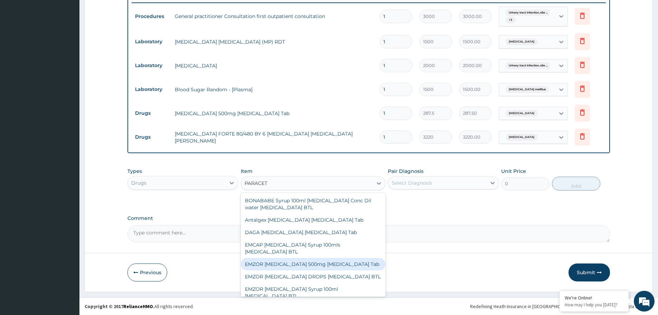
click at [310, 265] on div "EMZOR PARACETAMOL 500mg Acetaminophen Tab" at bounding box center [313, 264] width 145 height 12
type input "11.5"
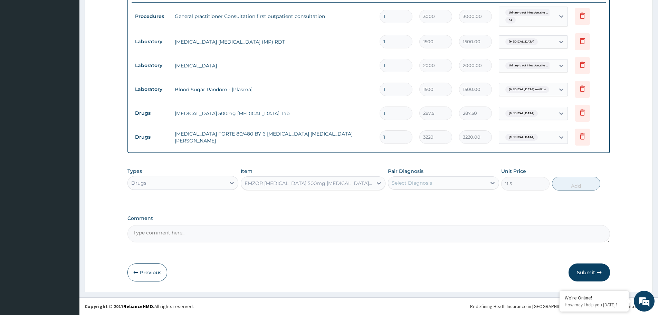
click at [437, 185] on div "Select Diagnosis" at bounding box center [437, 182] width 98 height 11
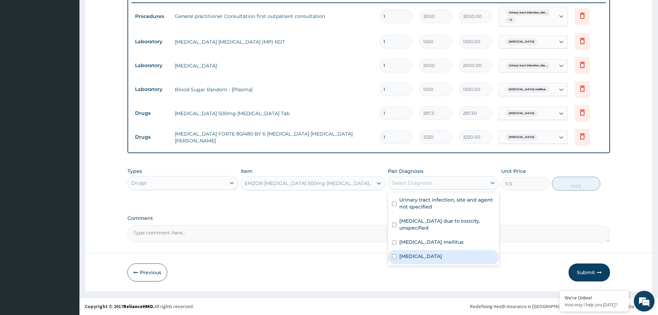
click at [418, 258] on label "Malaria, unspecified" at bounding box center [420, 255] width 43 height 7
checkbox input "true"
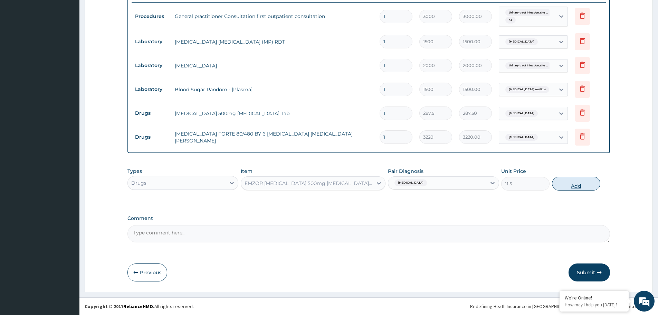
click at [576, 180] on button "Add" at bounding box center [576, 183] width 48 height 14
type input "0"
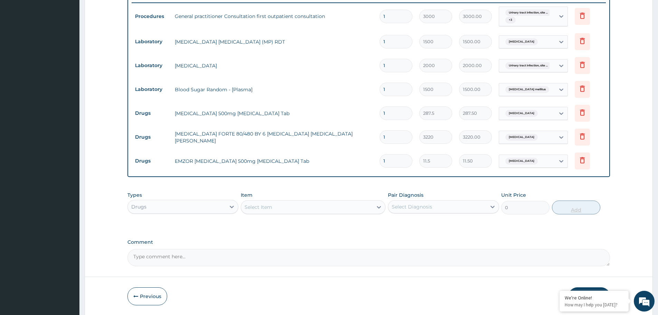
type input "18"
type input "207.00"
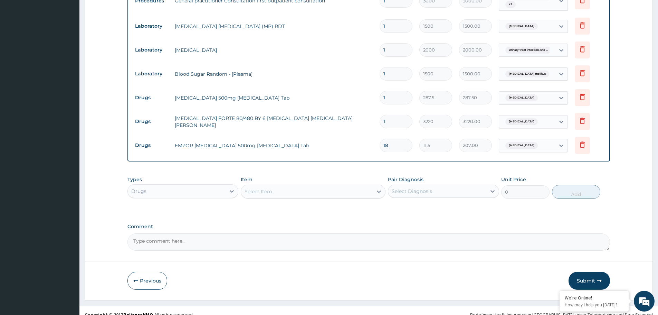
scroll to position [289, 0]
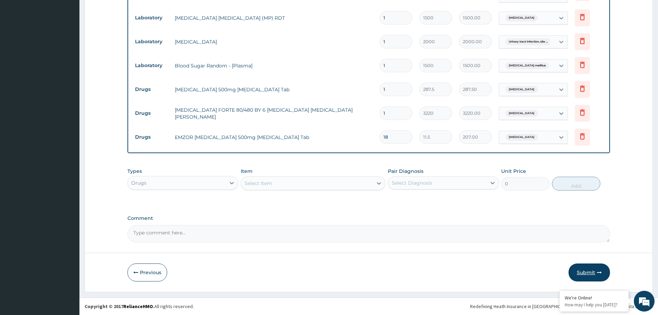
type input "18"
click at [590, 273] on button "Submit" at bounding box center [588, 272] width 41 height 18
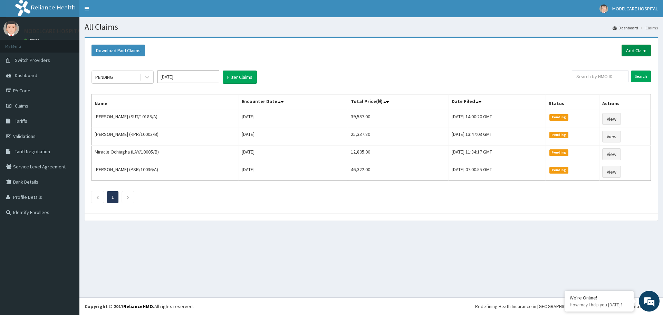
click at [633, 49] on link "Add Claim" at bounding box center [636, 51] width 29 height 12
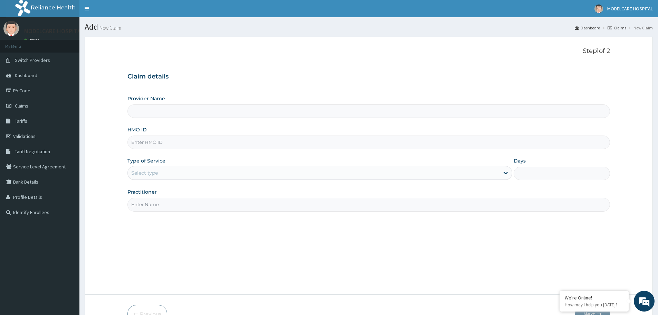
click at [184, 143] on input "HMO ID" at bounding box center [368, 141] width 482 height 13
type input "MODELCARE HOSPITAL"
type input "PLL/10157/A"
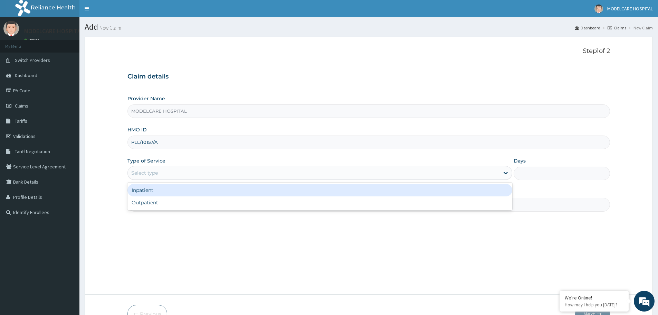
click at [189, 168] on div "Select type" at bounding box center [314, 172] width 372 height 11
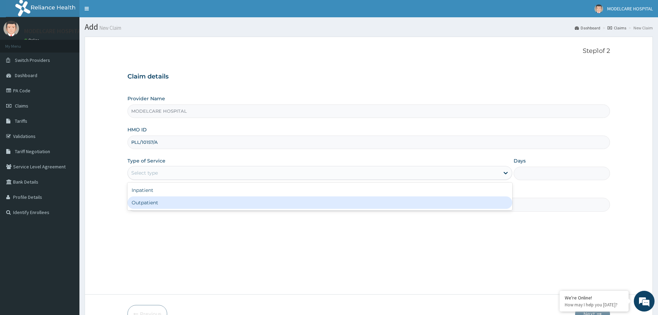
click at [189, 200] on div "Outpatient" at bounding box center [319, 202] width 385 height 12
type input "1"
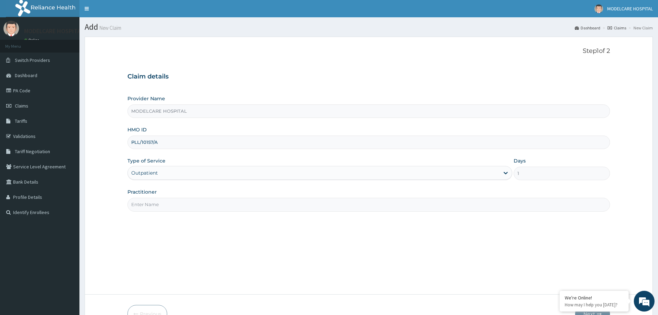
click at [192, 205] on input "Practitioner" at bounding box center [368, 204] width 482 height 13
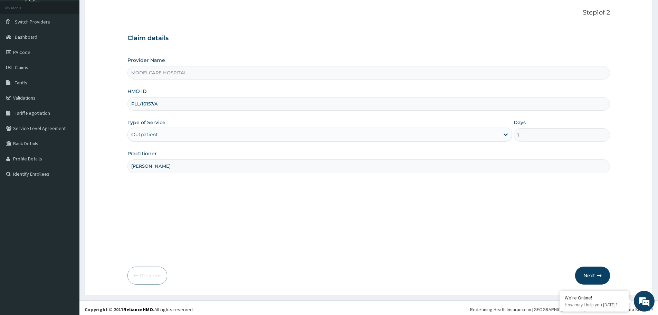
scroll to position [41, 0]
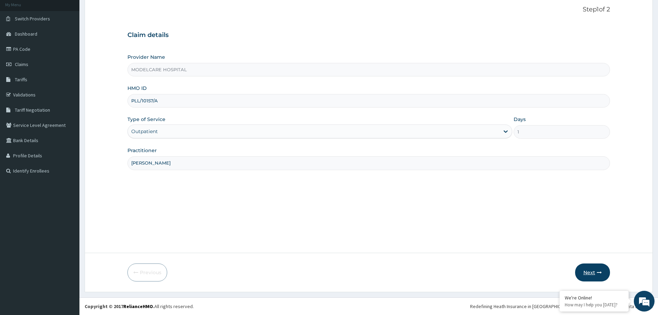
type input "[PERSON_NAME]"
click at [591, 274] on button "Next" at bounding box center [592, 272] width 35 height 18
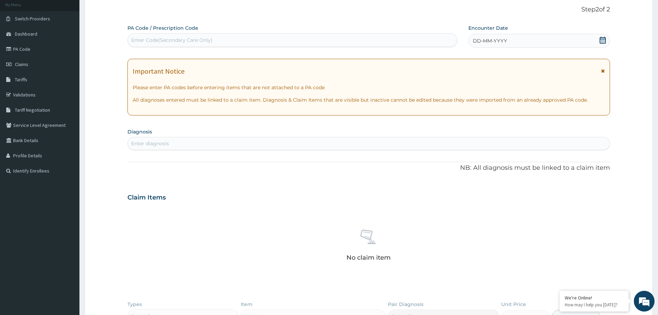
click at [545, 40] on div "DD-MM-YYYY" at bounding box center [538, 41] width 141 height 14
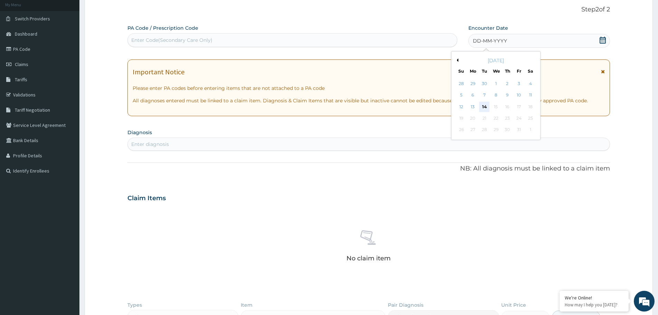
click at [488, 106] on div "14" at bounding box center [484, 107] width 10 height 10
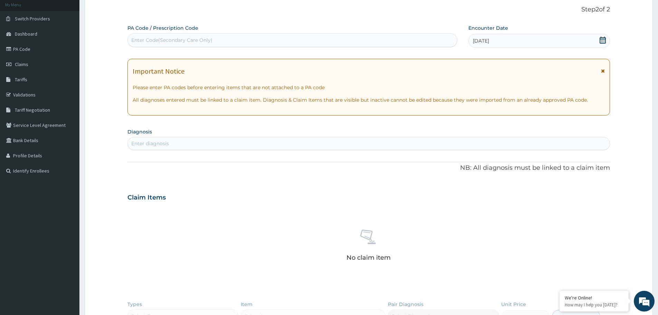
click at [228, 141] on div "Enter diagnosis" at bounding box center [369, 143] width 482 height 11
type input "[MEDICAL_DATA]"
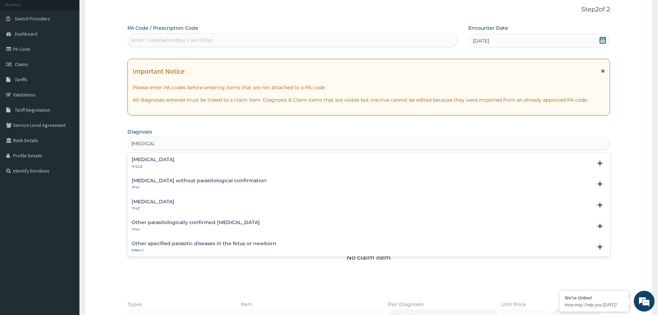
click at [148, 202] on h4 "[MEDICAL_DATA]" at bounding box center [153, 201] width 43 height 5
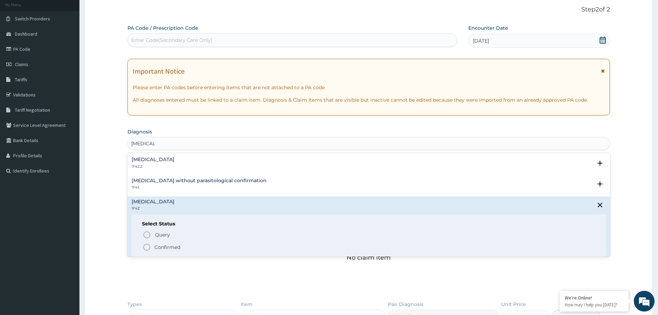
click at [148, 247] on icon "status option filled" at bounding box center [147, 247] width 8 height 8
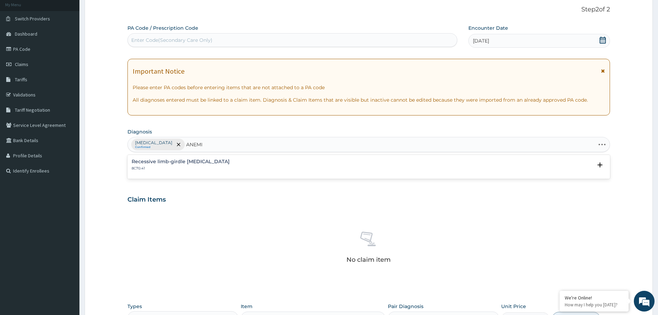
type input "[MEDICAL_DATA]"
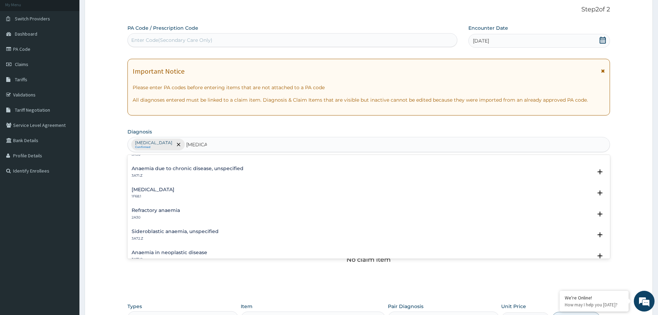
scroll to position [118, 0]
click at [161, 171] on h4 "Anaemia due to chronic disease, unspecified" at bounding box center [188, 168] width 112 height 5
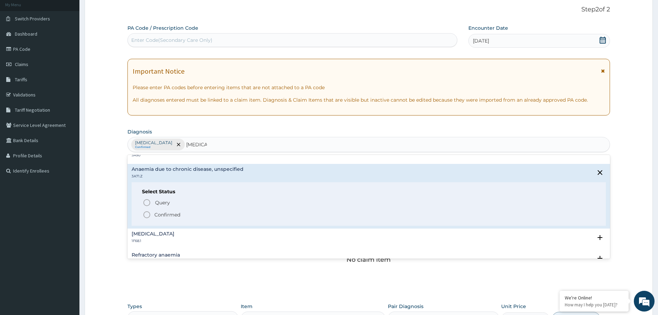
click at [146, 212] on icon "status option filled" at bounding box center [147, 214] width 8 height 8
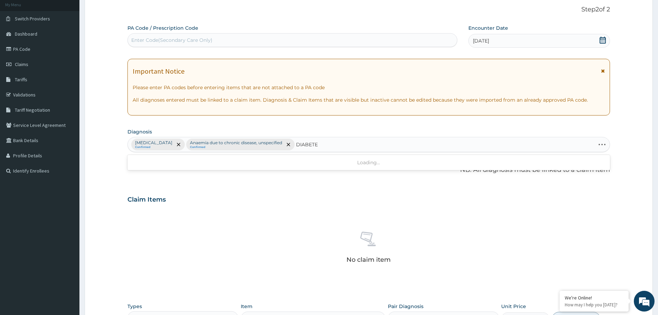
type input "[MEDICAL_DATA]"
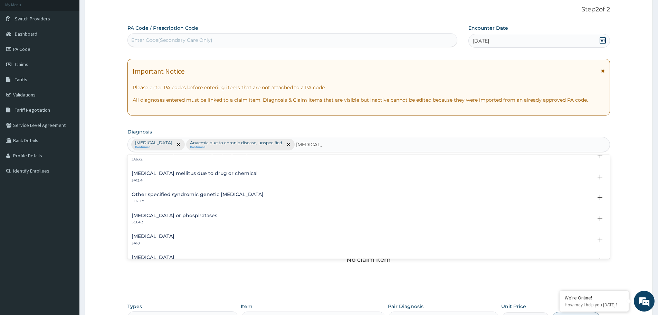
scroll to position [69, 0]
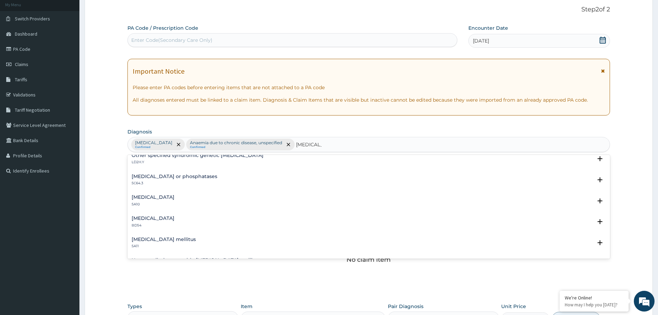
click at [160, 239] on h4 "[MEDICAL_DATA] mellitus" at bounding box center [164, 239] width 64 height 5
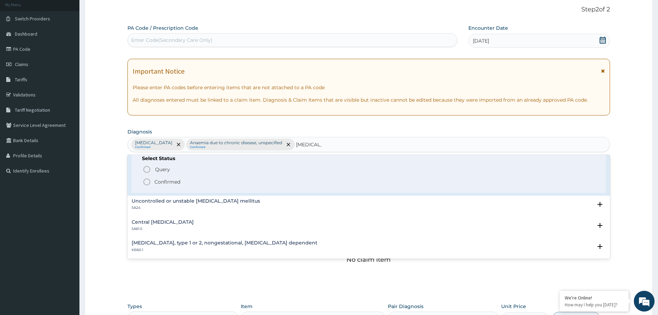
scroll to position [173, 0]
click at [148, 179] on icon "status option filled" at bounding box center [147, 181] width 8 height 8
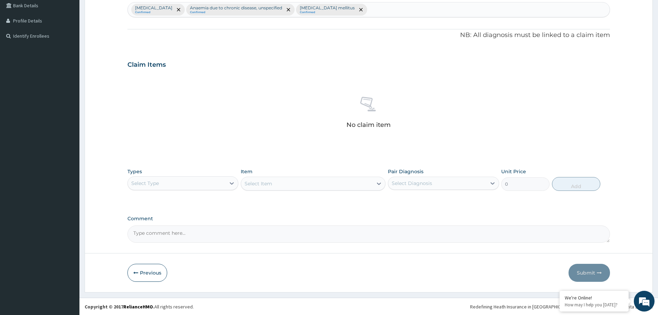
scroll to position [176, 0]
click at [216, 183] on div "Select Type" at bounding box center [177, 182] width 98 height 11
click at [184, 223] on div "Procedures" at bounding box center [182, 225] width 111 height 12
click at [194, 181] on div "Procedures" at bounding box center [177, 182] width 98 height 11
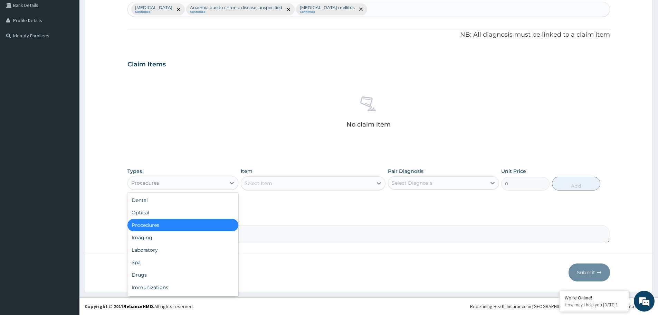
click at [192, 223] on div "Procedures" at bounding box center [182, 225] width 111 height 12
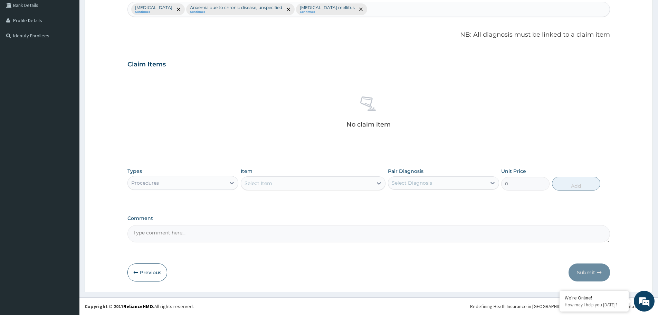
click at [316, 181] on div "Select Item" at bounding box center [307, 182] width 132 height 11
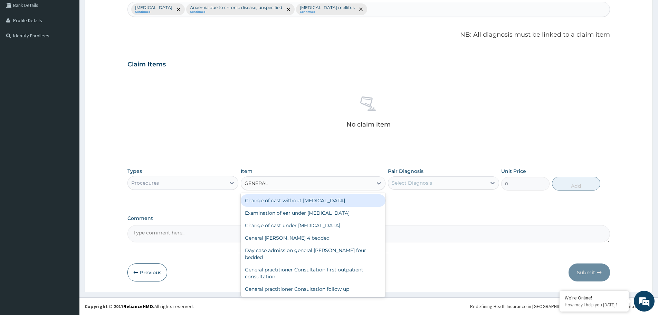
type input "GENERAL P"
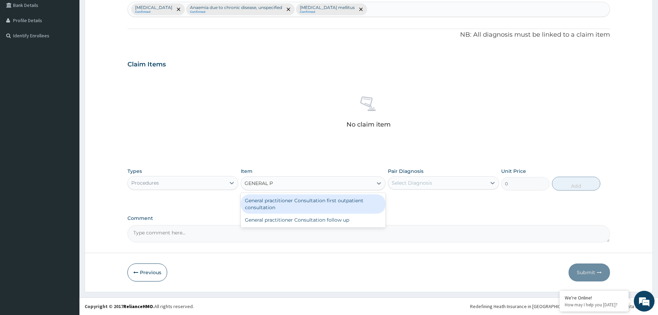
click at [303, 207] on div "General practitioner Consultation first outpatient consultation" at bounding box center [313, 203] width 145 height 19
type input "3000"
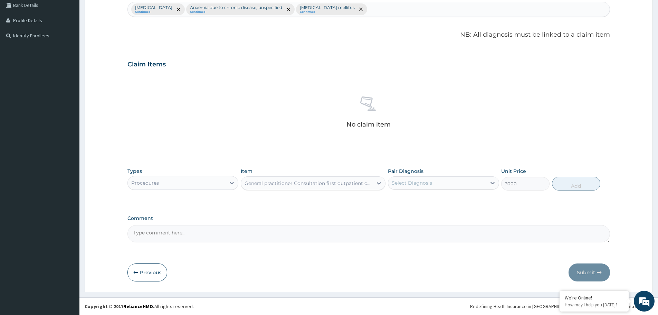
click at [467, 184] on div "Select Diagnosis" at bounding box center [437, 182] width 98 height 11
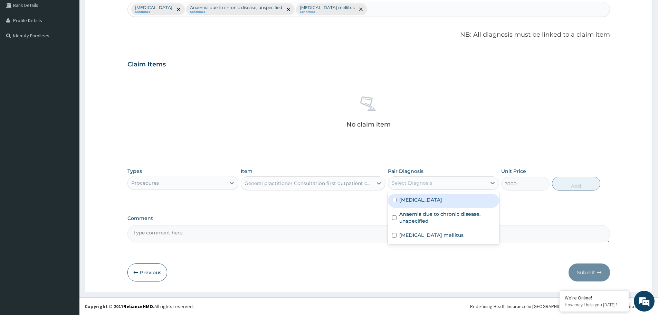
click at [454, 199] on div "[MEDICAL_DATA]" at bounding box center [443, 200] width 111 height 14
checkbox input "true"
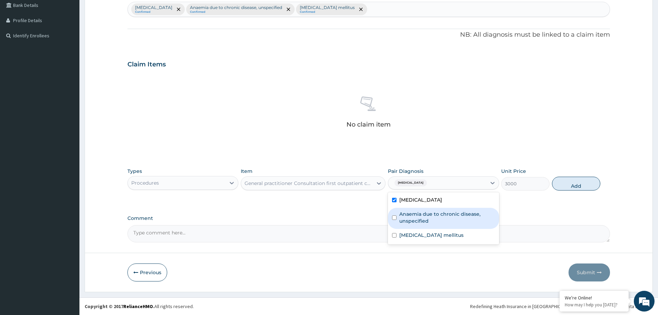
click at [451, 216] on label "Anaemia due to chronic disease, unspecified" at bounding box center [446, 217] width 95 height 14
checkbox input "true"
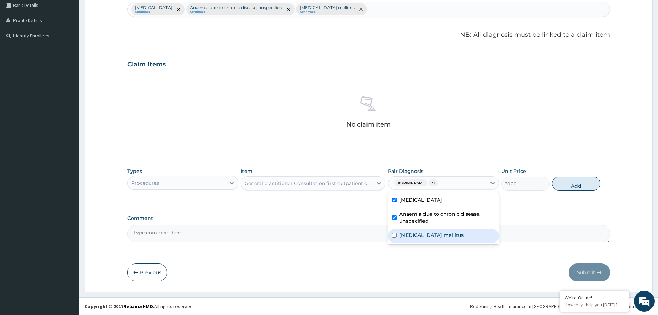
click at [447, 233] on label "[MEDICAL_DATA] mellitus" at bounding box center [431, 234] width 64 height 7
checkbox input "true"
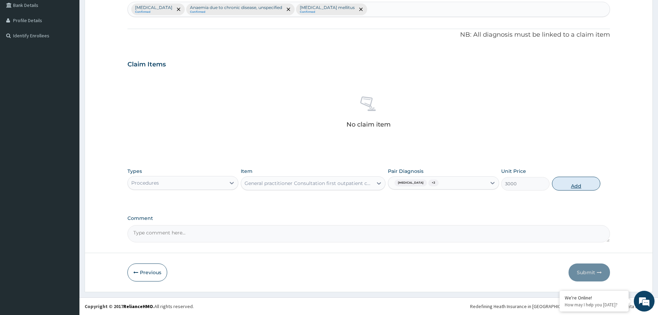
click at [565, 180] on button "Add" at bounding box center [576, 183] width 48 height 14
type input "0"
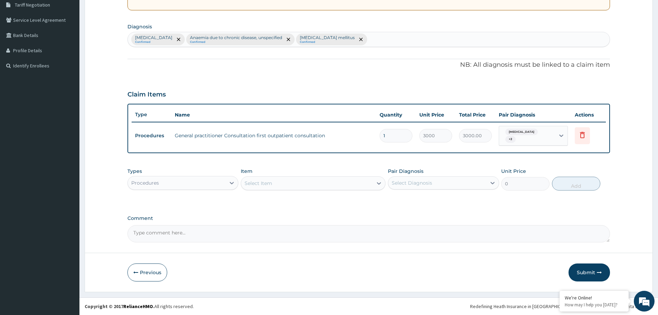
click at [224, 182] on div "Procedures" at bounding box center [177, 182] width 98 height 11
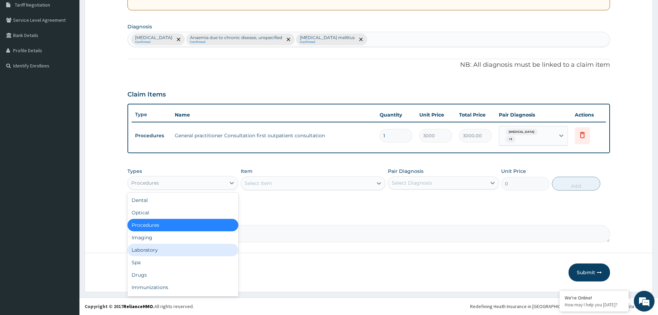
drag, startPoint x: 195, startPoint y: 246, endPoint x: 242, endPoint y: 240, distance: 48.1
click at [196, 247] on div "Laboratory" at bounding box center [182, 249] width 111 height 12
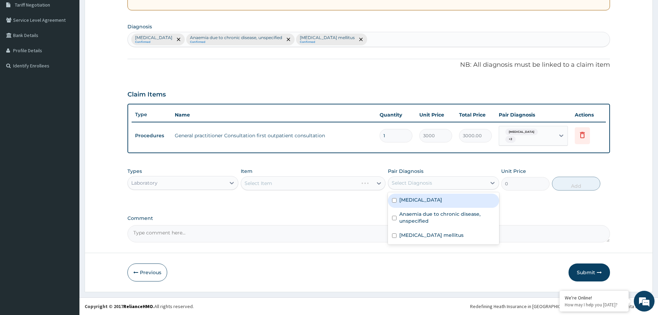
click at [415, 179] on div "Select Diagnosis" at bounding box center [437, 182] width 98 height 11
click at [413, 200] on label "[MEDICAL_DATA]" at bounding box center [420, 199] width 43 height 7
checkbox input "true"
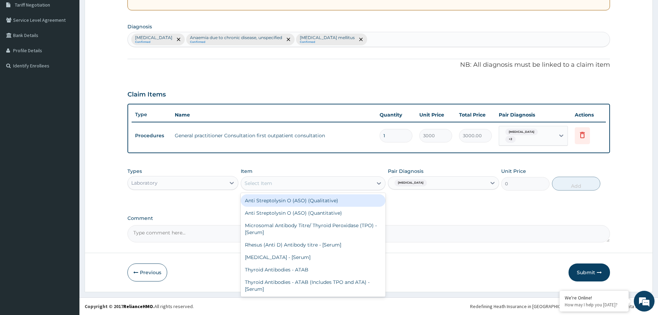
click at [327, 184] on div "Select Item" at bounding box center [307, 182] width 132 height 11
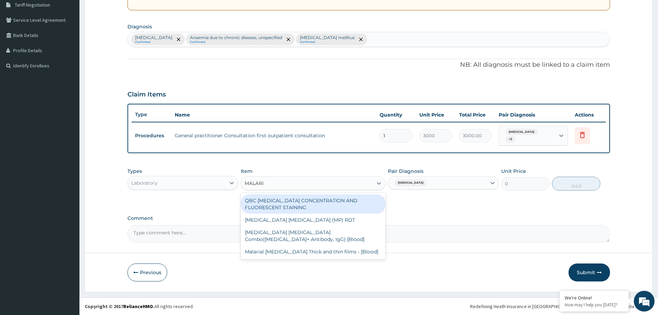
type input "[MEDICAL_DATA]"
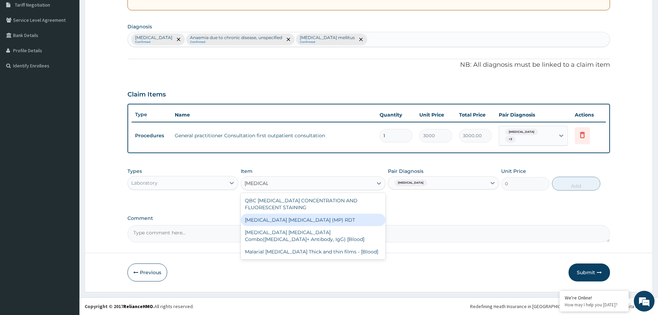
click at [277, 221] on div "[MEDICAL_DATA] [MEDICAL_DATA] (MP) RDT" at bounding box center [313, 219] width 145 height 12
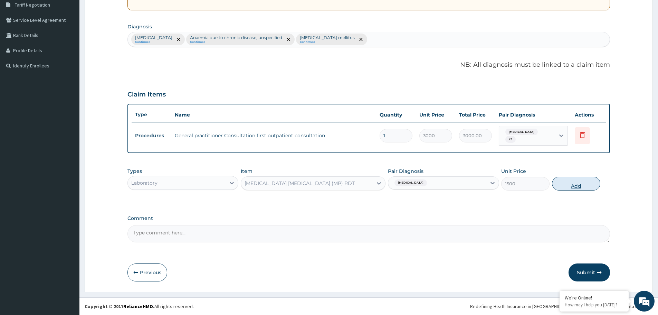
click at [580, 183] on button "Add" at bounding box center [576, 183] width 48 height 14
type input "0"
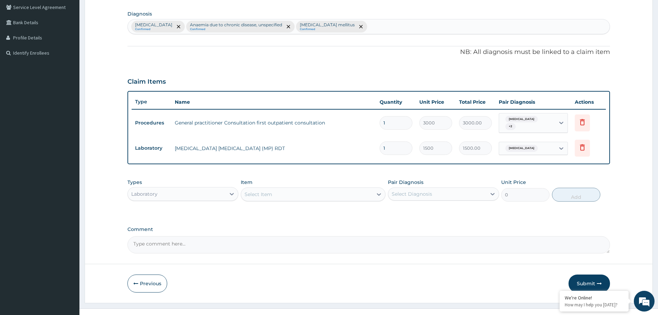
scroll to position [170, 0]
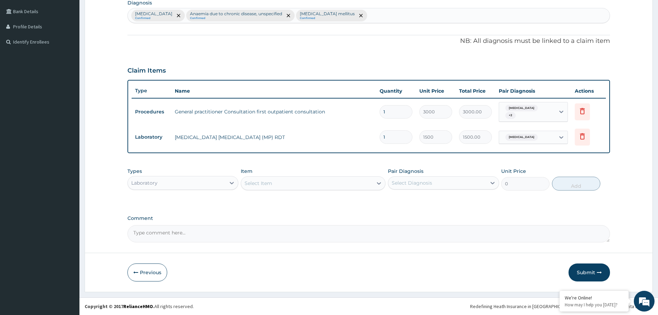
click at [344, 182] on div "Select Item" at bounding box center [307, 182] width 132 height 11
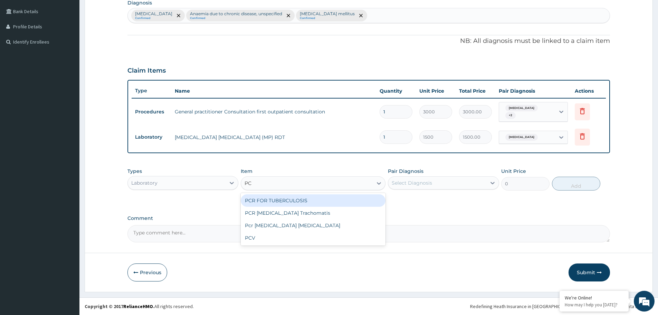
type input "PCV"
click at [314, 201] on div "PCV" at bounding box center [313, 200] width 145 height 12
type input "1500"
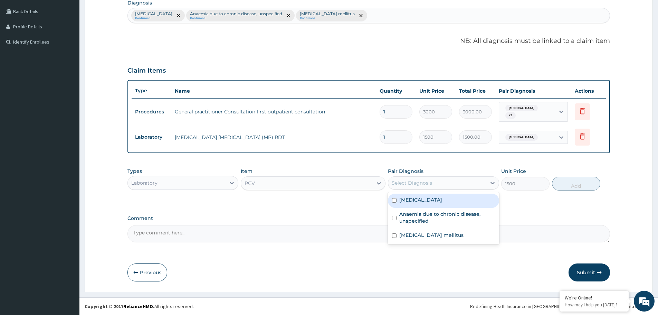
click at [426, 179] on div "Select Diagnosis" at bounding box center [412, 182] width 40 height 7
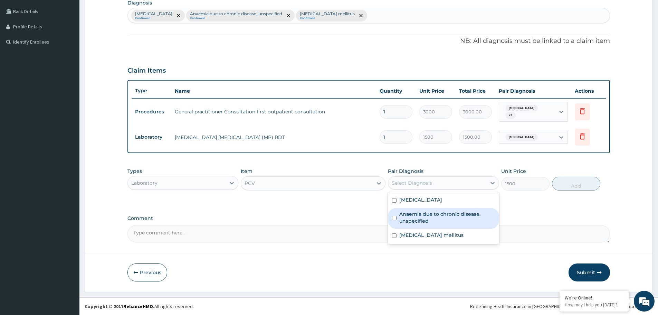
click at [435, 219] on label "Anaemia due to chronic disease, unspecified" at bounding box center [446, 217] width 95 height 14
checkbox input "true"
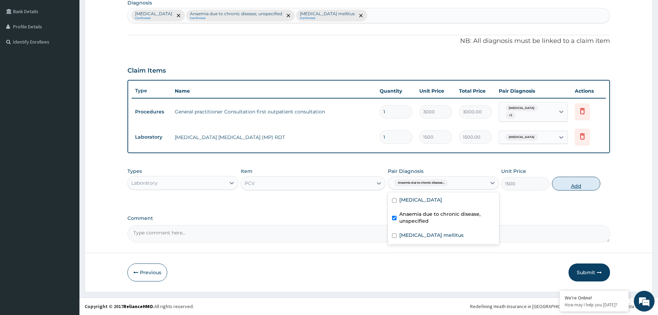
click at [570, 186] on button "Add" at bounding box center [576, 183] width 48 height 14
type input "0"
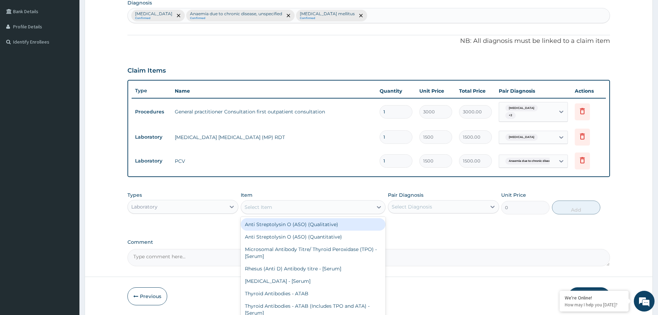
click at [302, 207] on div "Select Item" at bounding box center [307, 206] width 132 height 11
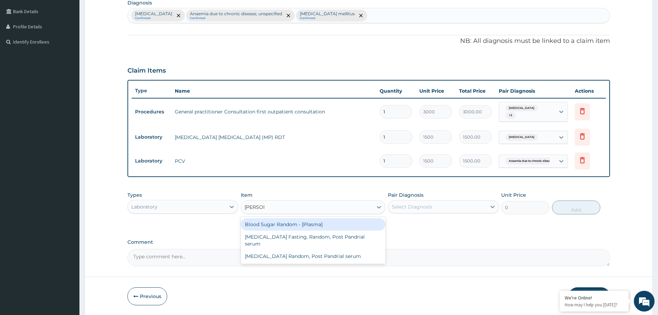
type input "RANDOM"
click at [263, 224] on div "Blood Sugar Random - [Plasma]" at bounding box center [313, 224] width 145 height 12
type input "1500"
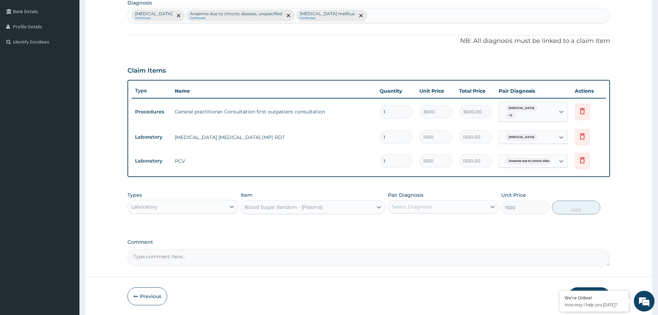
click at [427, 207] on div "Select Diagnosis" at bounding box center [412, 206] width 40 height 7
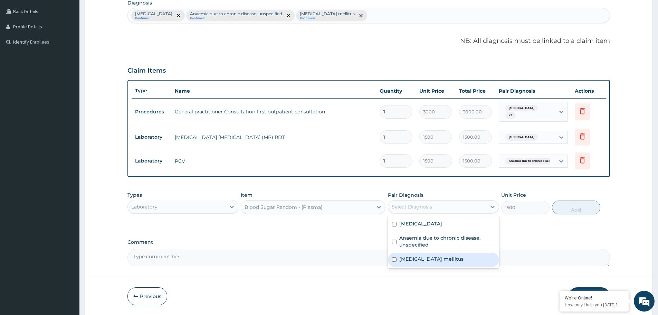
click at [421, 255] on div "[MEDICAL_DATA] mellitus" at bounding box center [443, 259] width 111 height 14
checkbox input "true"
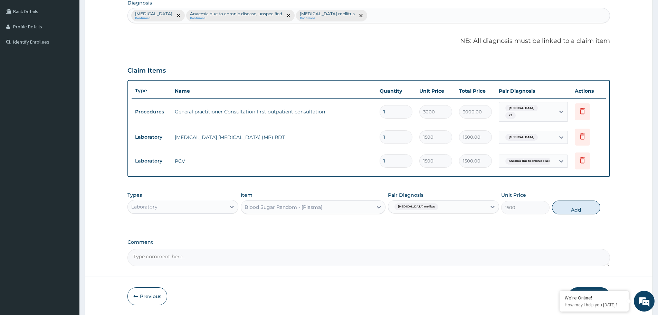
click at [572, 209] on button "Add" at bounding box center [576, 207] width 48 height 14
type input "0"
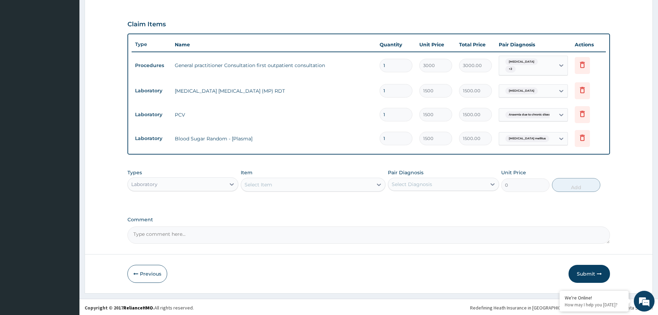
scroll to position [218, 0]
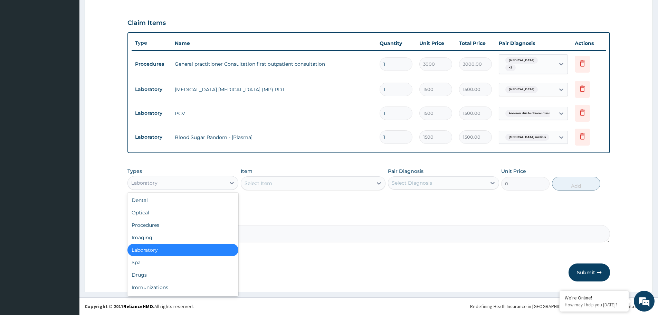
click at [196, 184] on div "Laboratory" at bounding box center [177, 182] width 98 height 11
click at [159, 271] on div "Drugs" at bounding box center [182, 274] width 111 height 12
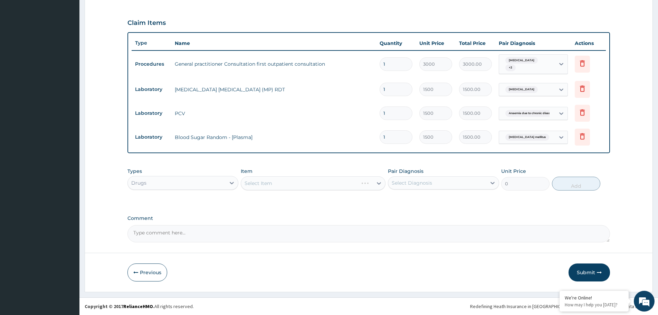
click at [356, 182] on div "Select Item" at bounding box center [313, 183] width 145 height 14
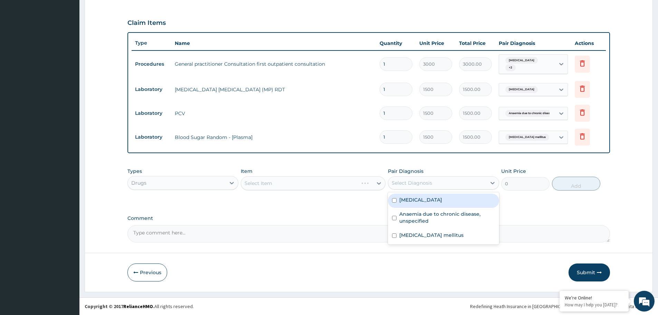
click at [403, 185] on div "Select Diagnosis" at bounding box center [412, 182] width 40 height 7
click at [402, 201] on label "[MEDICAL_DATA]" at bounding box center [420, 199] width 43 height 7
checkbox input "true"
click at [340, 183] on div "Select Item" at bounding box center [313, 183] width 145 height 14
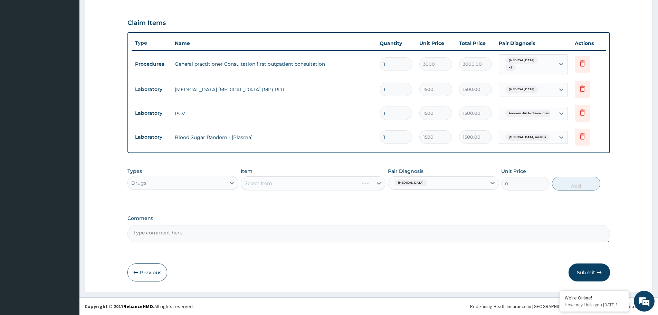
click at [340, 183] on div "Select Item" at bounding box center [313, 183] width 145 height 14
click at [337, 184] on div "Select Item" at bounding box center [313, 183] width 145 height 14
click at [338, 183] on div "Select Item" at bounding box center [313, 183] width 145 height 14
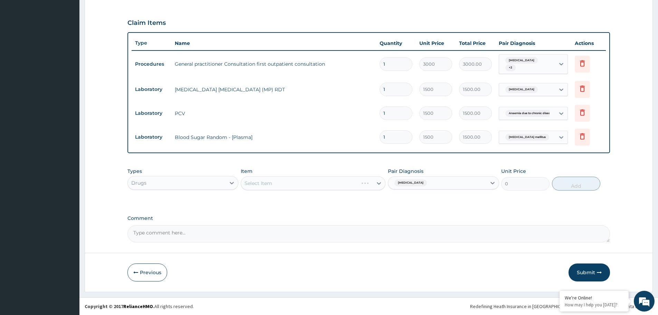
click at [338, 183] on div "Select Item" at bounding box center [313, 183] width 145 height 14
click at [463, 185] on div "[MEDICAL_DATA]" at bounding box center [437, 183] width 98 height 12
click at [423, 200] on label "[MEDICAL_DATA]" at bounding box center [420, 199] width 43 height 7
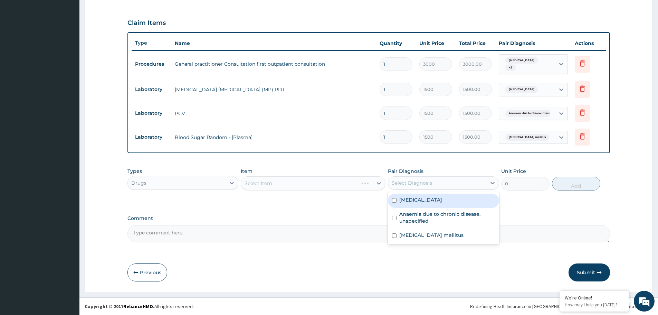
click at [425, 202] on label "[MEDICAL_DATA]" at bounding box center [420, 199] width 43 height 7
checkbox input "true"
click at [492, 183] on icon at bounding box center [492, 182] width 7 height 7
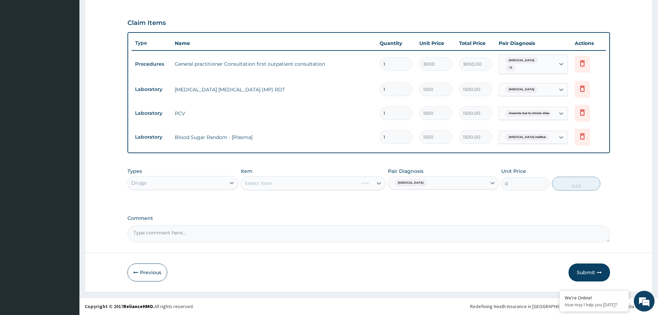
click at [353, 184] on div "Select Item" at bounding box center [313, 183] width 145 height 14
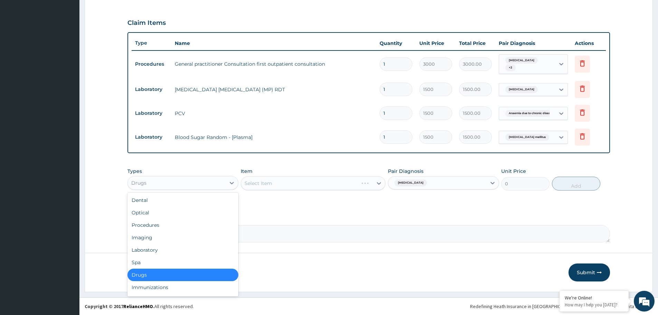
drag, startPoint x: 171, startPoint y: 178, endPoint x: 182, endPoint y: 192, distance: 17.3
click at [172, 178] on div "Drugs" at bounding box center [177, 182] width 98 height 11
click at [172, 276] on div "Drugs" at bounding box center [182, 274] width 111 height 12
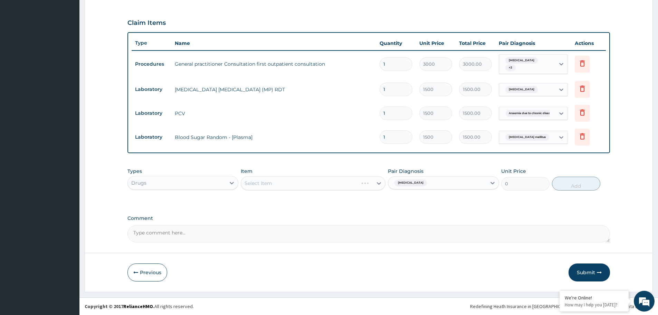
click at [304, 181] on div "Select Item" at bounding box center [313, 183] width 145 height 14
click at [378, 184] on div "Select Item" at bounding box center [313, 183] width 145 height 14
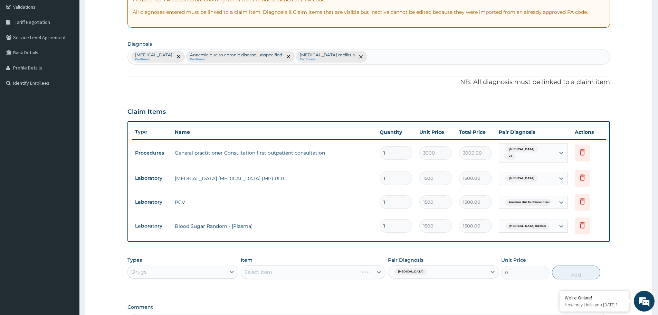
scroll to position [114, 0]
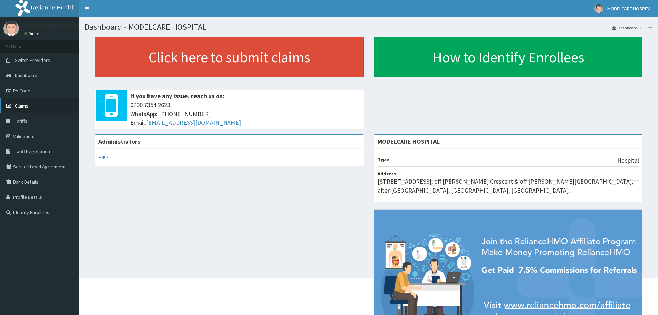
click at [42, 104] on link "Claims" at bounding box center [39, 105] width 79 height 15
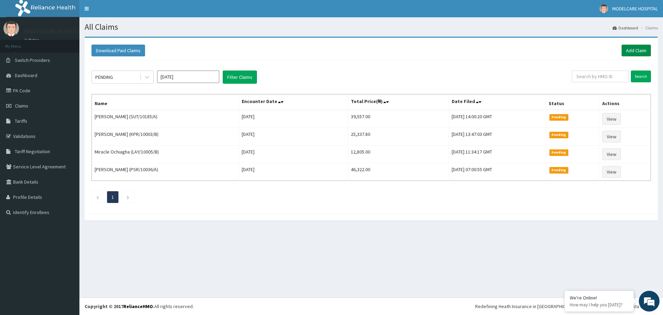
click at [636, 47] on link "Add Claim" at bounding box center [636, 51] width 29 height 12
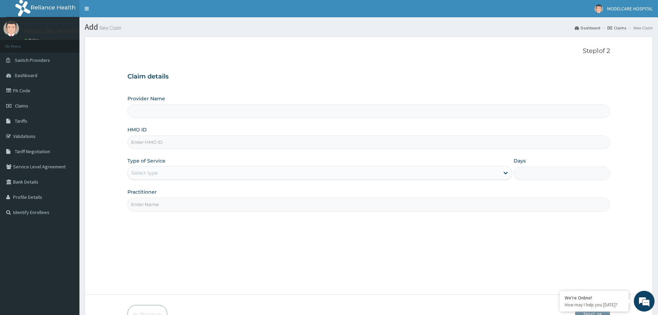
click at [259, 143] on input "HMO ID" at bounding box center [368, 141] width 482 height 13
type input "MODELCARE HOSPITAL"
type input "PLL/10157/A"
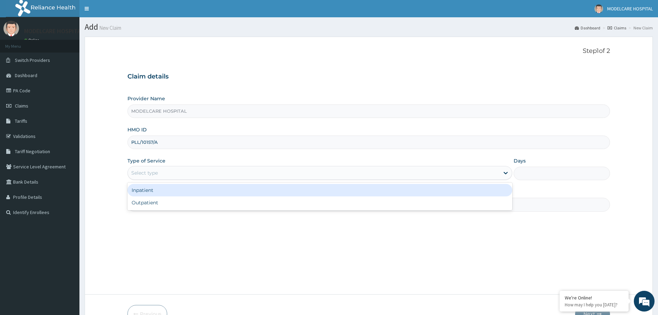
click at [261, 171] on div "Select type" at bounding box center [314, 172] width 372 height 11
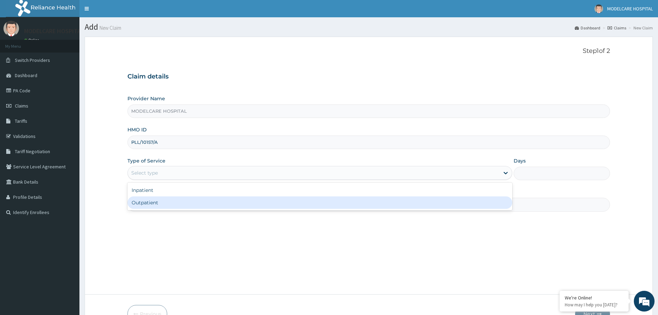
click at [256, 202] on div "Outpatient" at bounding box center [319, 202] width 385 height 12
type input "1"
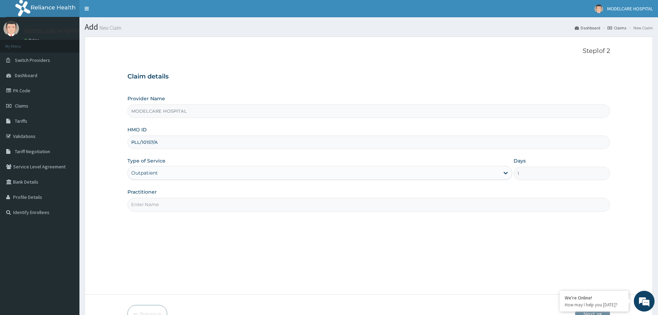
click at [256, 207] on input "Practitioner" at bounding box center [368, 204] width 482 height 13
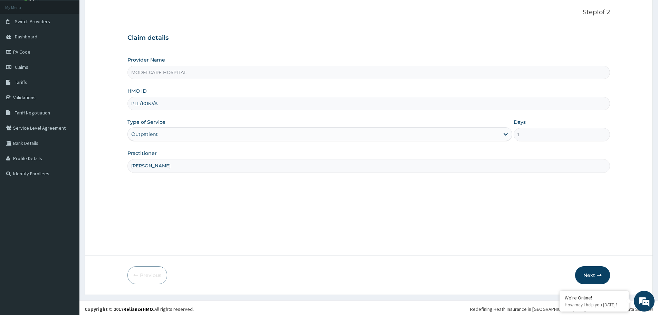
scroll to position [41, 0]
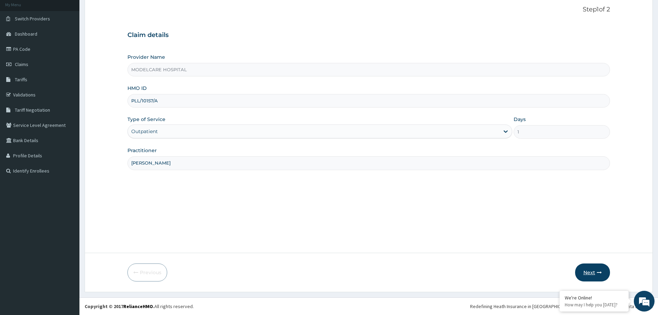
type input "[PERSON_NAME]"
click at [594, 274] on button "Next" at bounding box center [592, 272] width 35 height 18
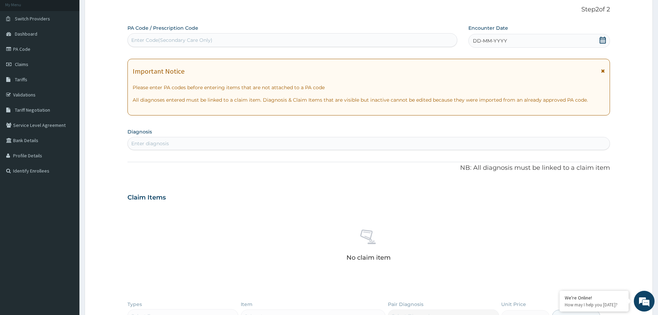
click at [519, 39] on div "DD-MM-YYYY" at bounding box center [538, 41] width 141 height 14
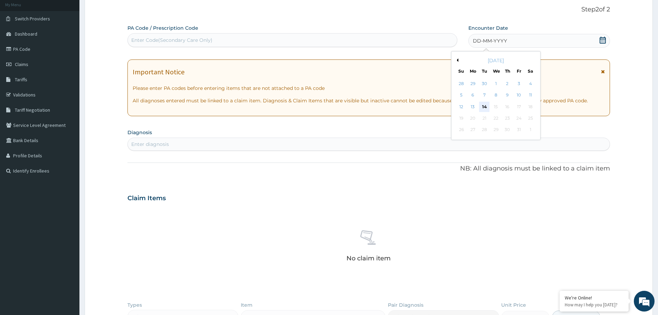
click at [485, 106] on div "14" at bounding box center [484, 107] width 10 height 10
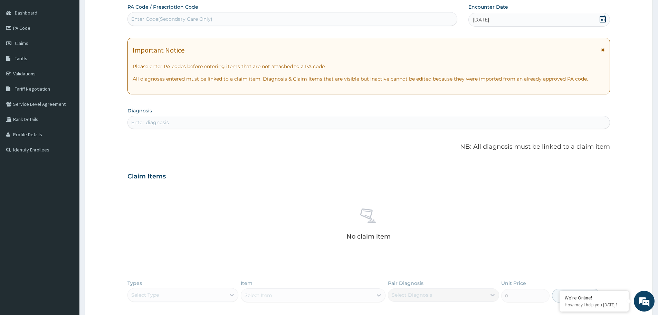
scroll to position [145, 0]
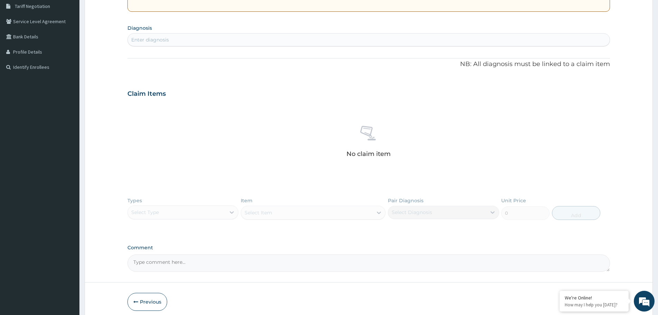
click at [272, 37] on div "Enter diagnosis" at bounding box center [369, 39] width 482 height 11
type input "[MEDICAL_DATA]"
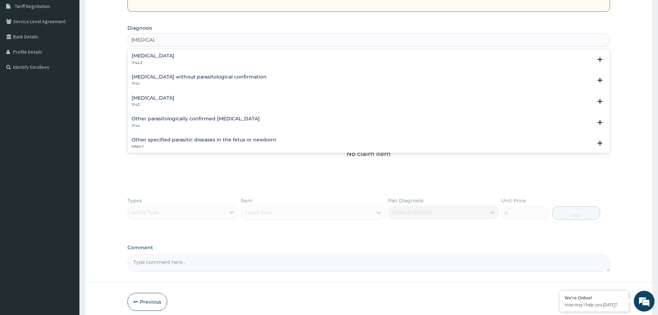
click at [157, 102] on p "1F4Z" at bounding box center [153, 104] width 43 height 5
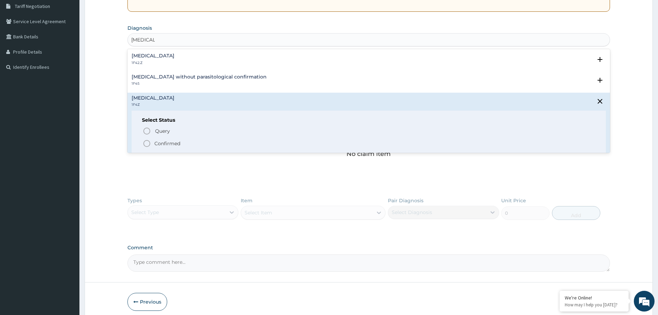
drag, startPoint x: 147, startPoint y: 140, endPoint x: 150, endPoint y: 133, distance: 7.3
click at [147, 140] on circle "status option filled" at bounding box center [147, 143] width 6 height 6
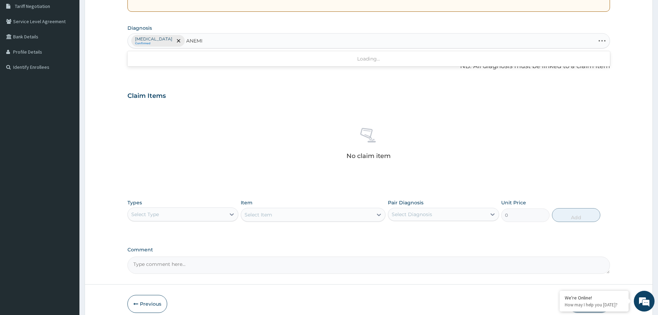
type input "[MEDICAL_DATA]"
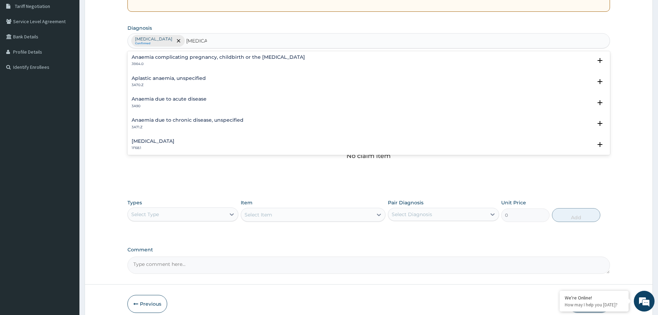
scroll to position [69, 0]
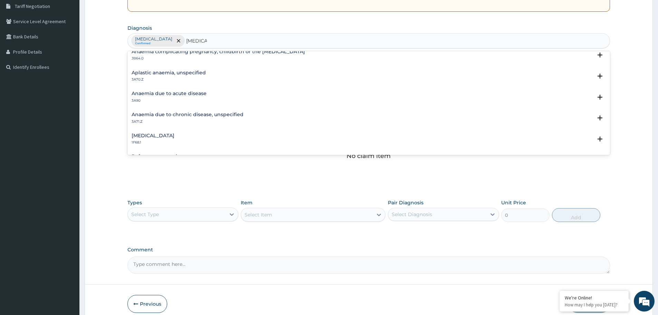
click at [167, 117] on h4 "Anaemia due to chronic disease, unspecified" at bounding box center [188, 114] width 112 height 5
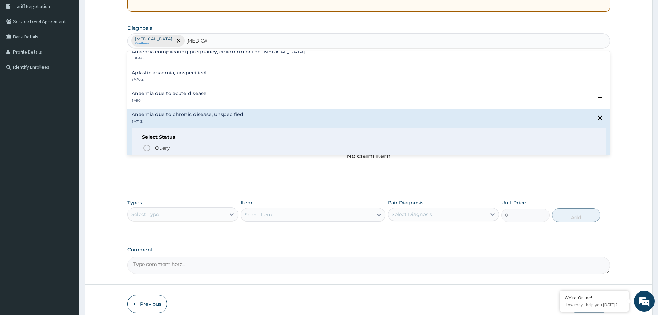
scroll to position [138, 0]
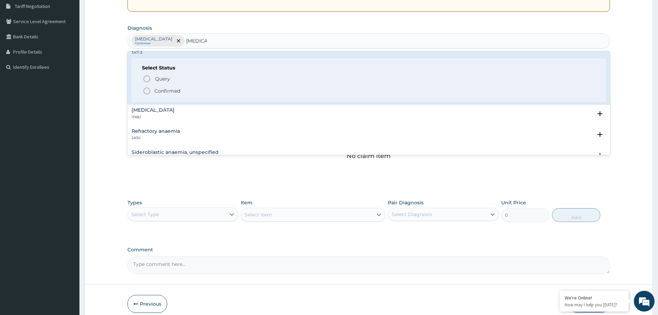
click at [145, 91] on icon "status option filled" at bounding box center [147, 91] width 8 height 8
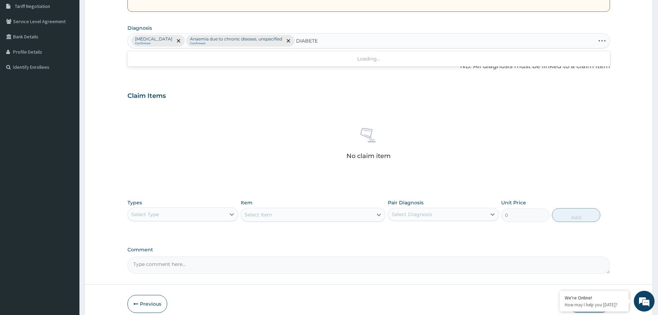
type input "[MEDICAL_DATA]"
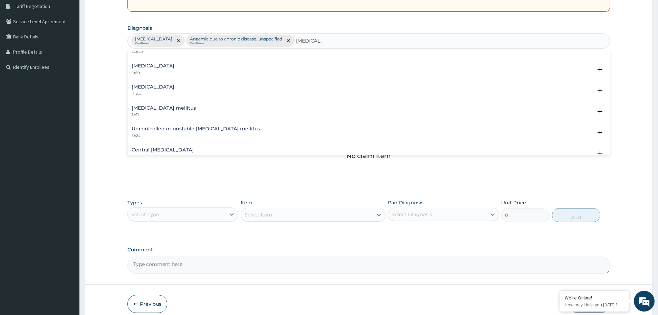
scroll to position [104, 0]
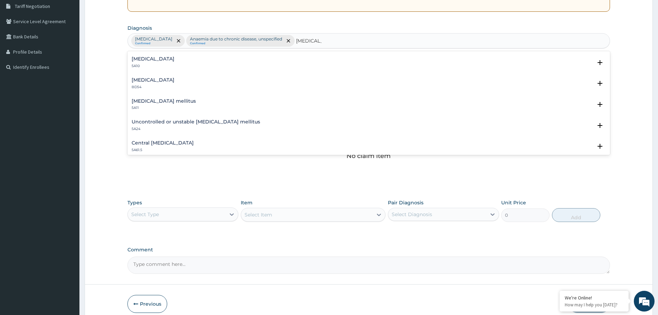
click at [146, 102] on h4 "[MEDICAL_DATA] mellitus" at bounding box center [164, 100] width 64 height 5
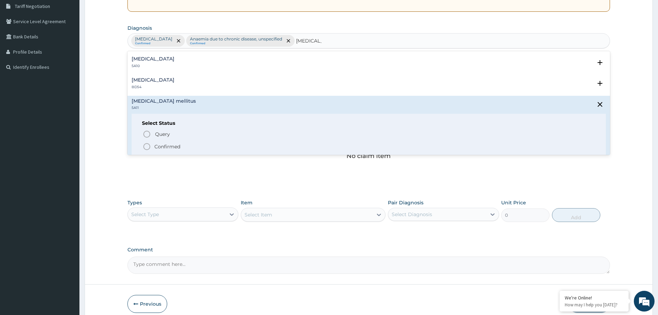
click at [146, 146] on icon "status option filled" at bounding box center [147, 146] width 8 height 8
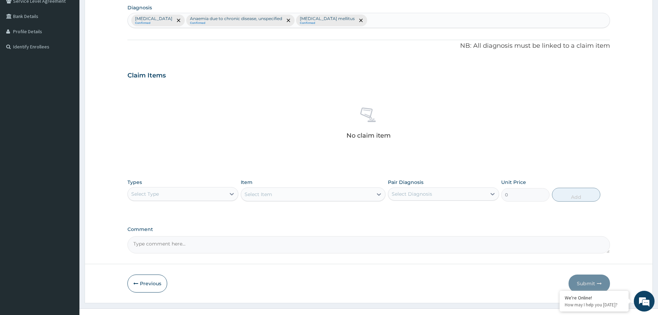
scroll to position [176, 0]
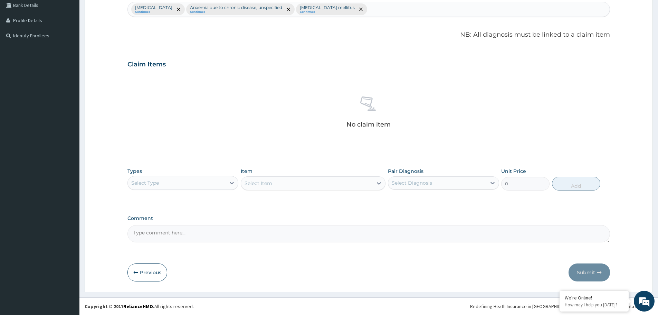
click at [216, 183] on div "Select Type" at bounding box center [177, 182] width 98 height 11
click at [163, 219] on div "Procedures" at bounding box center [182, 225] width 111 height 12
click at [407, 178] on div "Select Diagnosis" at bounding box center [437, 182] width 98 height 11
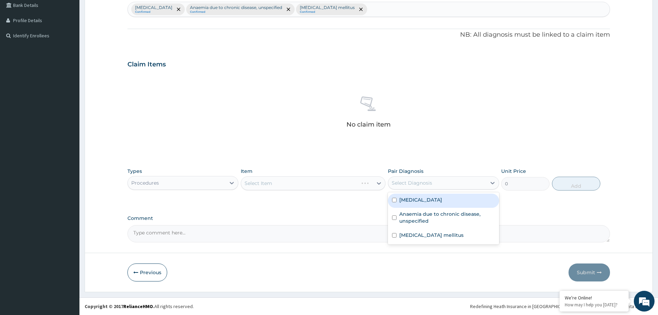
click at [416, 201] on label "[MEDICAL_DATA]" at bounding box center [420, 199] width 43 height 7
checkbox input "true"
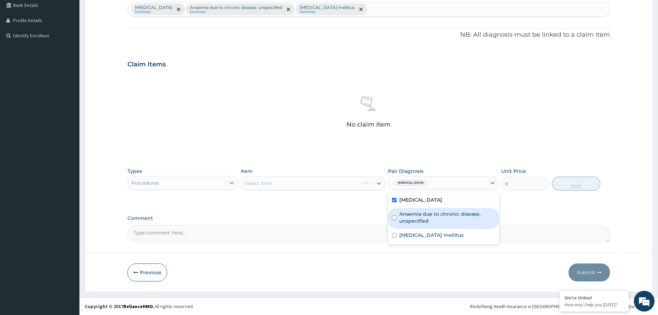
click at [414, 214] on label "Anaemia due to chronic disease, unspecified" at bounding box center [446, 217] width 95 height 14
checkbox input "true"
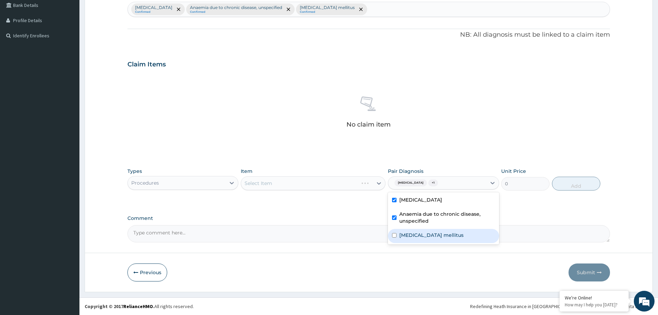
click at [418, 236] on label "[MEDICAL_DATA] mellitus" at bounding box center [431, 234] width 64 height 7
checkbox input "true"
click at [323, 183] on div "Select Item" at bounding box center [307, 182] width 132 height 11
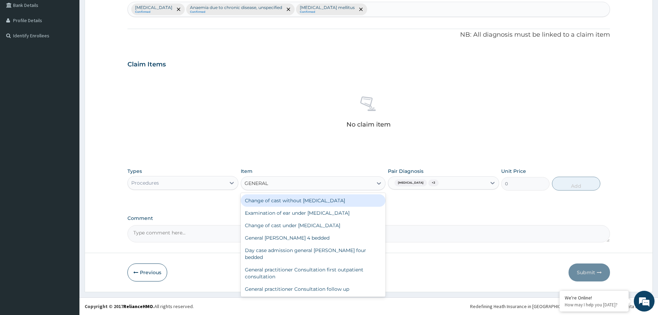
type input "GENERAL P"
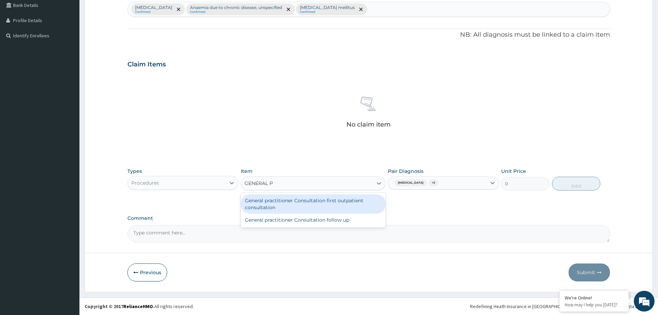
click at [305, 204] on div "General practitioner Consultation first outpatient consultation" at bounding box center [313, 203] width 145 height 19
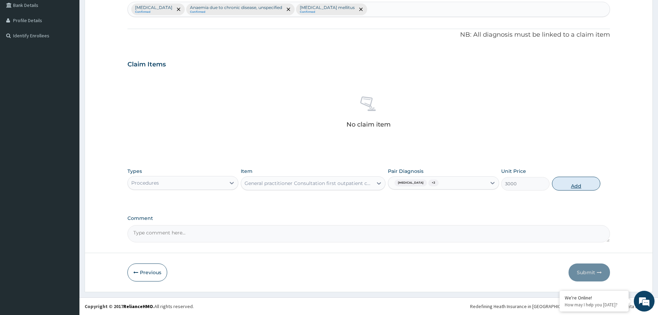
click at [583, 181] on button "Add" at bounding box center [576, 183] width 48 height 14
type input "0"
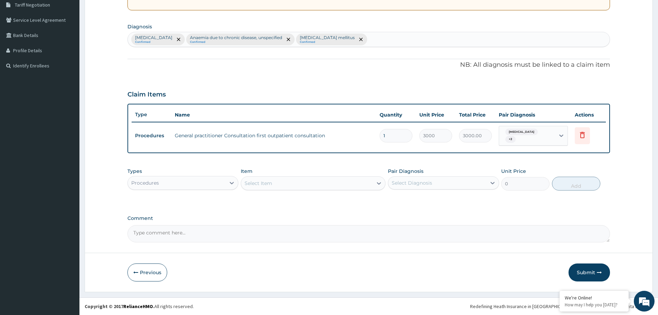
scroll to position [146, 0]
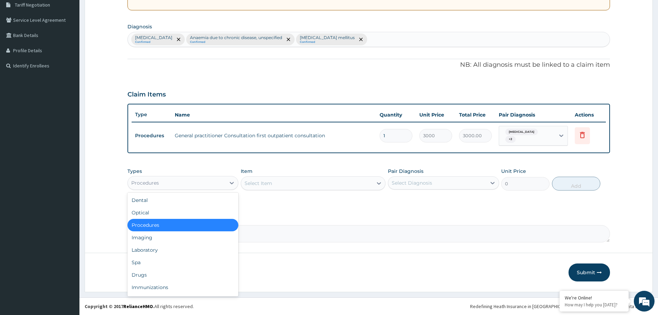
click at [219, 182] on div "Procedures" at bounding box center [177, 182] width 98 height 11
click at [186, 252] on div "Laboratory" at bounding box center [182, 249] width 111 height 12
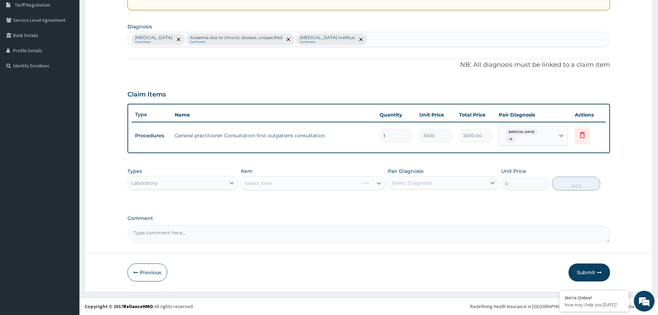
click at [410, 185] on div "Select Diagnosis" at bounding box center [412, 182] width 40 height 7
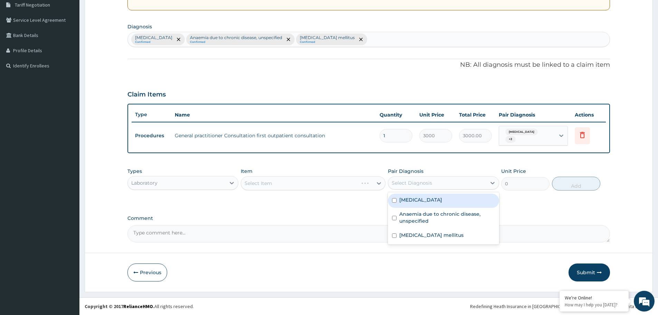
click at [412, 200] on label "[MEDICAL_DATA]" at bounding box center [420, 199] width 43 height 7
checkbox input "true"
click at [328, 183] on div "Select Item" at bounding box center [307, 182] width 132 height 11
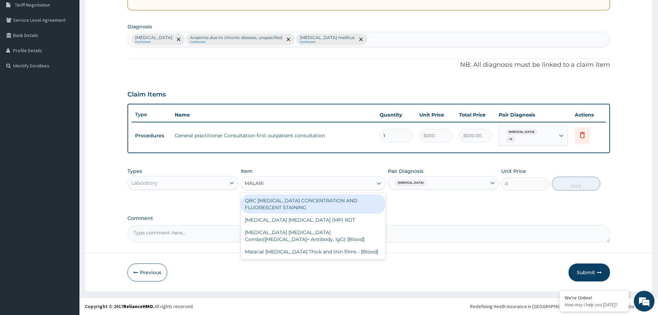
type input "[MEDICAL_DATA]"
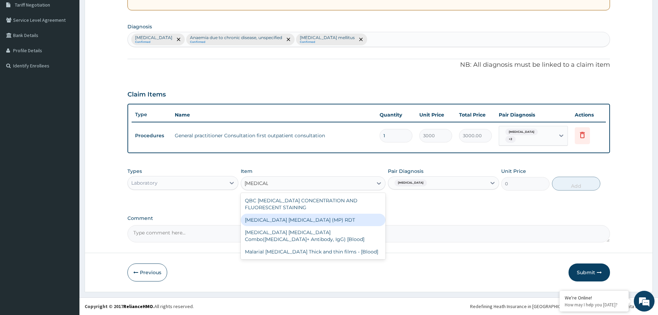
click at [280, 222] on div "[MEDICAL_DATA] [MEDICAL_DATA] (MP) RDT" at bounding box center [313, 219] width 145 height 12
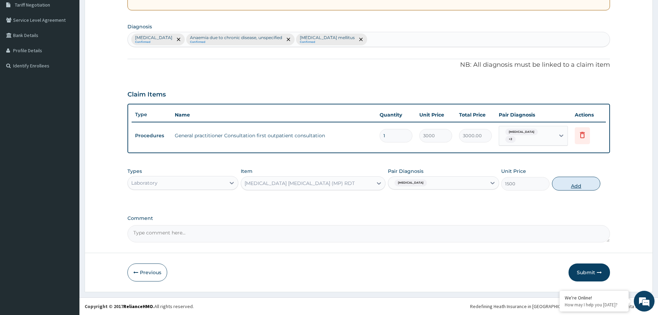
click at [565, 185] on button "Add" at bounding box center [576, 183] width 48 height 14
type input "0"
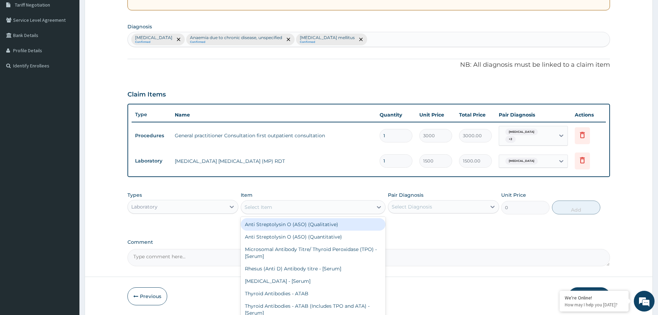
click at [354, 210] on div "Select Item" at bounding box center [307, 206] width 132 height 11
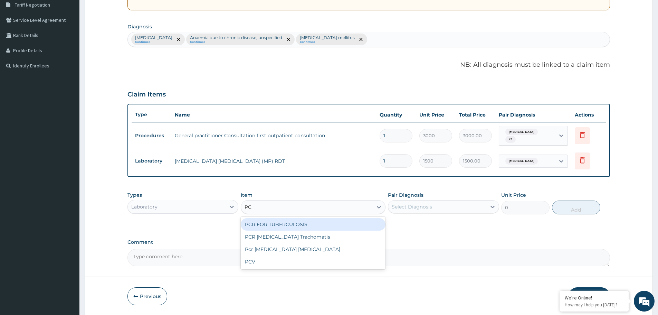
type input "PCV"
click at [345, 223] on div "PCV" at bounding box center [313, 224] width 145 height 12
type input "1500"
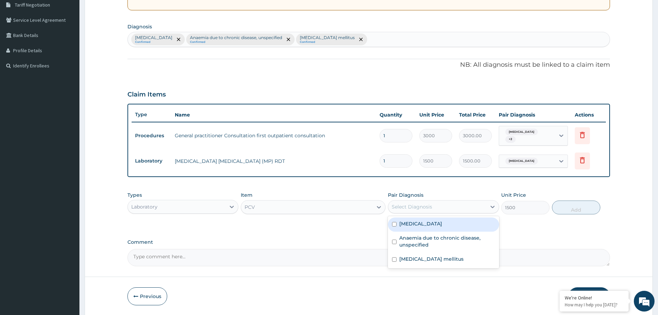
click at [448, 205] on div "Select Diagnosis" at bounding box center [437, 206] width 98 height 11
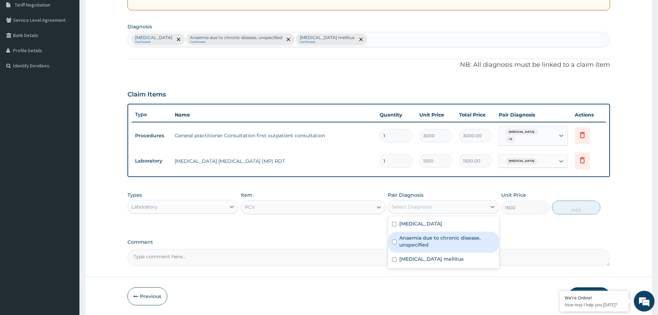
click at [429, 242] on label "Anaemia due to chronic disease, unspecified" at bounding box center [446, 241] width 95 height 14
checkbox input "true"
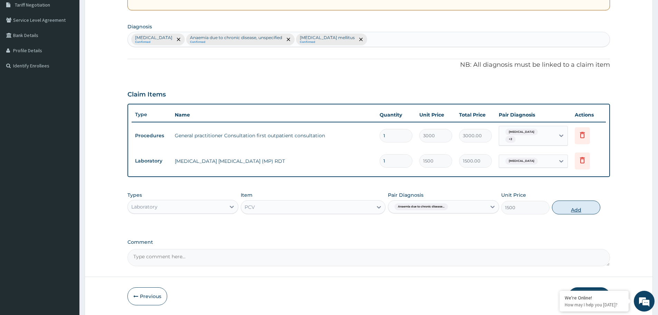
click at [576, 205] on button "Add" at bounding box center [576, 207] width 48 height 14
type input "0"
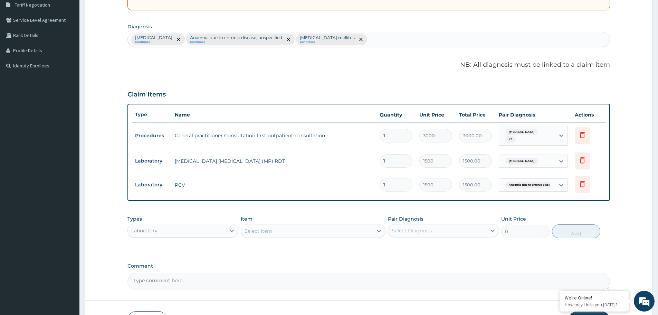
click at [341, 230] on div "Select Item" at bounding box center [307, 230] width 132 height 11
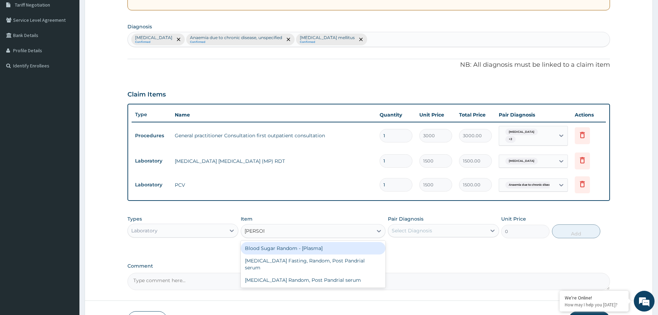
type input "RANDOM"
click at [307, 251] on div "Blood Sugar Random - [Plasma]" at bounding box center [313, 248] width 145 height 12
type input "1500"
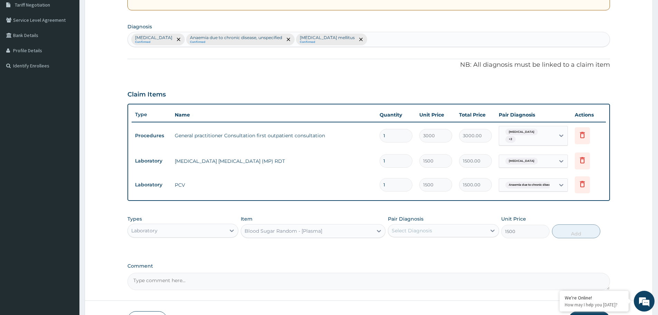
click at [467, 230] on div "Select Diagnosis" at bounding box center [437, 230] width 98 height 11
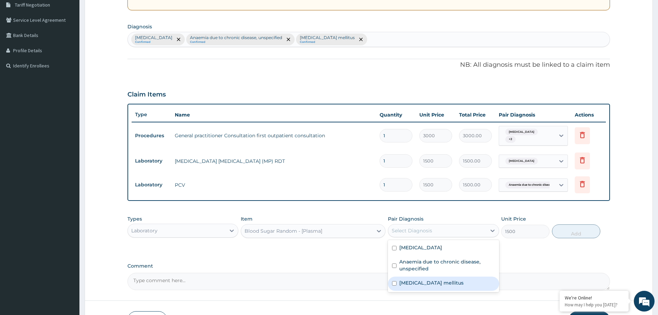
click at [443, 286] on label "[MEDICAL_DATA] mellitus" at bounding box center [431, 282] width 64 height 7
checkbox input "true"
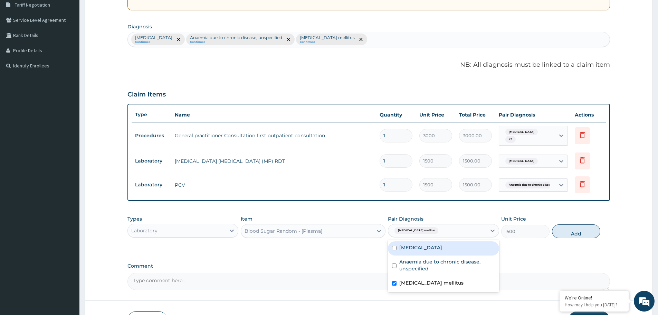
click at [560, 230] on button "Add" at bounding box center [576, 231] width 48 height 14
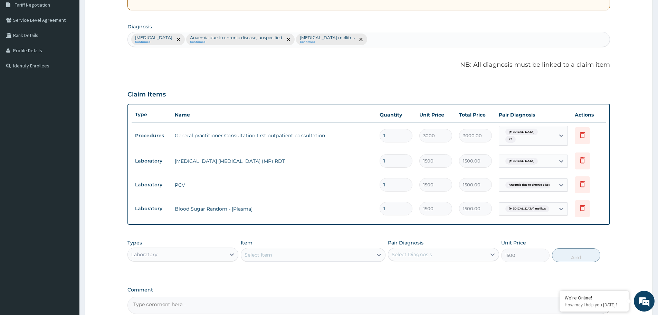
type input "0"
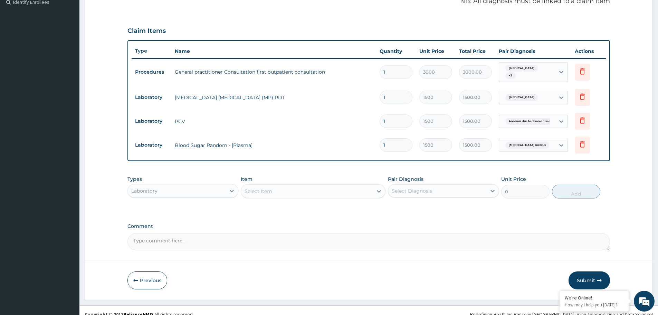
scroll to position [218, 0]
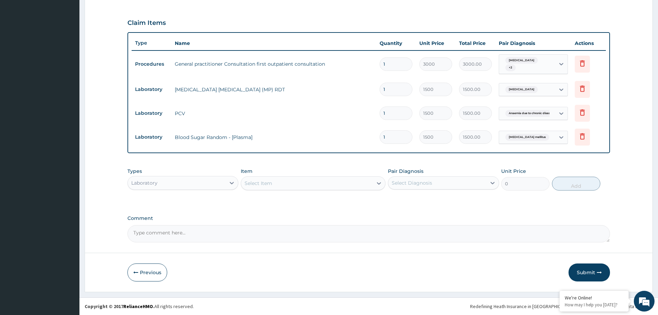
click at [213, 181] on div "Laboratory" at bounding box center [177, 182] width 98 height 11
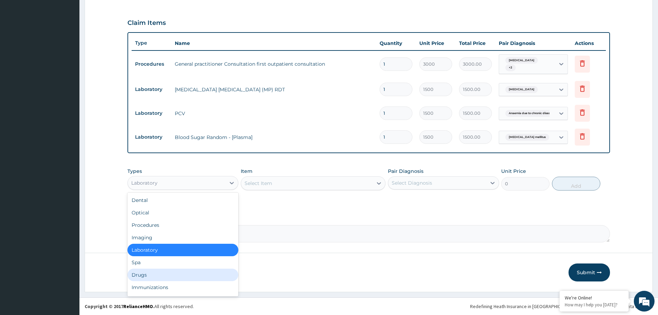
click at [171, 273] on div "Drugs" at bounding box center [182, 274] width 111 height 12
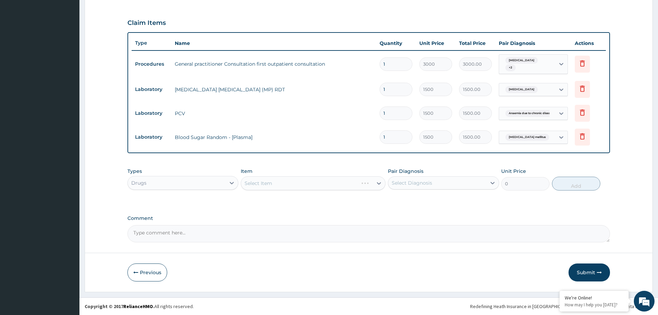
click at [404, 182] on div "Select Diagnosis" at bounding box center [412, 182] width 40 height 7
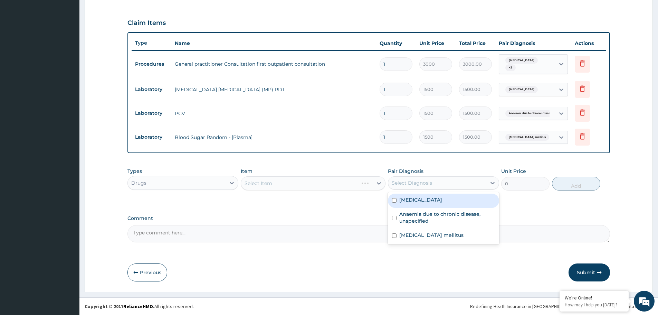
click at [413, 202] on label "[MEDICAL_DATA]" at bounding box center [420, 199] width 43 height 7
checkbox input "true"
click at [320, 183] on div "Select Item" at bounding box center [307, 182] width 132 height 11
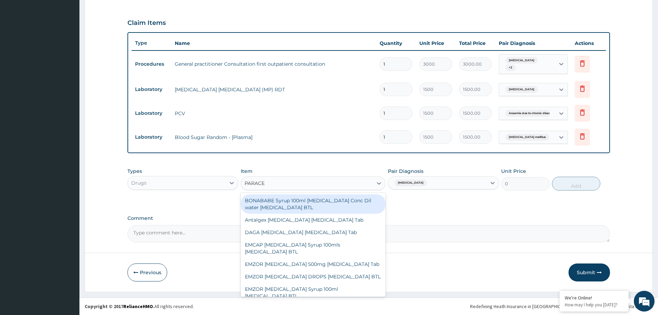
type input "PARACET"
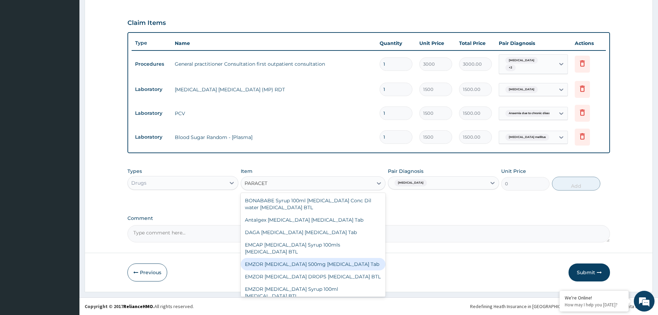
click at [302, 263] on div "EMZOR [MEDICAL_DATA] 500mg [MEDICAL_DATA] Tab" at bounding box center [313, 264] width 145 height 12
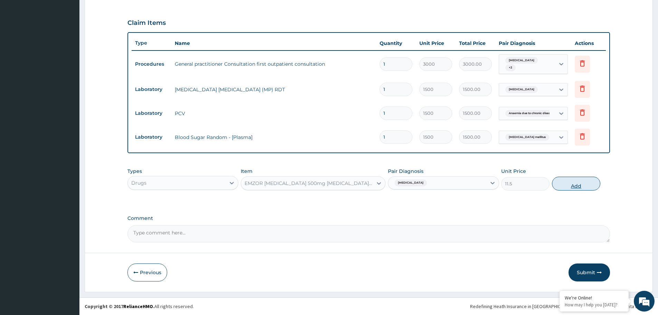
click at [565, 184] on button "Add" at bounding box center [576, 183] width 48 height 14
type input "0"
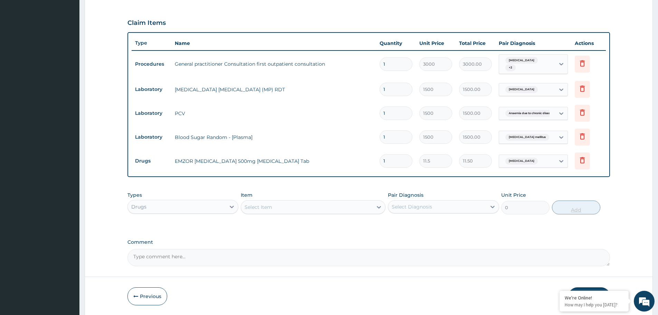
type input "18"
type input "207.00"
type input "18"
click at [329, 205] on div "Select Item" at bounding box center [307, 206] width 132 height 11
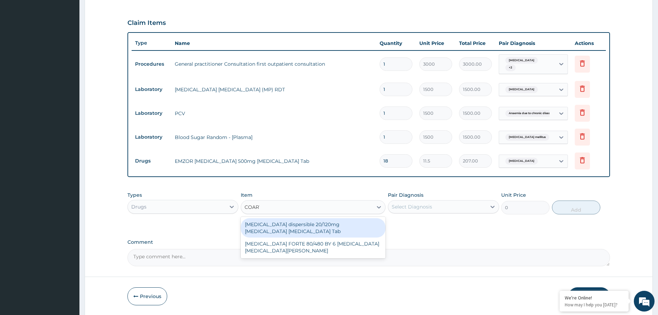
type input "COARTE"
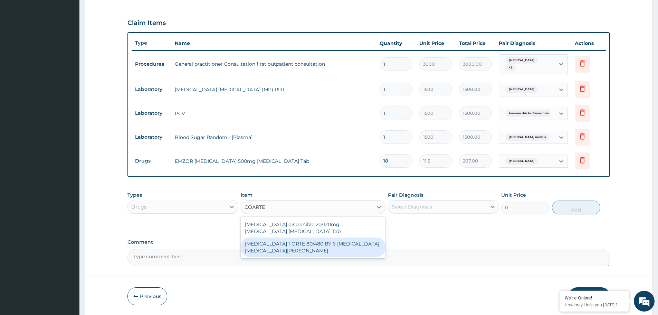
click at [285, 247] on div "[MEDICAL_DATA] FORTE 80/480 BY 6 [MEDICAL_DATA] [MEDICAL_DATA][PERSON_NAME]" at bounding box center [313, 246] width 145 height 19
type input "3220"
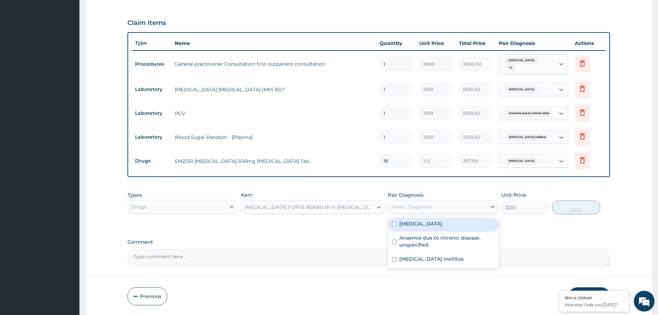
click at [475, 208] on div "Select Diagnosis" at bounding box center [437, 206] width 98 height 11
click at [461, 223] on div "[MEDICAL_DATA]" at bounding box center [443, 224] width 111 height 14
checkbox input "true"
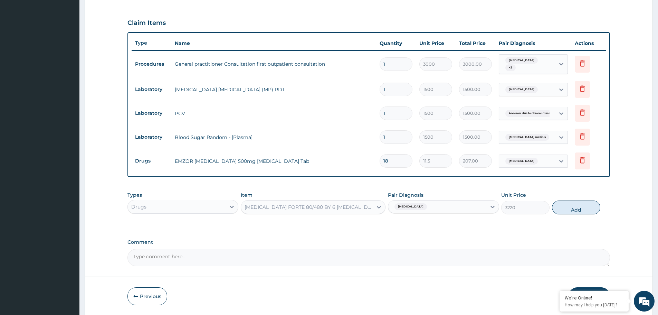
click at [581, 206] on button "Add" at bounding box center [576, 207] width 48 height 14
type input "0"
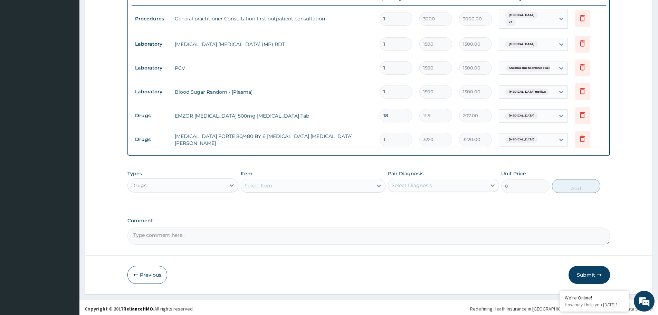
scroll to position [266, 0]
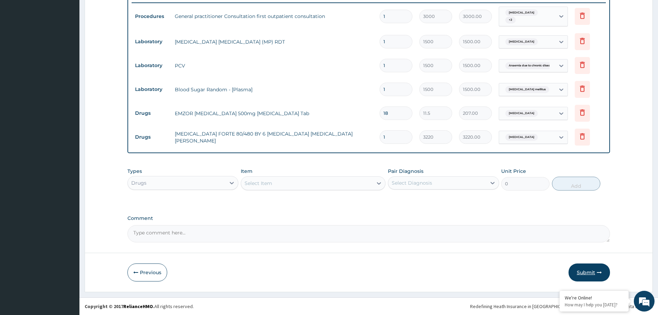
click at [586, 269] on button "Submit" at bounding box center [588, 272] width 41 height 18
